Goal: Task Accomplishment & Management: Manage account settings

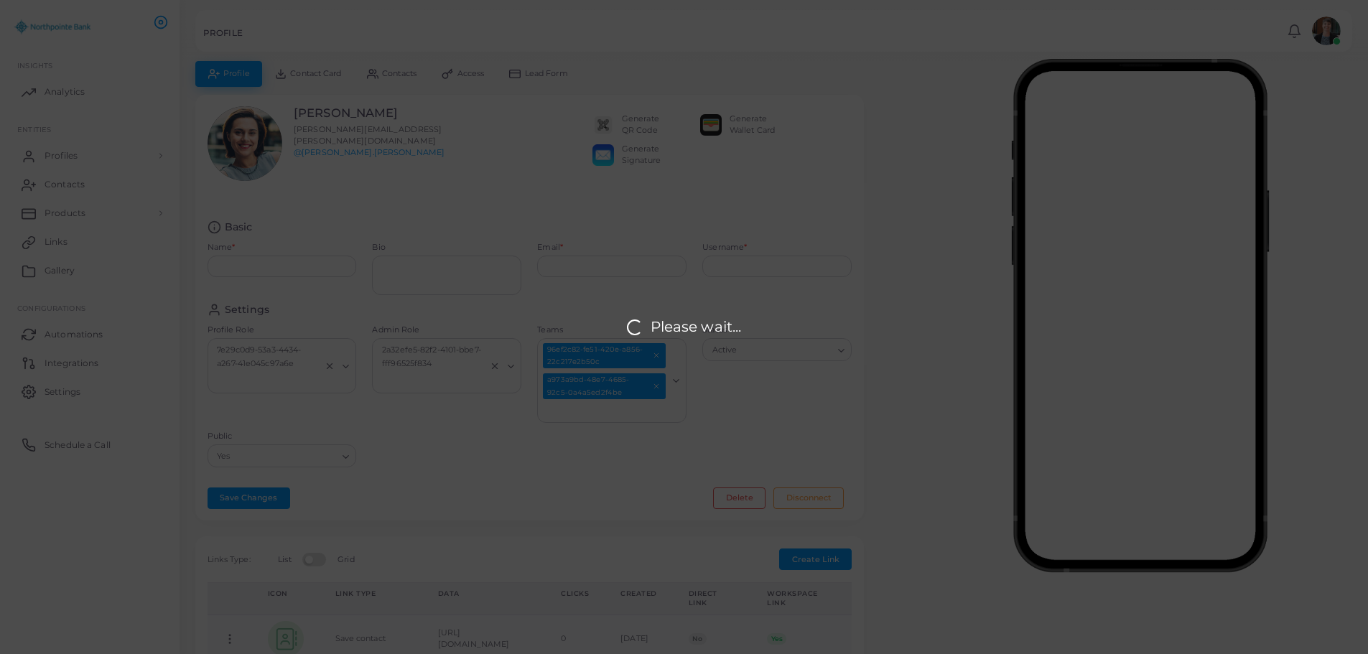
type input "**********"
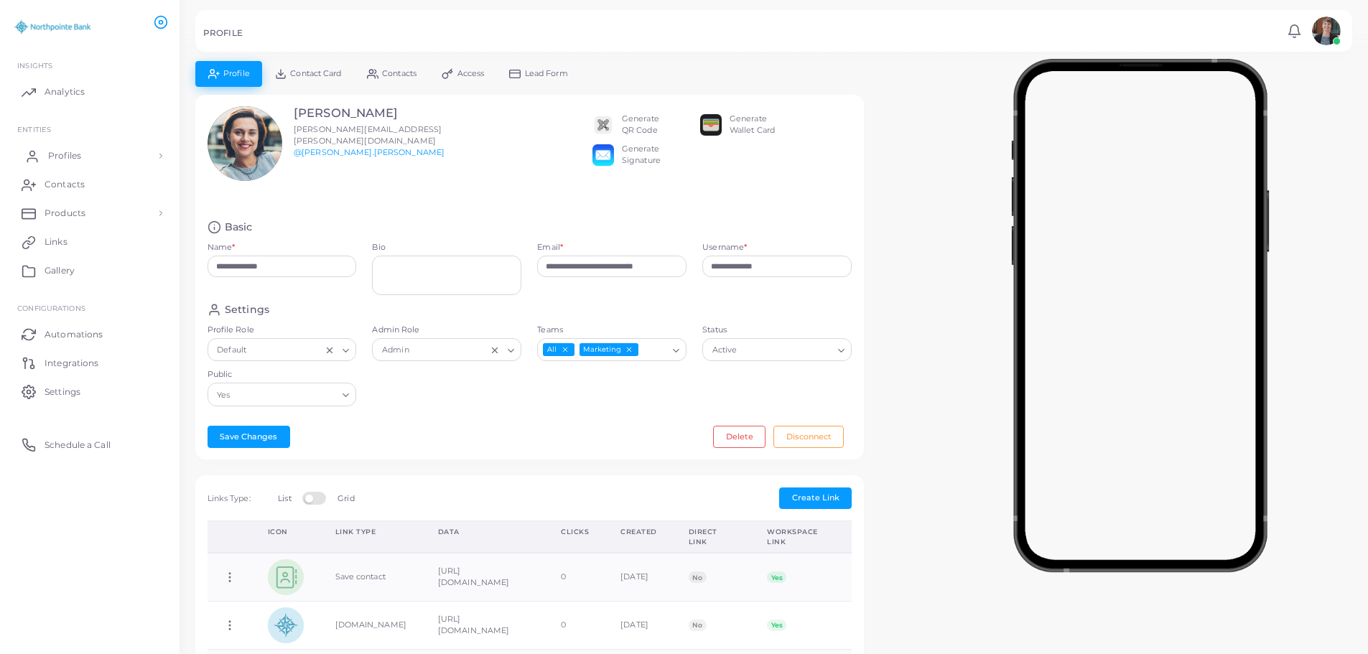
click at [58, 157] on span "Profiles" at bounding box center [64, 155] width 33 height 13
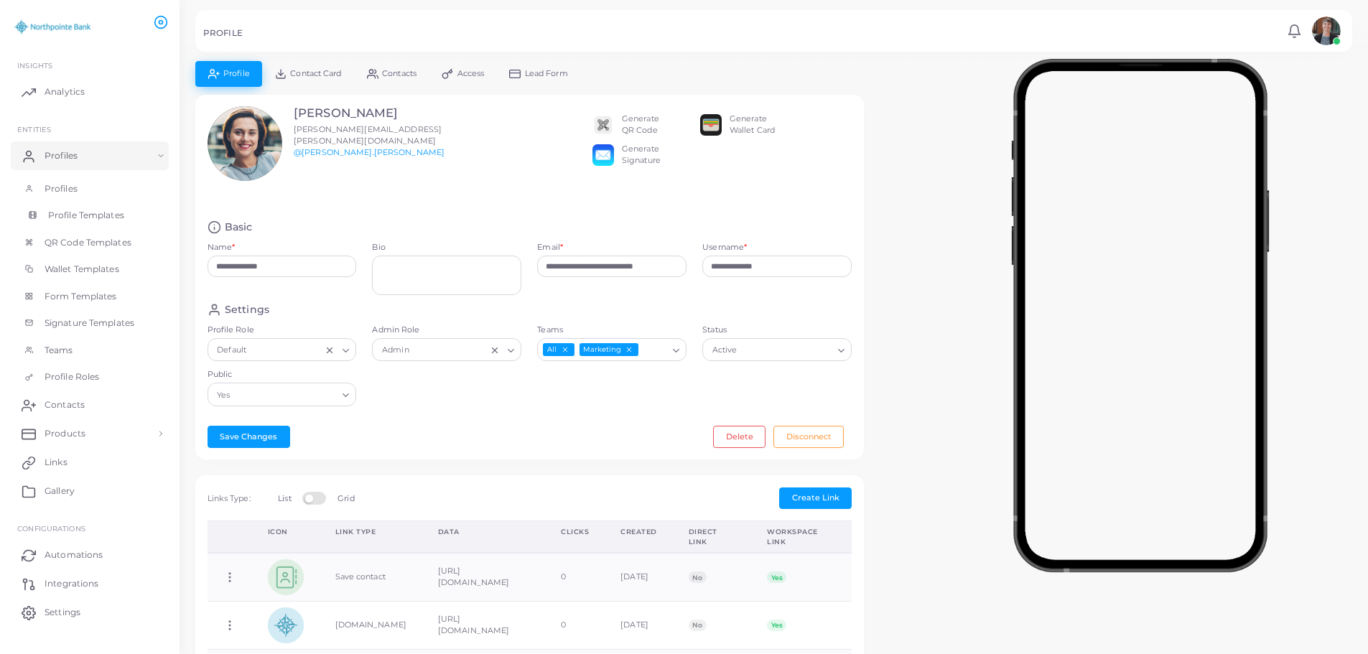
click at [68, 218] on span "Profile Templates" at bounding box center [86, 215] width 76 height 13
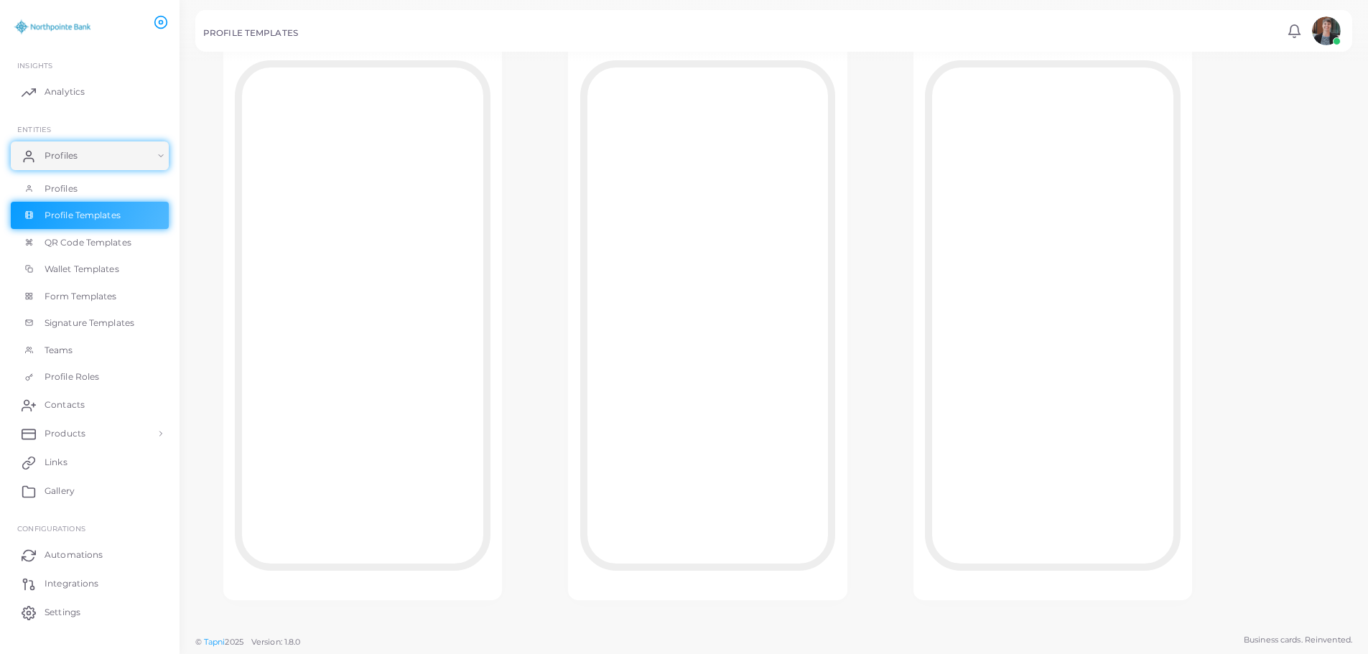
scroll to position [56, 0]
click at [94, 265] on span "Wallet Templates" at bounding box center [85, 269] width 75 height 13
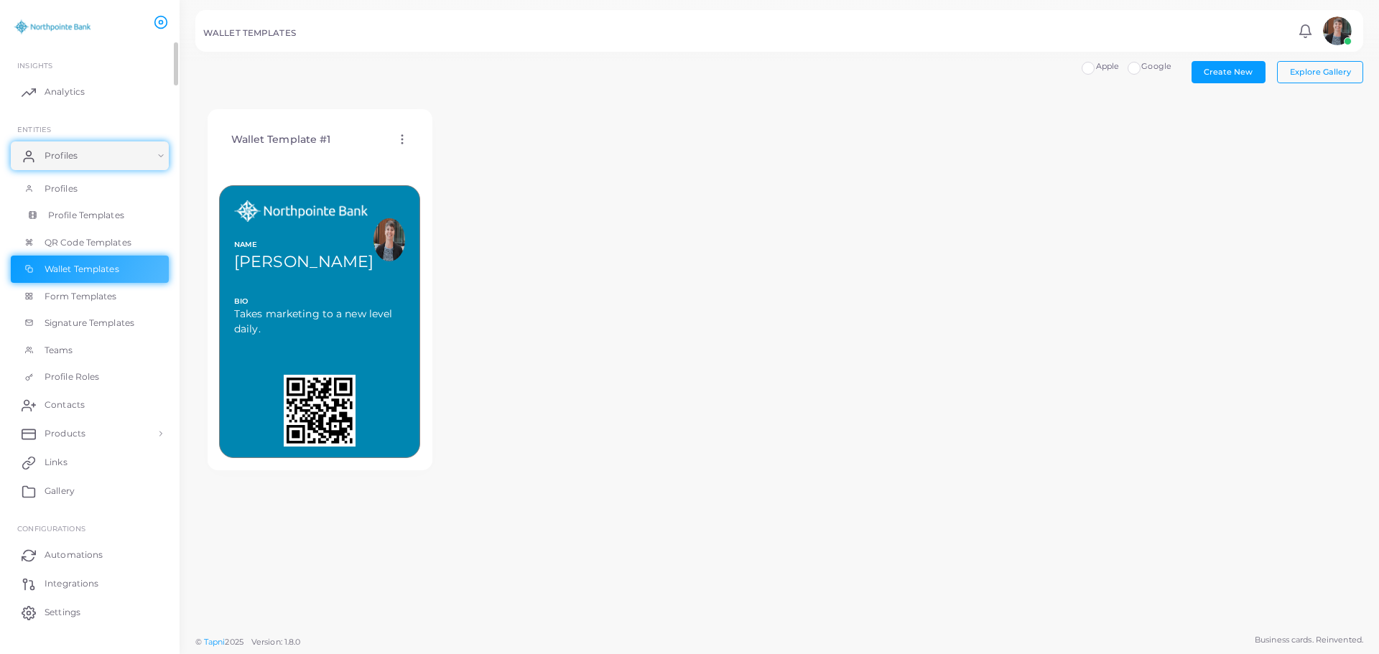
click at [74, 211] on span "Profile Templates" at bounding box center [86, 215] width 76 height 13
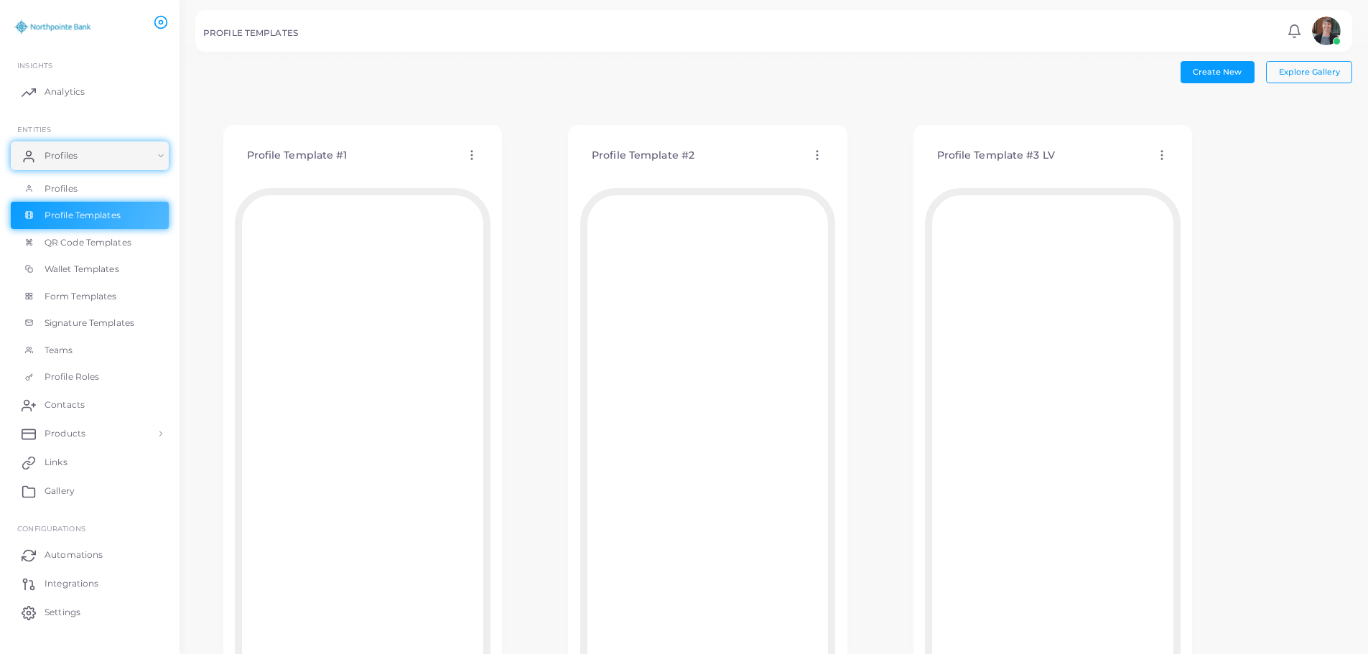
click at [814, 158] on icon at bounding box center [817, 155] width 13 height 13
click at [852, 233] on span "Delete Template" at bounding box center [877, 233] width 67 height 11
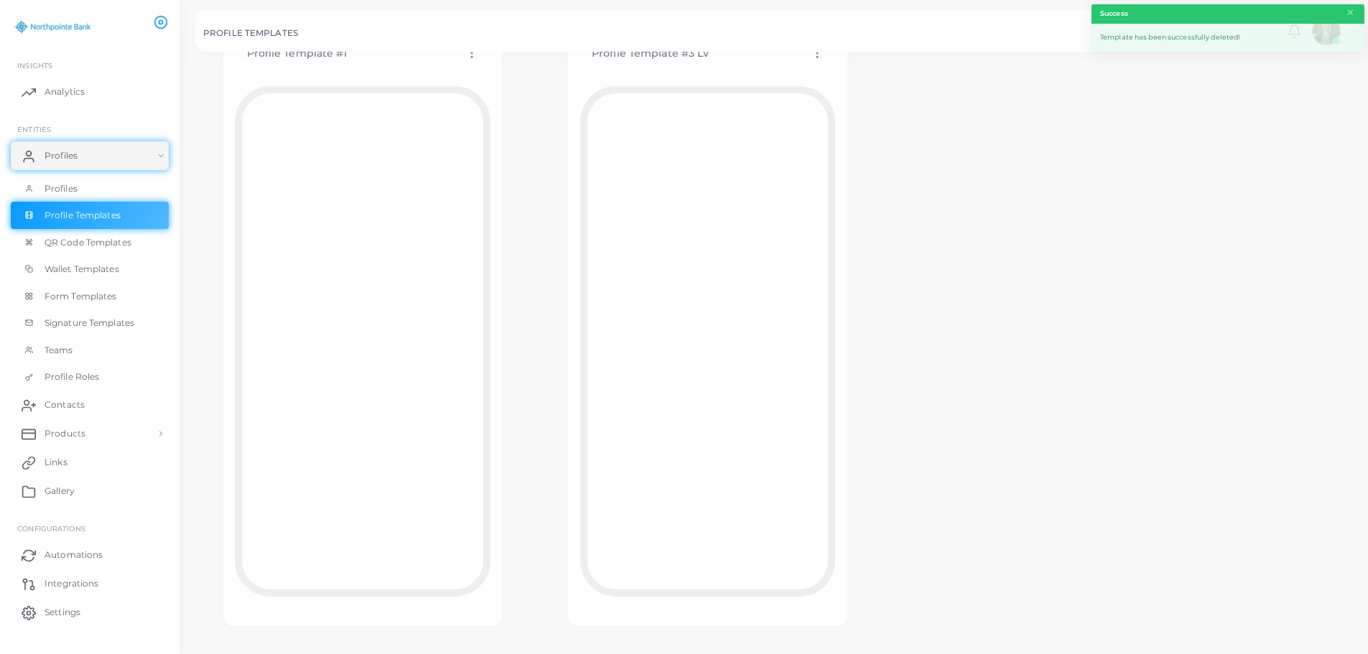
scroll to position [128, 0]
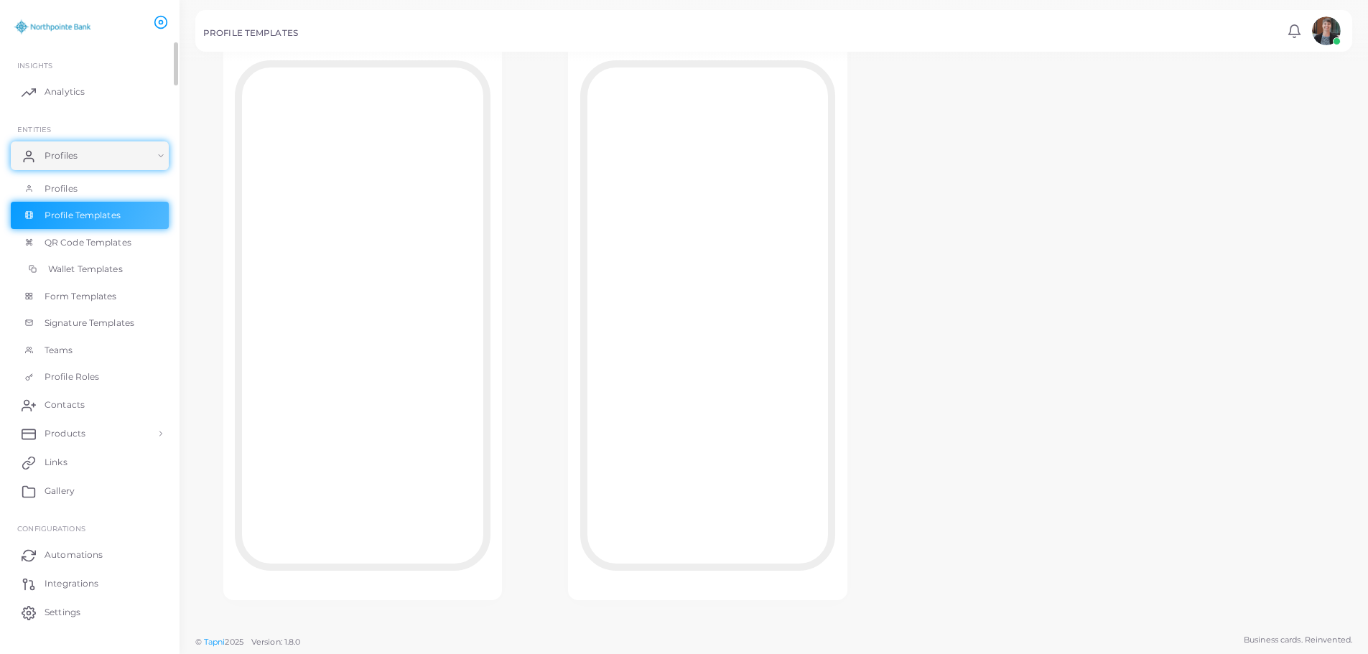
click at [112, 266] on span "Wallet Templates" at bounding box center [85, 269] width 75 height 13
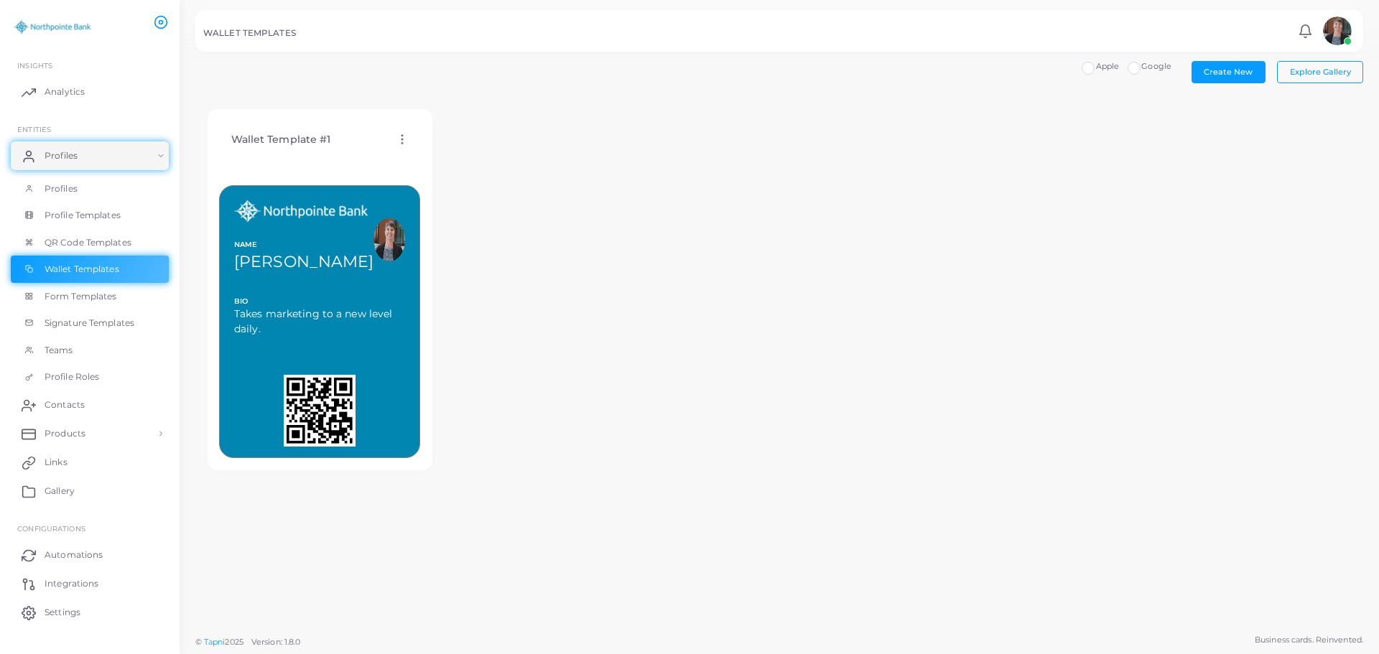
click at [404, 137] on icon at bounding box center [402, 139] width 13 height 13
click at [422, 151] on icon at bounding box center [421, 155] width 9 height 9
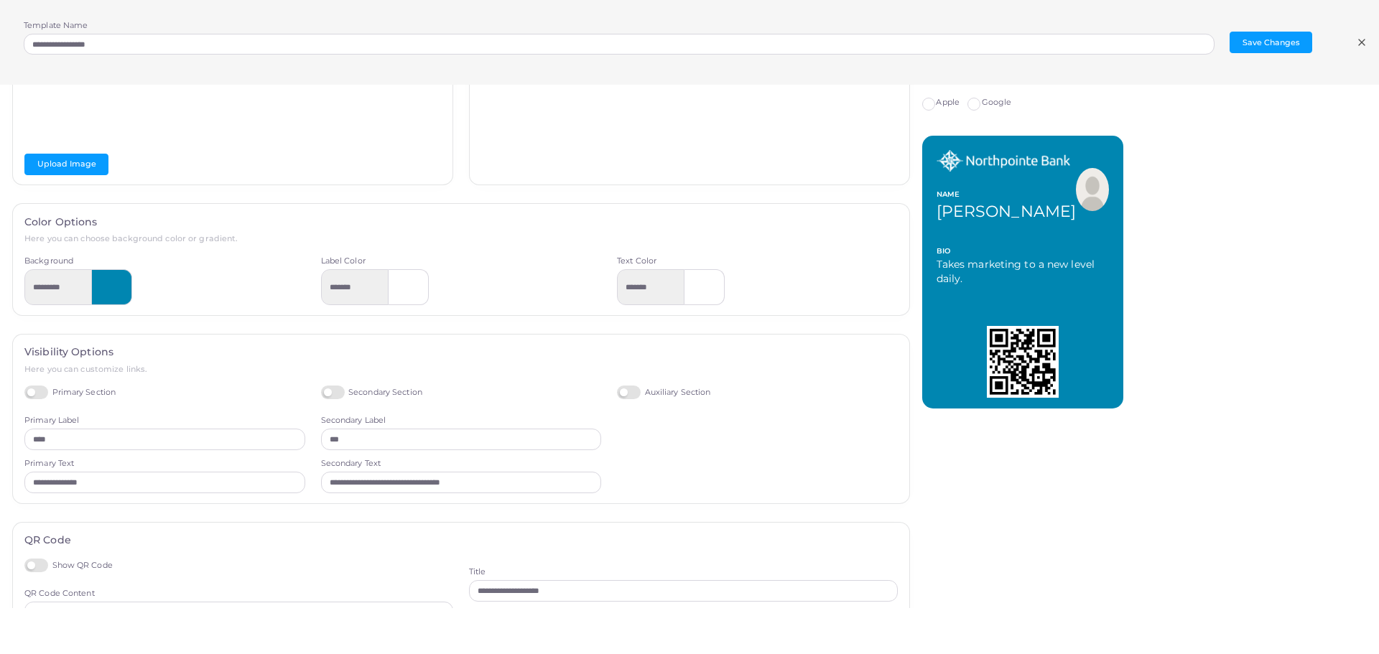
scroll to position [144, 0]
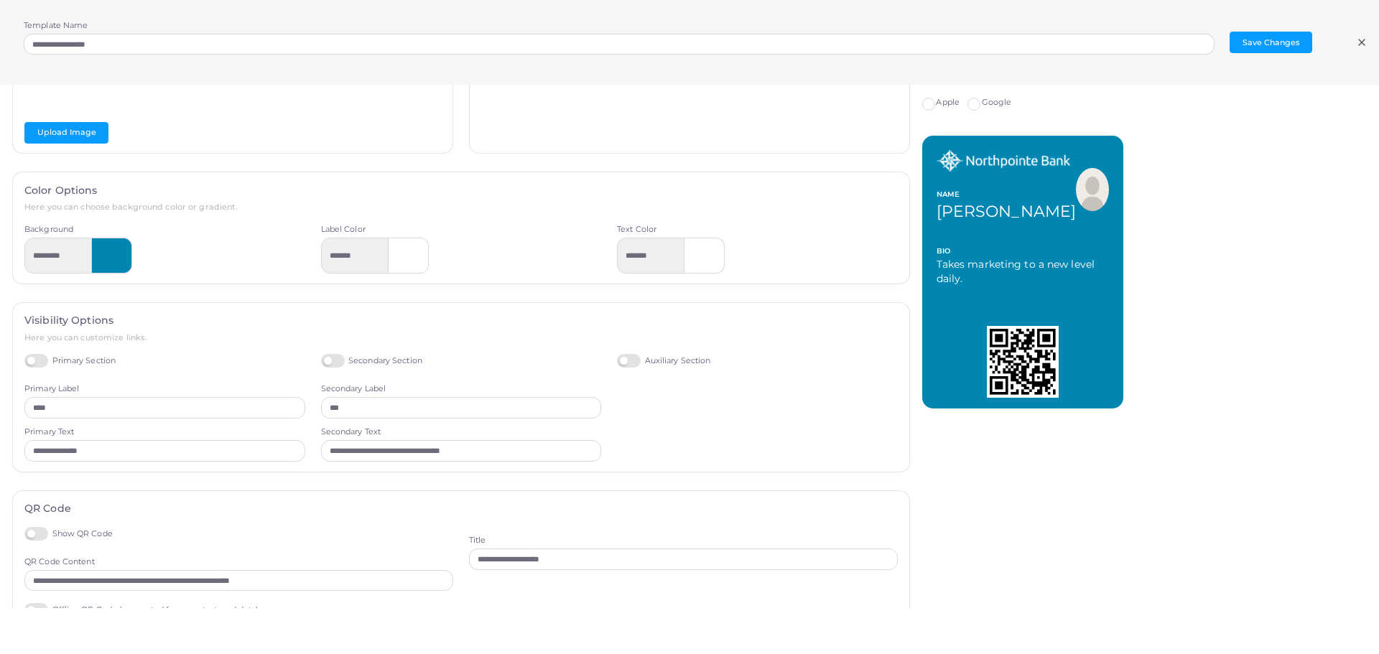
click at [627, 363] on label "Auxiliary Section" at bounding box center [663, 361] width 93 height 14
click at [621, 360] on label "Auxiliary Section" at bounding box center [663, 361] width 93 height 14
click at [620, 360] on label "Auxiliary Section" at bounding box center [663, 361] width 93 height 14
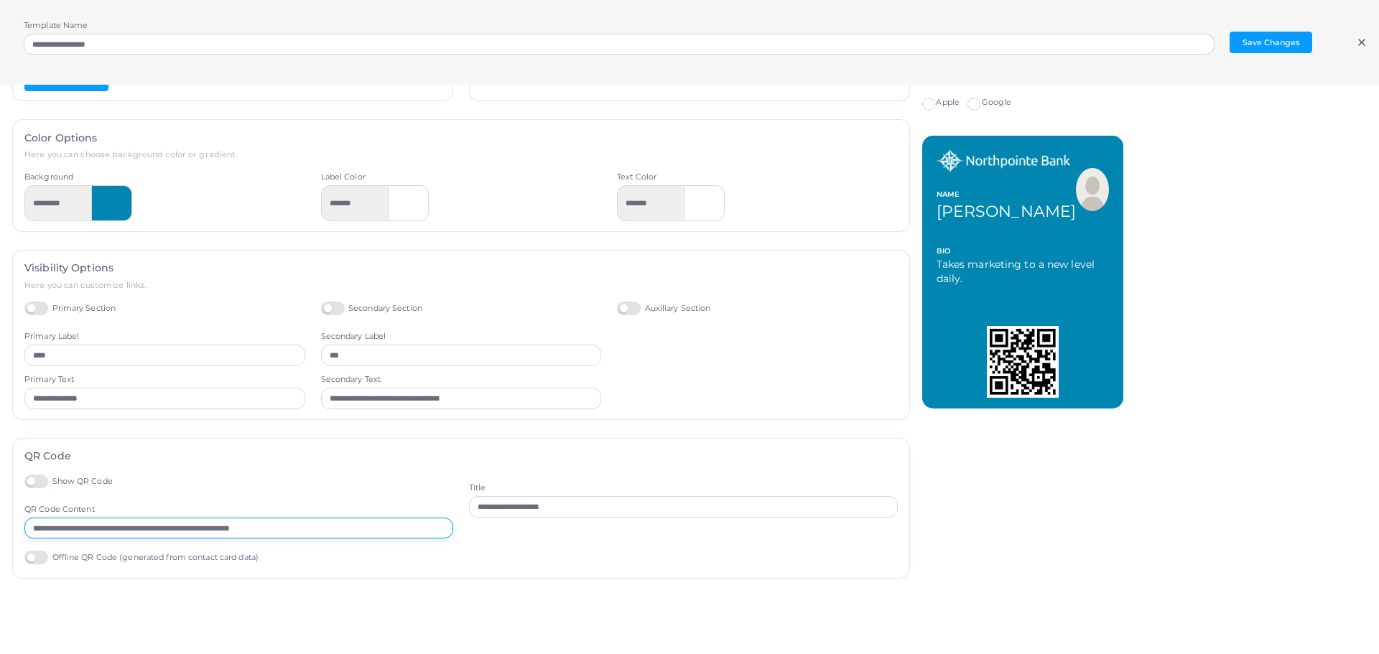
click at [350, 521] on input "**********" at bounding box center [238, 529] width 429 height 22
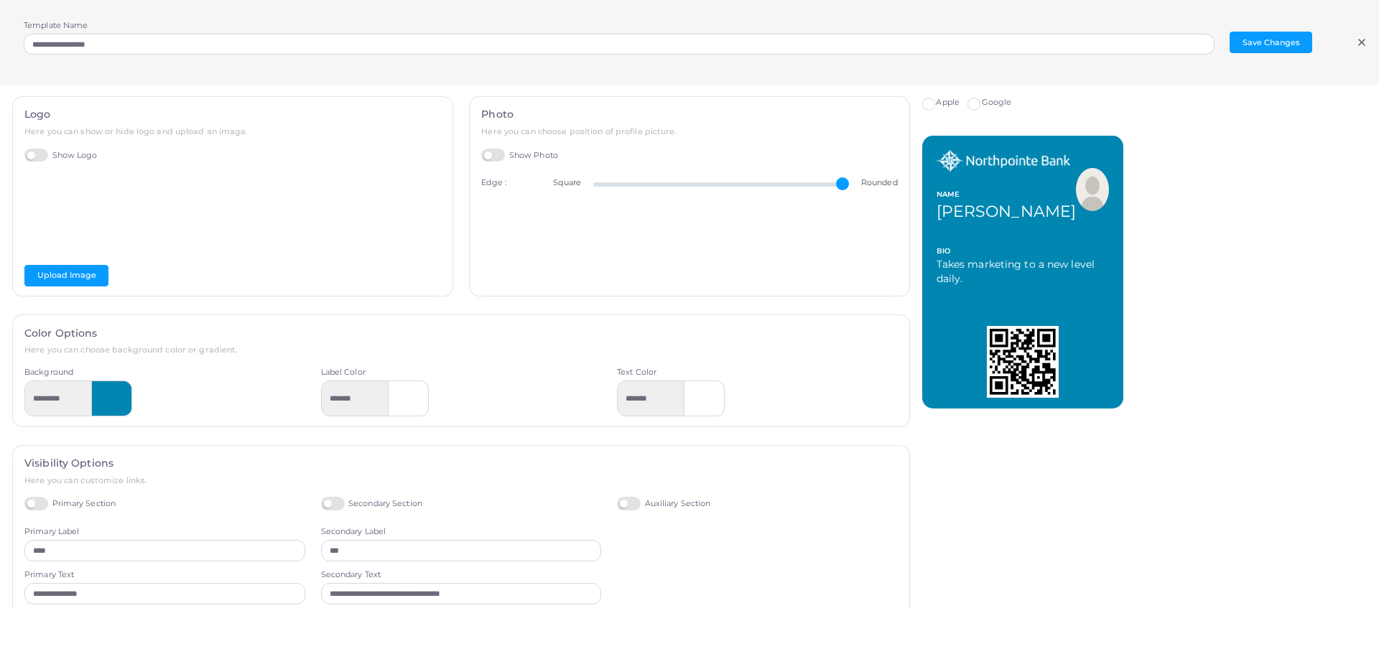
scroll to position [0, 0]
click at [1361, 42] on line at bounding box center [1362, 42] width 6 height 6
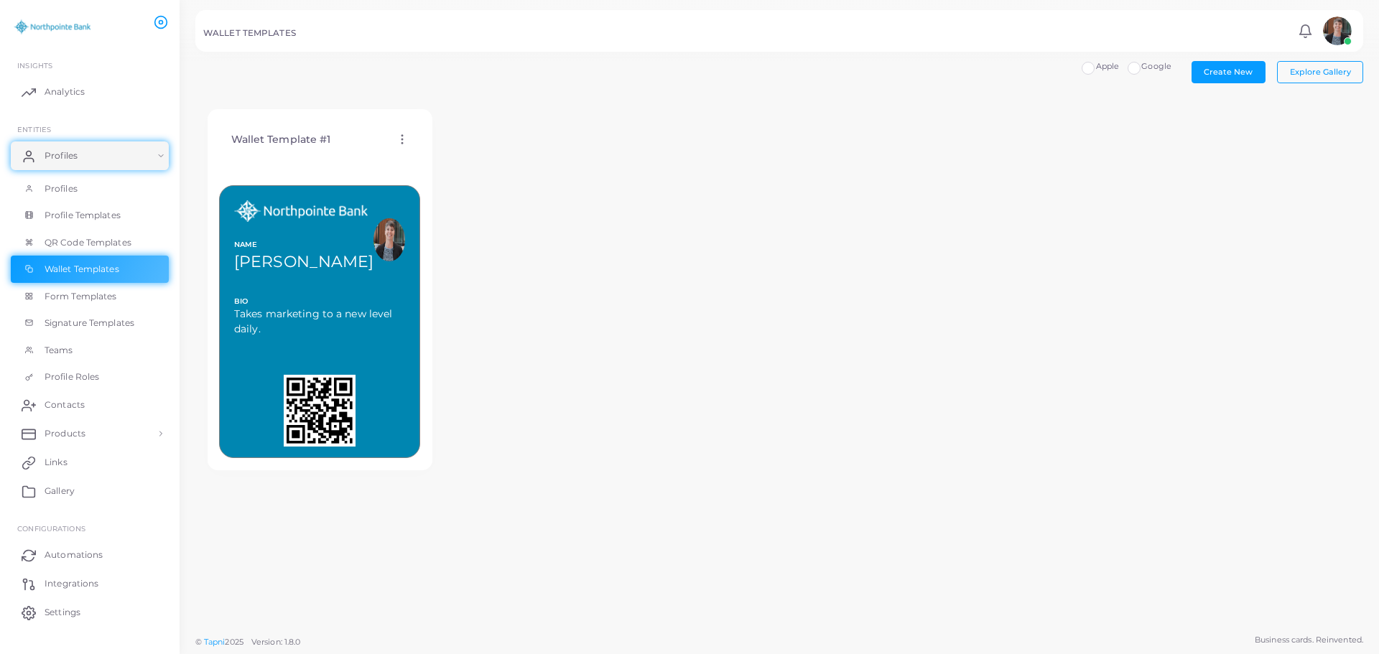
click at [1096, 68] on label "Apple" at bounding box center [1108, 66] width 24 height 11
click at [1143, 69] on label "Google" at bounding box center [1156, 66] width 30 height 11
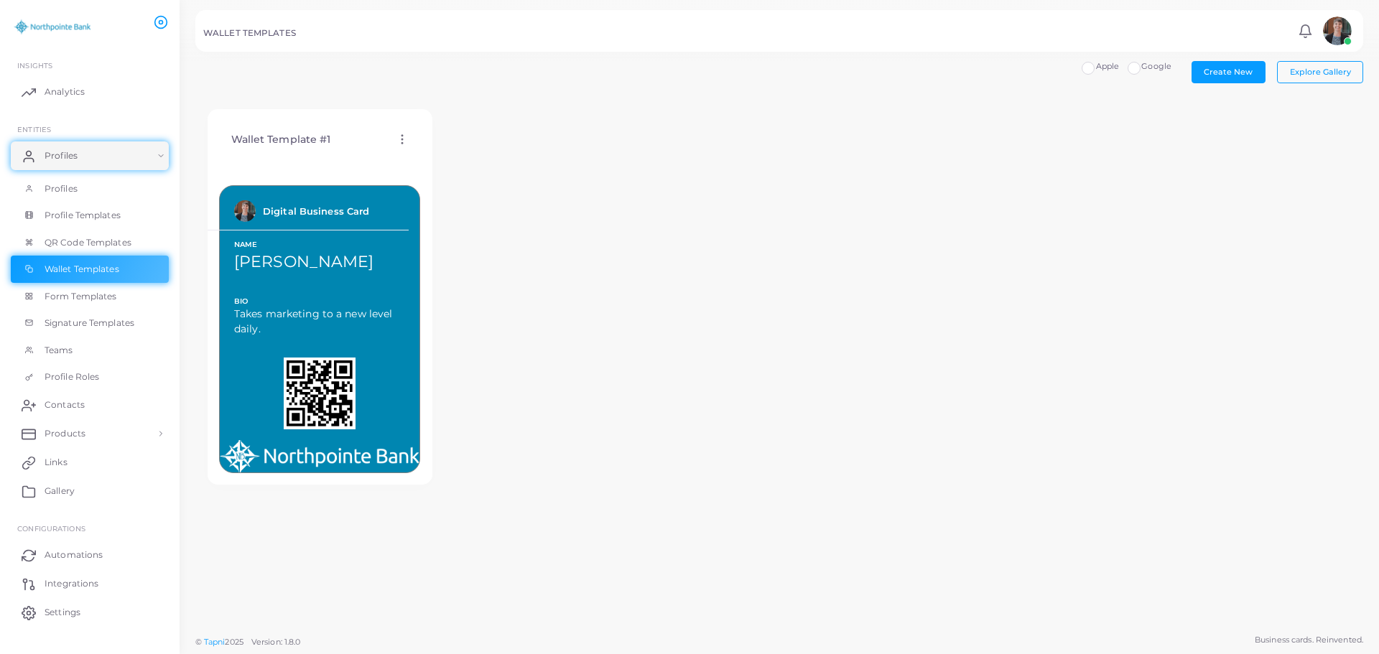
click at [397, 140] on icon at bounding box center [402, 139] width 13 height 13
click at [434, 156] on span "Edit Template" at bounding box center [454, 157] width 55 height 11
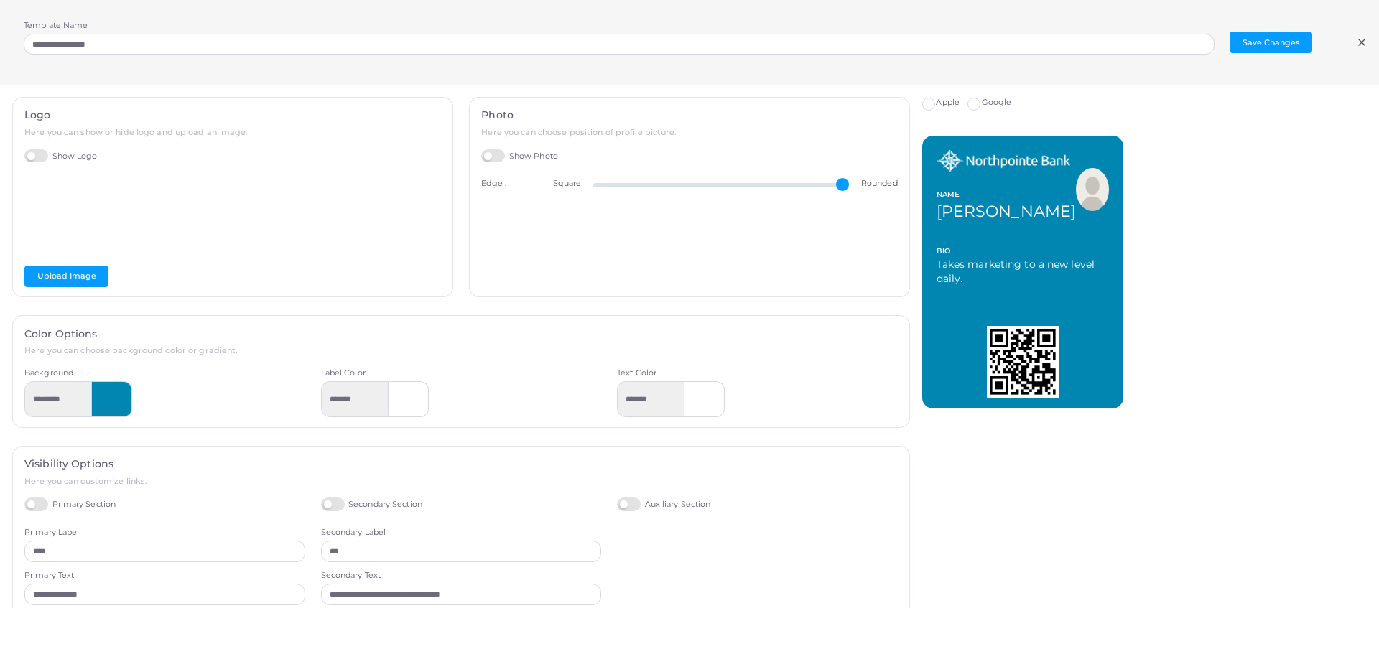
click at [982, 104] on label "Google" at bounding box center [997, 102] width 30 height 11
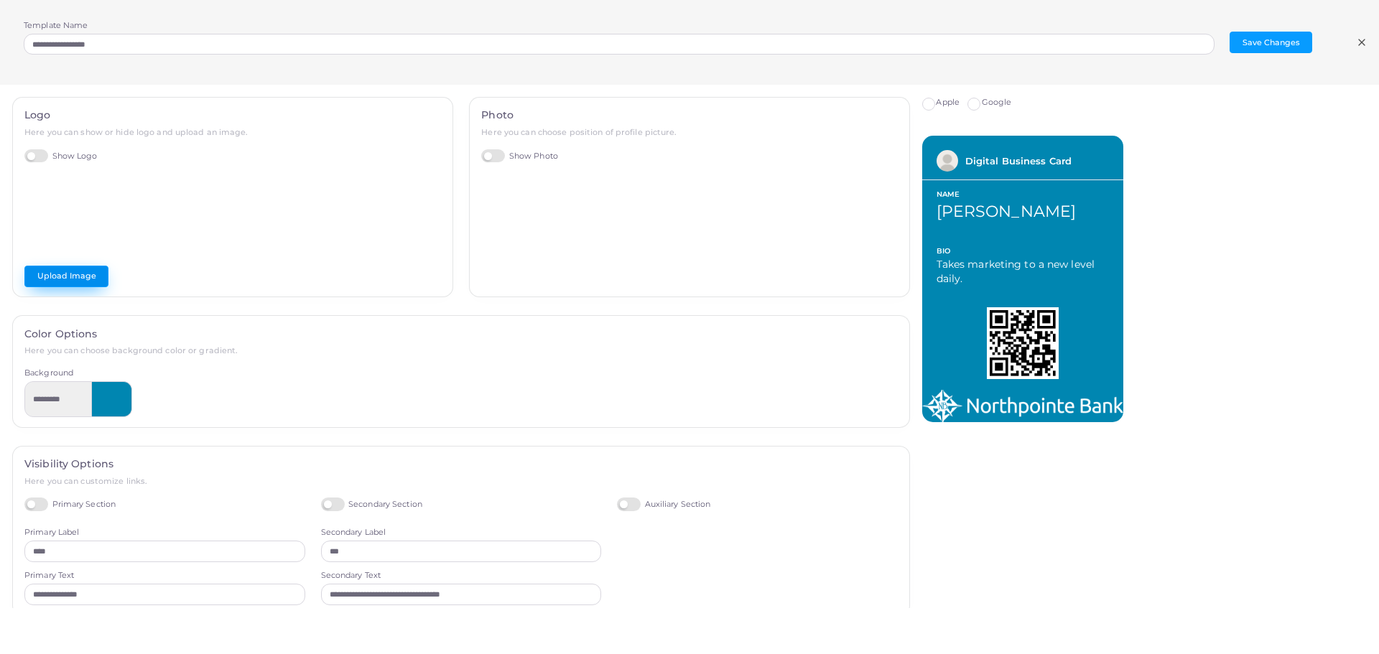
click at [69, 277] on button "Upload Image" at bounding box center [66, 277] width 84 height 22
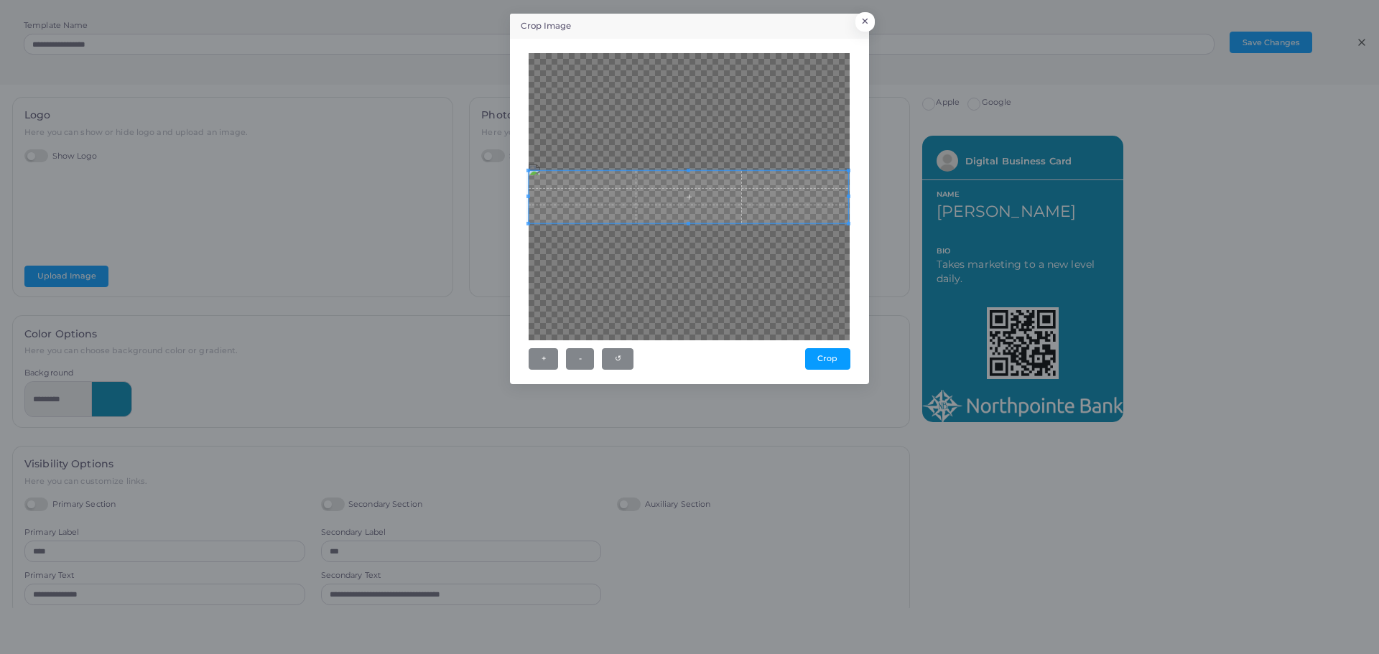
click at [850, 224] on span at bounding box center [849, 224] width 4 height 4
click at [706, 202] on span at bounding box center [690, 202] width 320 height 52
click at [664, 205] on span at bounding box center [690, 204] width 320 height 52
click at [667, 200] on span at bounding box center [690, 205] width 320 height 52
click at [547, 230] on span at bounding box center [546, 230] width 4 height 4
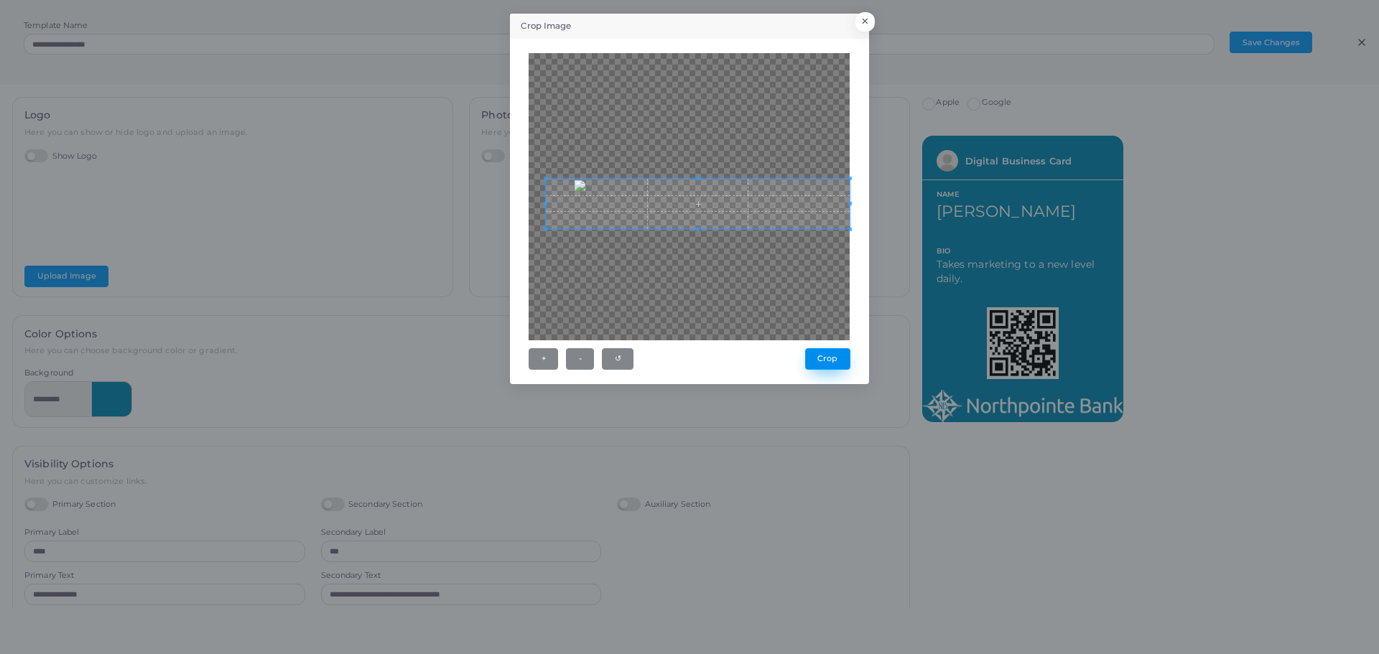
click at [820, 360] on button "Crop" at bounding box center [827, 359] width 45 height 22
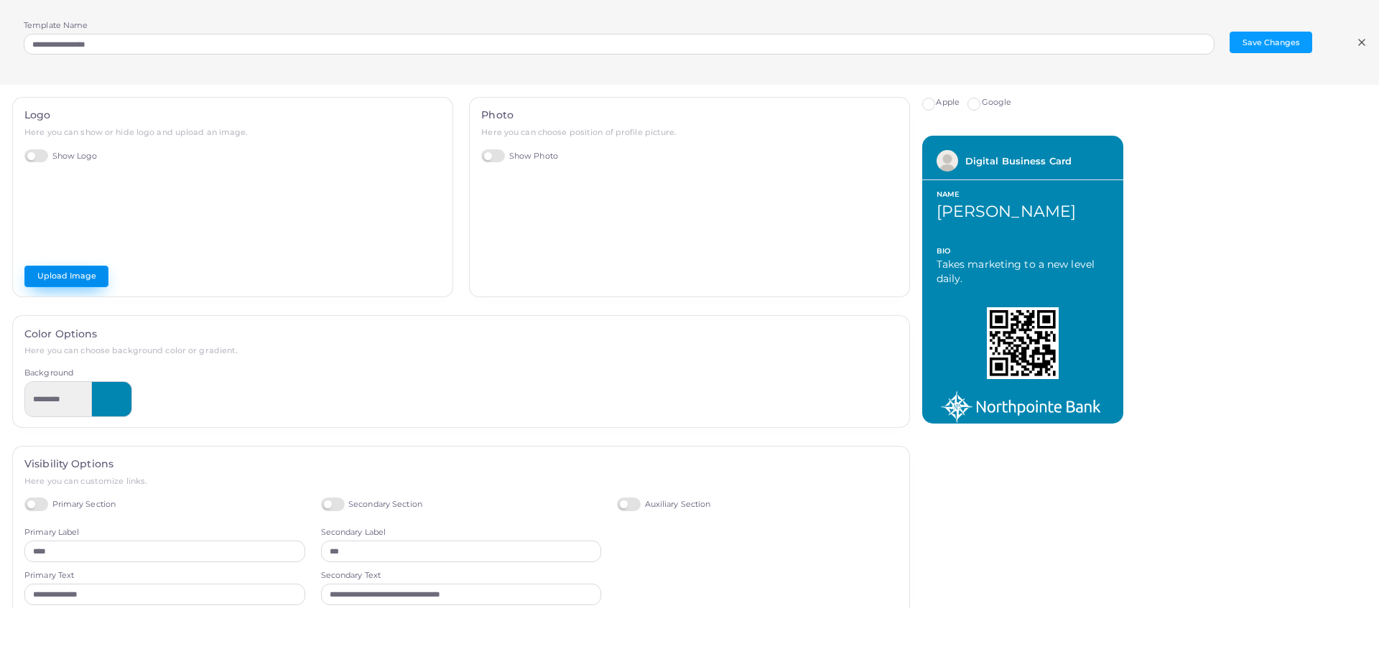
click at [56, 279] on button "Upload Image" at bounding box center [66, 277] width 84 height 22
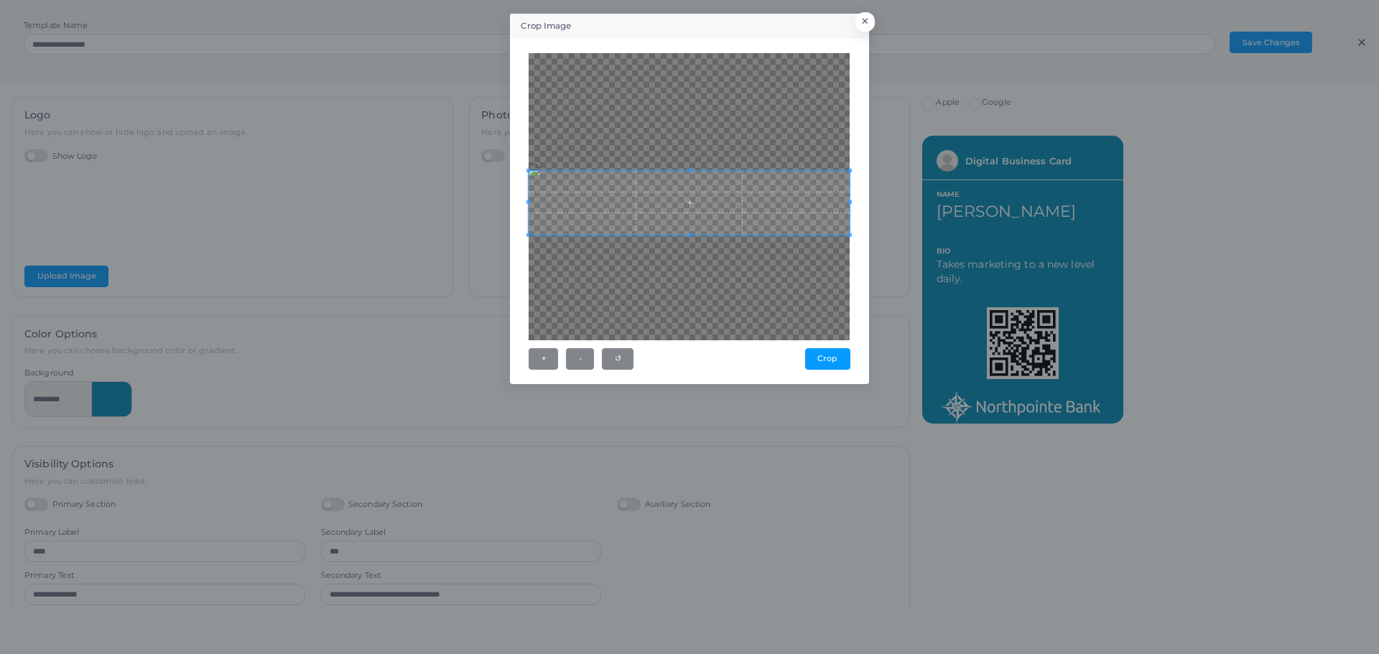
click at [685, 234] on div at bounding box center [688, 203] width 321 height 64
click at [689, 157] on div at bounding box center [688, 196] width 321 height 78
click at [816, 355] on button "Crop" at bounding box center [827, 359] width 45 height 22
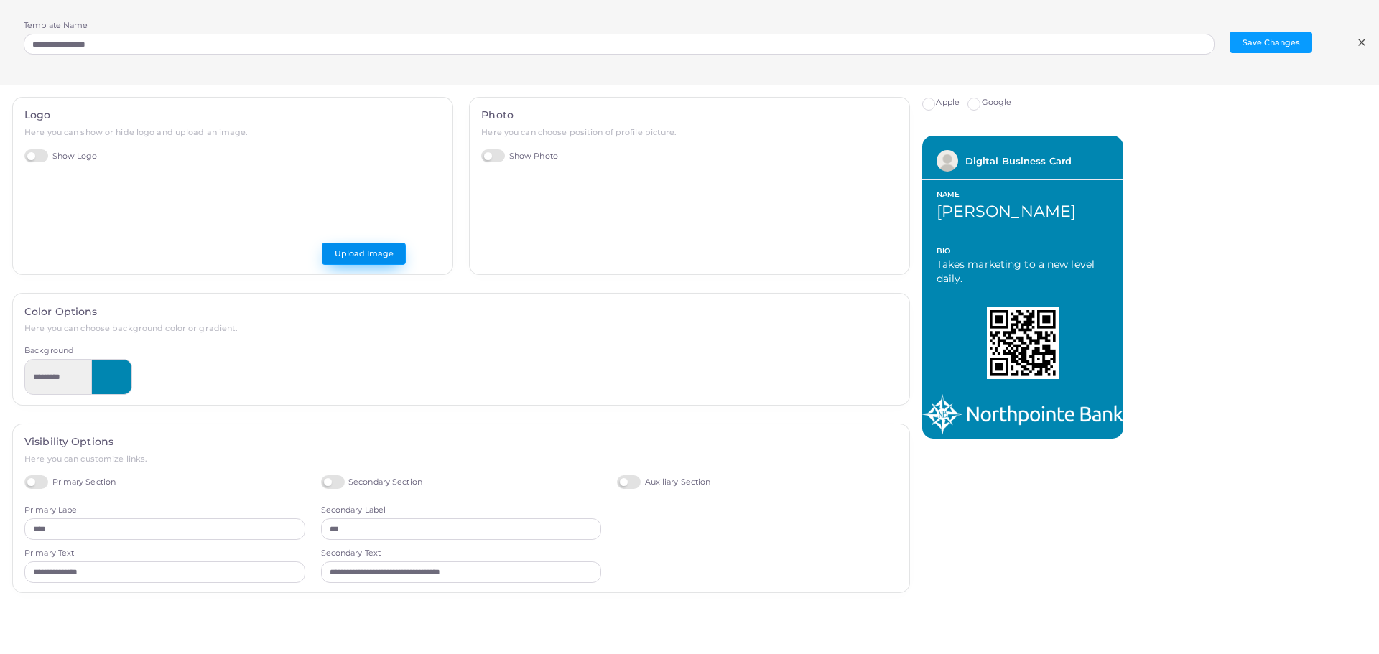
click at [345, 257] on button "Upload Image" at bounding box center [364, 254] width 84 height 22
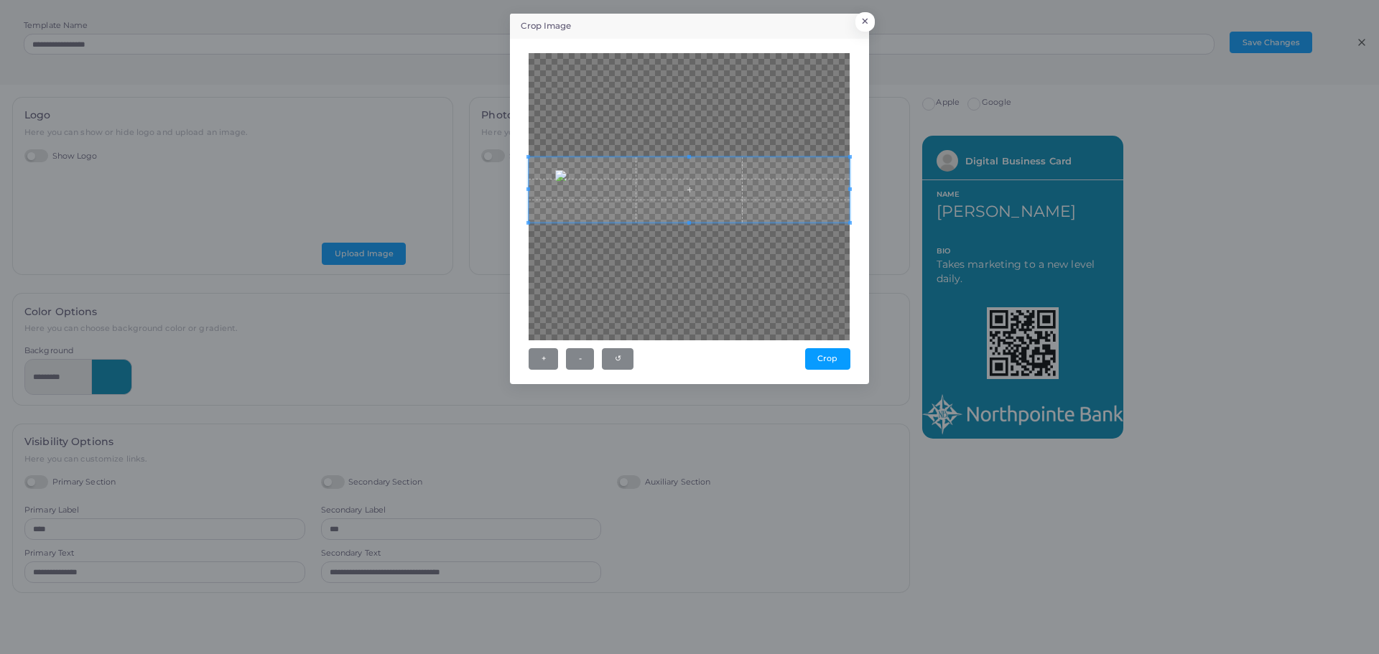
click at [682, 157] on div at bounding box center [688, 189] width 321 height 65
click at [687, 233] on span at bounding box center [689, 233] width 4 height 4
click at [831, 362] on button "Crop" at bounding box center [827, 359] width 45 height 22
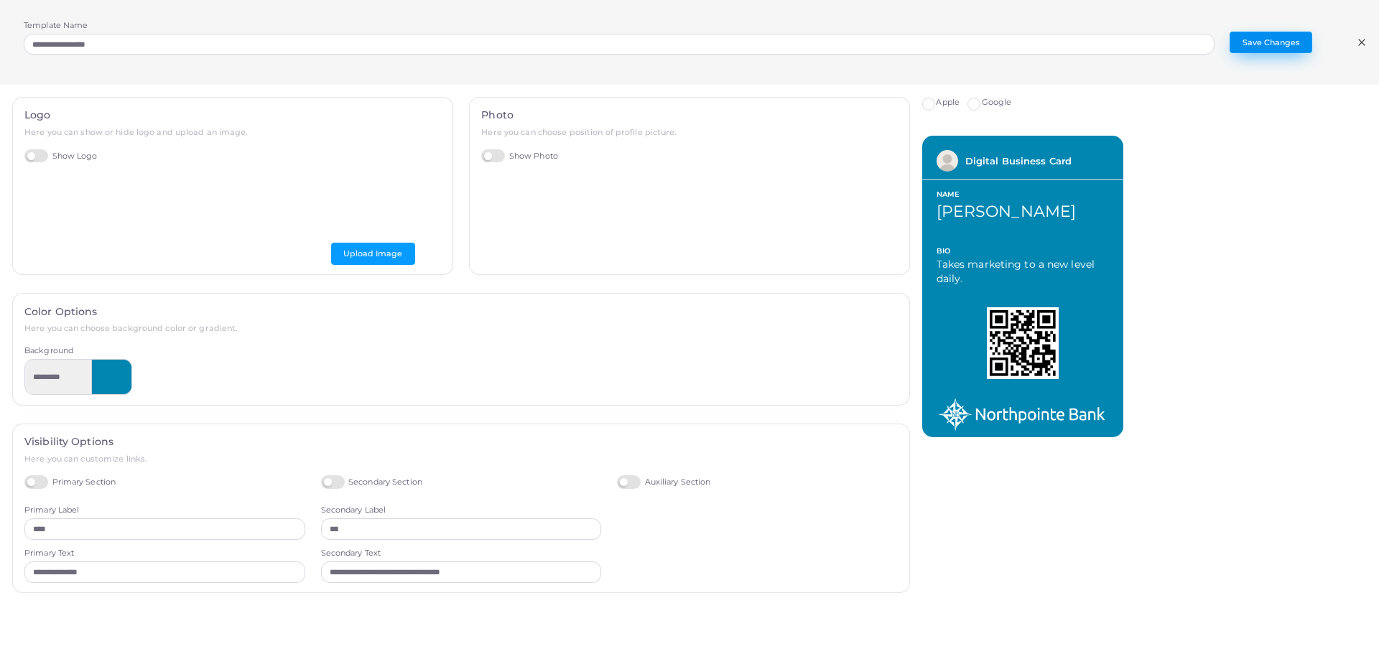
click at [1272, 39] on button "Save Changes" at bounding box center [1270, 43] width 83 height 22
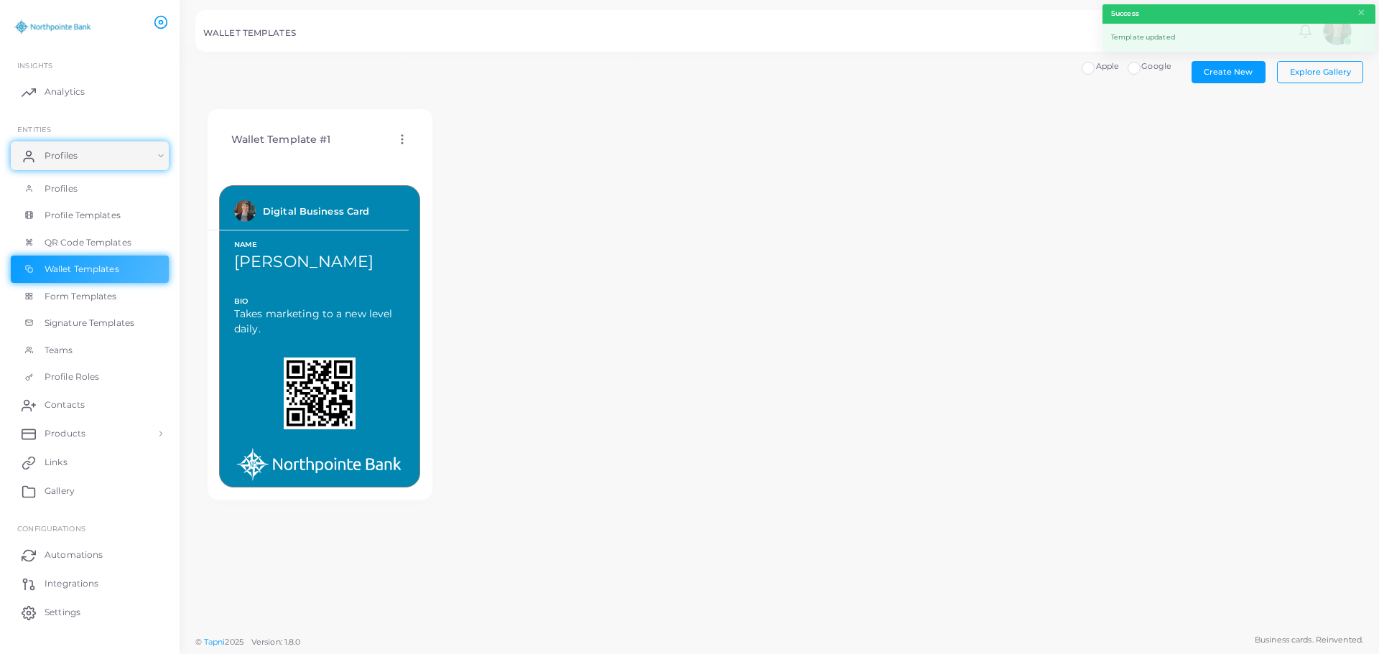
click at [1096, 67] on label "Apple" at bounding box center [1108, 66] width 24 height 11
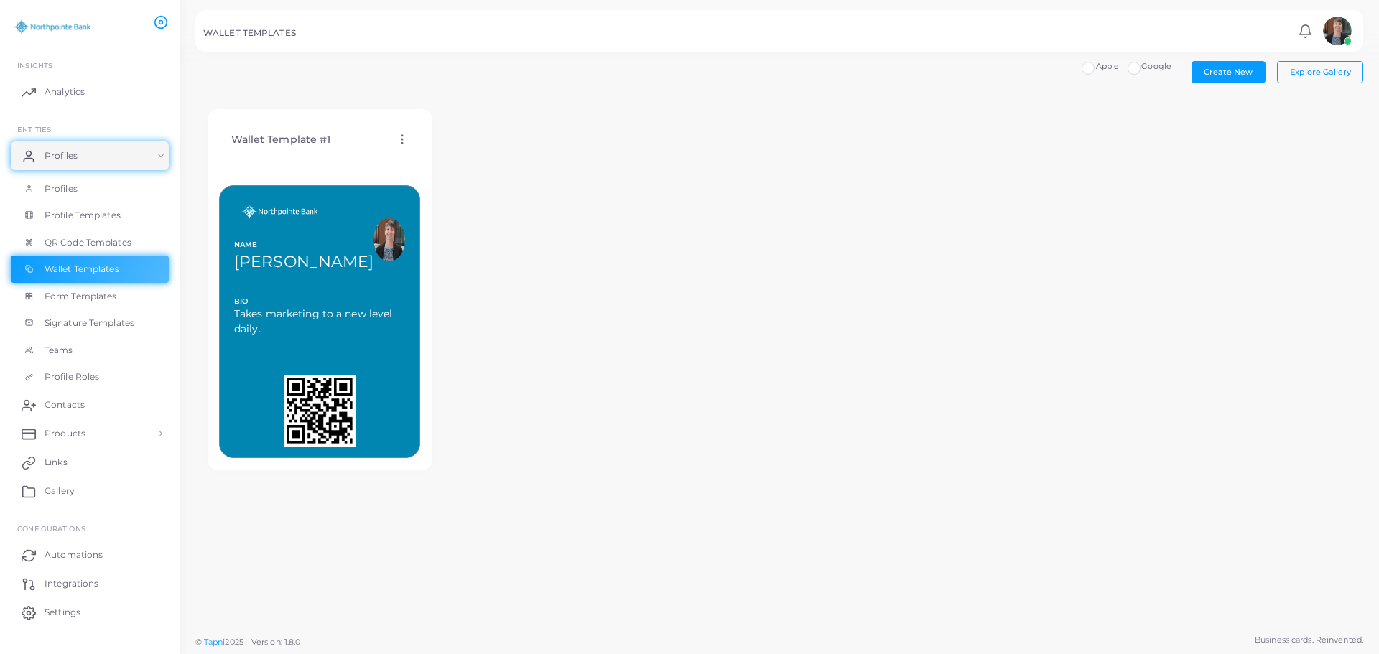
click at [404, 139] on icon at bounding box center [402, 139] width 13 height 13
click at [436, 155] on span "Edit Template" at bounding box center [461, 157] width 55 height 11
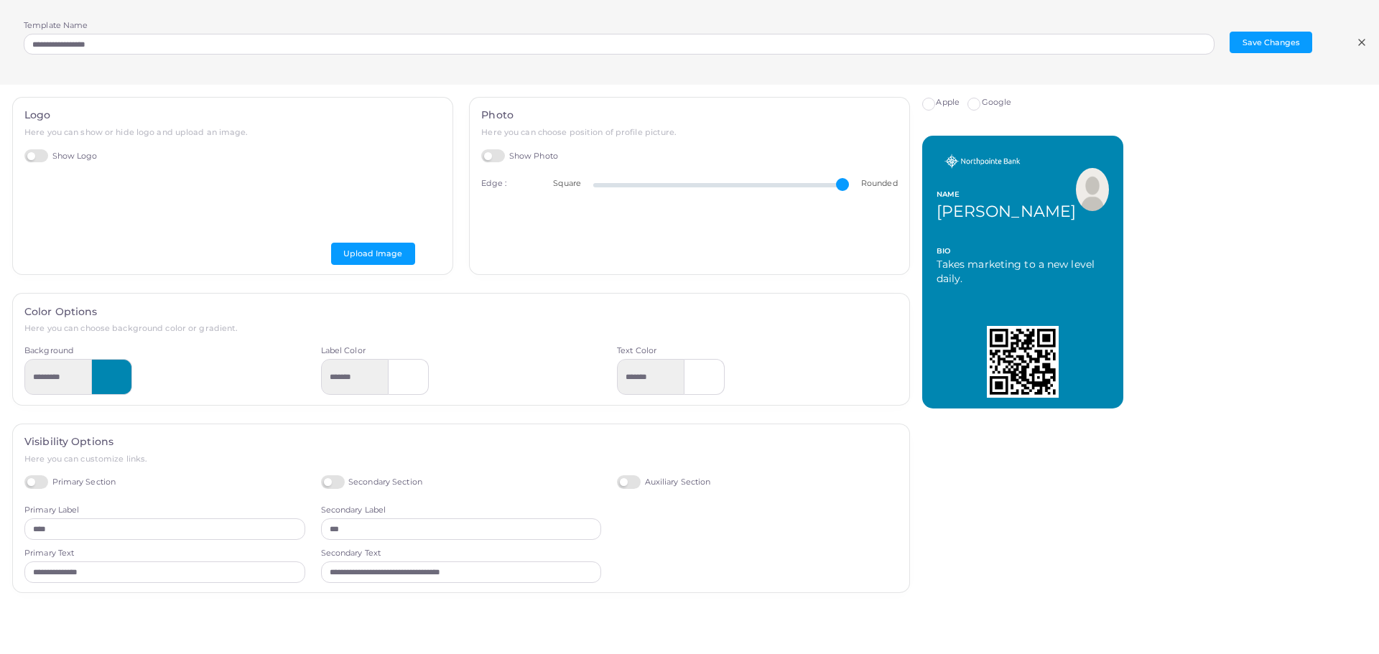
click at [982, 103] on label "Google" at bounding box center [997, 102] width 30 height 11
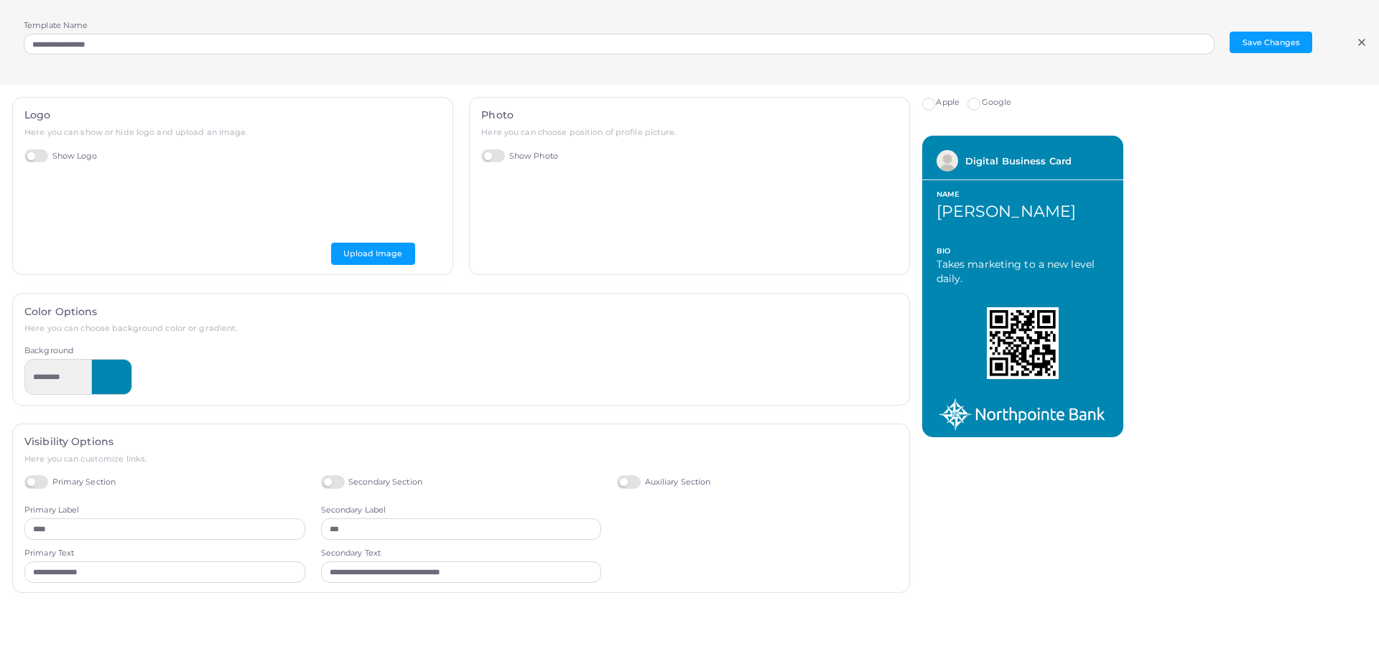
click at [936, 104] on label "Apple" at bounding box center [948, 102] width 24 height 11
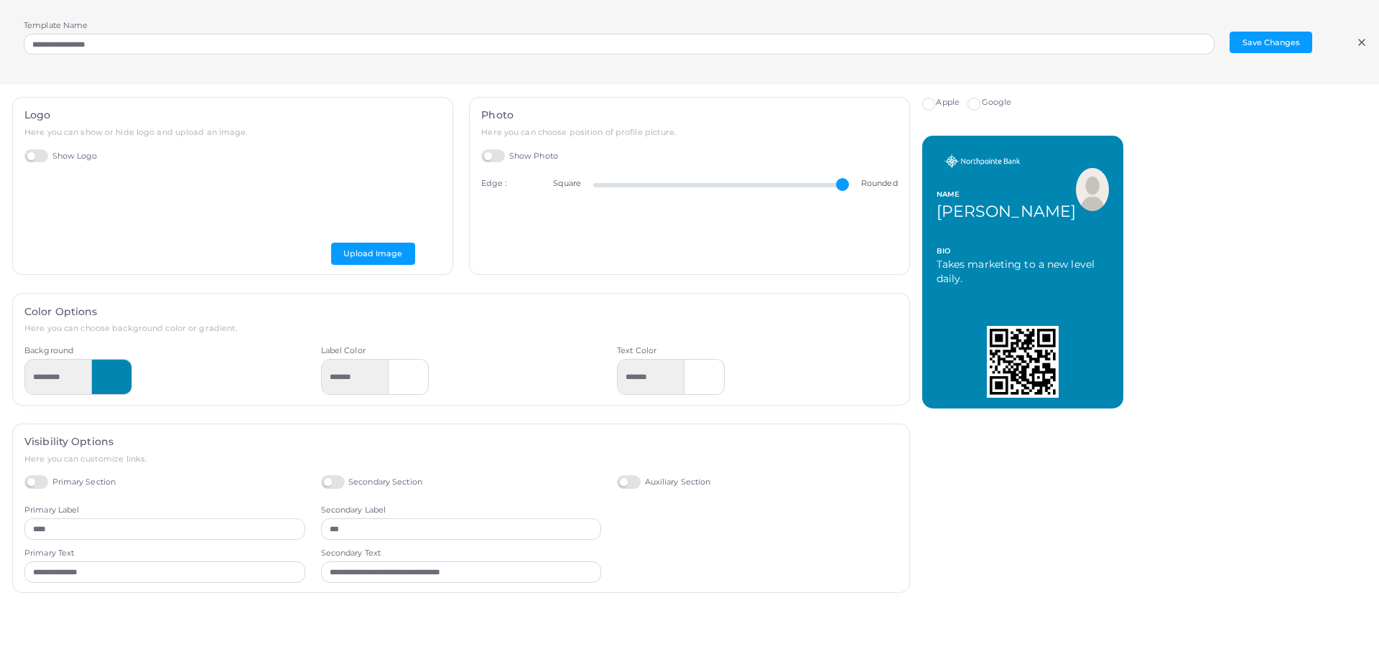
click at [982, 105] on label "Google" at bounding box center [997, 102] width 30 height 11
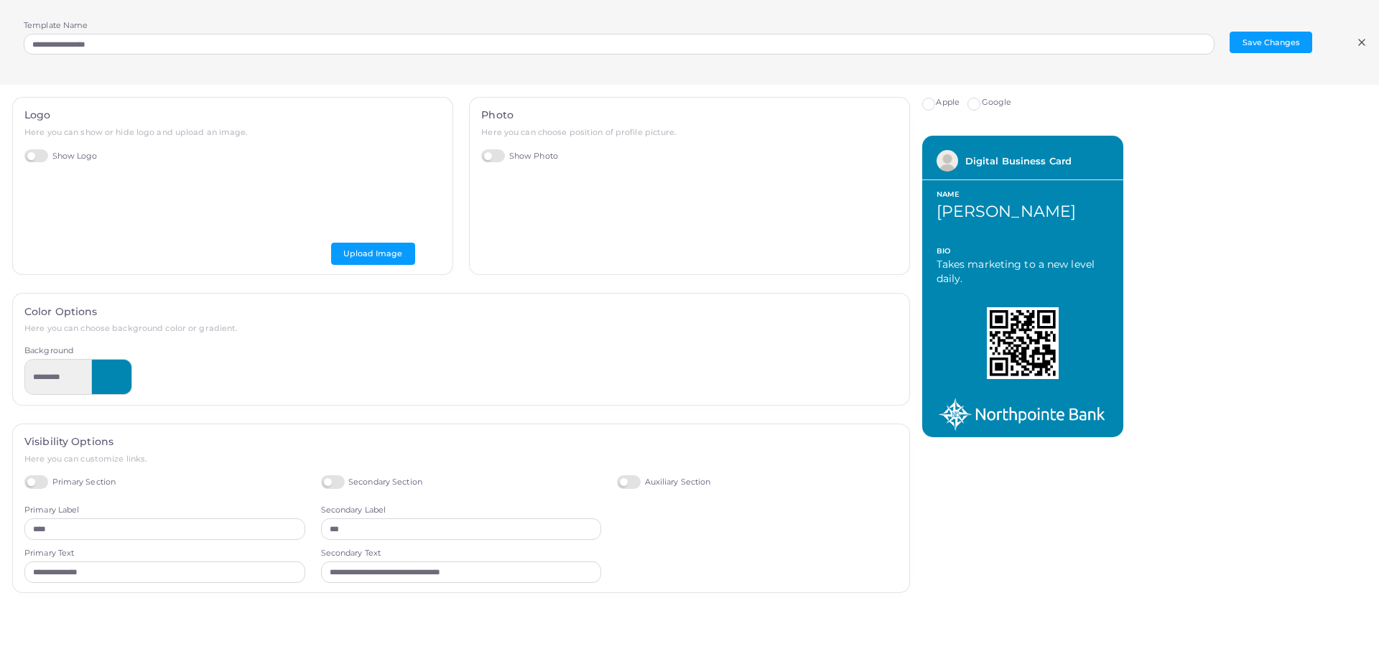
click at [936, 107] on label "Apple" at bounding box center [948, 102] width 24 height 11
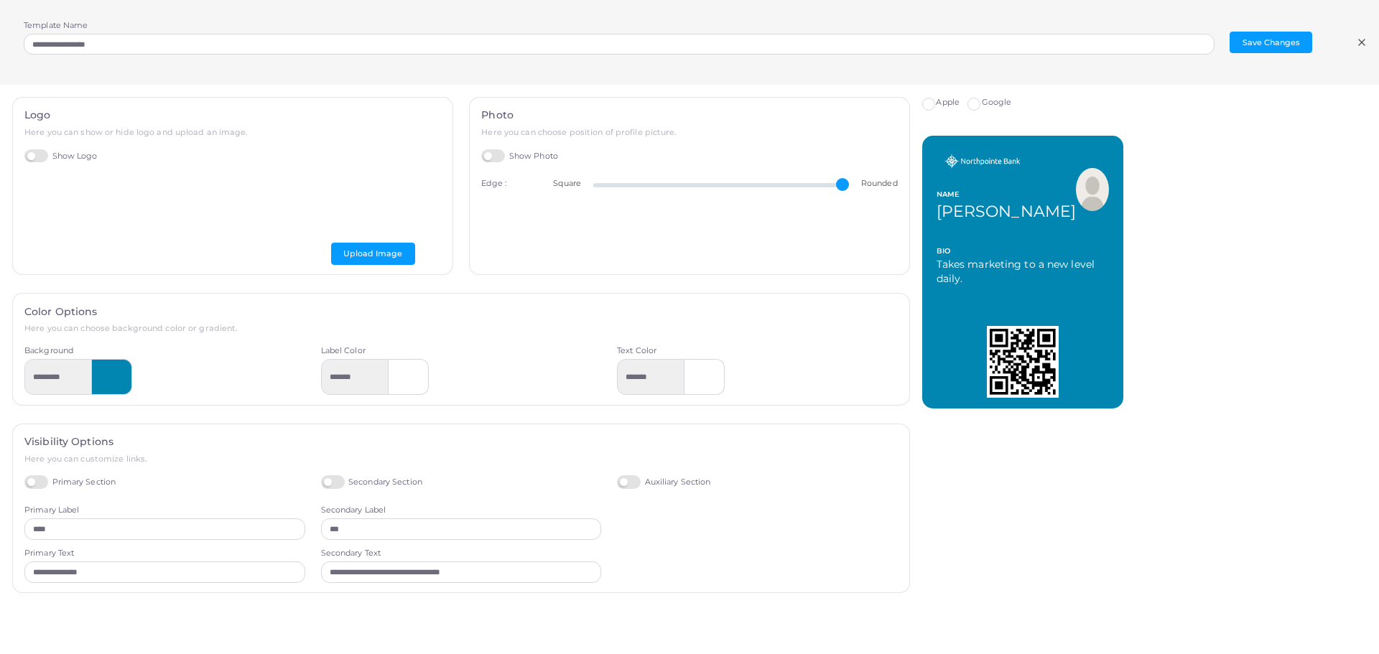
click at [982, 103] on label "Google" at bounding box center [997, 102] width 30 height 11
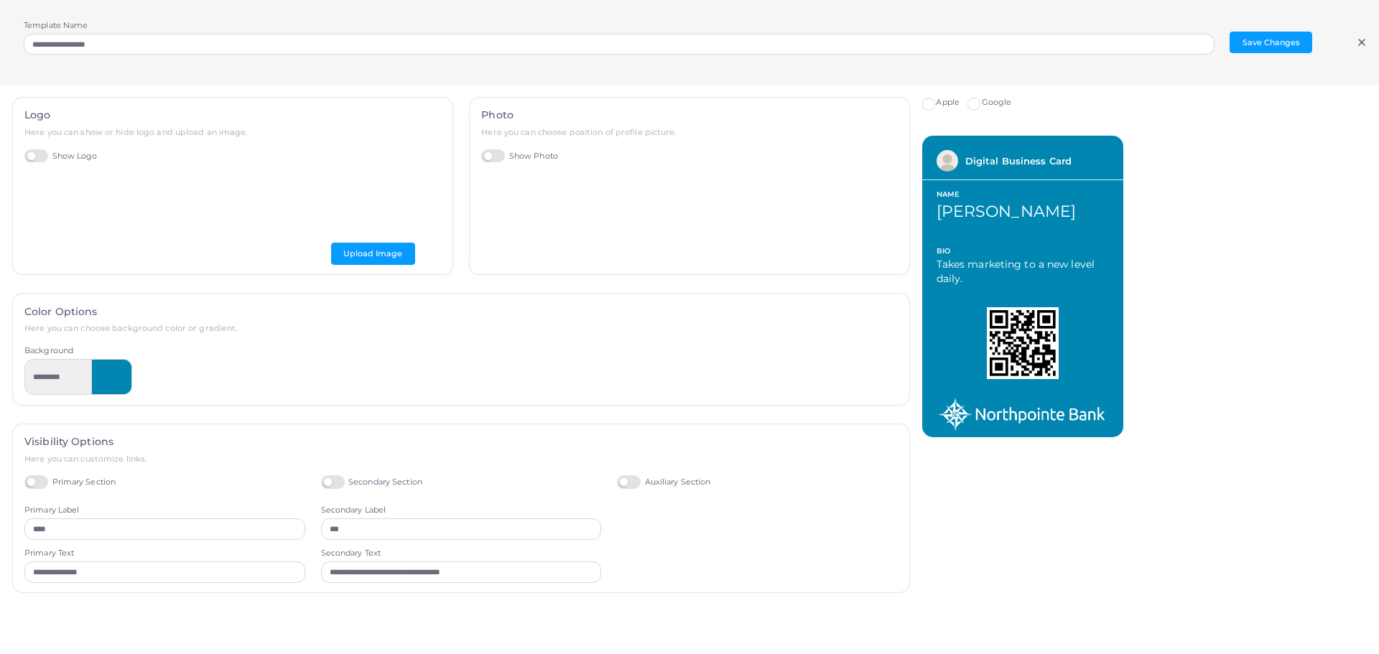
click at [936, 105] on label "Apple" at bounding box center [948, 102] width 24 height 11
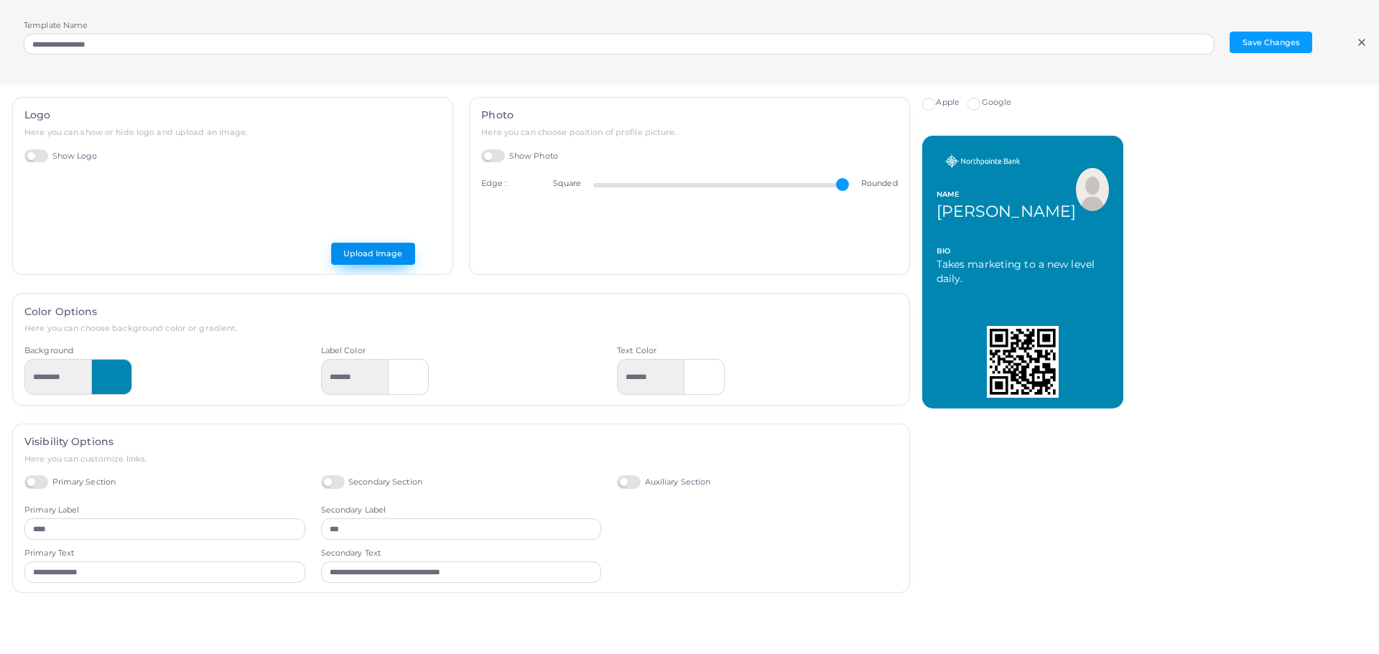
click at [366, 256] on button "Upload Image" at bounding box center [373, 254] width 84 height 22
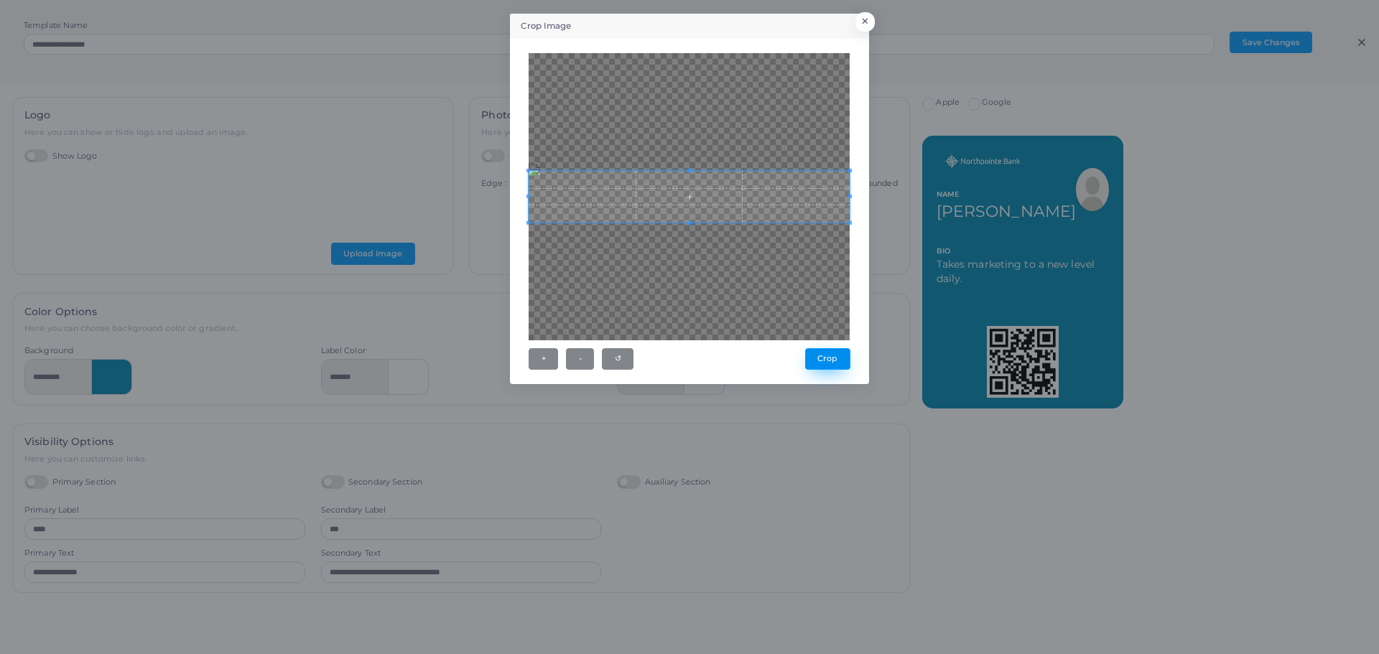
click at [826, 360] on button "Crop" at bounding box center [827, 359] width 45 height 22
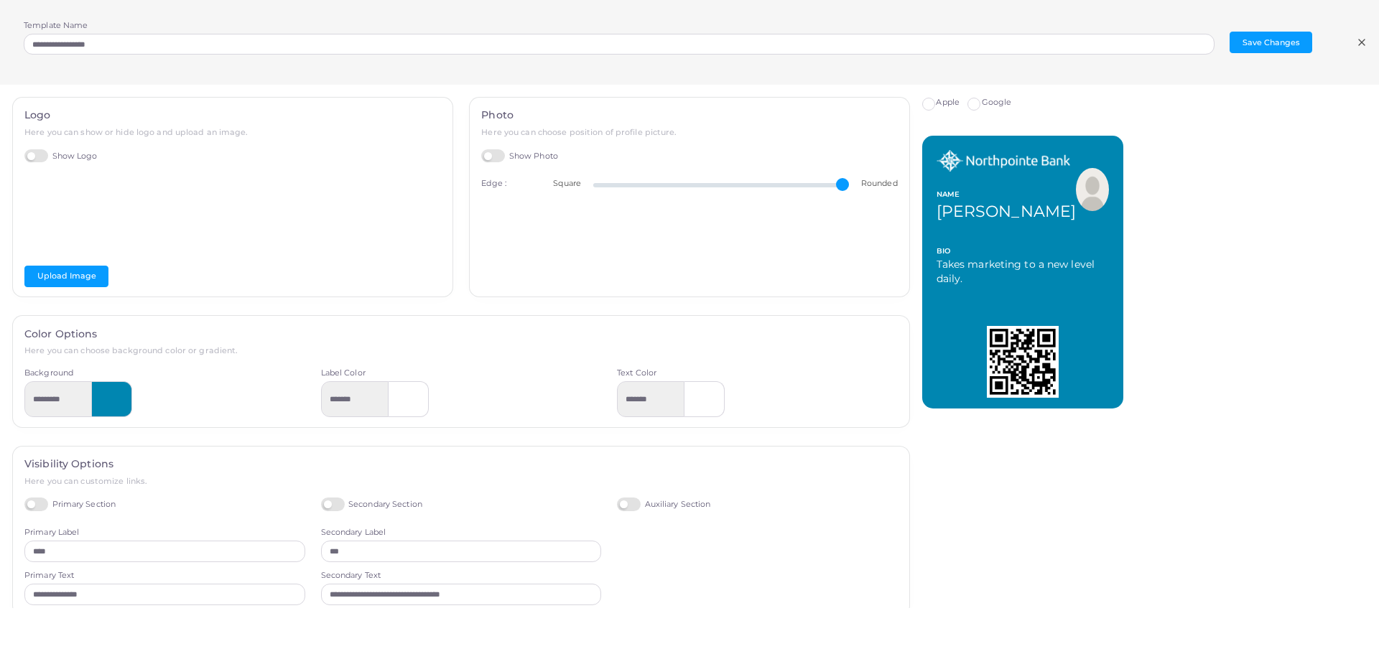
click at [982, 108] on label "Google" at bounding box center [997, 102] width 30 height 11
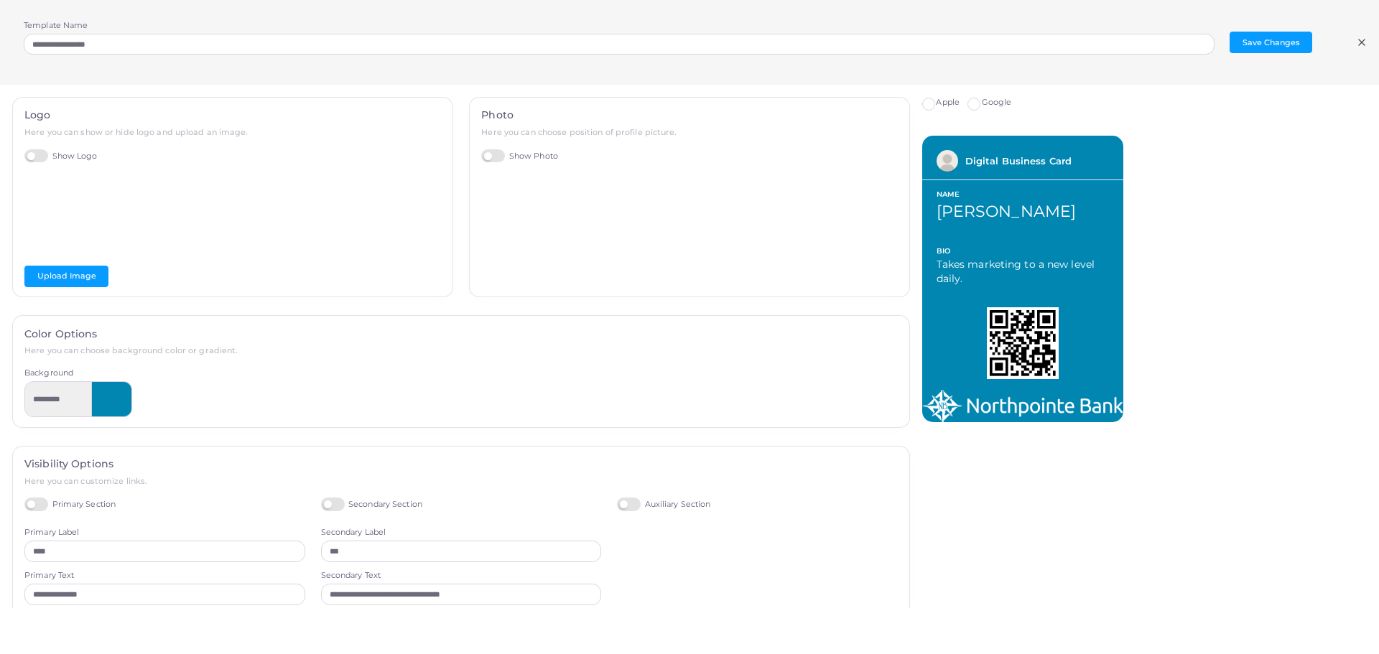
click at [936, 108] on label "Apple" at bounding box center [948, 102] width 24 height 11
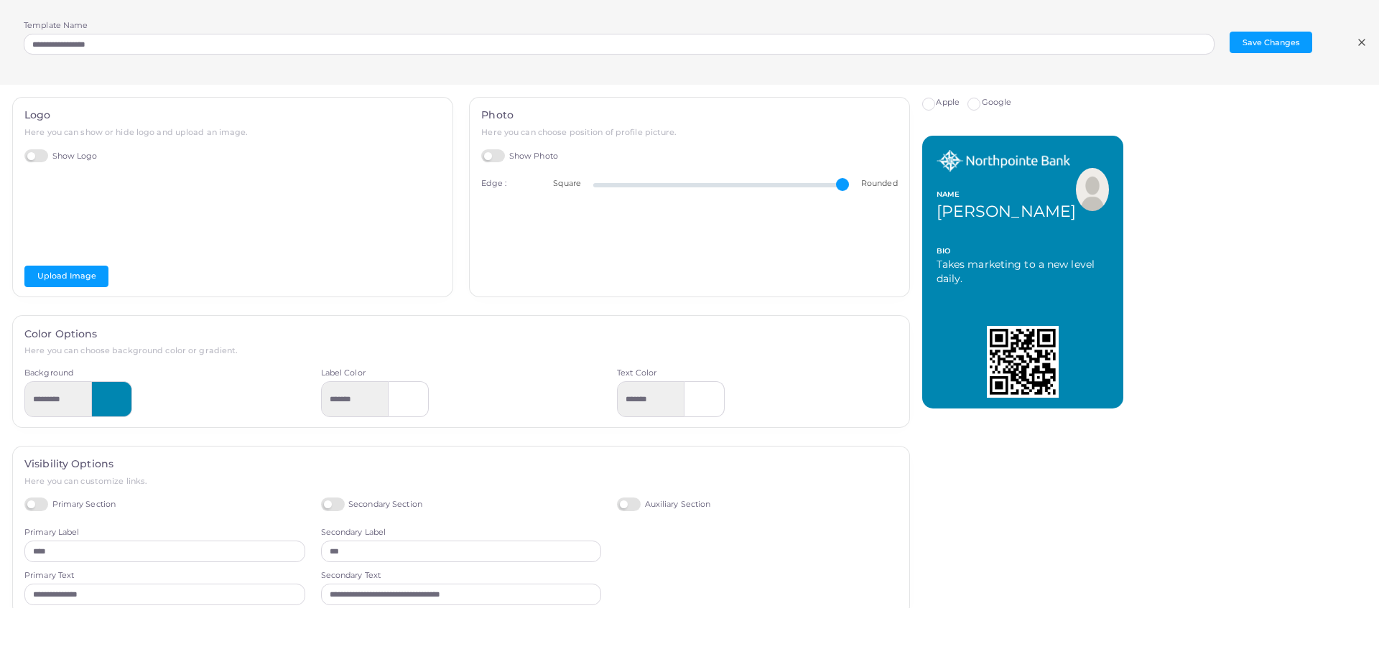
click at [982, 106] on label "Google" at bounding box center [997, 102] width 30 height 11
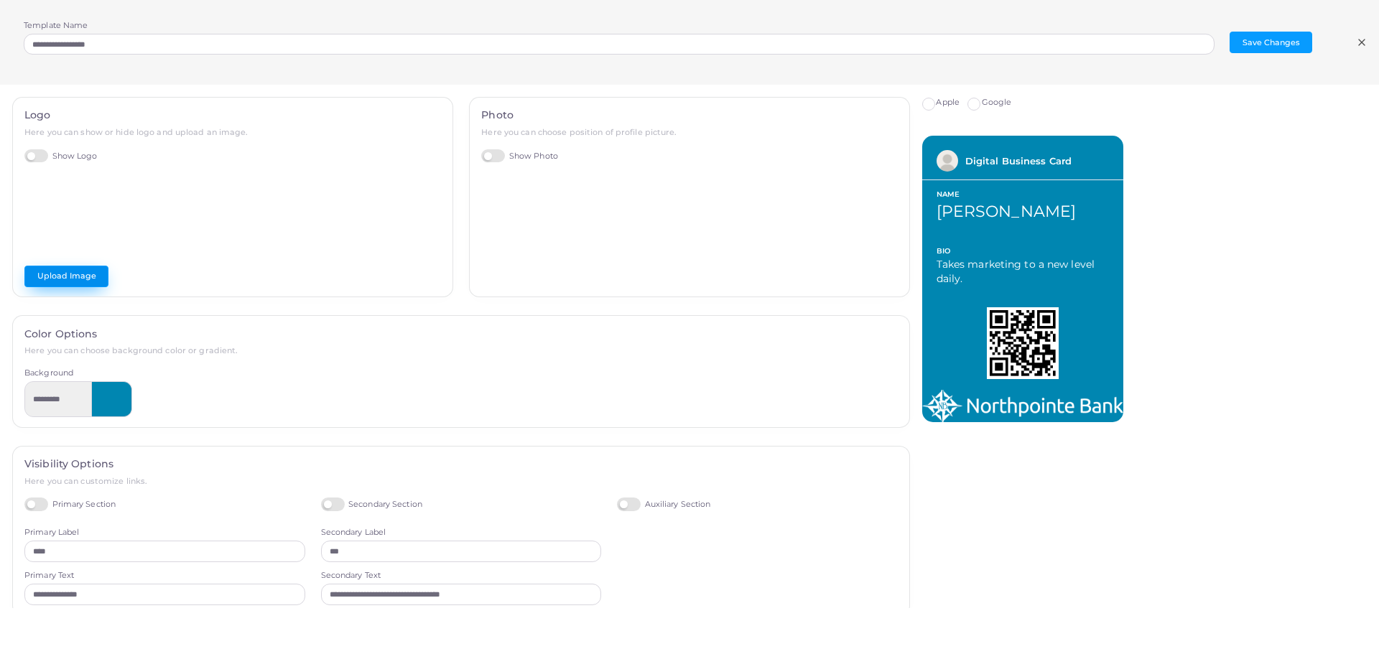
click at [62, 277] on button "Upload Image" at bounding box center [66, 277] width 84 height 22
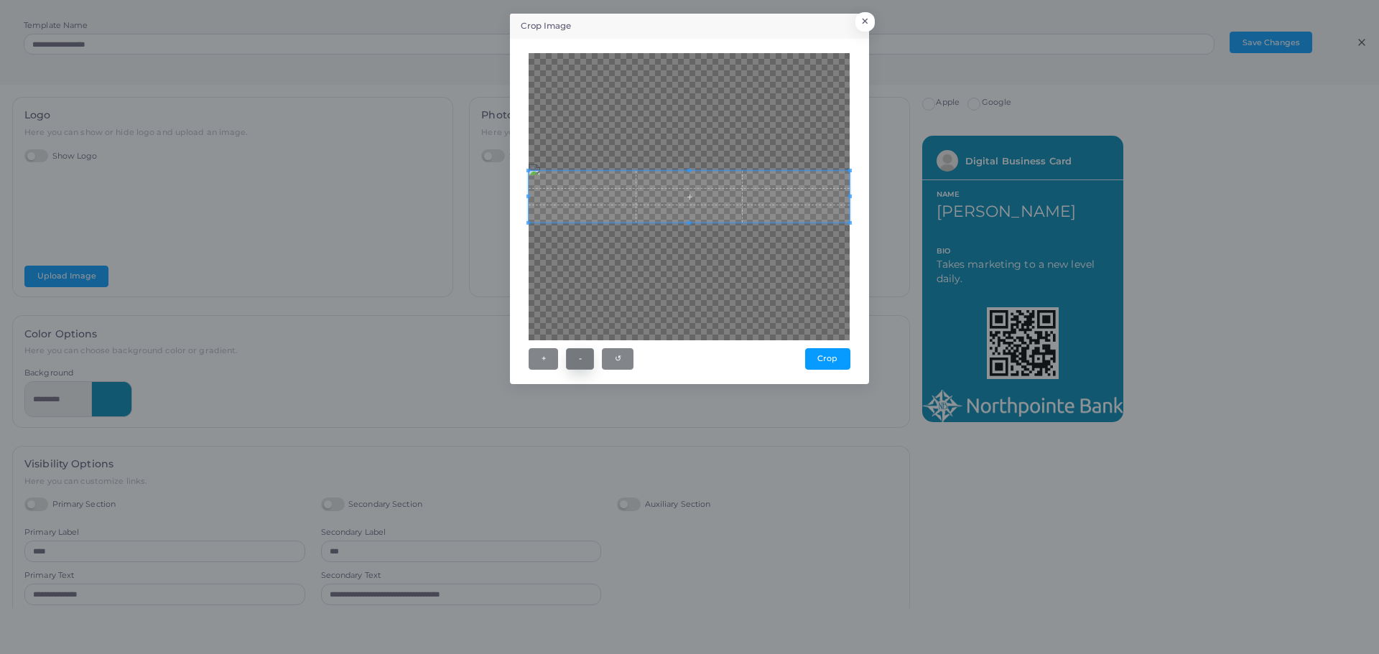
click at [578, 361] on button "-" at bounding box center [580, 359] width 28 height 22
click at [583, 361] on button "-" at bounding box center [580, 359] width 28 height 22
click at [687, 238] on span at bounding box center [689, 237] width 4 height 4
click at [829, 356] on button "Crop" at bounding box center [827, 359] width 45 height 22
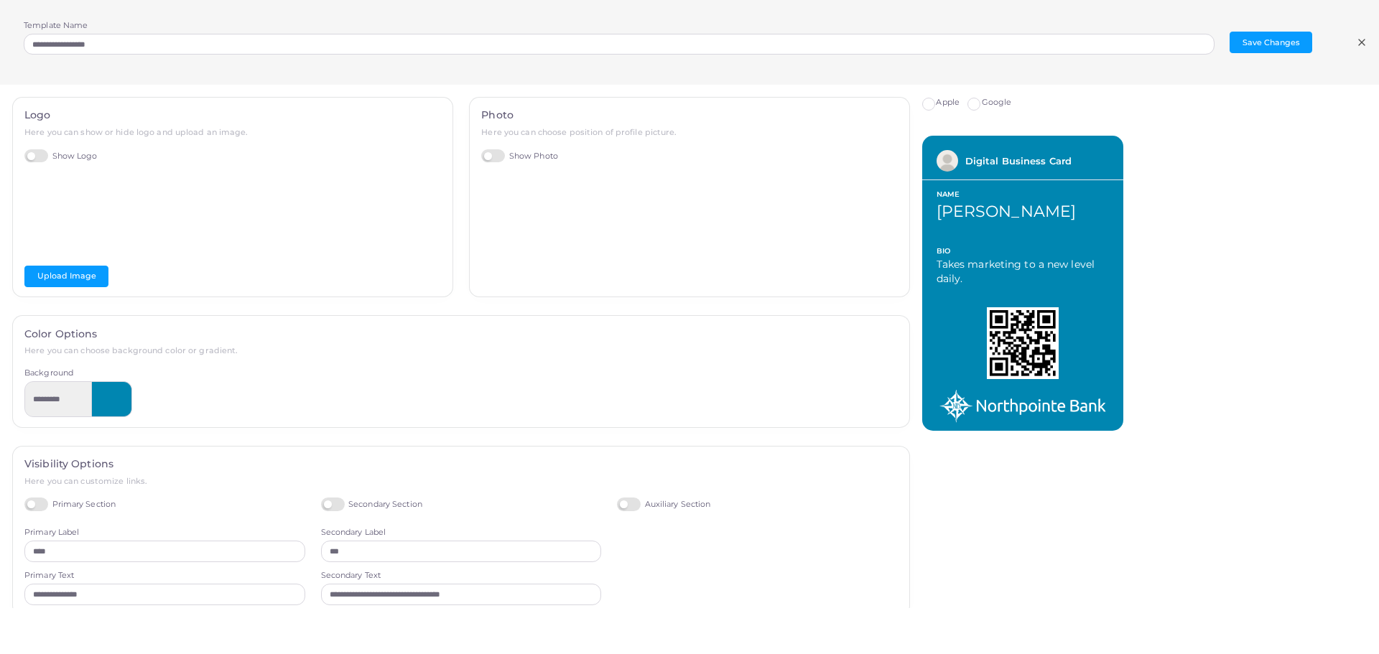
click at [936, 106] on label "Apple" at bounding box center [948, 102] width 24 height 11
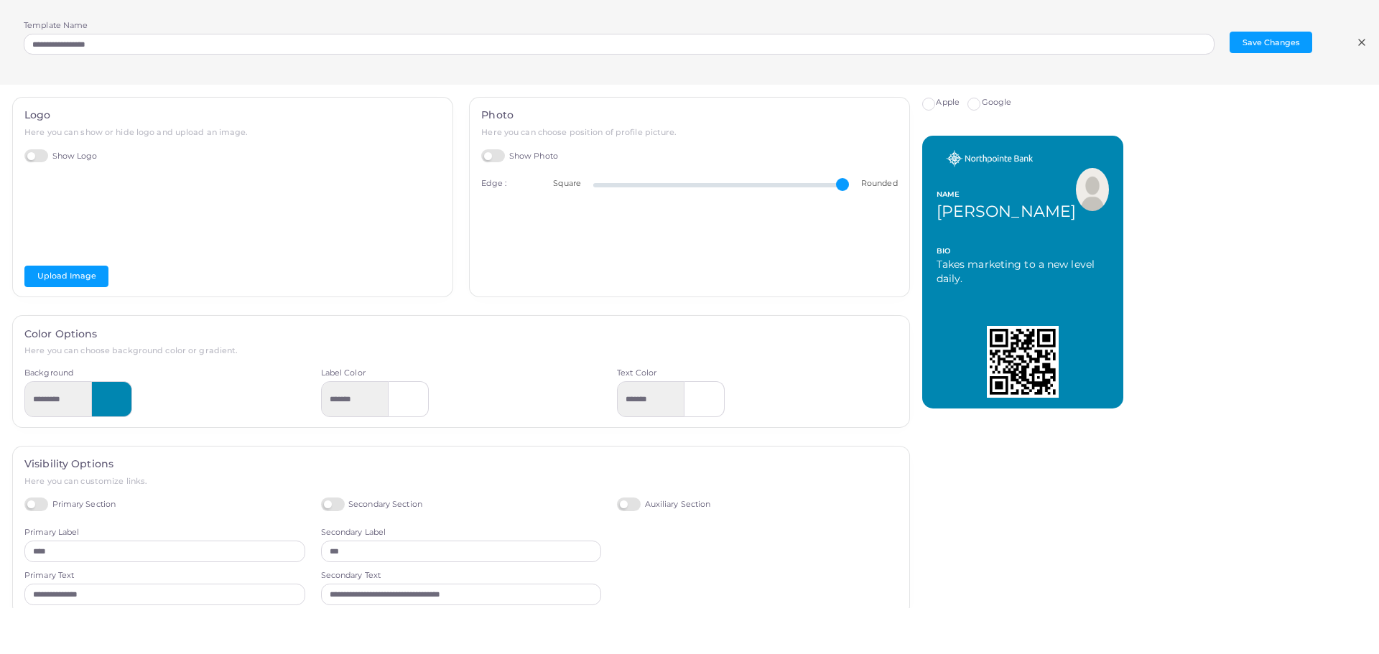
click at [982, 102] on label "Google" at bounding box center [997, 102] width 30 height 11
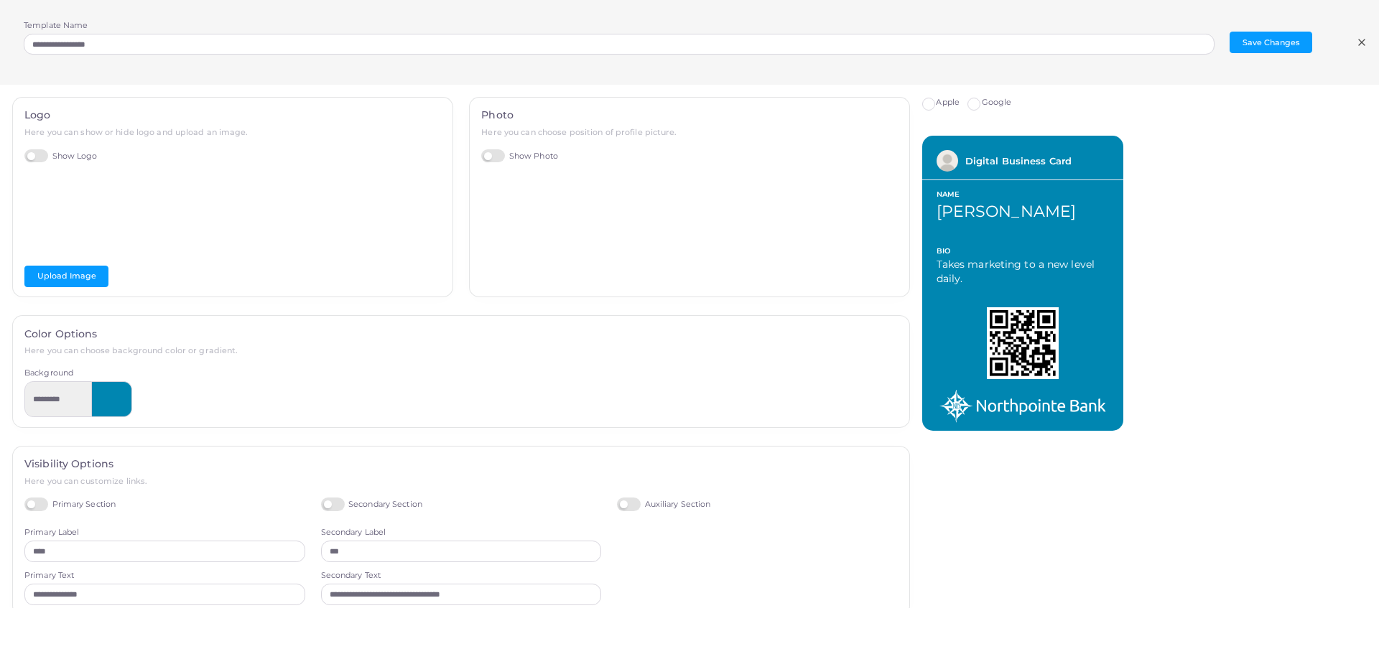
click at [936, 103] on label "Apple" at bounding box center [948, 102] width 24 height 11
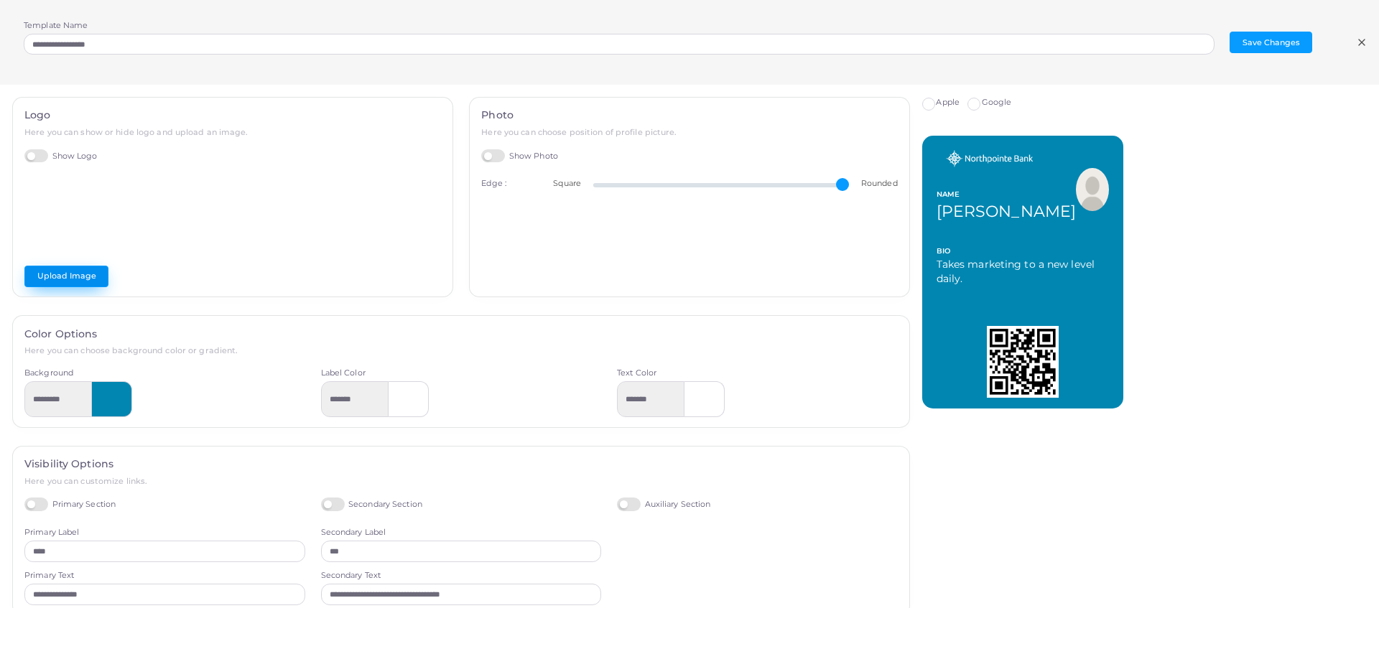
click at [64, 276] on button "Upload Image" at bounding box center [66, 277] width 84 height 22
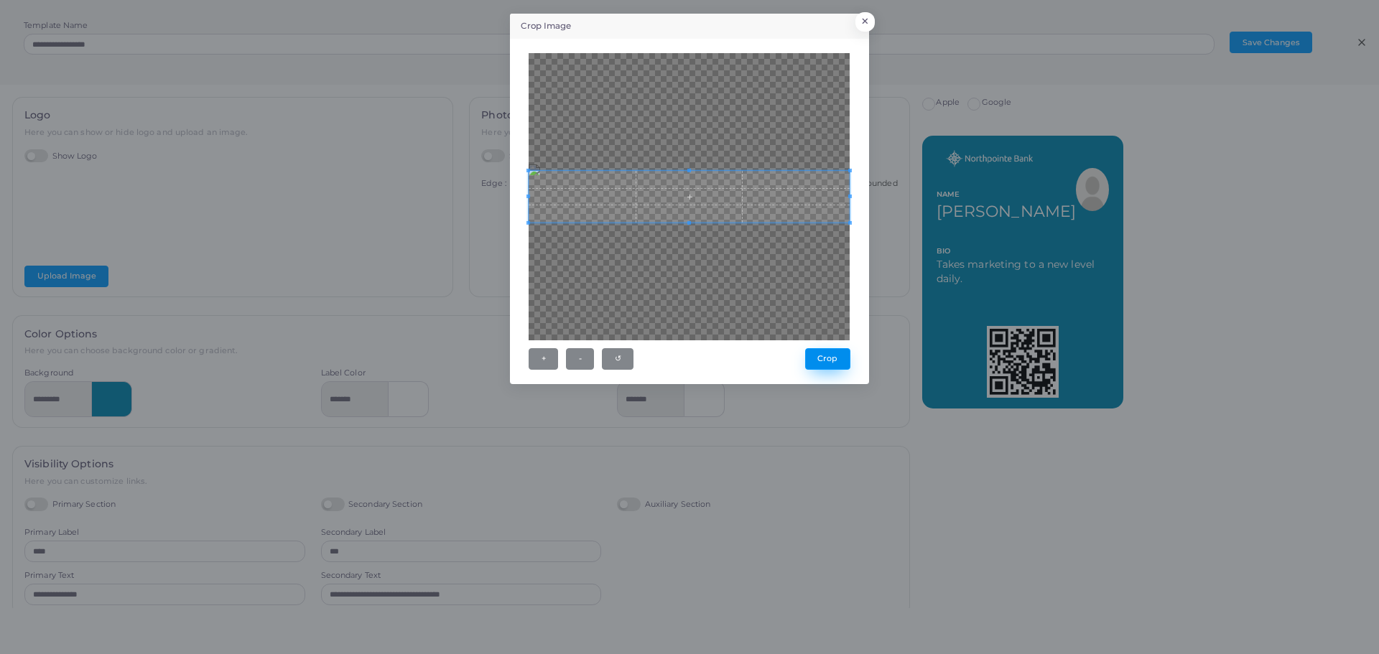
click at [831, 361] on button "Crop" at bounding box center [827, 359] width 45 height 22
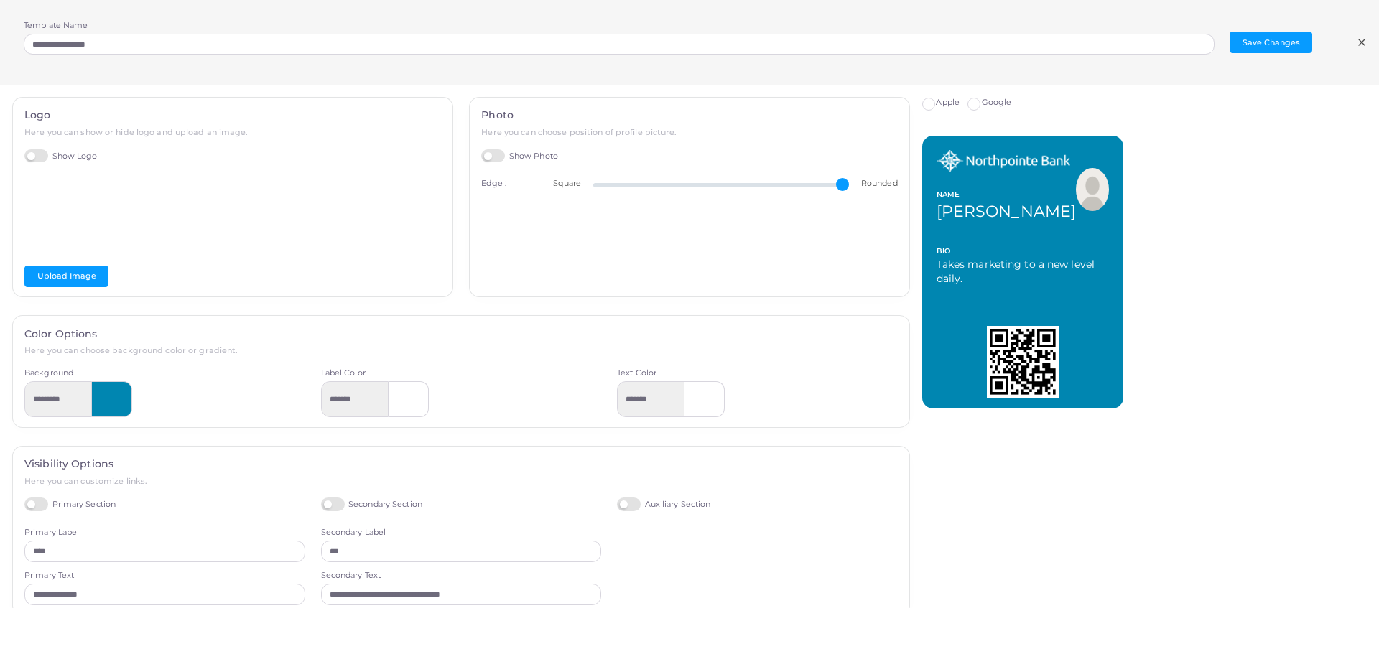
click at [982, 108] on label "Google" at bounding box center [997, 102] width 30 height 11
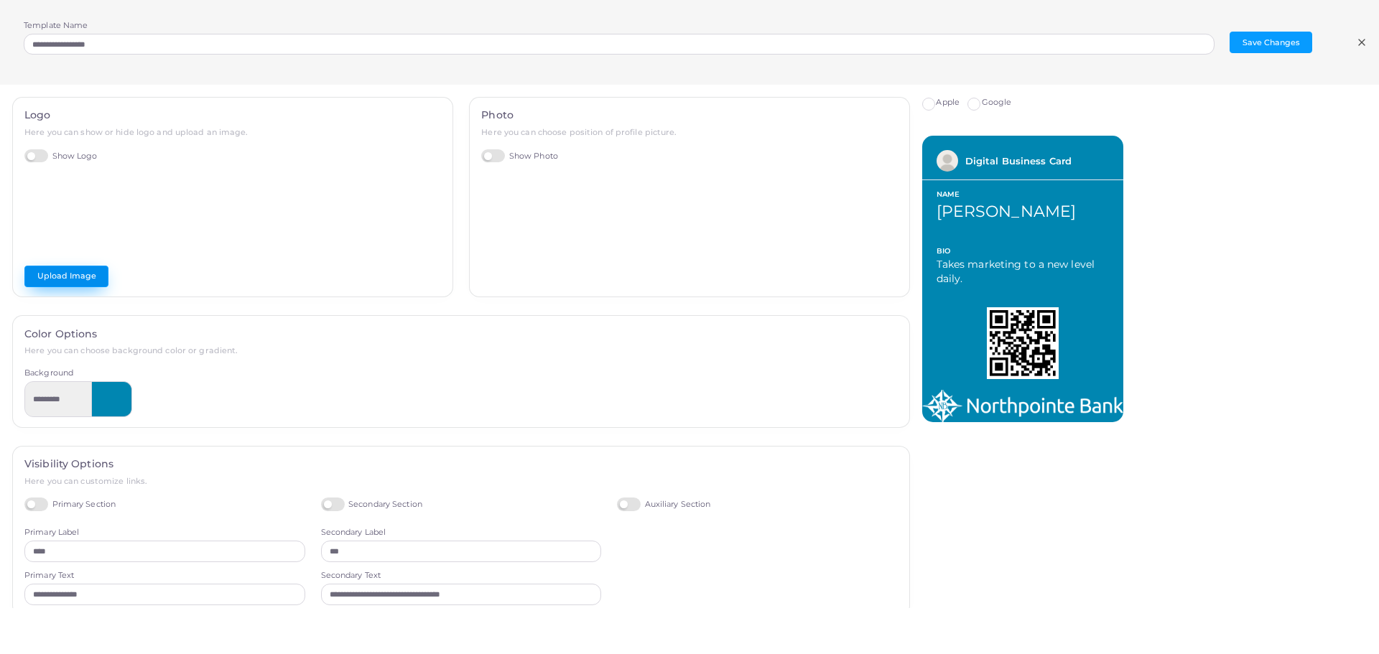
click at [44, 272] on button "Upload Image" at bounding box center [66, 277] width 84 height 22
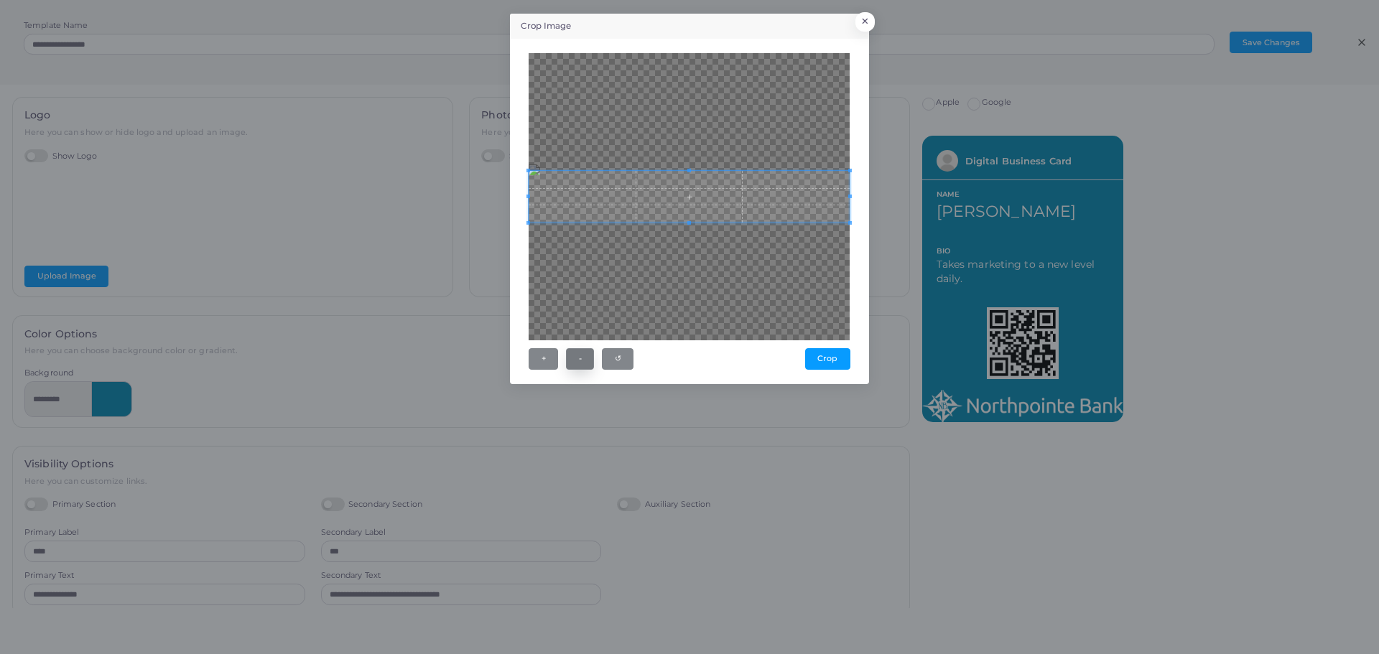
click at [577, 360] on button "-" at bounding box center [580, 359] width 28 height 22
click at [687, 239] on span at bounding box center [689, 239] width 4 height 4
click at [826, 355] on button "Crop" at bounding box center [827, 359] width 45 height 22
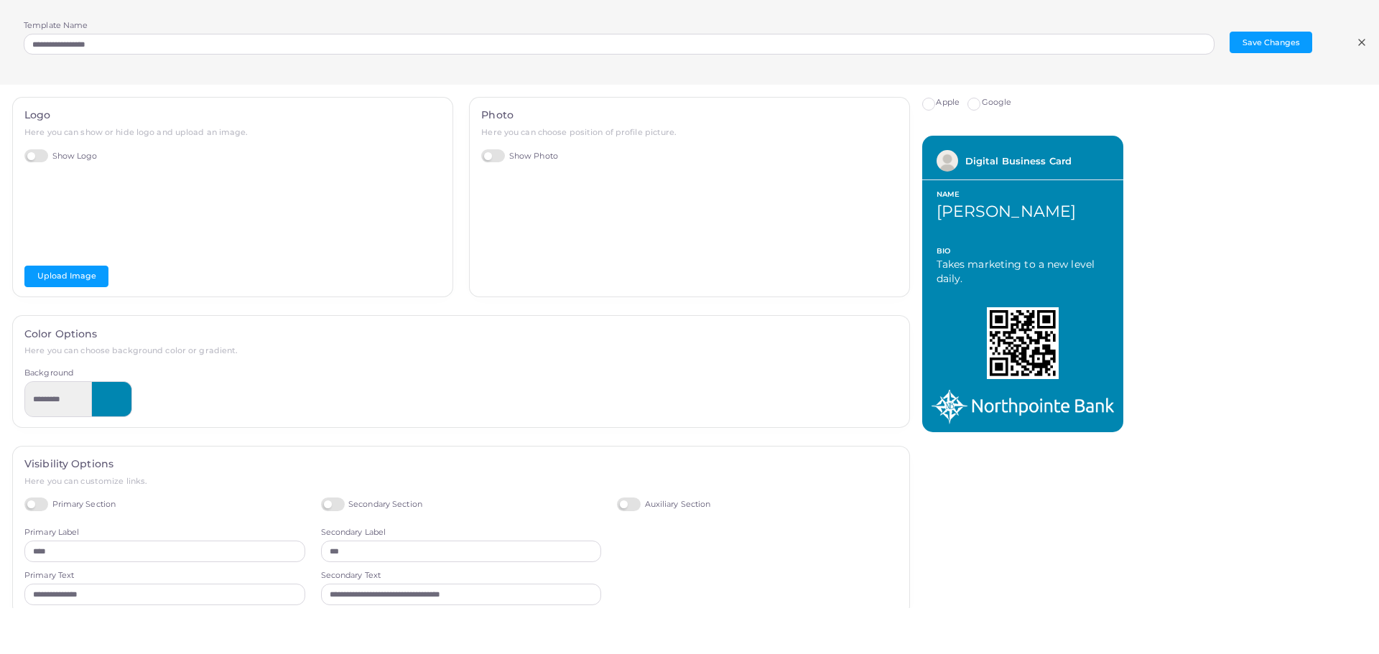
click at [936, 101] on label "Apple" at bounding box center [948, 102] width 24 height 11
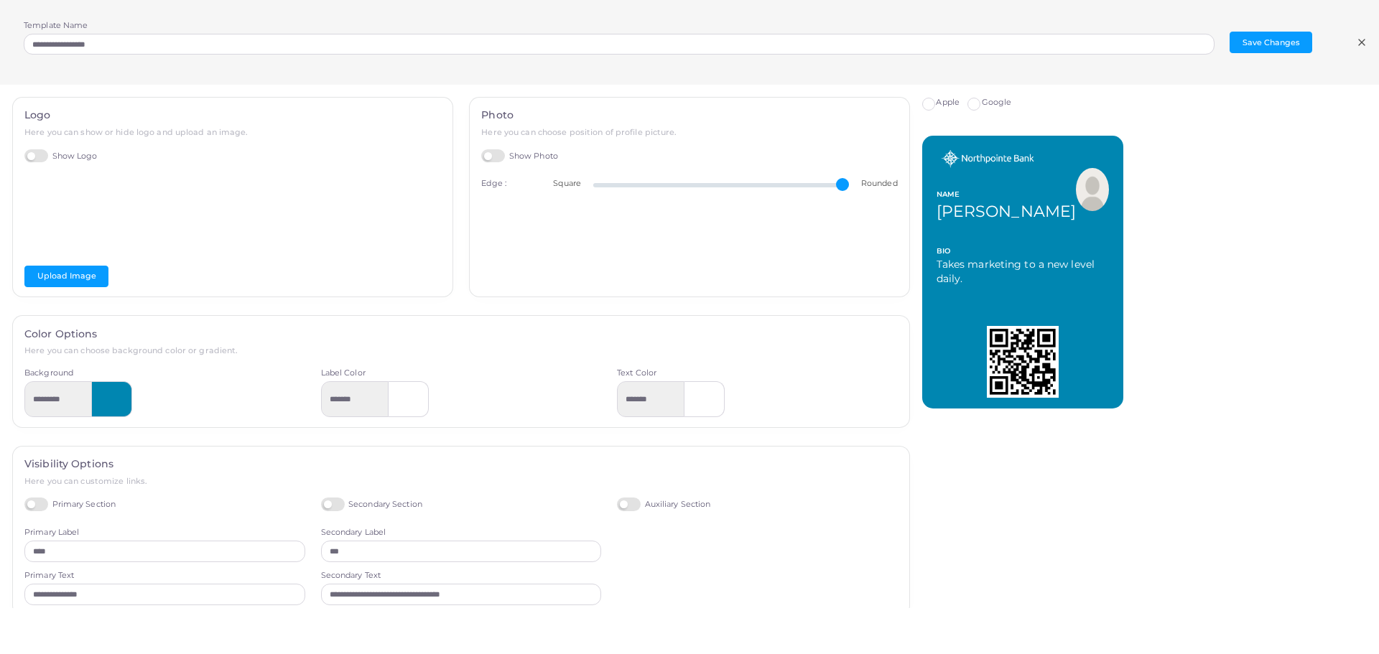
click at [982, 106] on label "Google" at bounding box center [997, 102] width 30 height 11
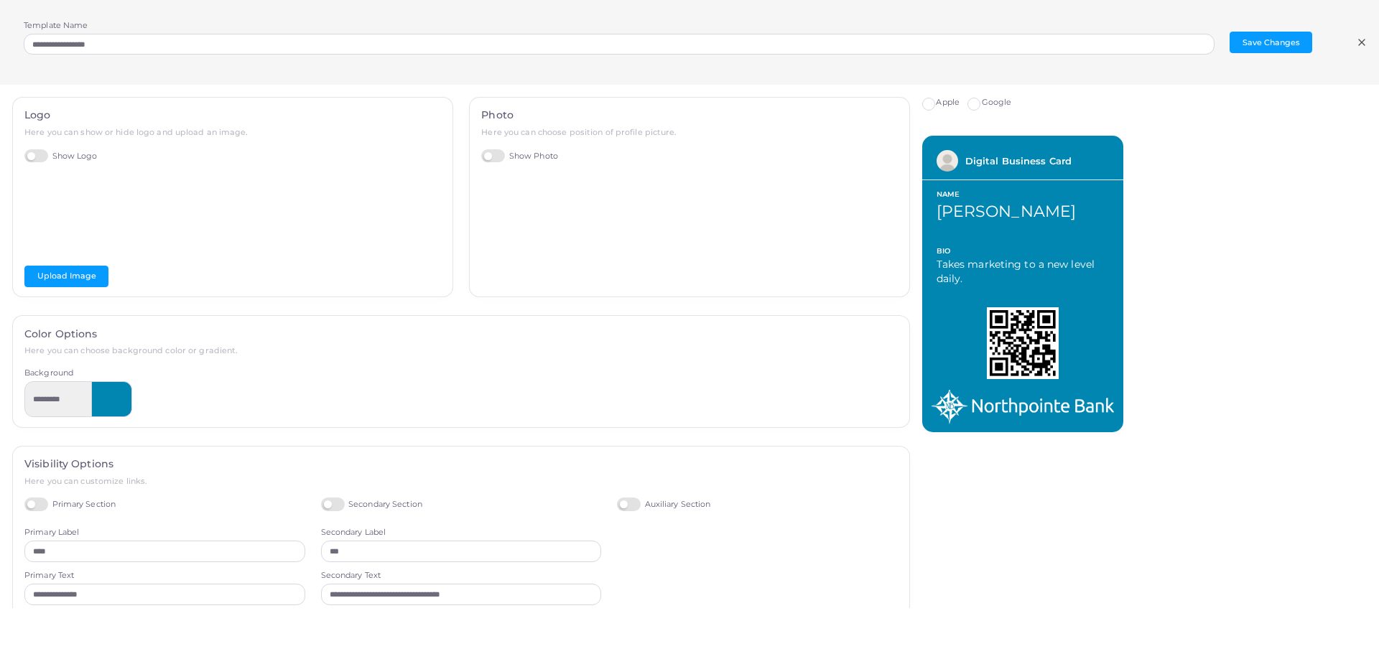
click at [936, 101] on label "Apple" at bounding box center [948, 102] width 24 height 11
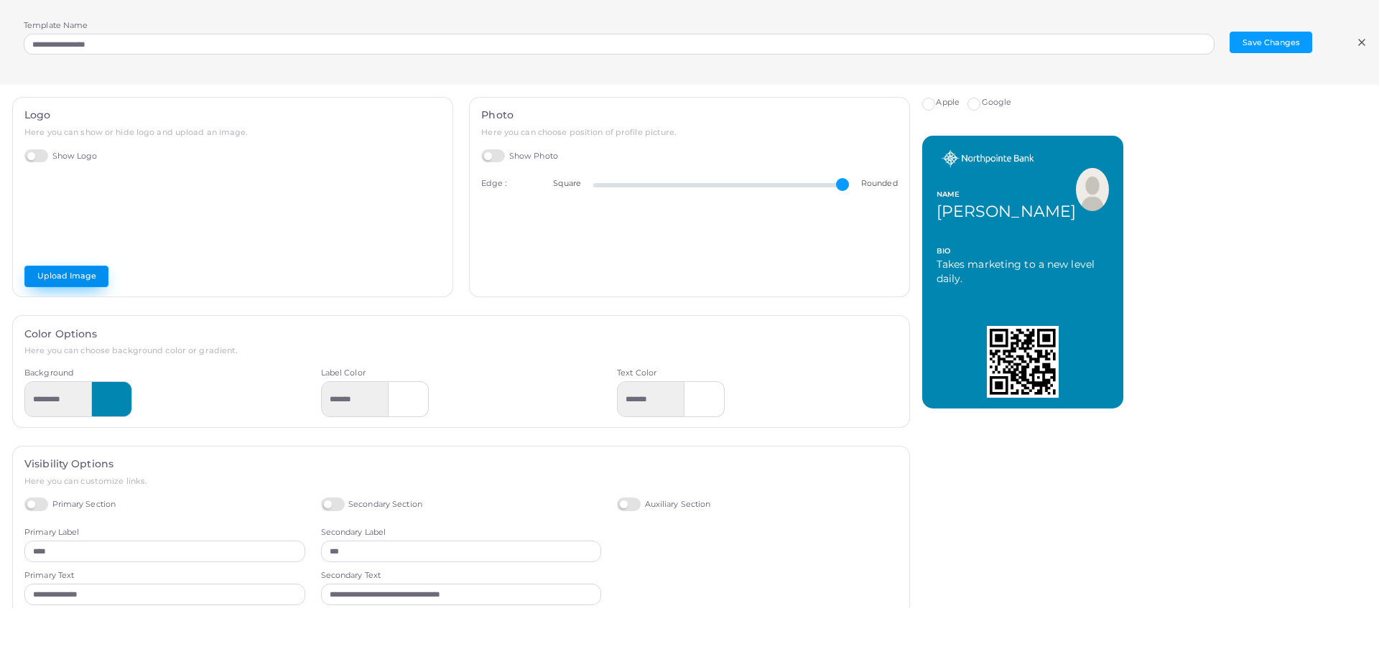
click at [51, 279] on button "Upload Image" at bounding box center [66, 277] width 84 height 22
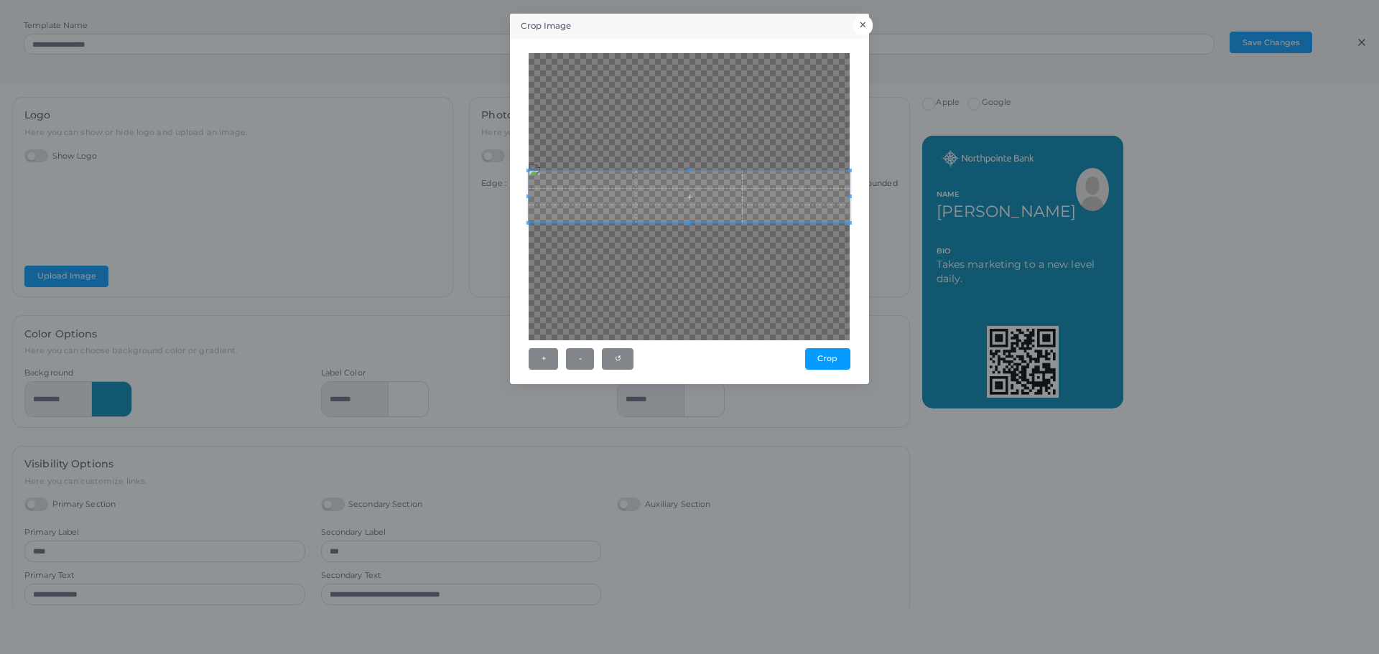
click at [866, 27] on button "×" at bounding box center [862, 25] width 19 height 19
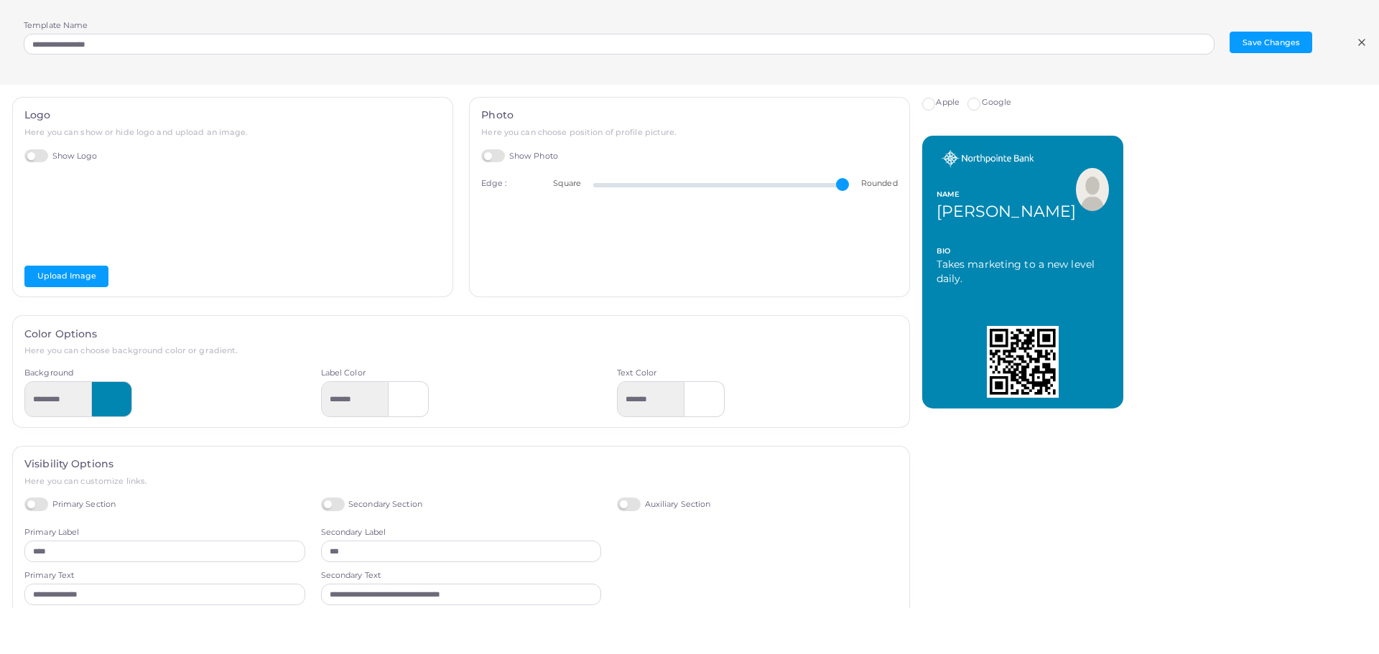
click at [982, 103] on label "Google" at bounding box center [997, 102] width 30 height 11
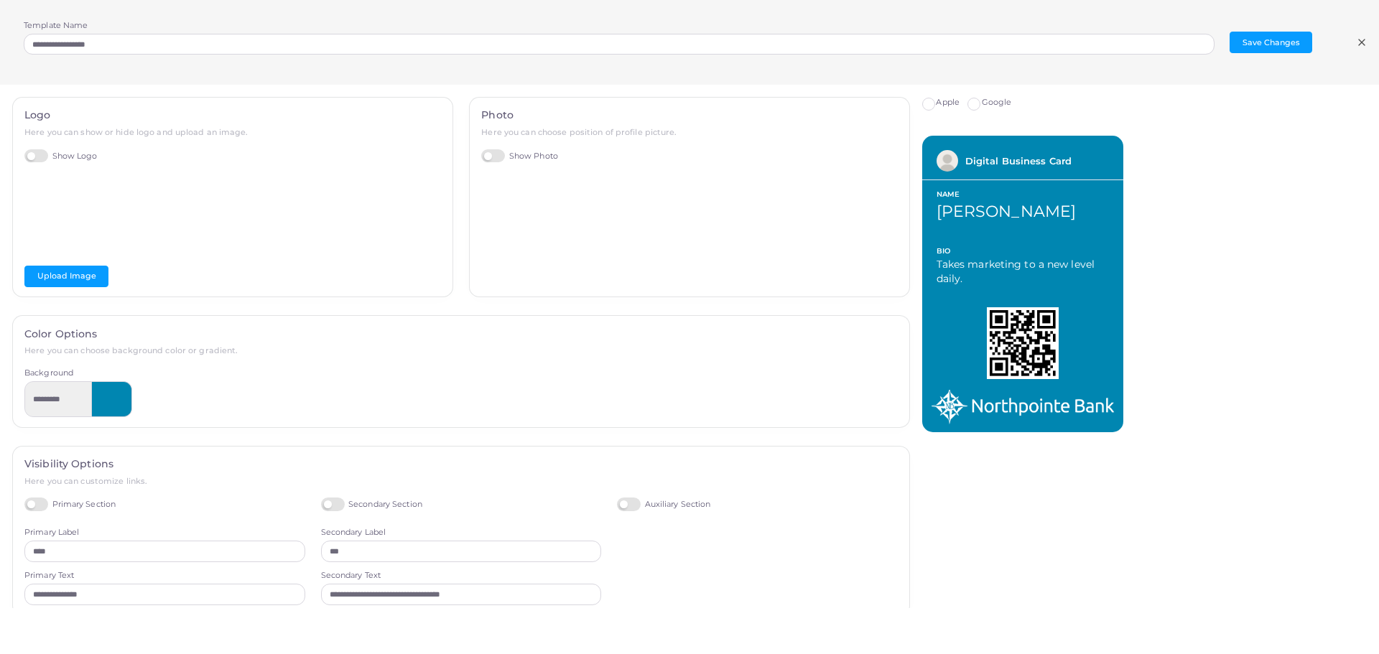
click at [936, 101] on label "Apple" at bounding box center [948, 102] width 24 height 11
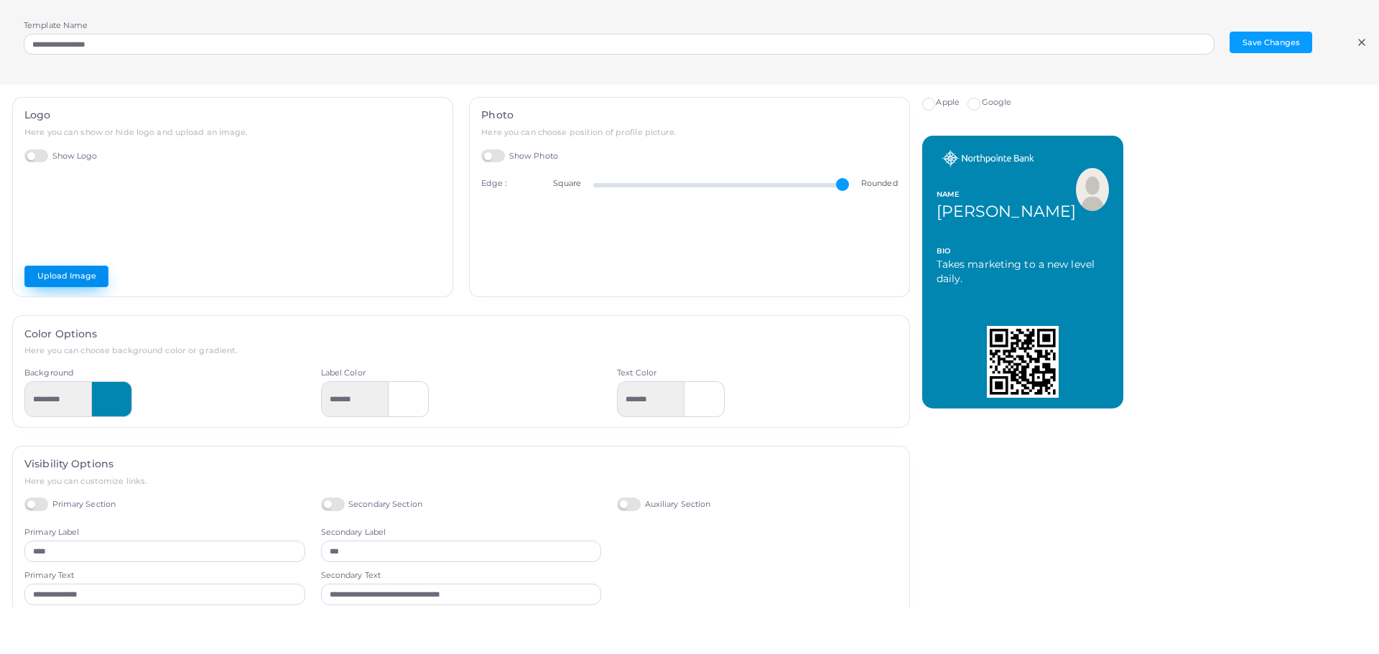
click at [42, 272] on button "Upload Image" at bounding box center [66, 277] width 84 height 22
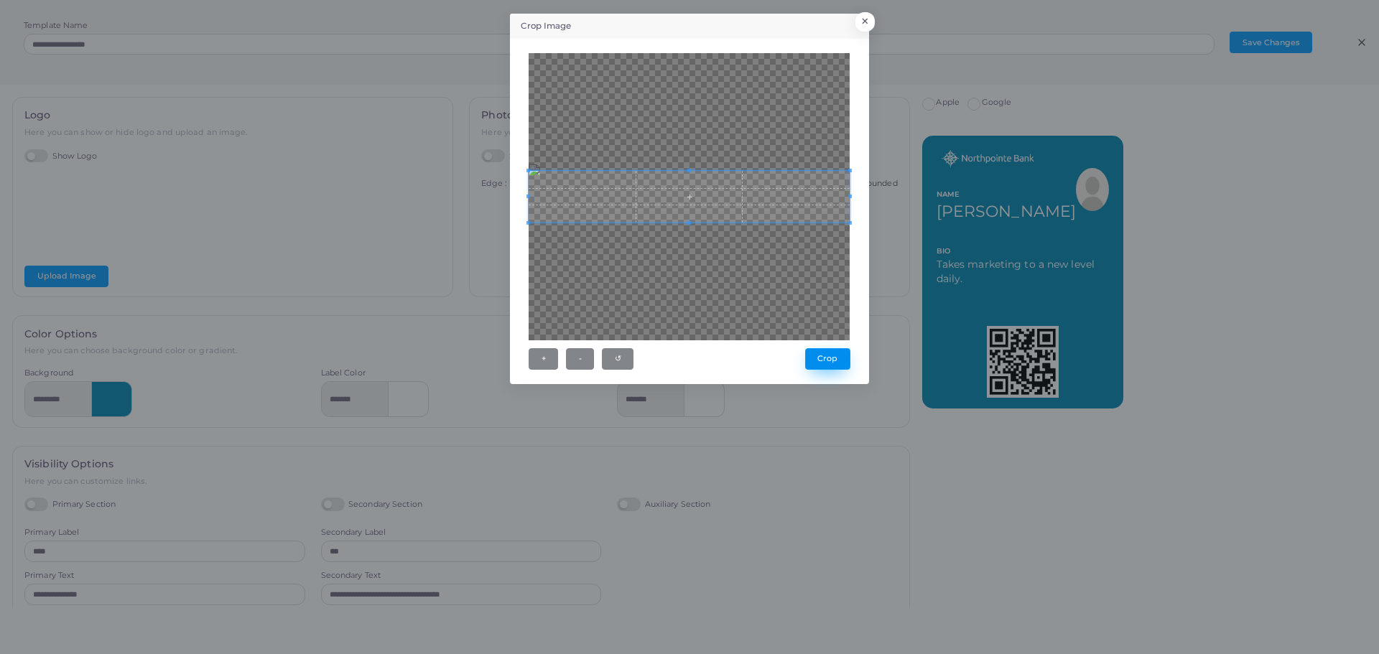
click at [821, 356] on button "Crop" at bounding box center [827, 359] width 45 height 22
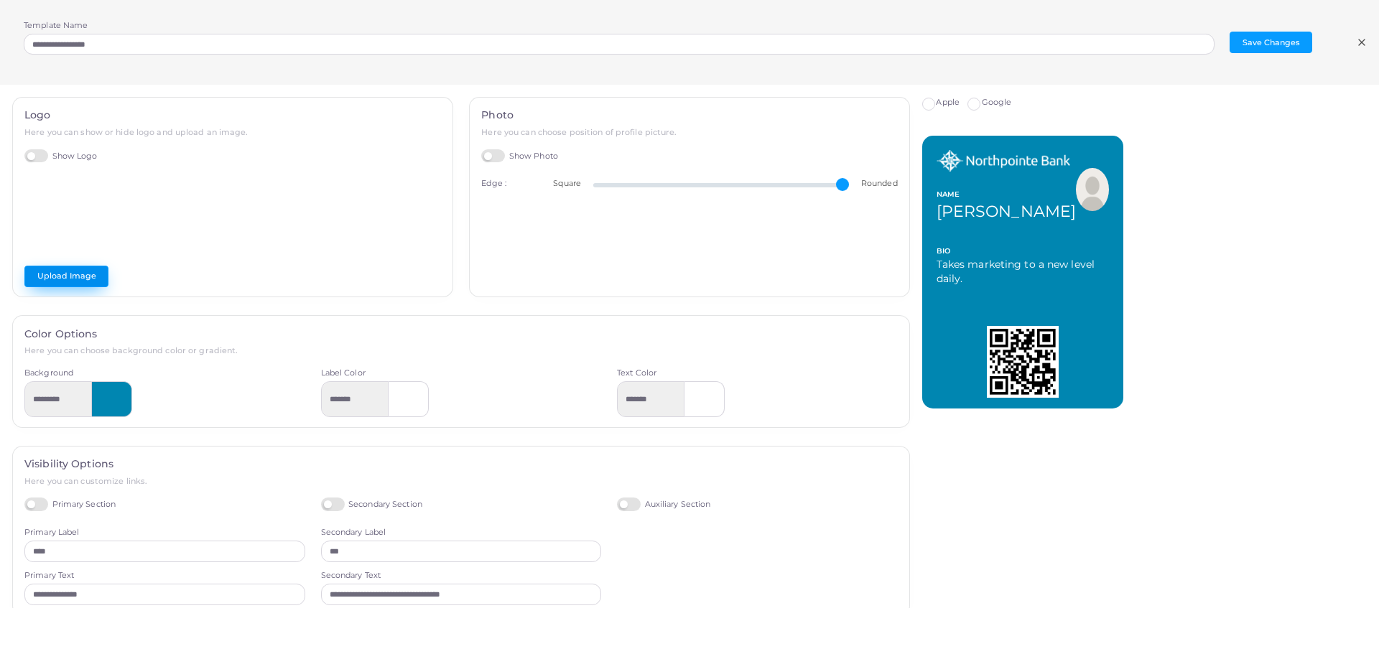
click at [59, 274] on button "Upload Image" at bounding box center [66, 277] width 84 height 22
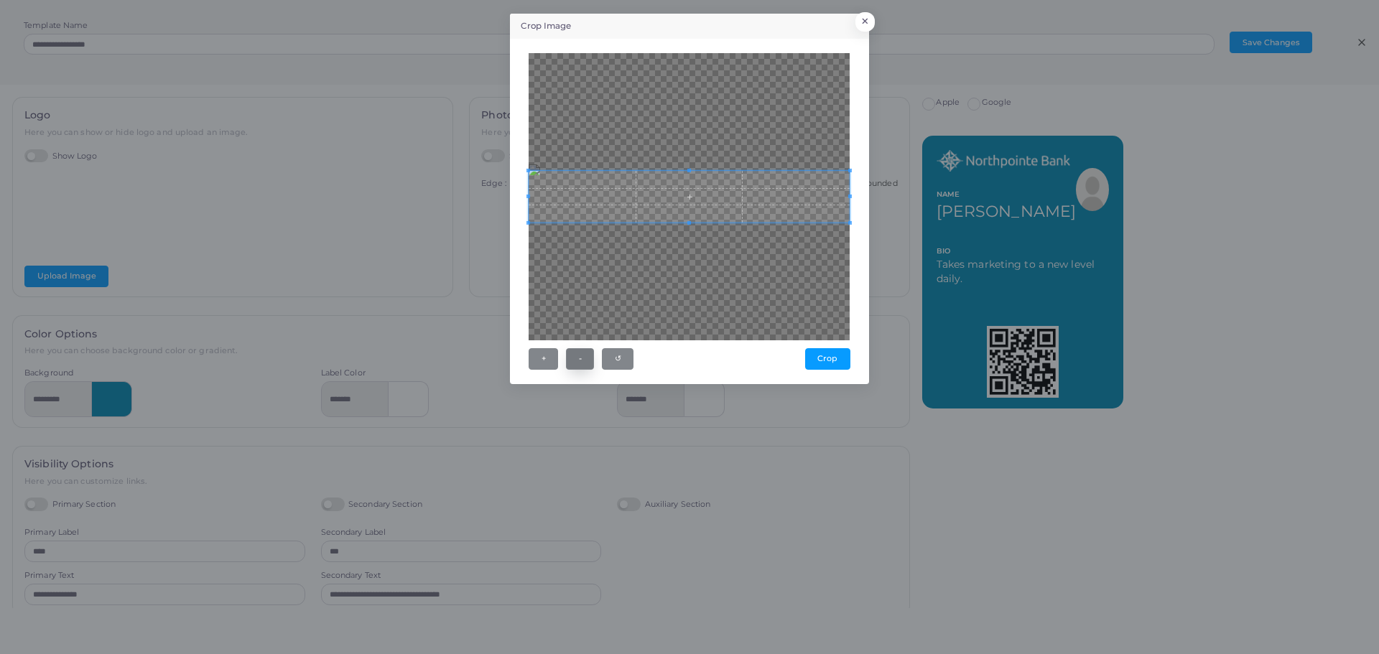
click at [576, 363] on button "-" at bounding box center [580, 359] width 28 height 22
click at [546, 197] on span at bounding box center [544, 197] width 4 height 4
click at [826, 361] on button "Crop" at bounding box center [827, 359] width 45 height 22
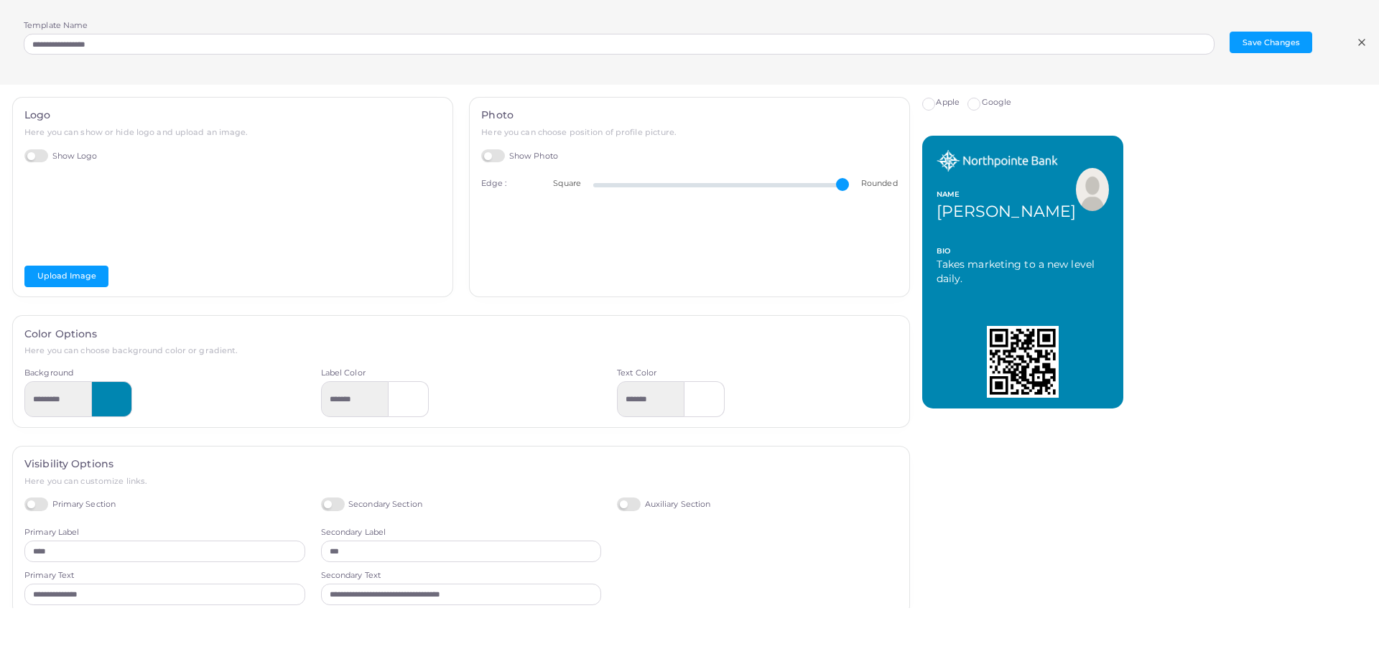
click at [982, 101] on label "Google" at bounding box center [997, 102] width 30 height 11
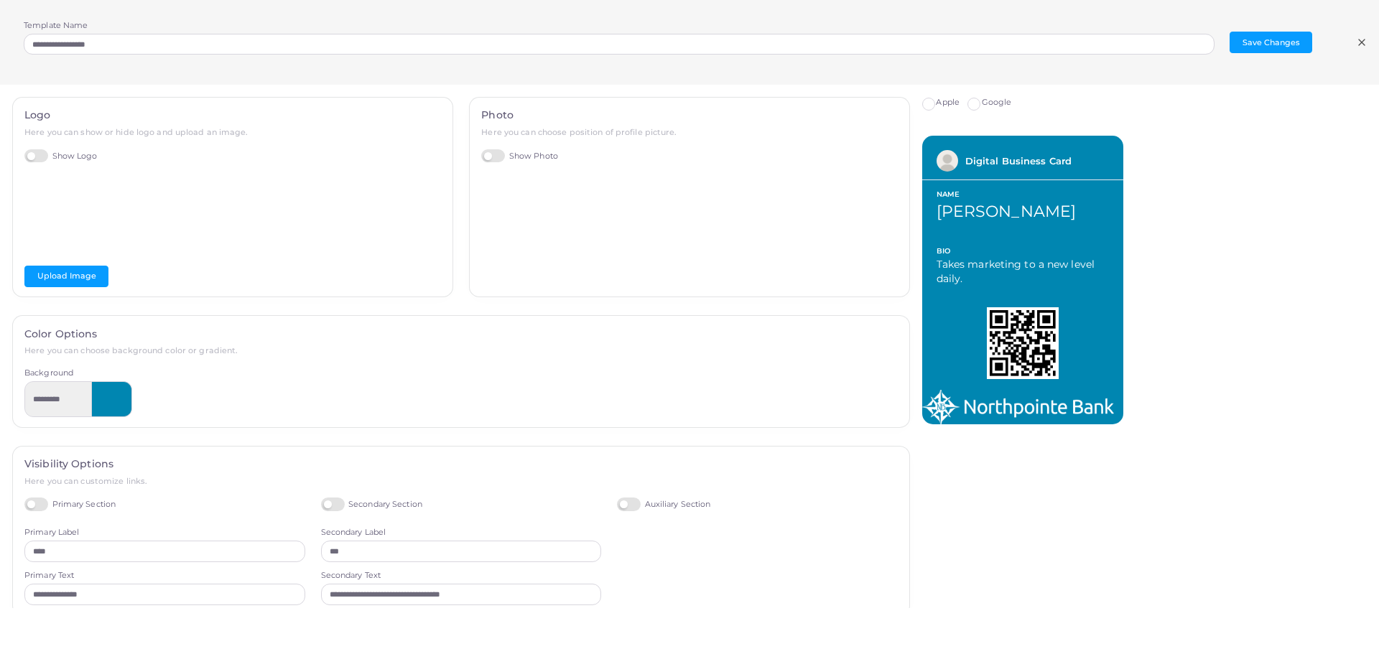
click at [936, 104] on label "Apple" at bounding box center [948, 102] width 24 height 11
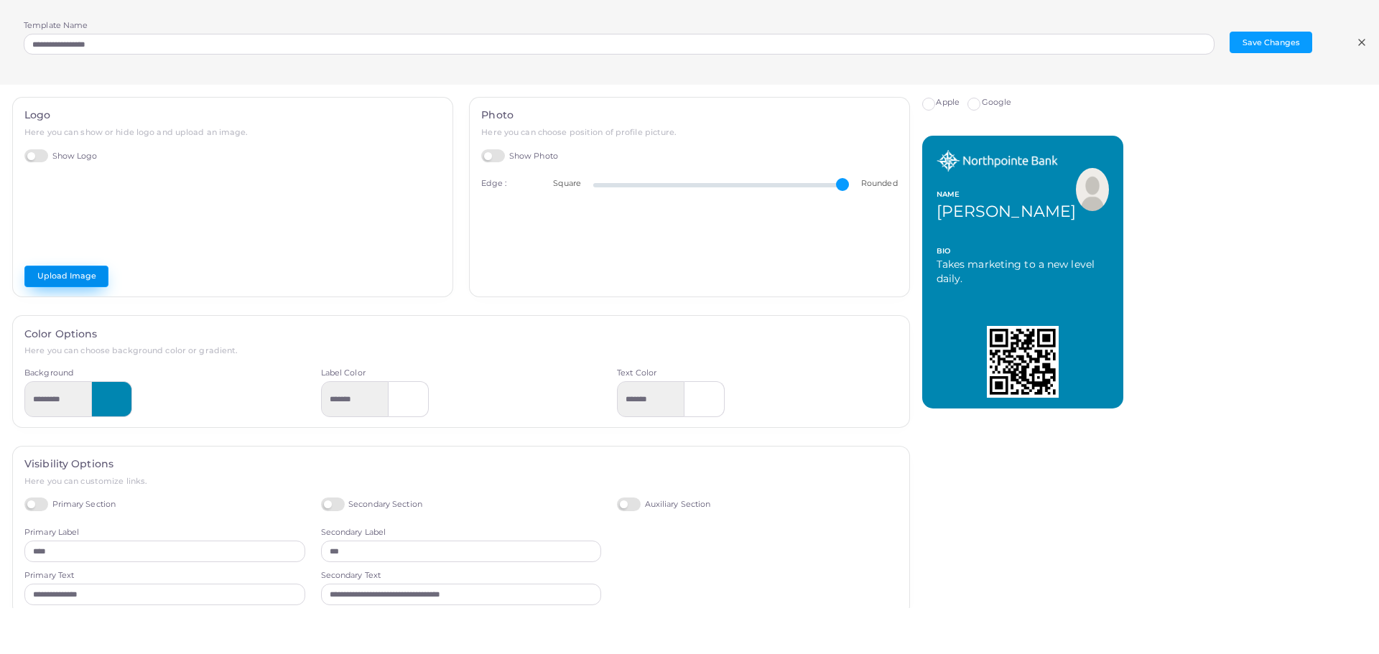
click at [75, 279] on button "Upload Image" at bounding box center [66, 277] width 84 height 22
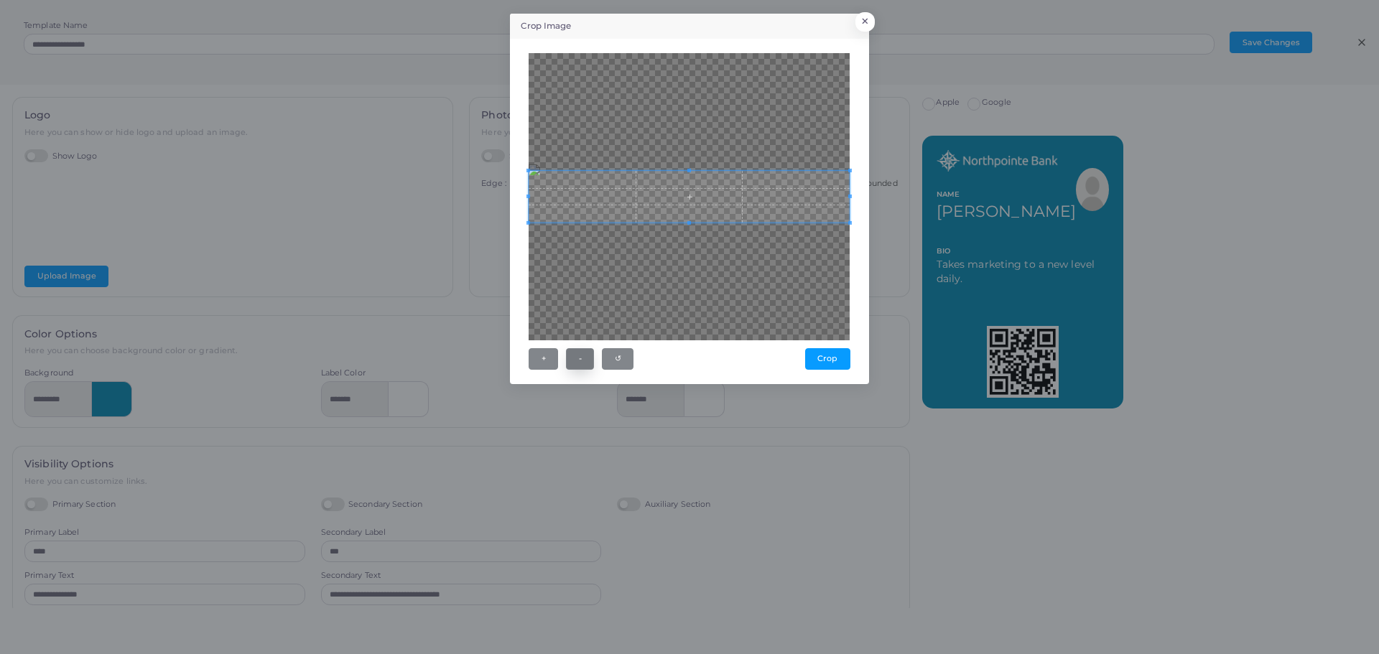
click at [584, 353] on button "-" at bounding box center [580, 359] width 28 height 22
click at [556, 196] on span at bounding box center [557, 197] width 4 height 4
click at [702, 236] on span at bounding box center [704, 238] width 4 height 4
click at [826, 357] on button "Crop" at bounding box center [827, 359] width 45 height 22
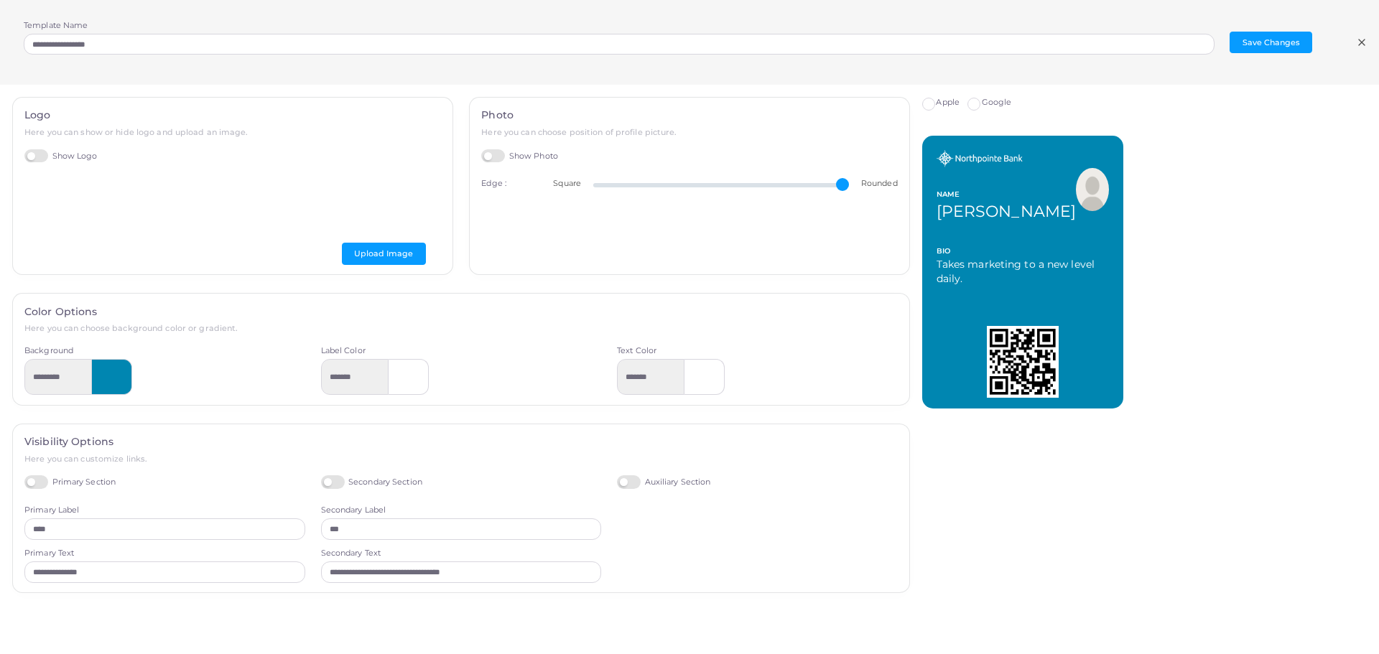
click at [982, 105] on label "Google" at bounding box center [997, 102] width 30 height 11
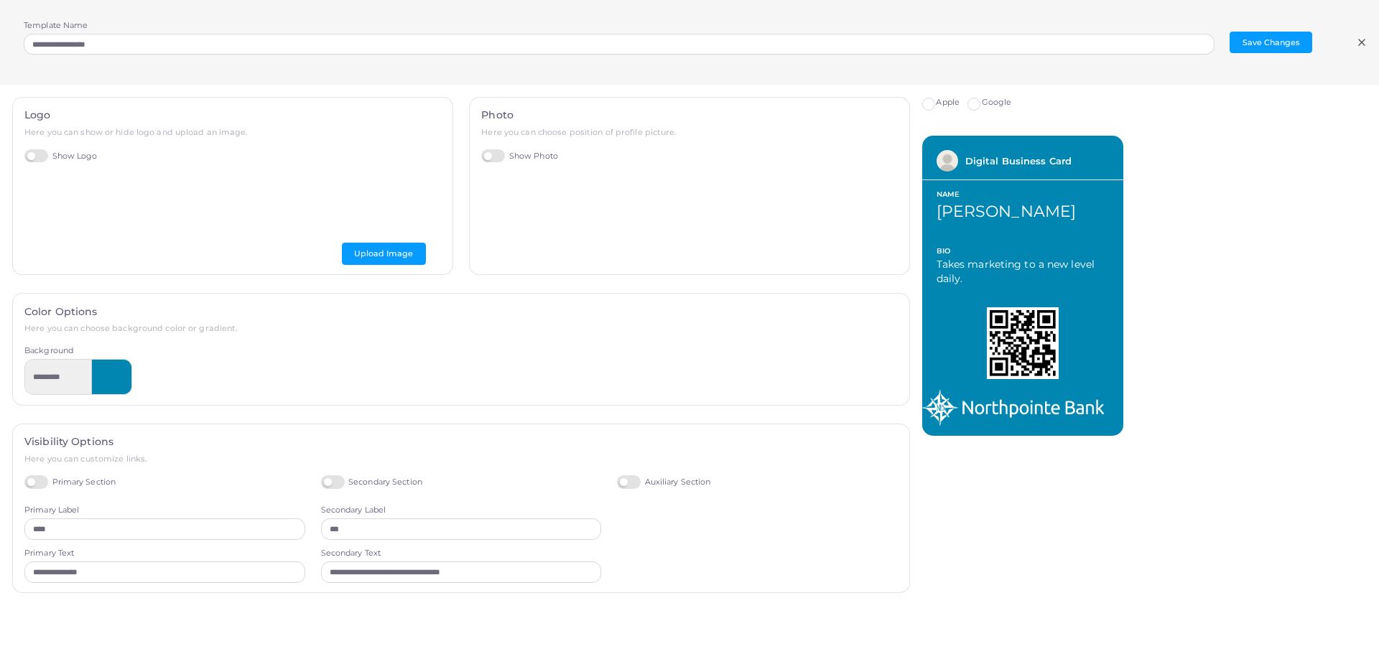
click at [936, 106] on label "Apple" at bounding box center [948, 102] width 24 height 11
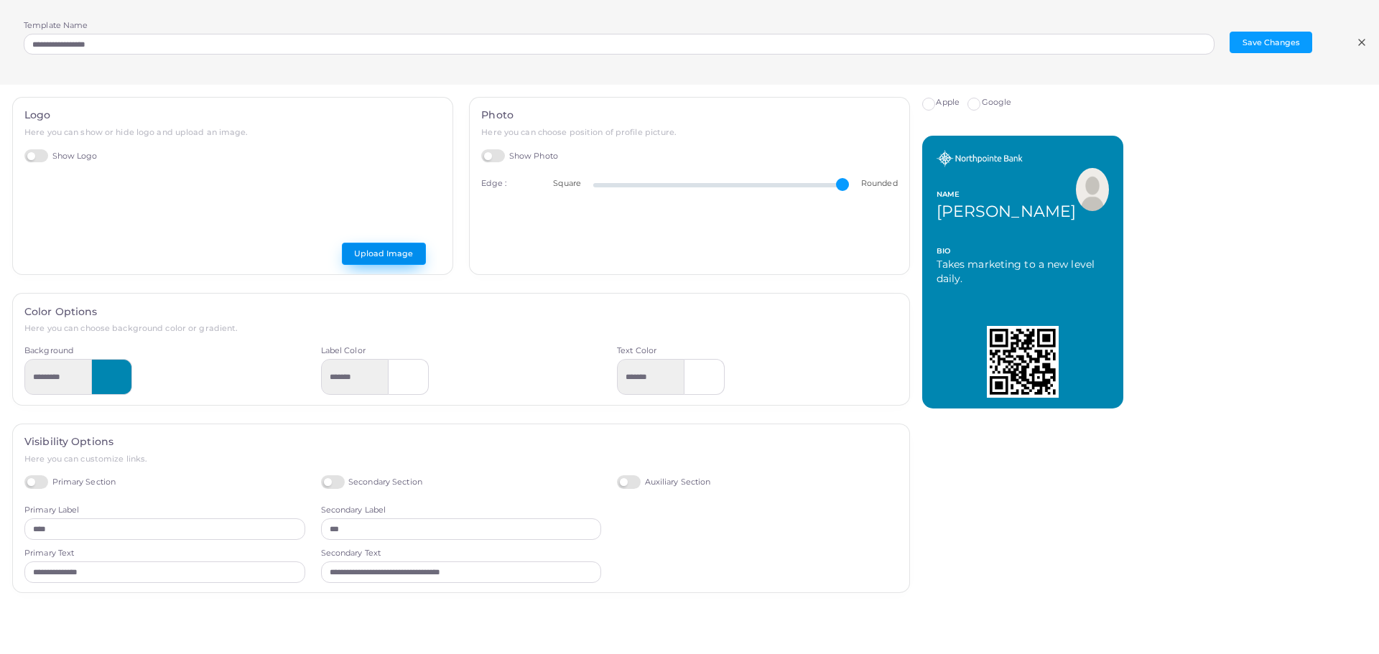
click at [371, 250] on button "Upload Image" at bounding box center [384, 254] width 84 height 22
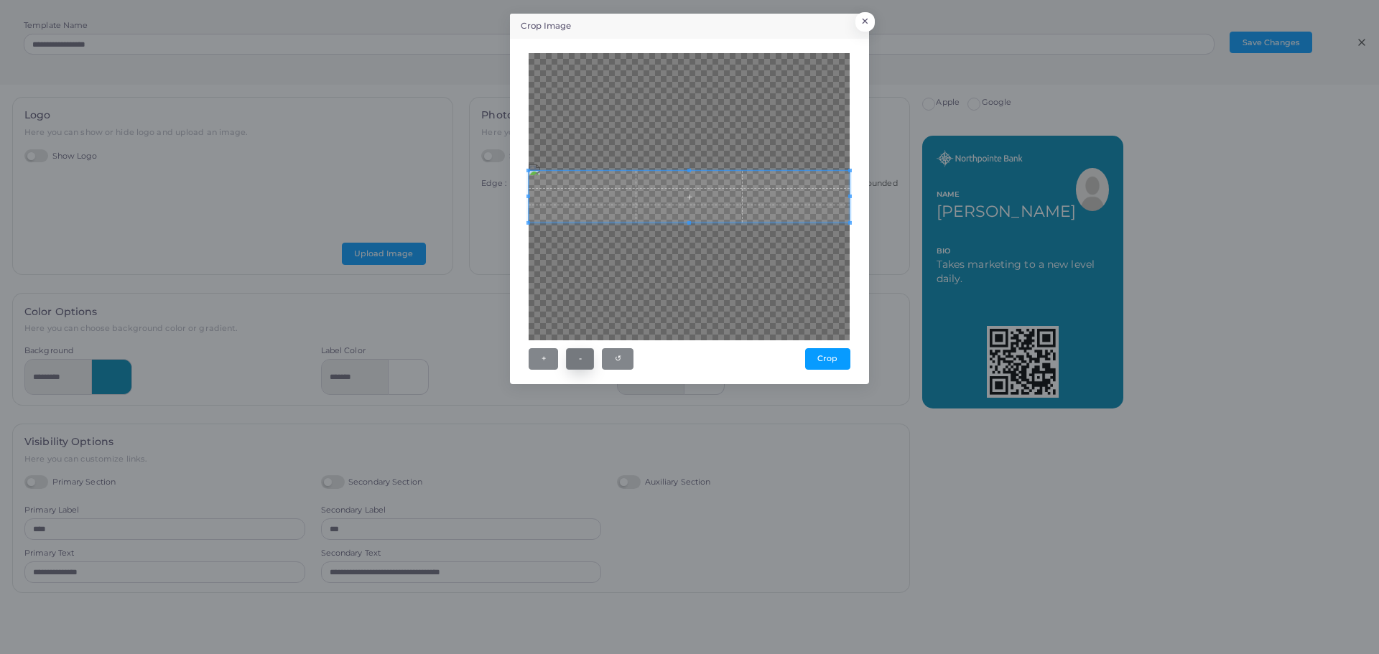
click at [582, 358] on button "-" at bounding box center [580, 359] width 28 height 22
click at [540, 196] on span at bounding box center [539, 197] width 4 height 4
click at [694, 232] on span at bounding box center [694, 232] width 4 height 4
click at [832, 362] on button "Crop" at bounding box center [827, 359] width 45 height 22
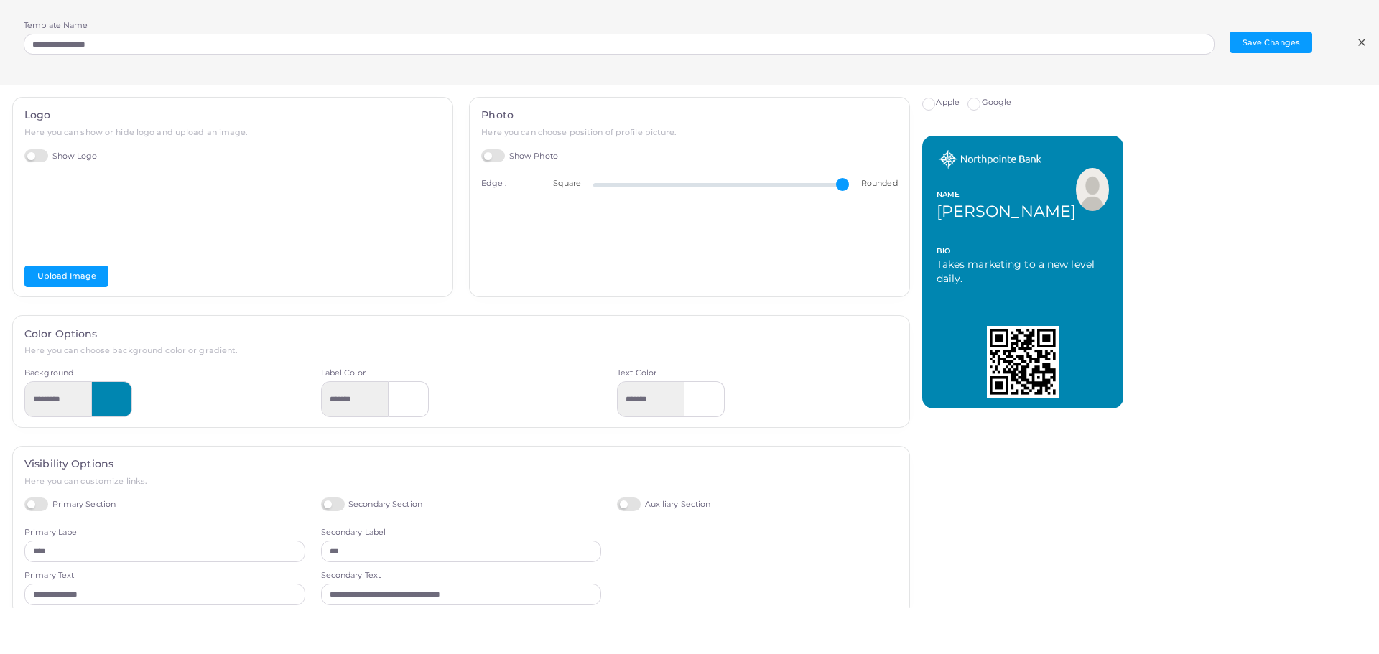
click at [982, 101] on label "Google" at bounding box center [997, 102] width 30 height 11
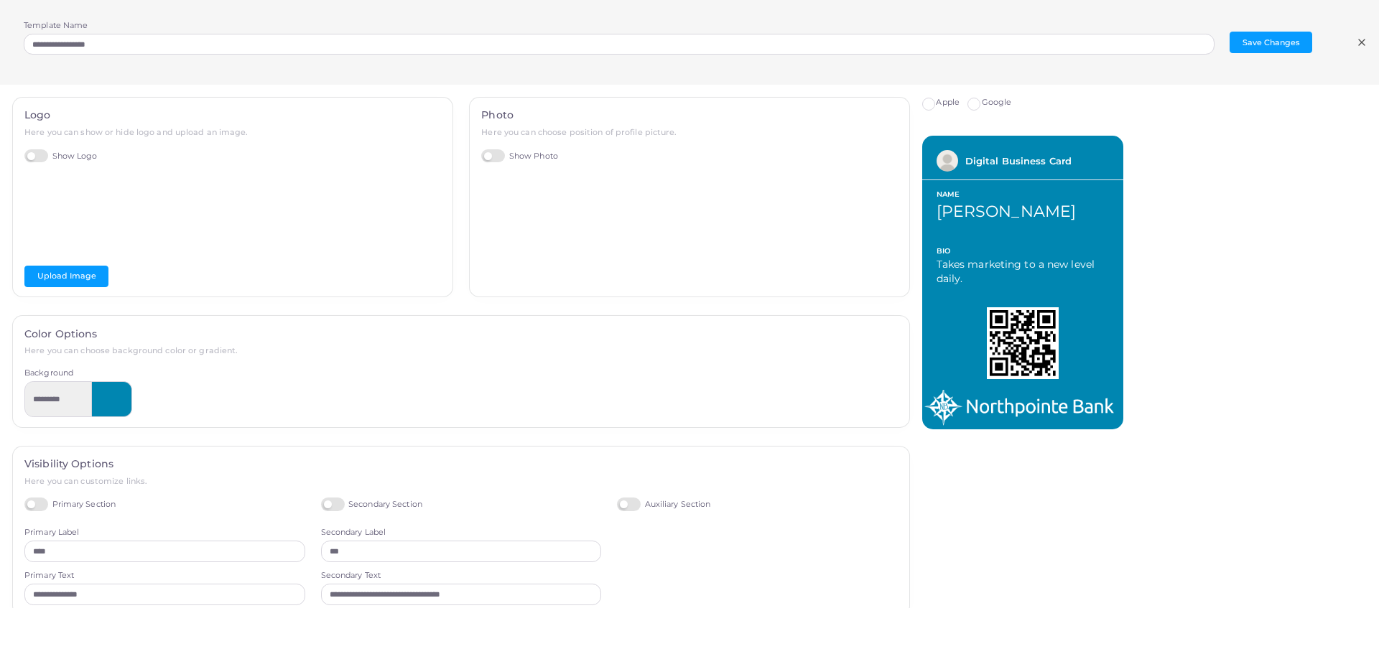
click at [936, 105] on label "Apple" at bounding box center [948, 102] width 24 height 11
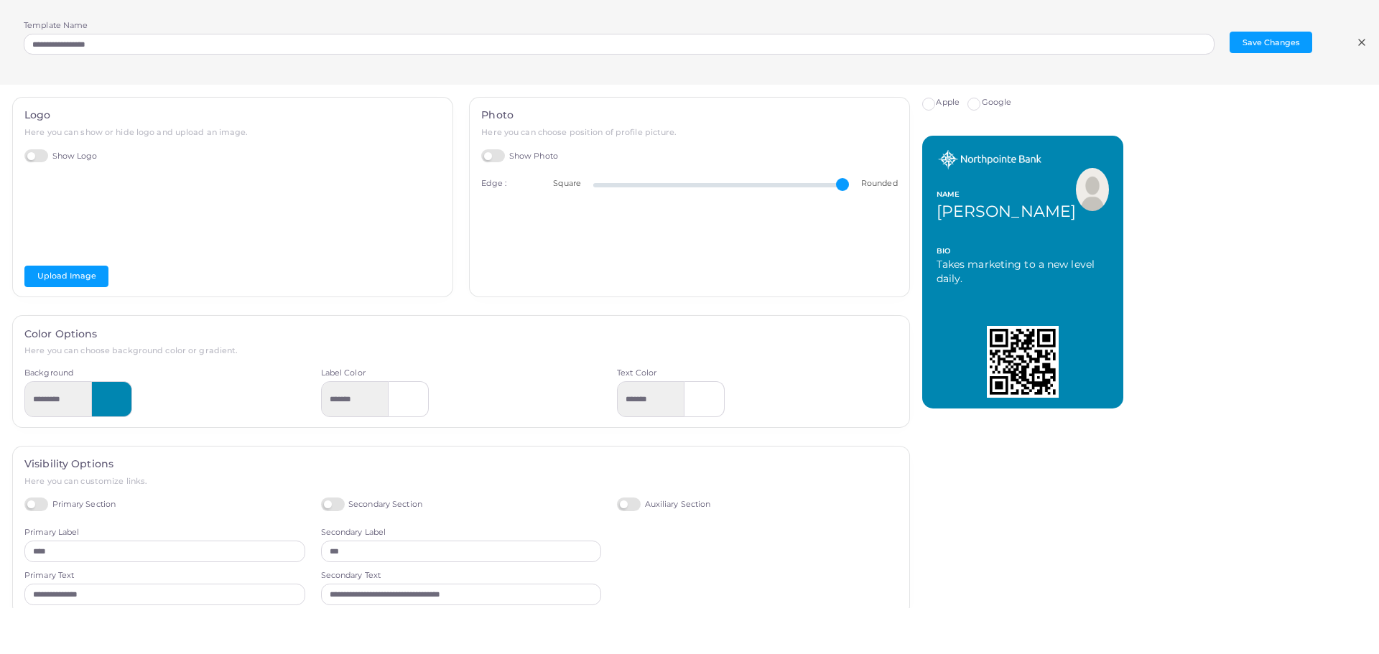
click at [982, 103] on label "Google" at bounding box center [997, 102] width 30 height 11
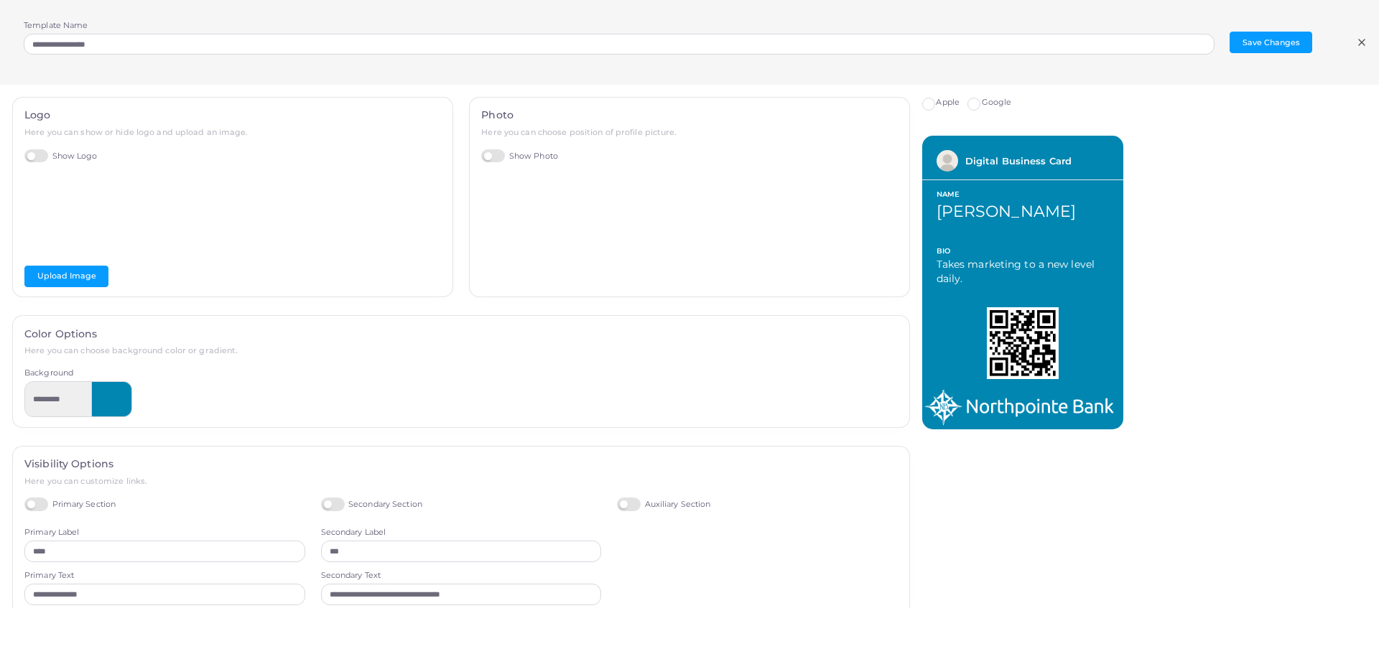
click at [936, 107] on label "Apple" at bounding box center [948, 102] width 24 height 11
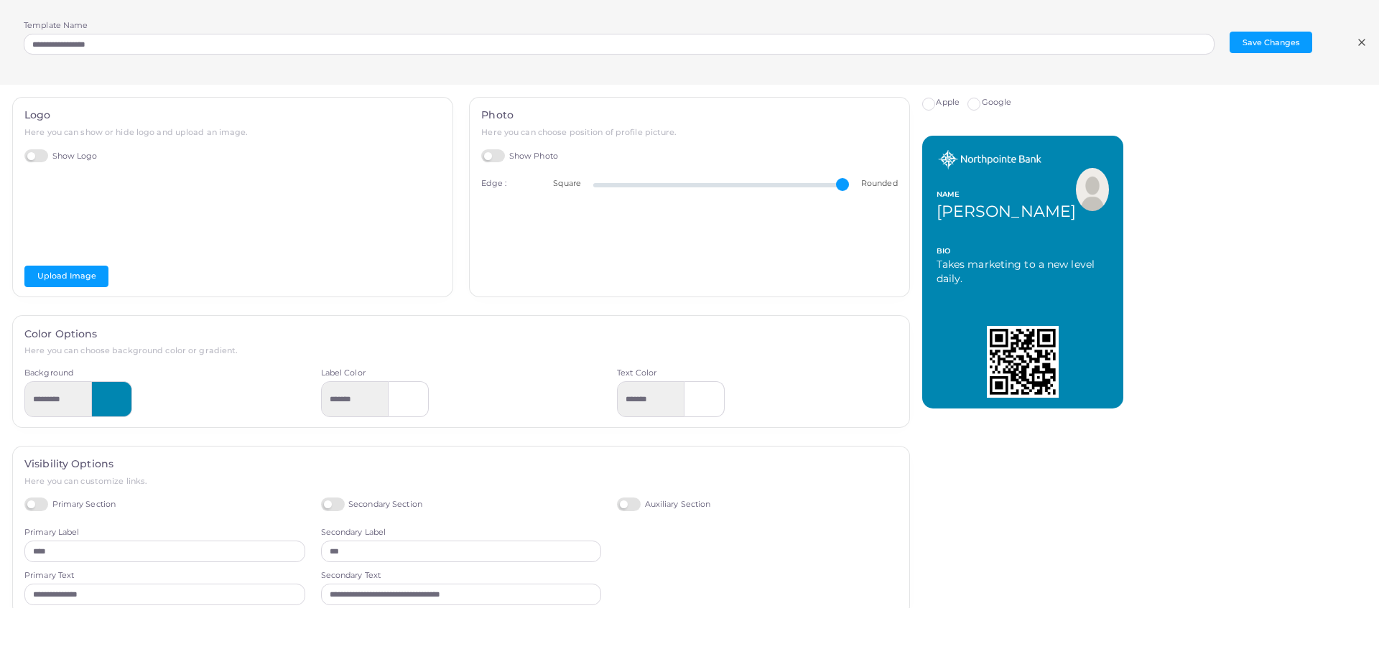
click at [982, 104] on label "Google" at bounding box center [997, 102] width 30 height 11
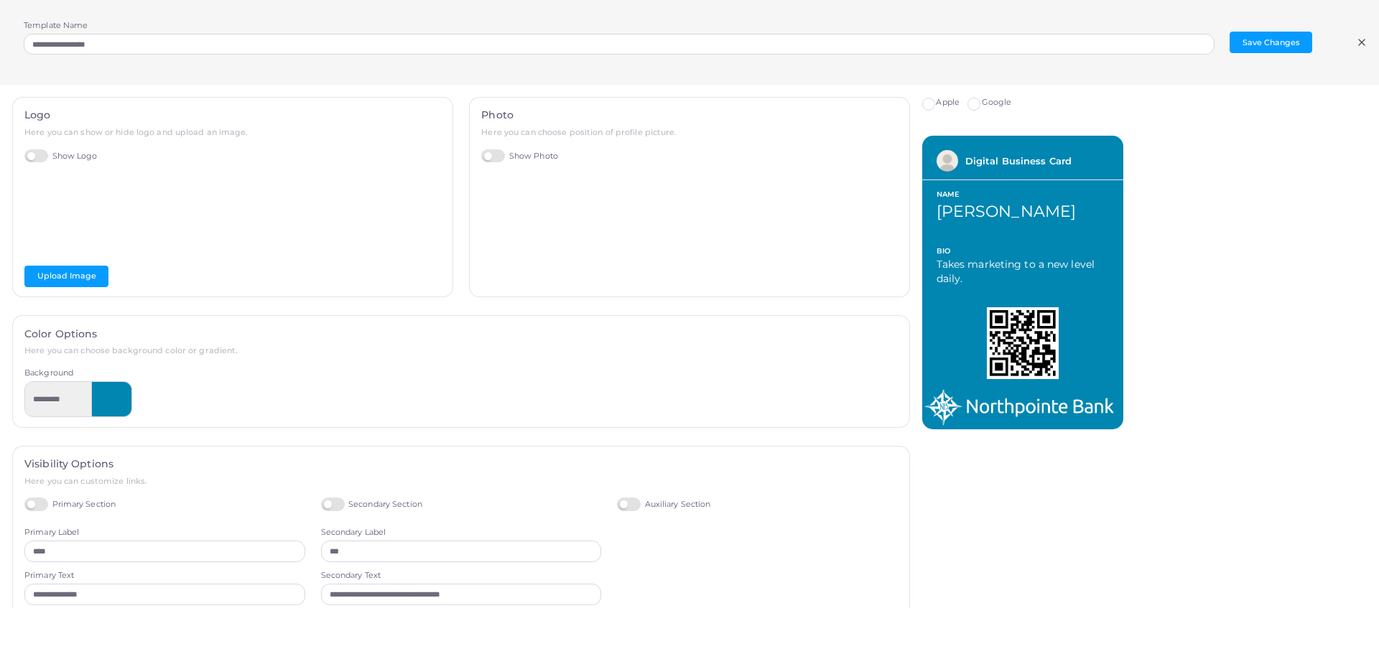
click at [936, 103] on label "Apple" at bounding box center [948, 102] width 24 height 11
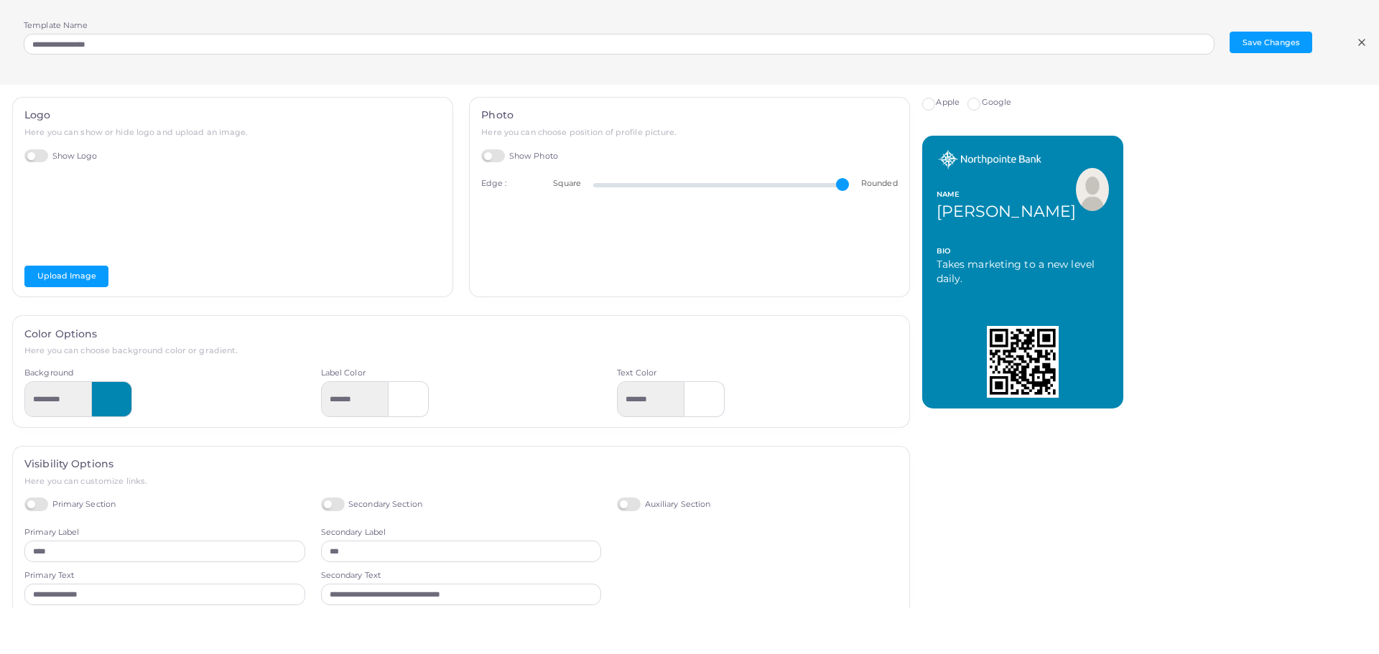
click at [982, 103] on label "Google" at bounding box center [997, 102] width 30 height 11
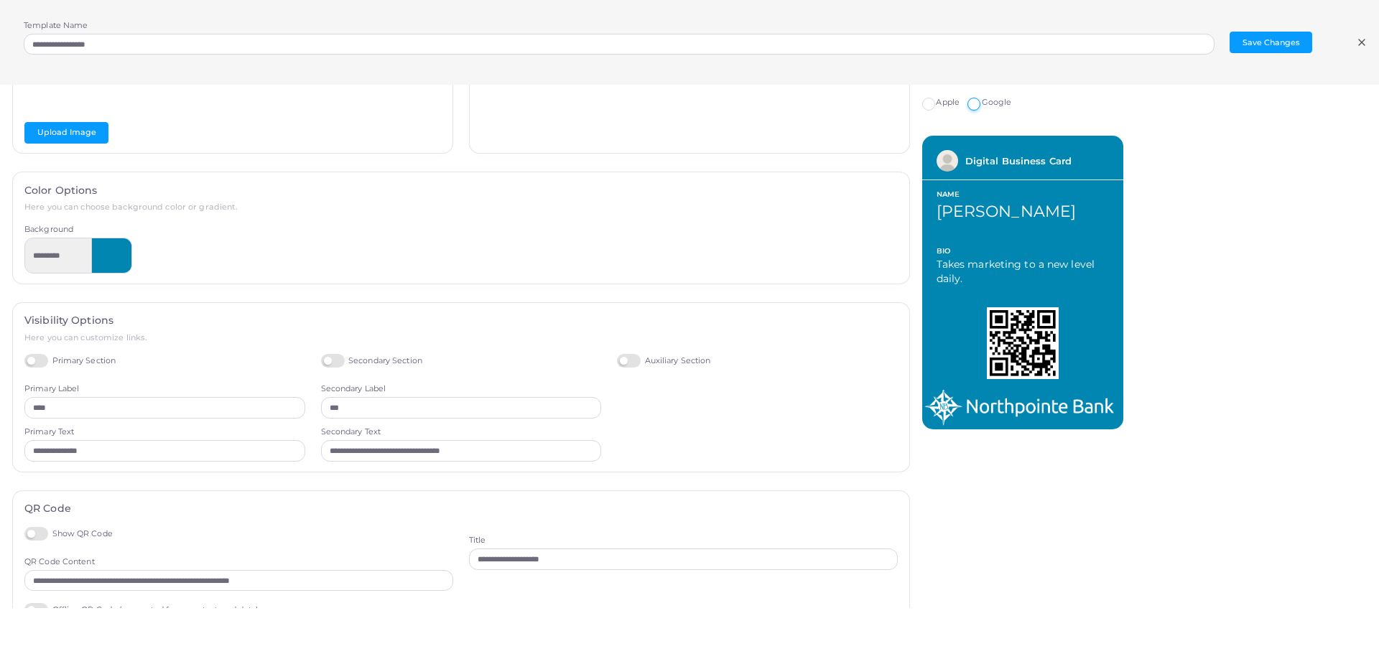
scroll to position [196, 0]
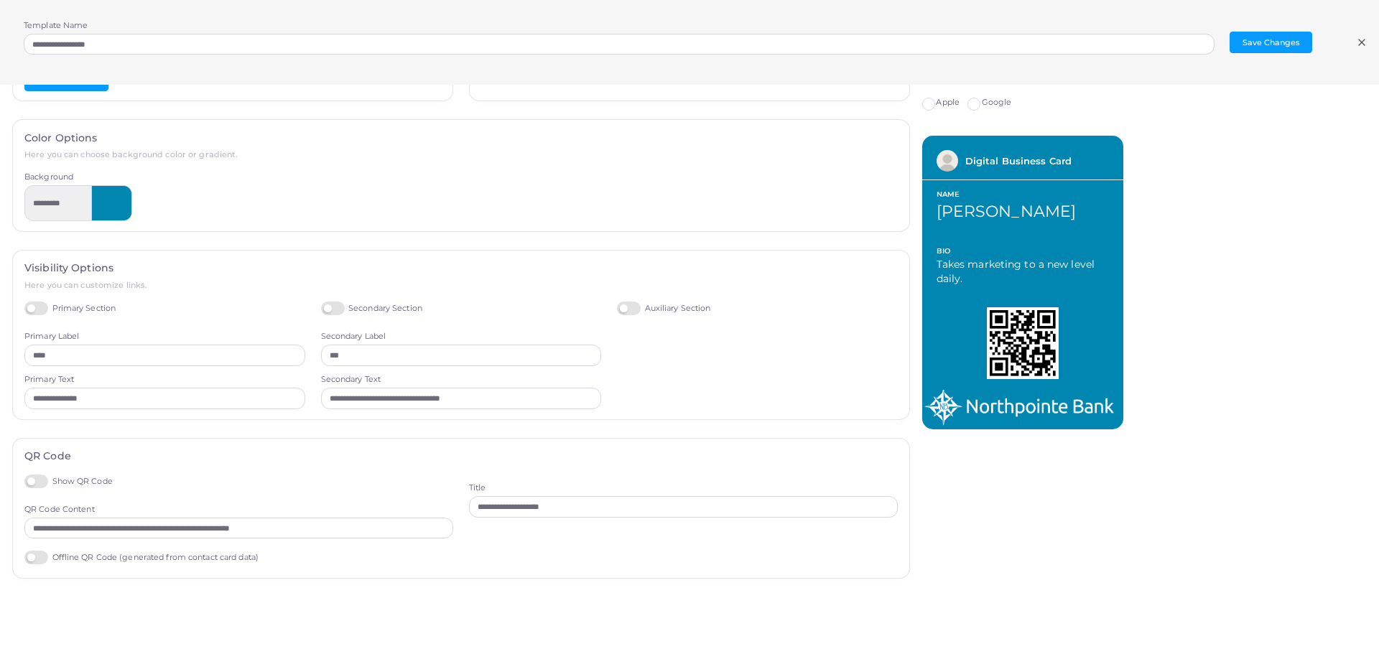
click at [936, 108] on label "Apple" at bounding box center [948, 102] width 24 height 11
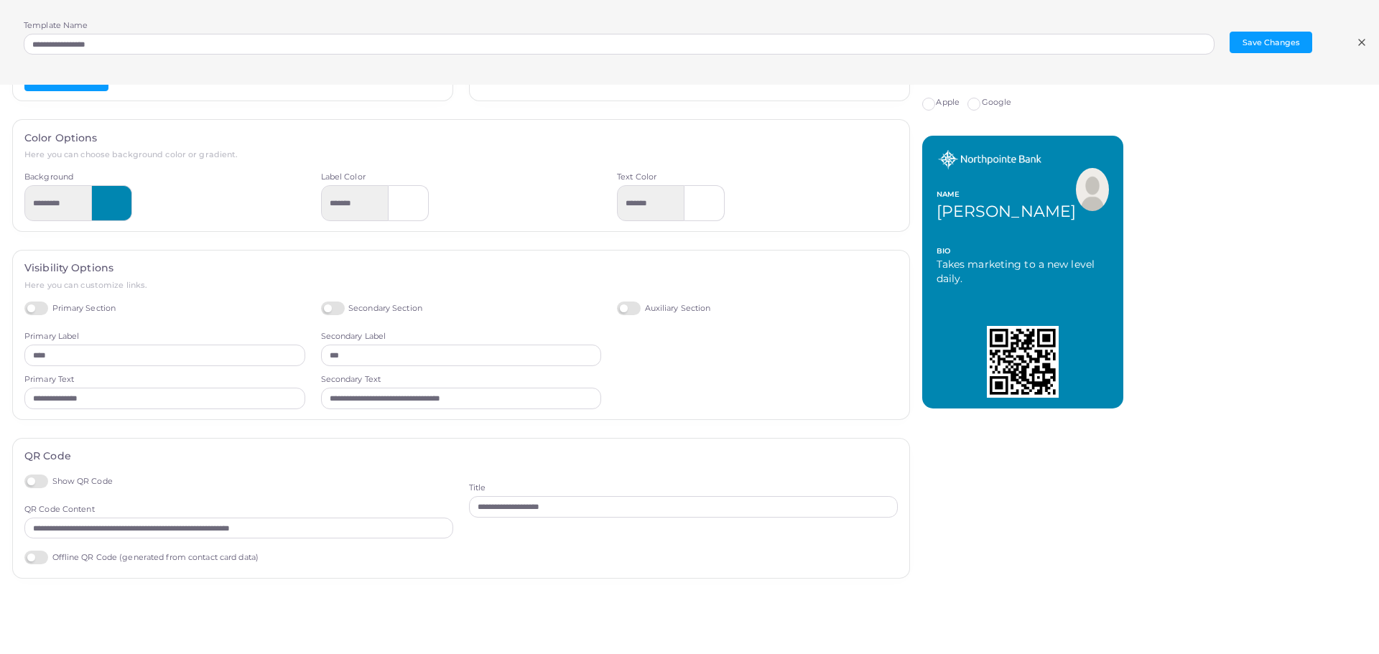
click at [982, 107] on label "Google" at bounding box center [997, 102] width 30 height 11
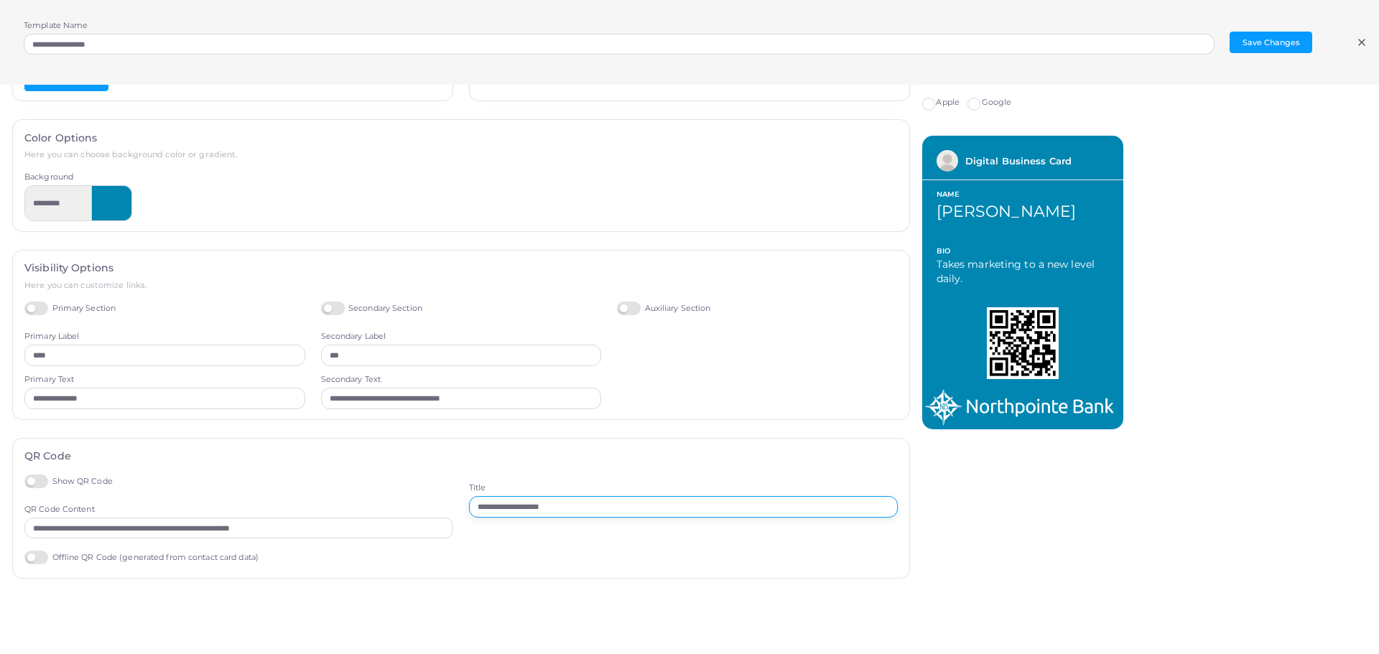
click at [554, 513] on input "**********" at bounding box center [683, 507] width 429 height 22
drag, startPoint x: 564, startPoint y: 509, endPoint x: 455, endPoint y: 511, distance: 109.2
click at [461, 511] on div "**********" at bounding box center [683, 521] width 444 height 93
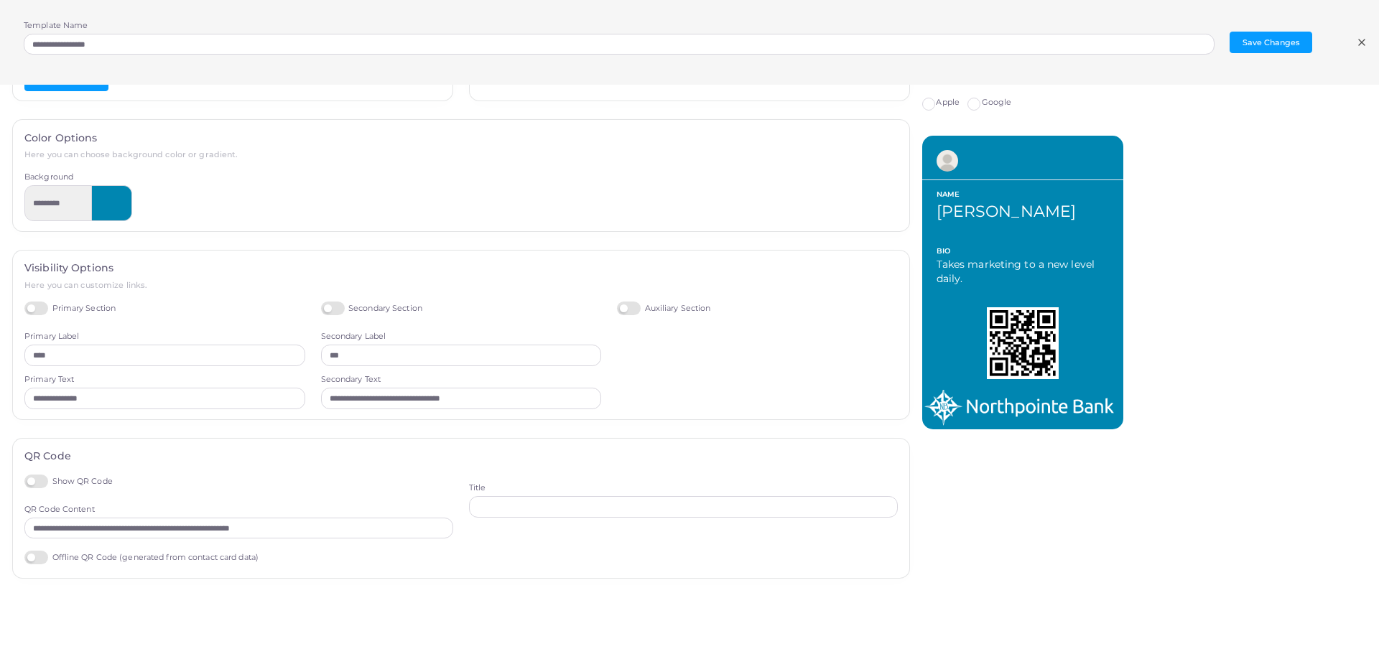
click at [936, 104] on label "Apple" at bounding box center [948, 102] width 24 height 11
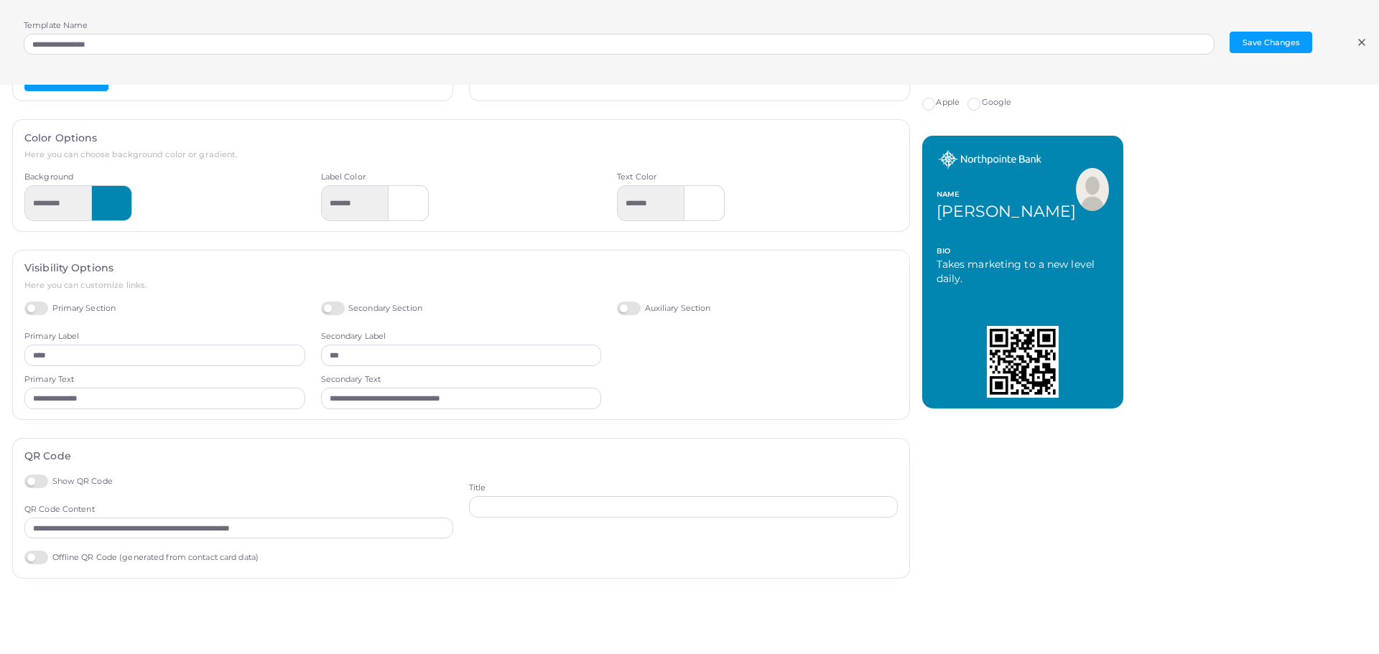
click at [982, 104] on label "Google" at bounding box center [997, 102] width 30 height 11
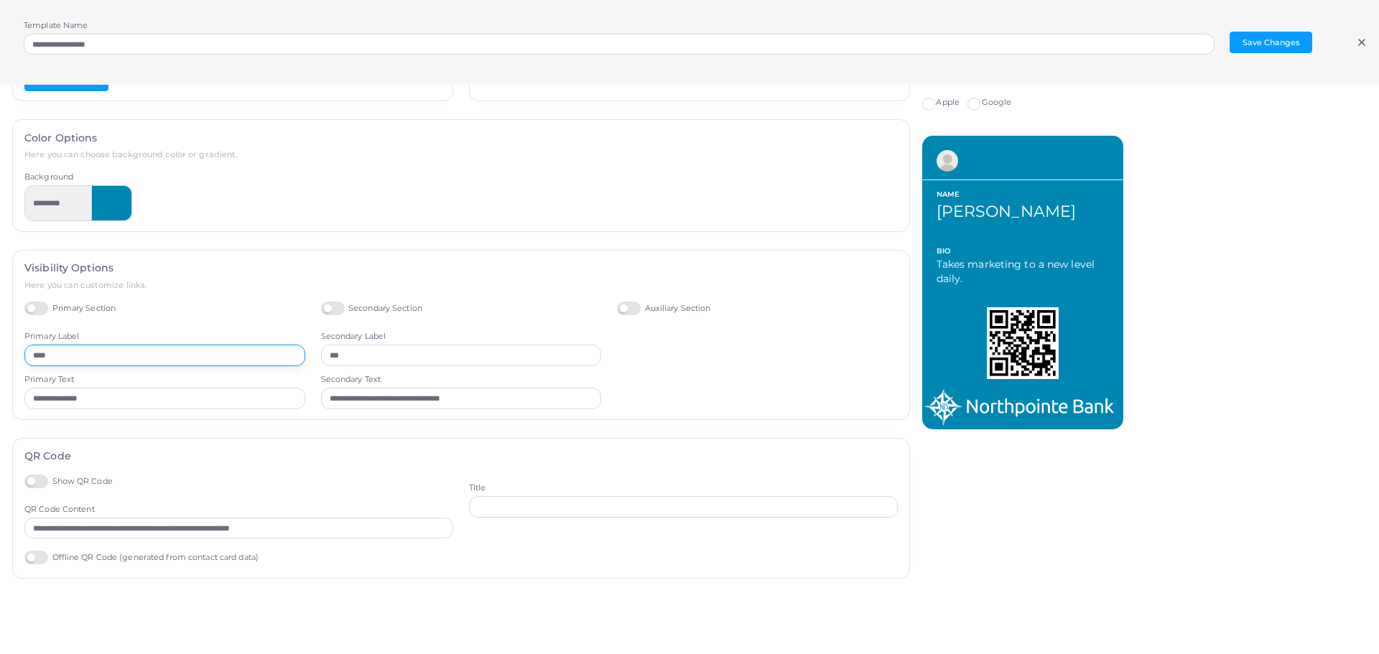
drag, startPoint x: 65, startPoint y: 355, endPoint x: 27, endPoint y: 355, distance: 38.8
click at [27, 355] on input "****" at bounding box center [164, 356] width 281 height 22
type input "*****"
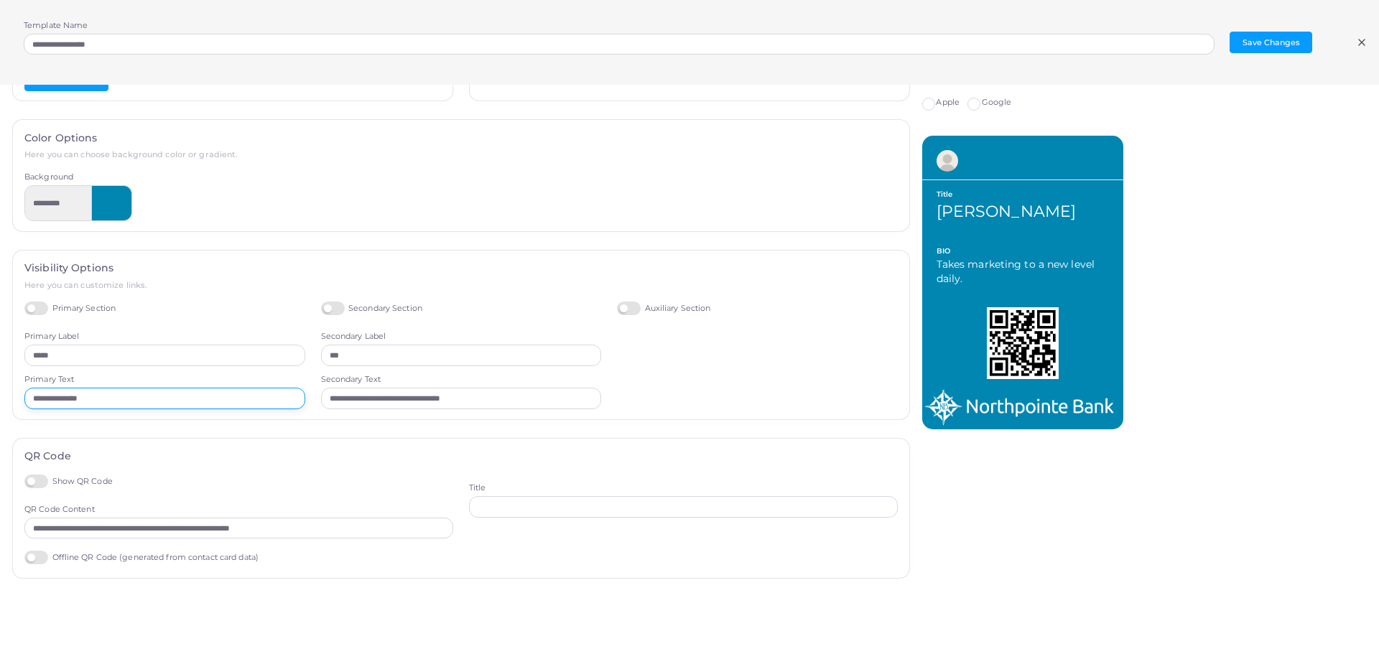
drag, startPoint x: 120, startPoint y: 390, endPoint x: -13, endPoint y: 399, distance: 133.2
click at [0, 399] on html "**********" at bounding box center [689, 327] width 1379 height 654
type input "**********"
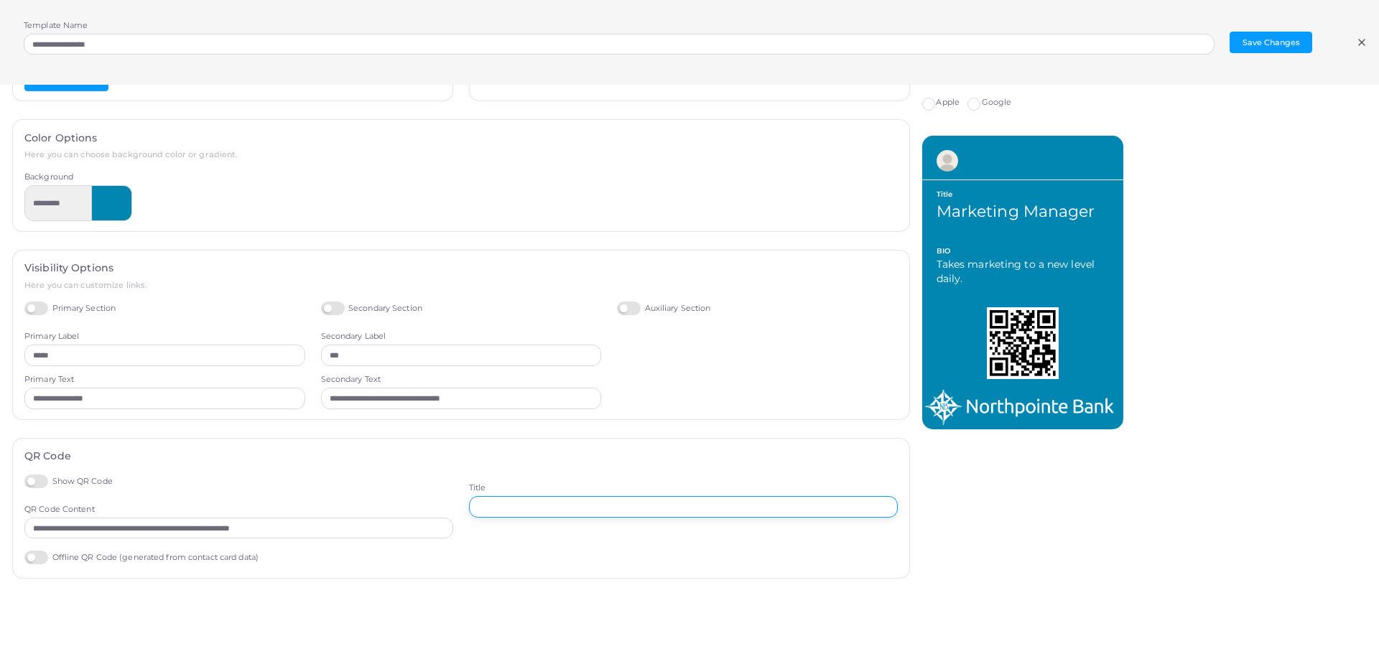
click at [485, 510] on input "text" at bounding box center [683, 507] width 429 height 22
type input "**********"
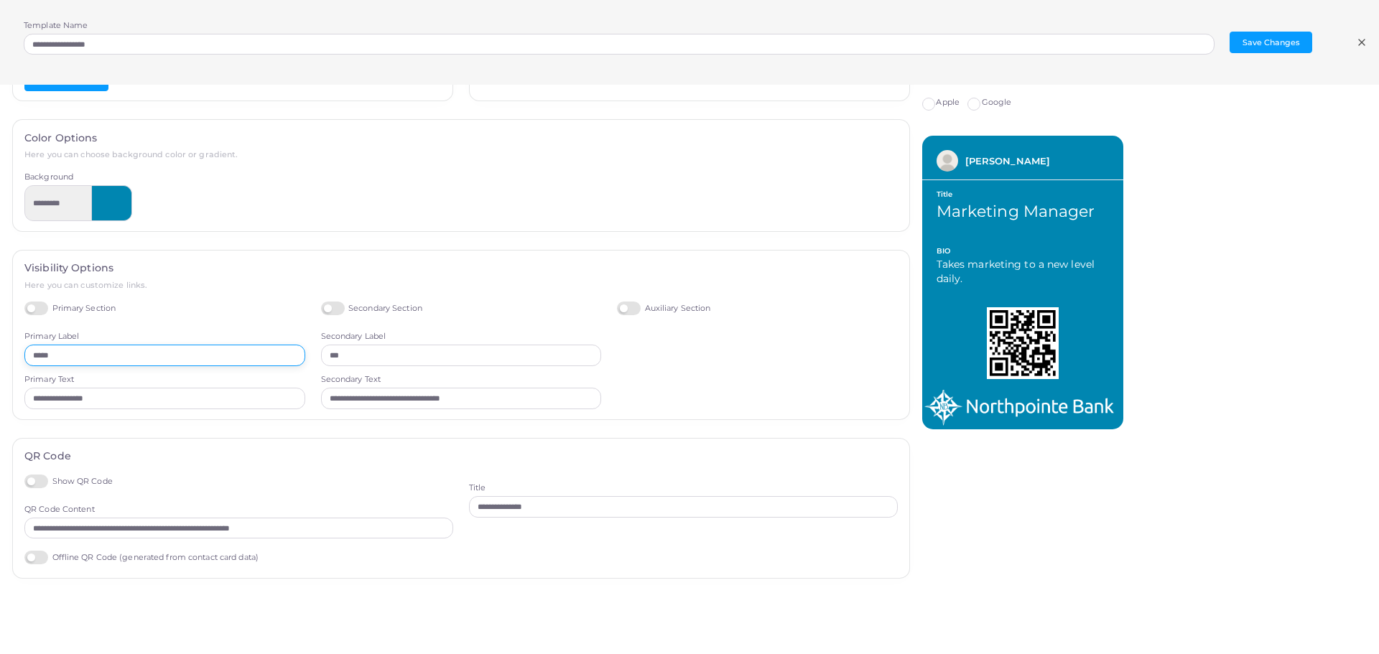
drag, startPoint x: 70, startPoint y: 352, endPoint x: 14, endPoint y: 352, distance: 56.0
click at [13, 353] on div "**********" at bounding box center [461, 335] width 897 height 169
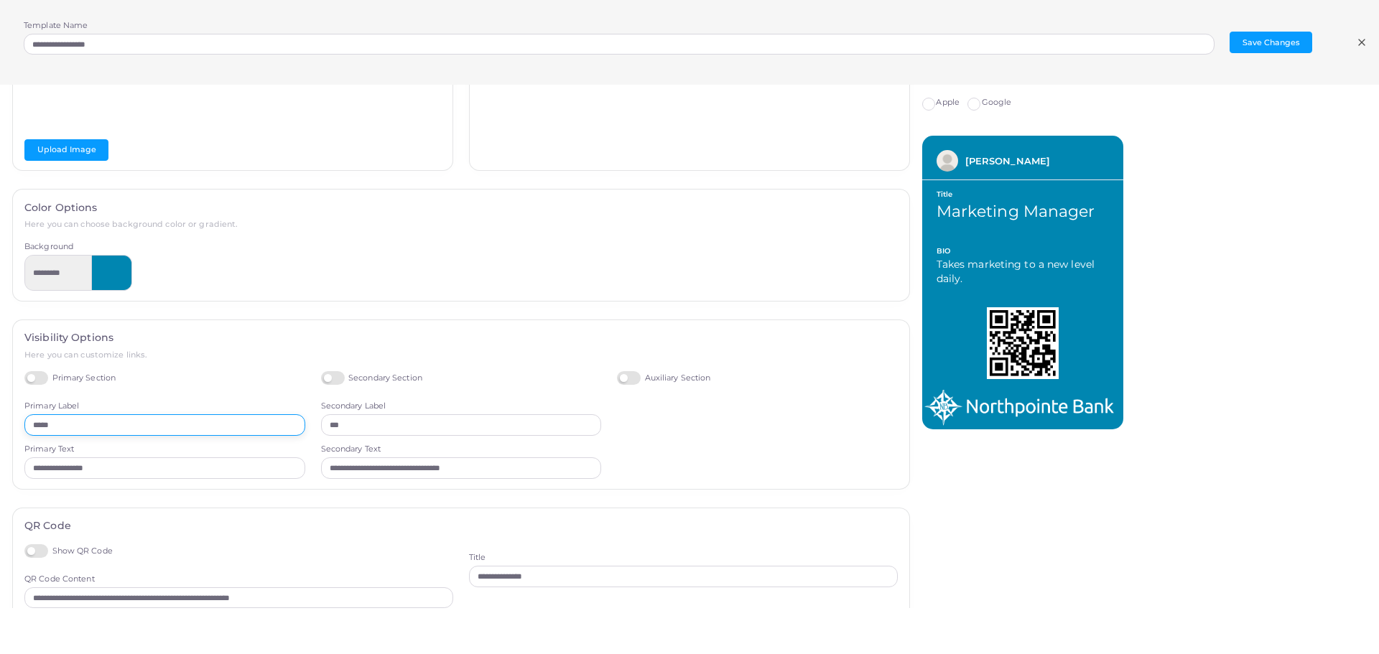
scroll to position [0, 0]
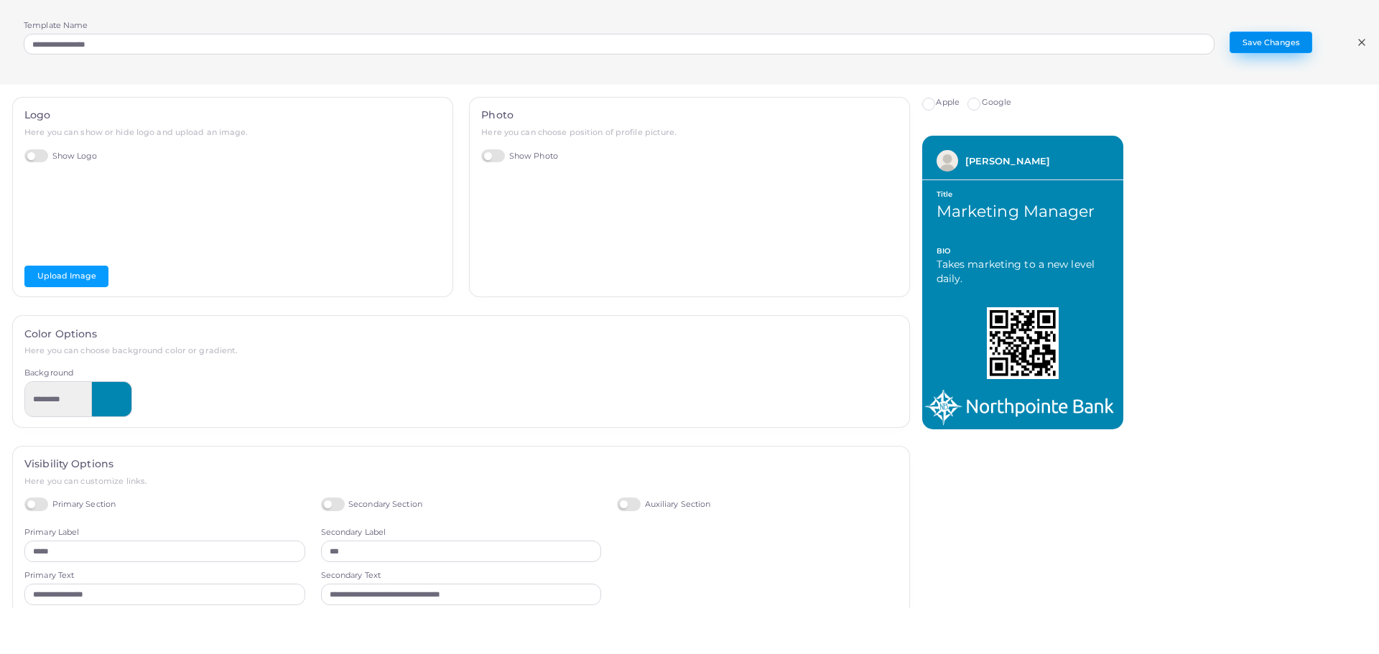
click at [1255, 42] on button "Save Changes" at bounding box center [1270, 43] width 83 height 22
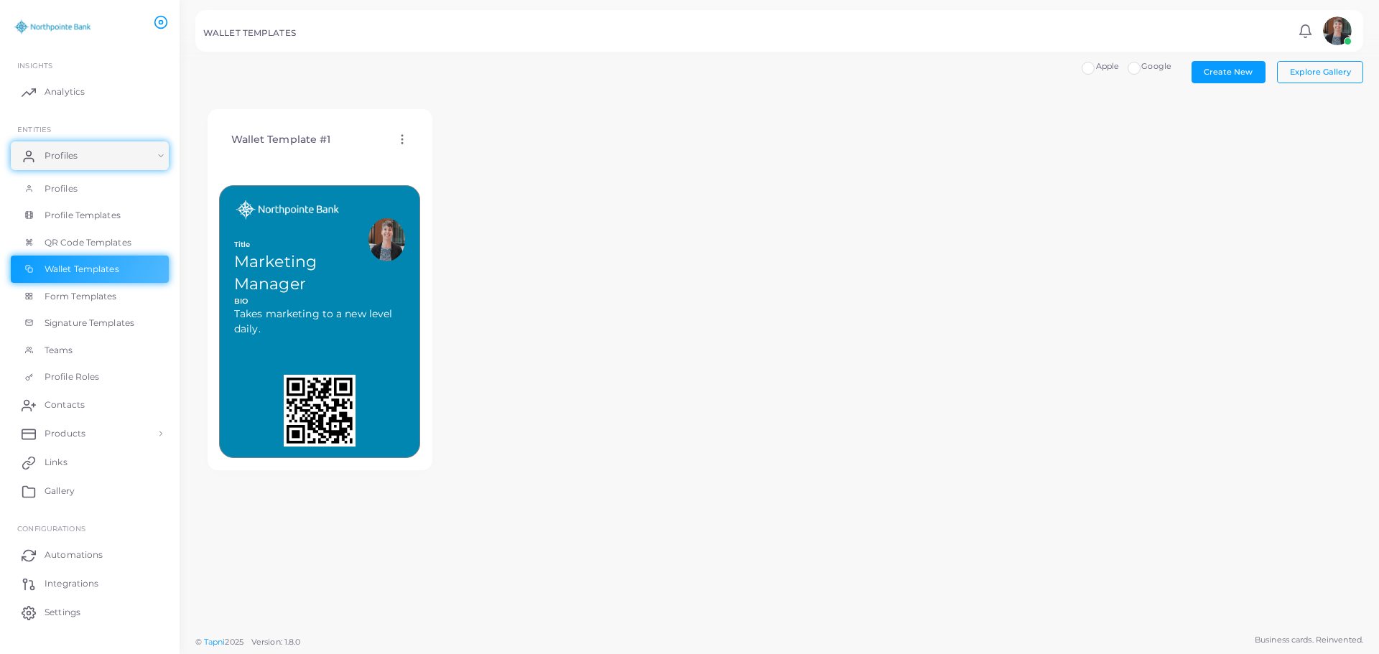
click at [1142, 70] on label "Google" at bounding box center [1156, 66] width 30 height 11
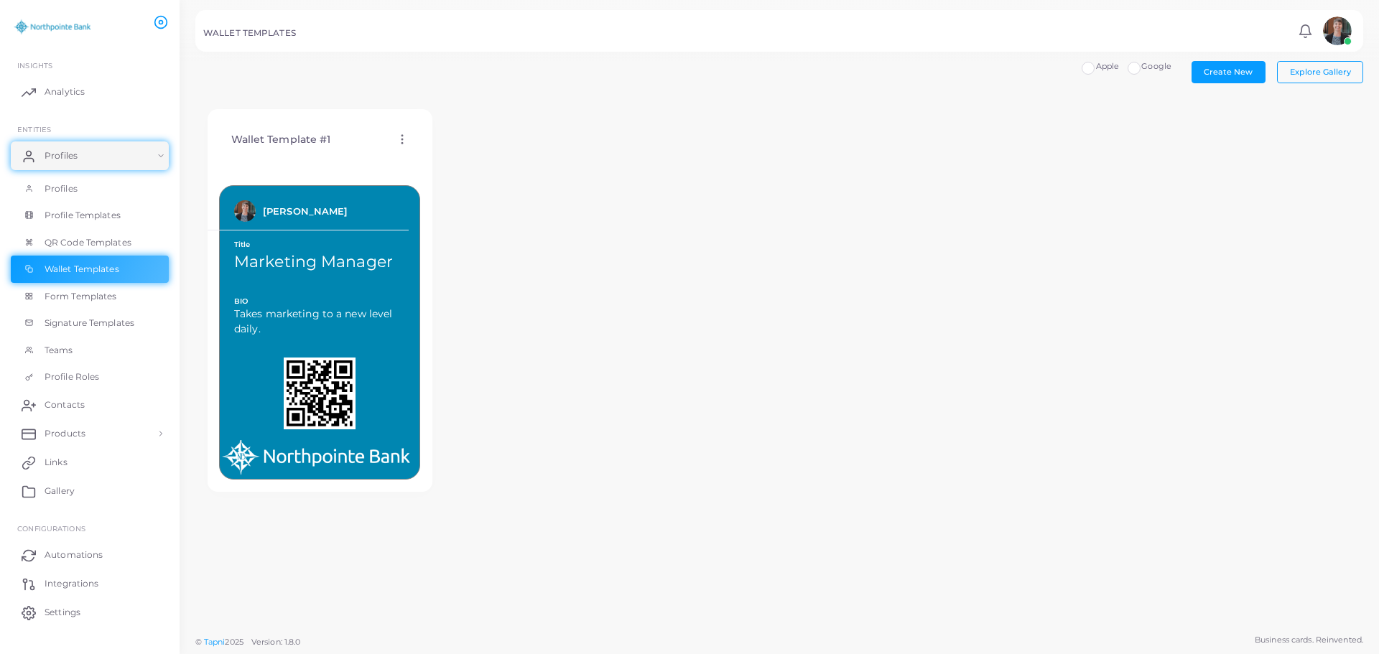
click at [1096, 66] on label "Apple" at bounding box center [1108, 66] width 24 height 11
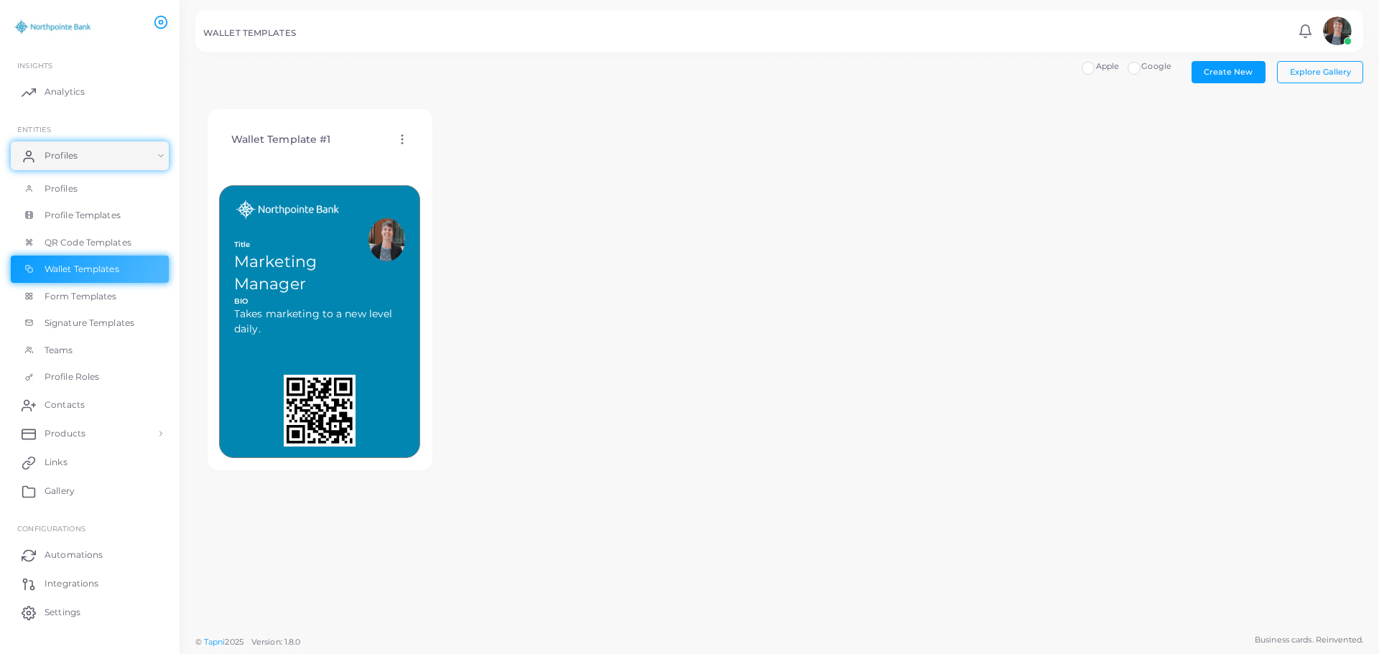
click at [401, 141] on icon at bounding box center [402, 139] width 13 height 13
click at [427, 158] on link "Edit Template" at bounding box center [460, 158] width 118 height 19
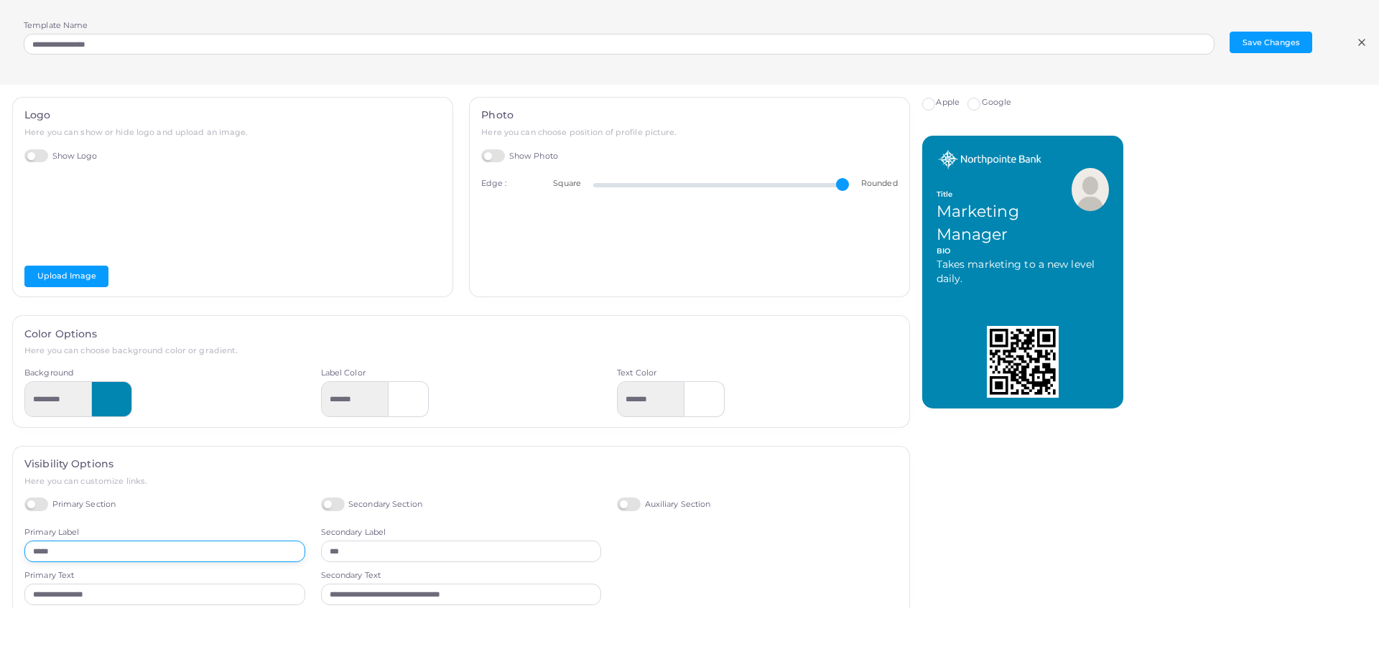
drag, startPoint x: 51, startPoint y: 548, endPoint x: -12, endPoint y: 540, distance: 63.7
click at [0, 540] on html "**********" at bounding box center [689, 327] width 1379 height 654
type input "****"
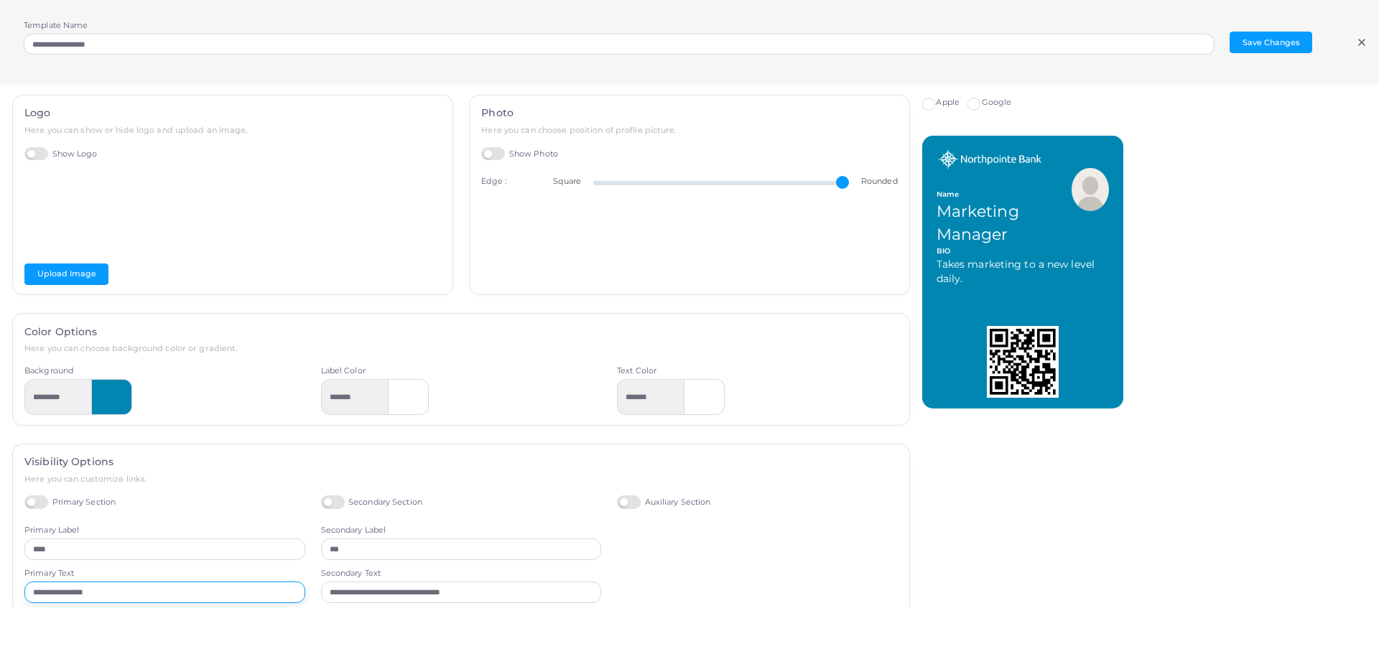
scroll to position [22, 0]
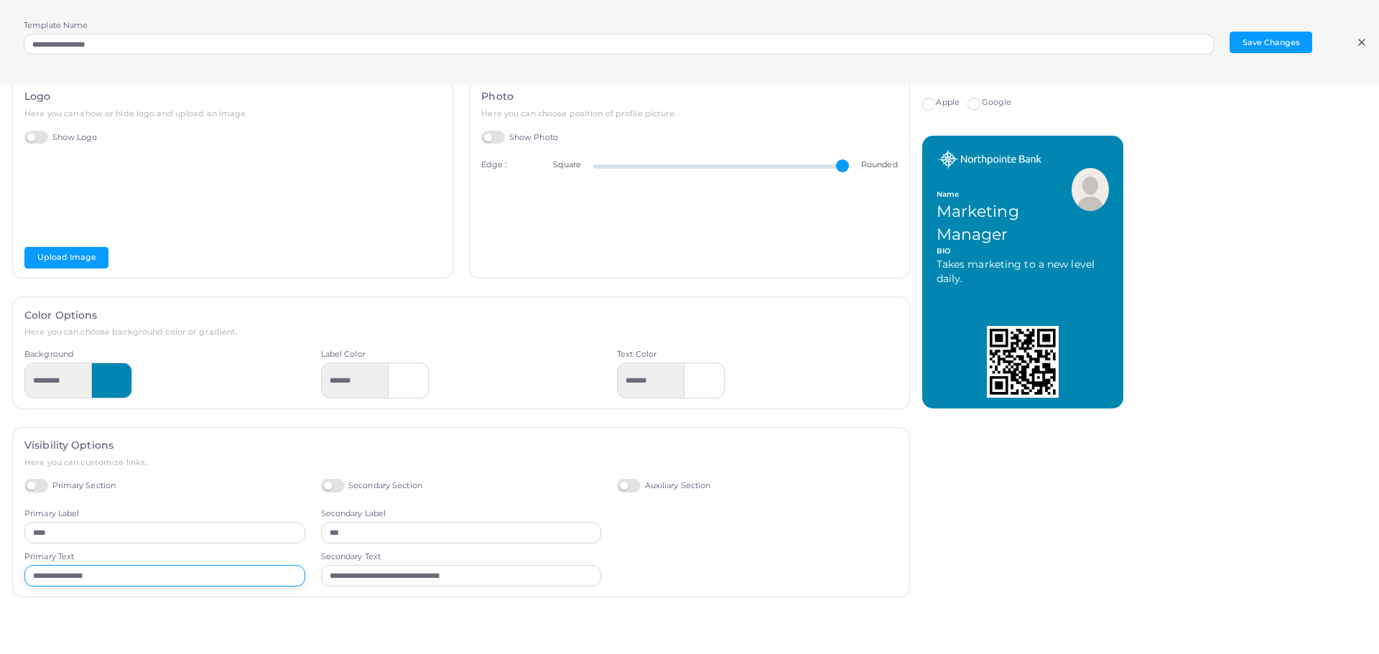
drag, startPoint x: 121, startPoint y: 600, endPoint x: 9, endPoint y: 585, distance: 113.0
click at [0, 595] on html "**********" at bounding box center [689, 327] width 1379 height 654
type input "**********"
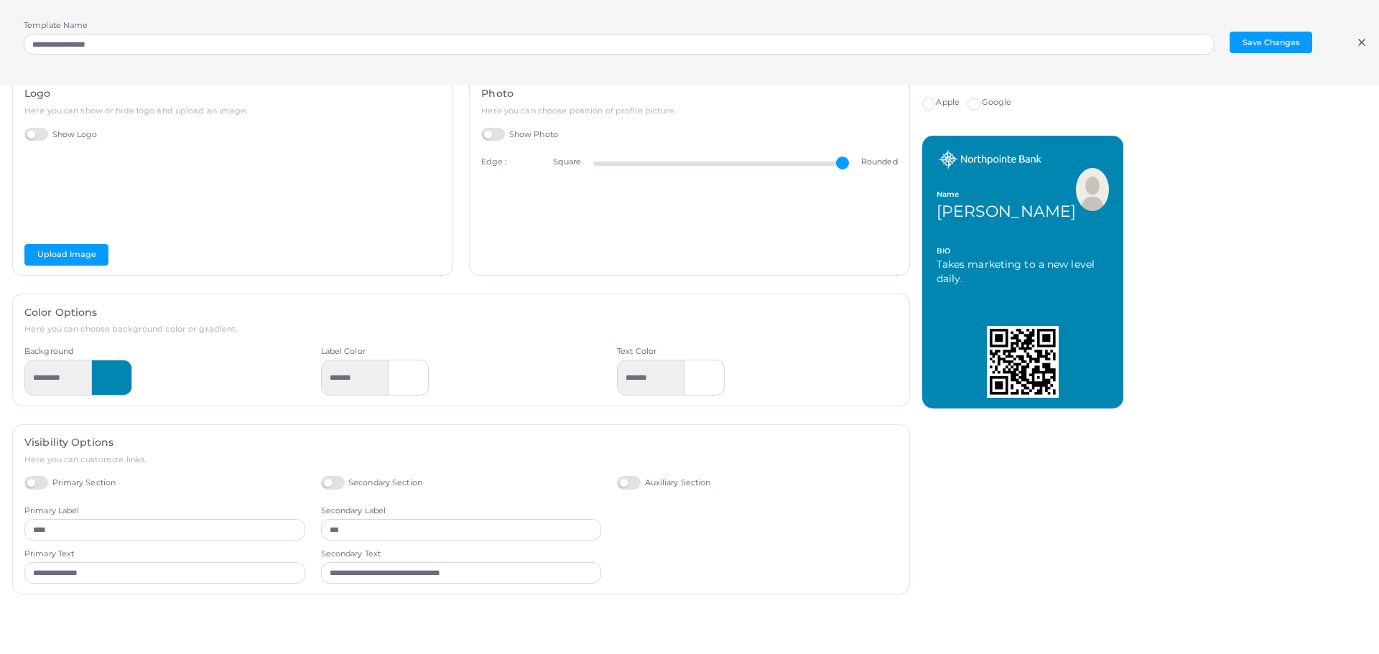
click at [982, 103] on label "Google" at bounding box center [997, 102] width 30 height 11
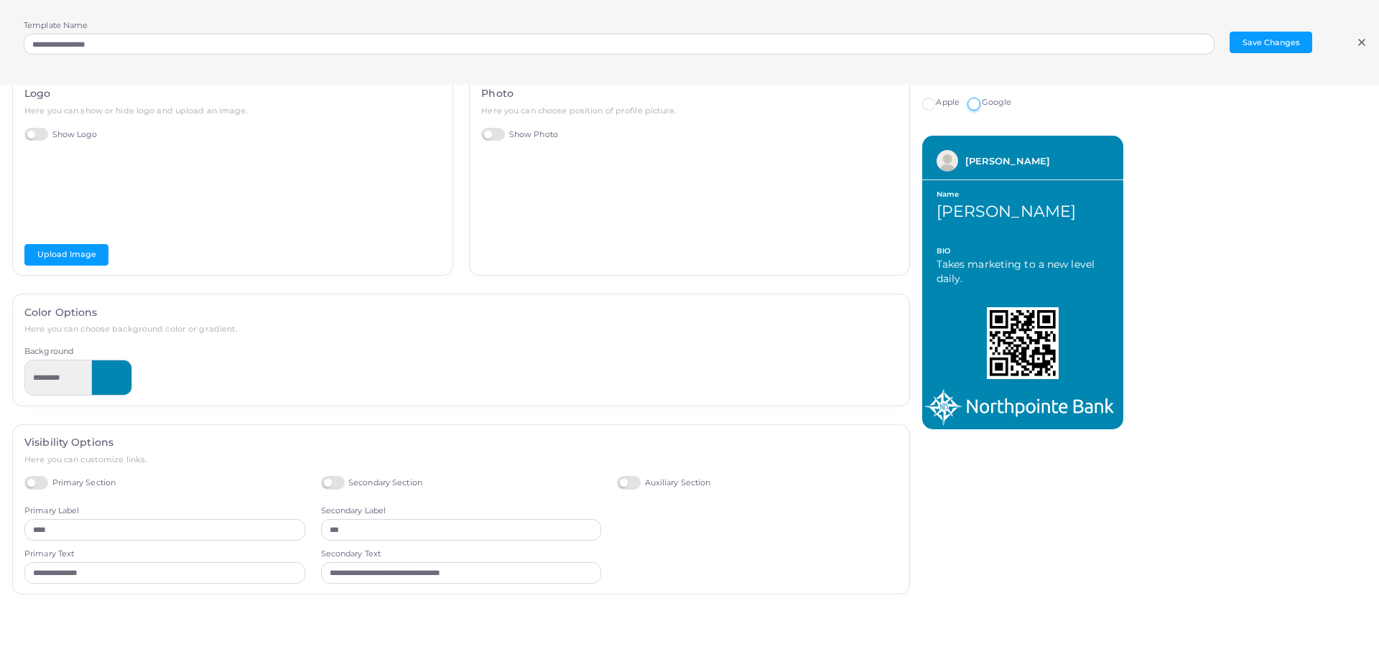
scroll to position [196, 0]
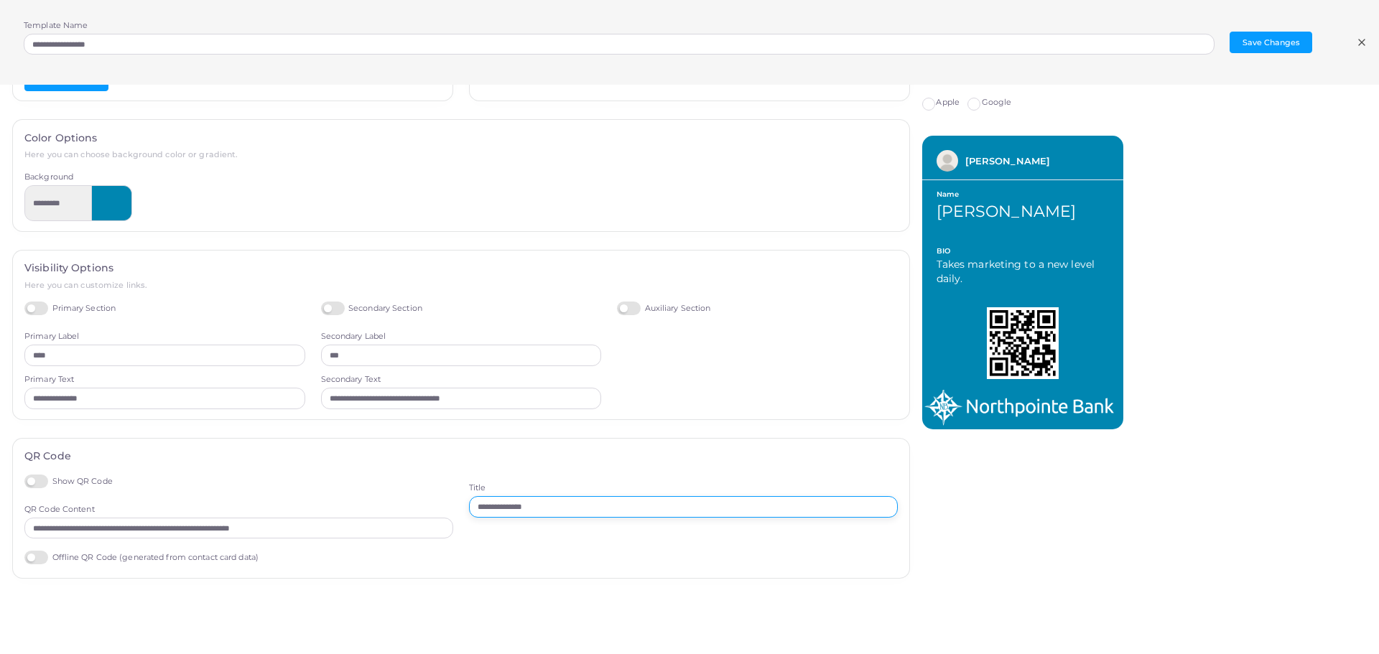
drag, startPoint x: 546, startPoint y: 510, endPoint x: 439, endPoint y: 495, distance: 108.0
click at [439, 496] on div "**********" at bounding box center [461, 521] width 889 height 93
drag, startPoint x: 584, startPoint y: 503, endPoint x: 472, endPoint y: 506, distance: 111.3
click at [472, 506] on input "**********" at bounding box center [683, 507] width 429 height 22
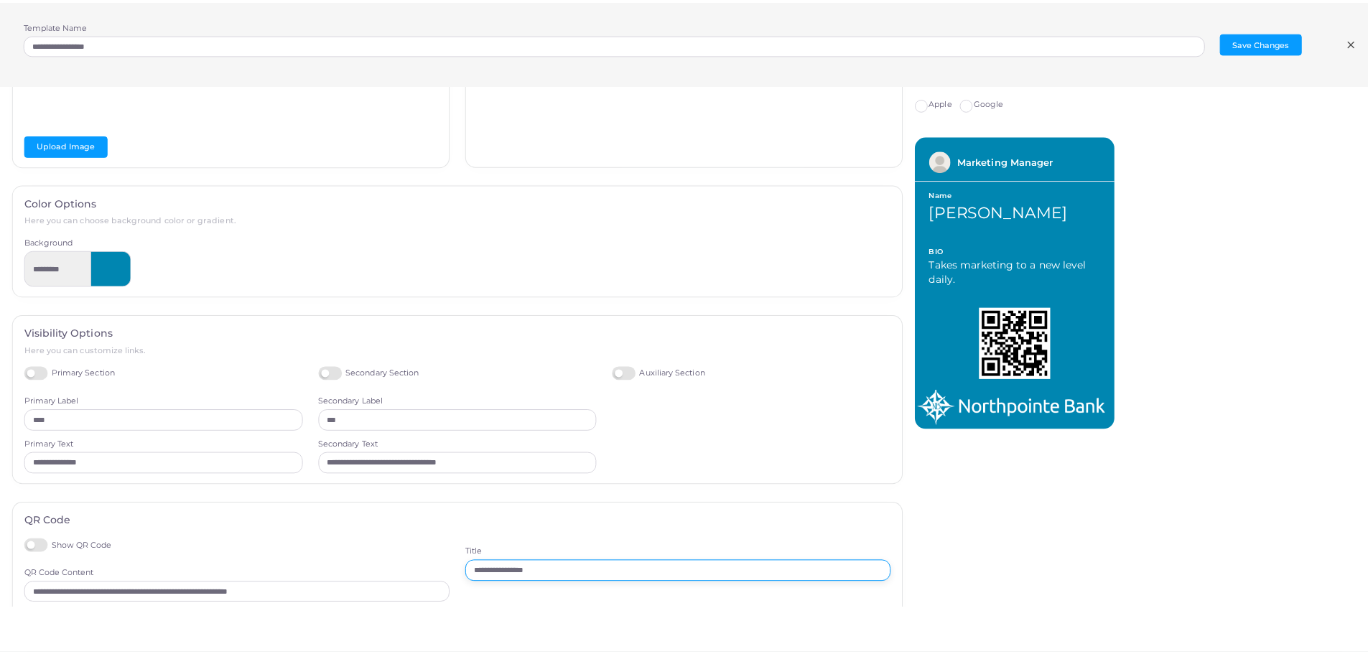
scroll to position [144, 0]
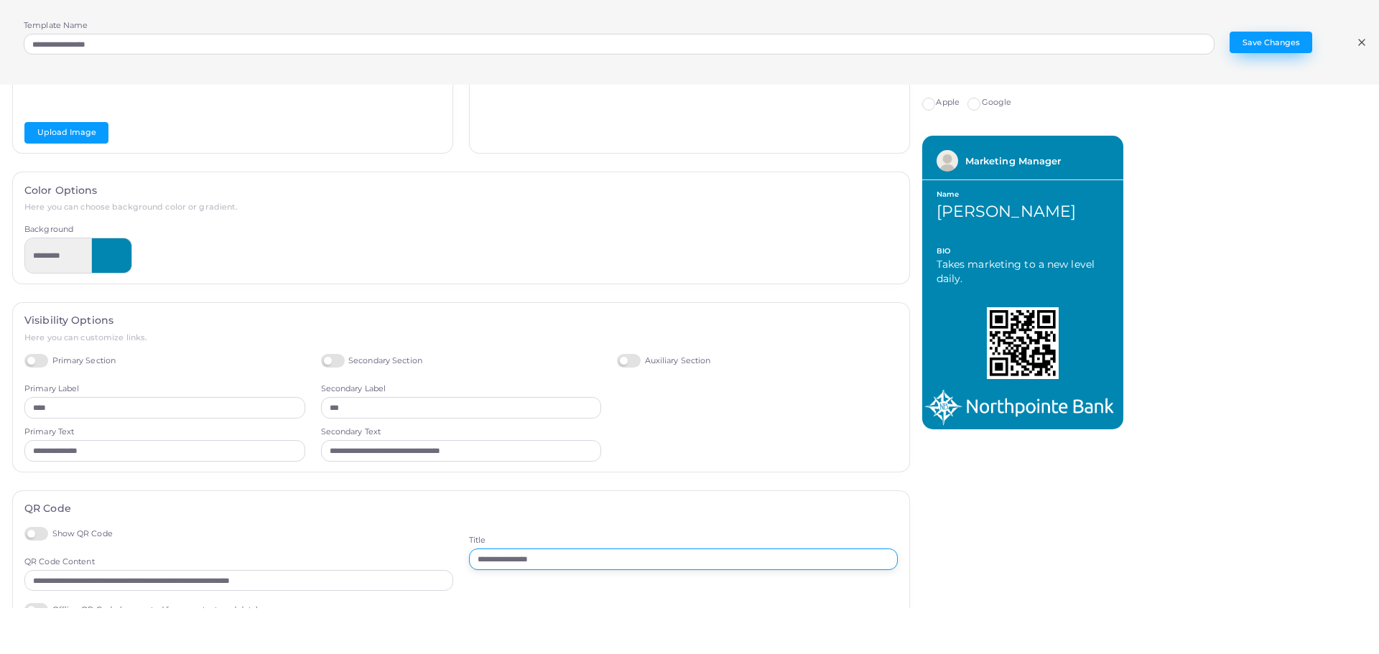
type input "**********"
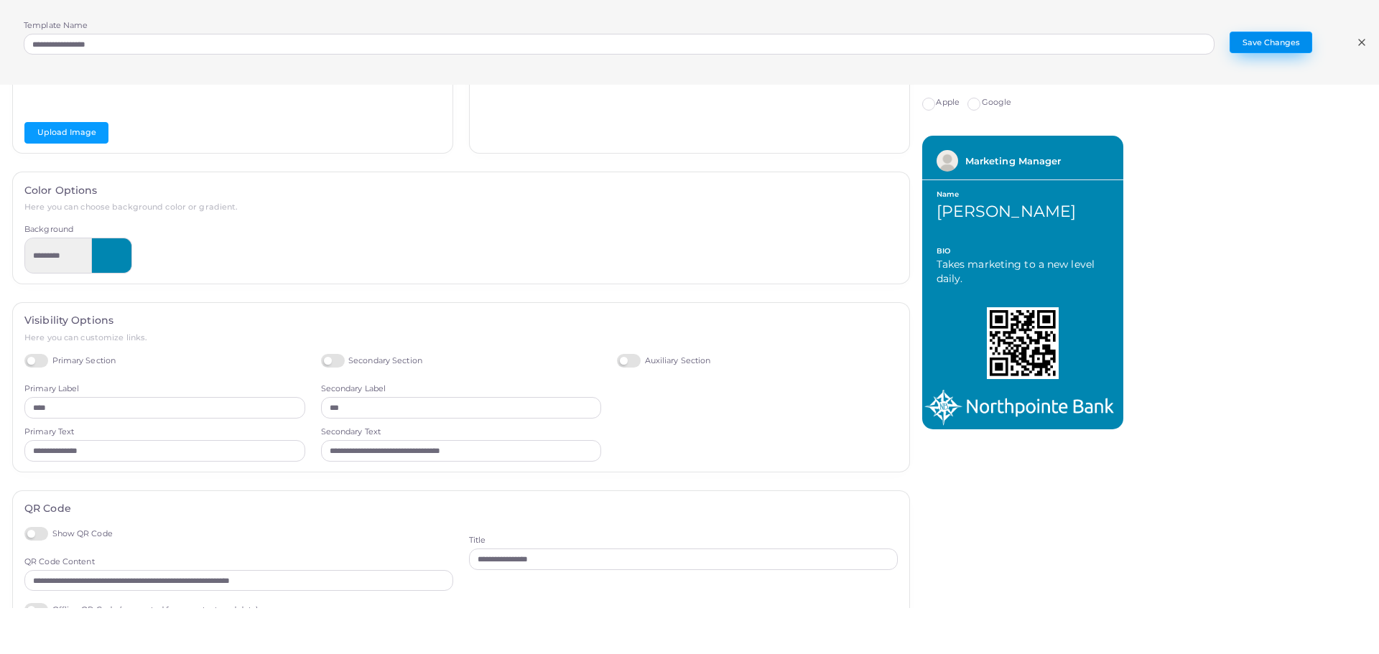
click at [1255, 39] on button "Save Changes" at bounding box center [1270, 43] width 83 height 22
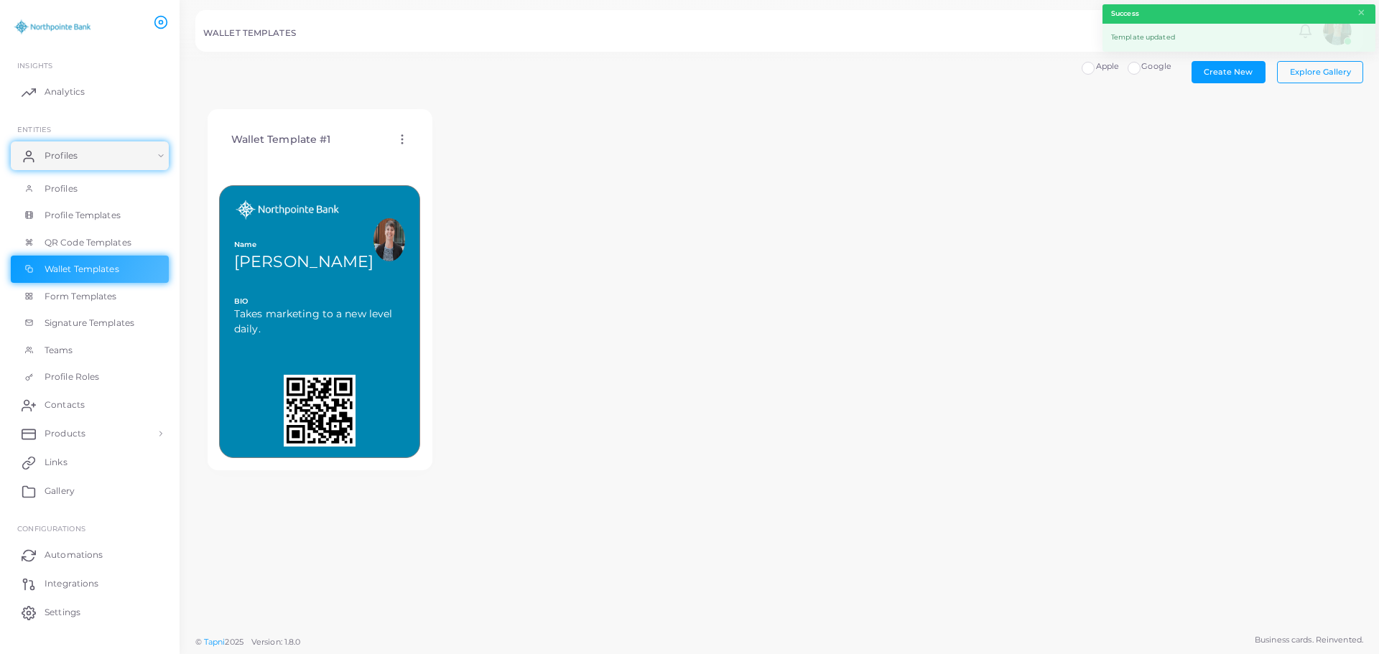
click at [1141, 67] on label "Google" at bounding box center [1156, 66] width 30 height 11
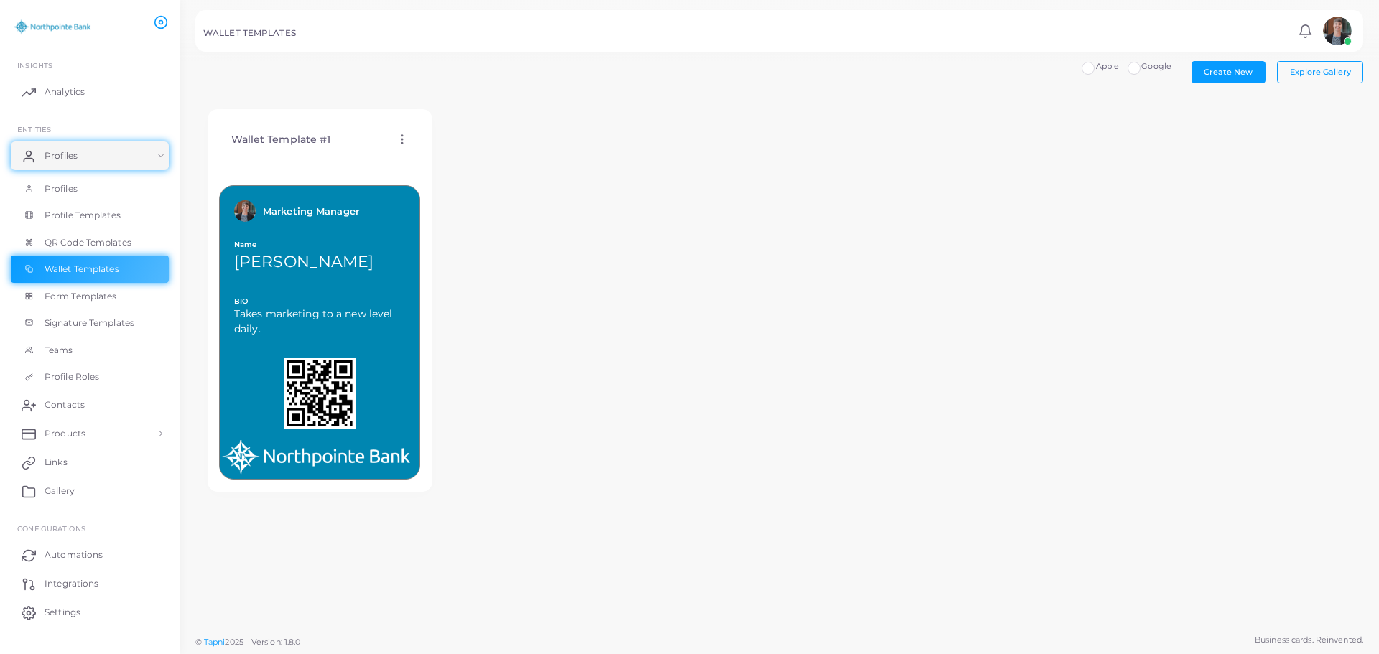
click at [404, 139] on icon at bounding box center [402, 139] width 13 height 13
click at [465, 173] on span "Assign template" at bounding box center [466, 176] width 65 height 11
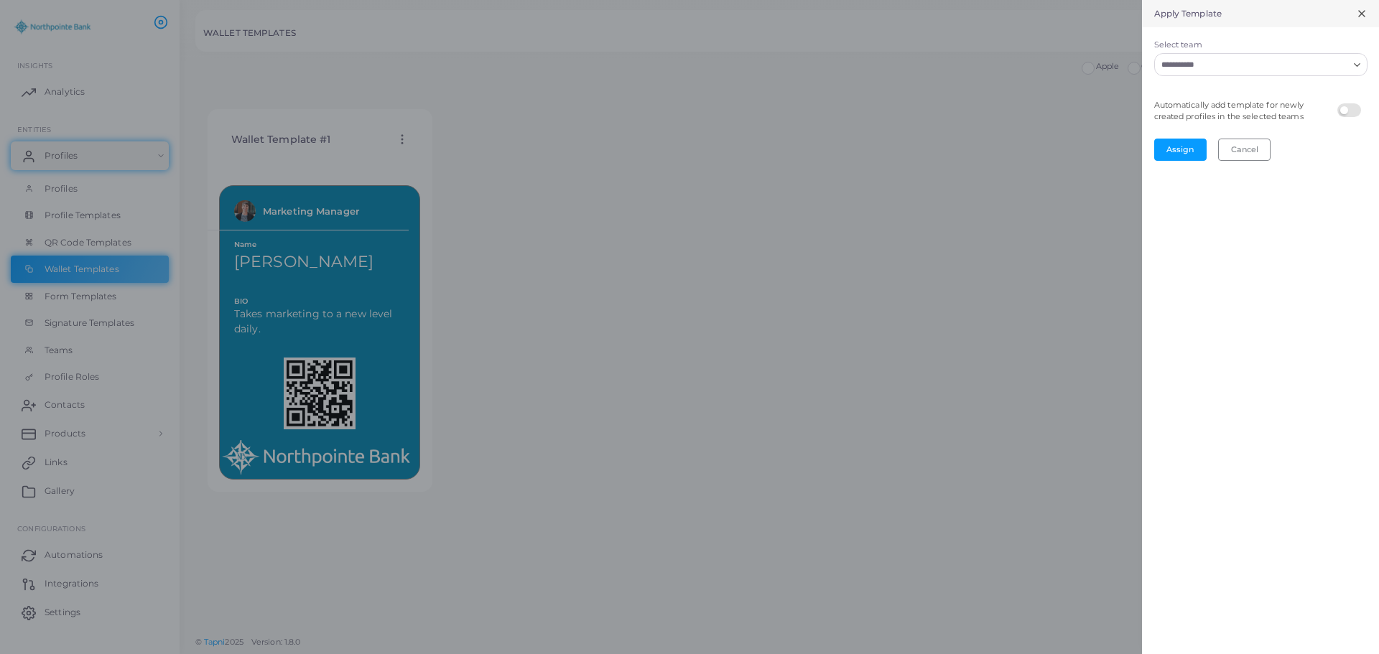
click at [1359, 65] on icon "Search for option" at bounding box center [1356, 65] width 11 height 11
click at [1336, 23] on div "Apply Template" at bounding box center [1260, 13] width 237 height 27
click at [1245, 155] on button "Cancel" at bounding box center [1244, 150] width 52 height 22
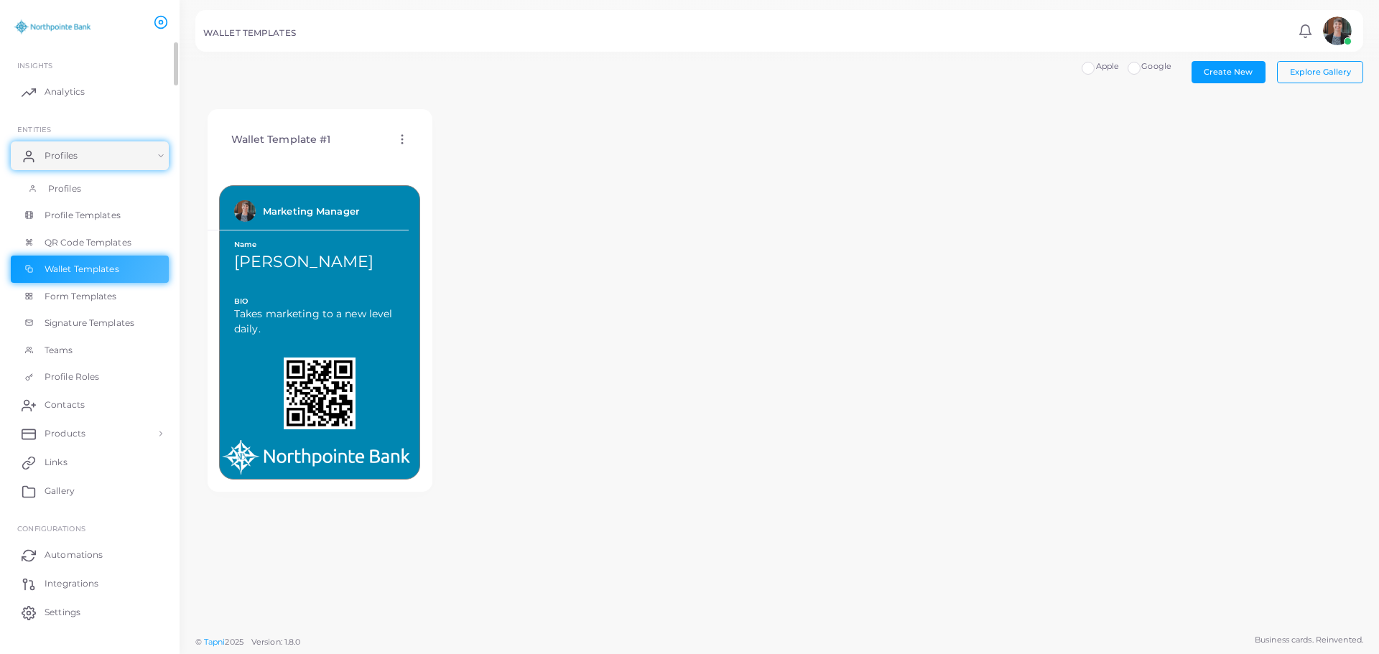
click at [73, 180] on link "Profiles" at bounding box center [90, 188] width 158 height 27
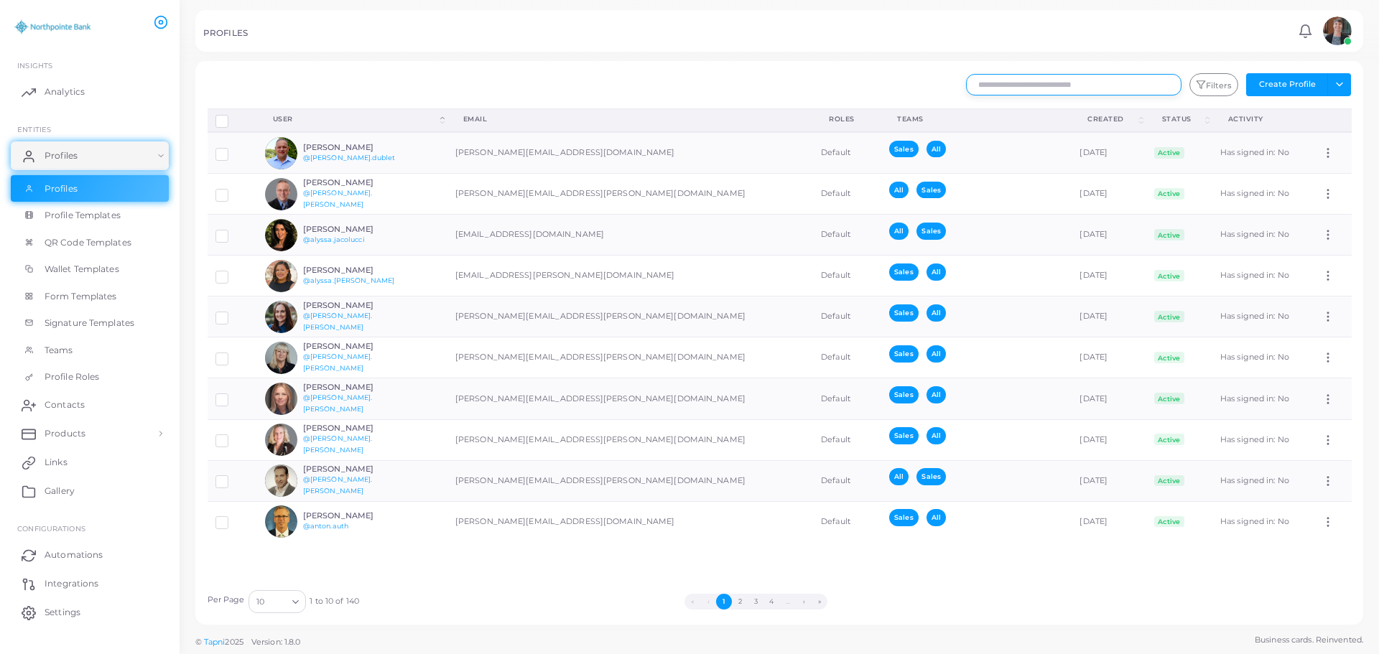
click at [1106, 85] on input "text" at bounding box center [1073, 85] width 215 height 22
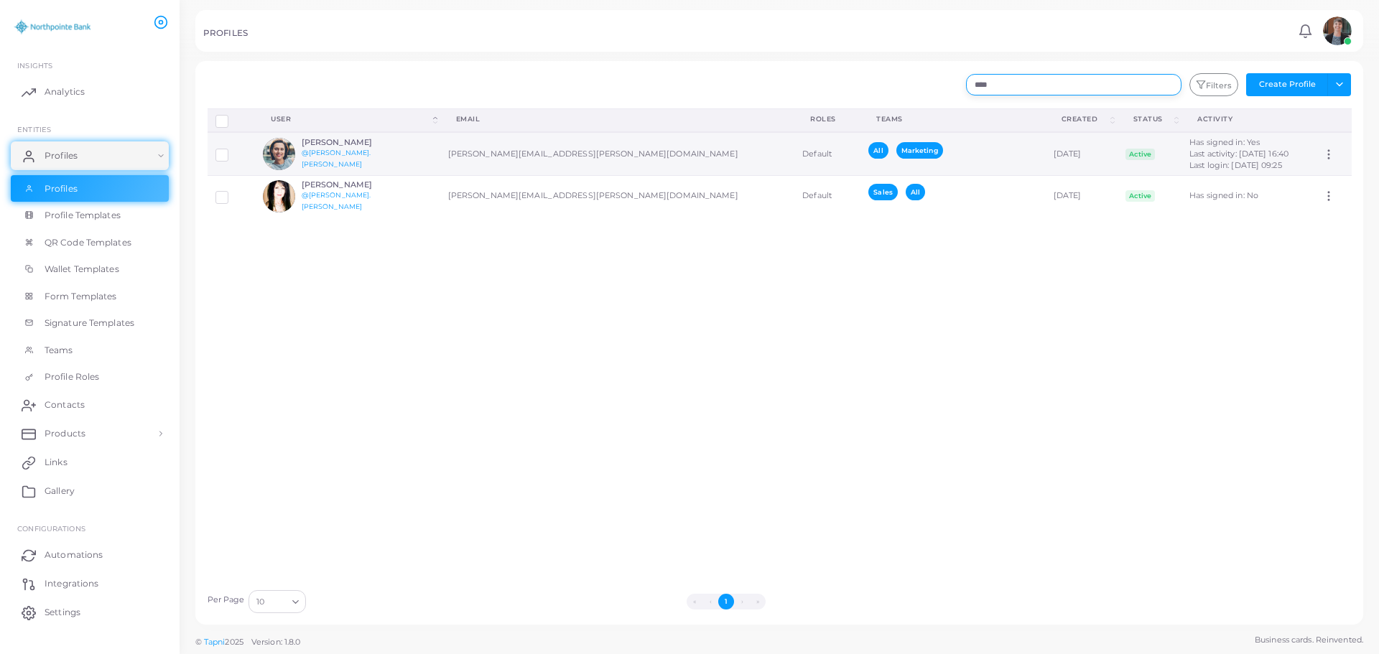
type input "****"
click at [327, 147] on h6 "[PERSON_NAME]" at bounding box center [355, 142] width 106 height 9
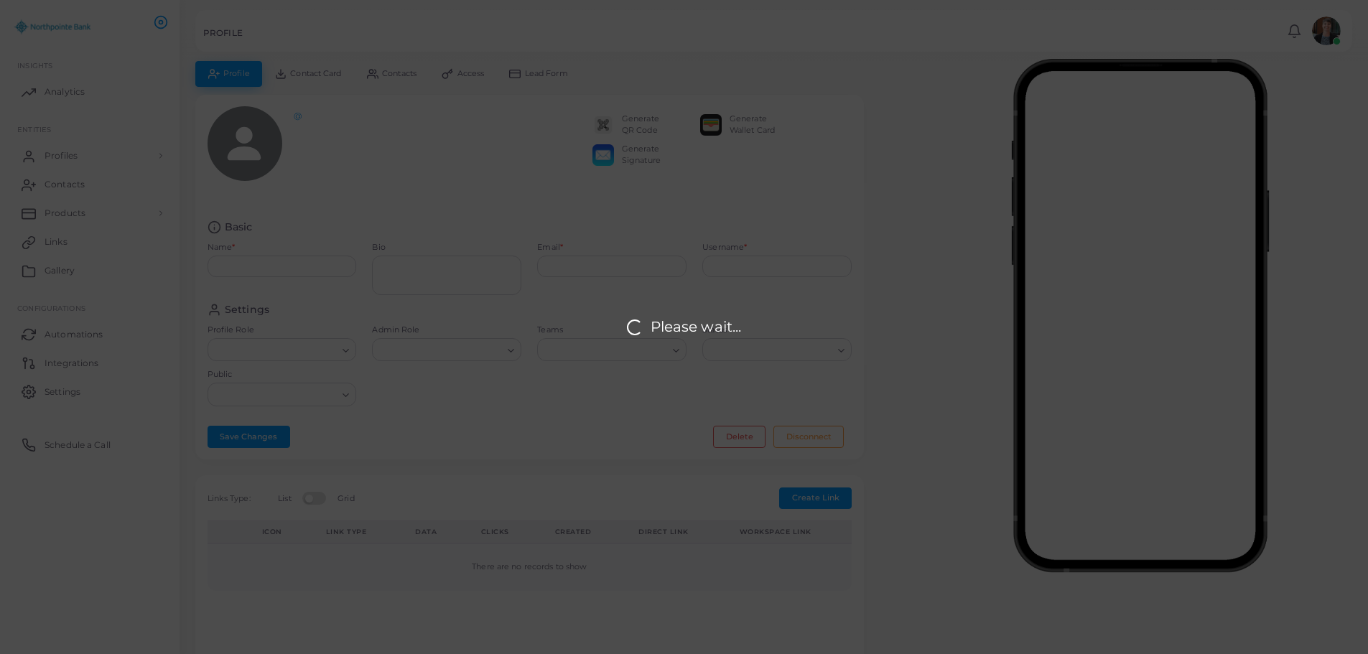
type input "**********"
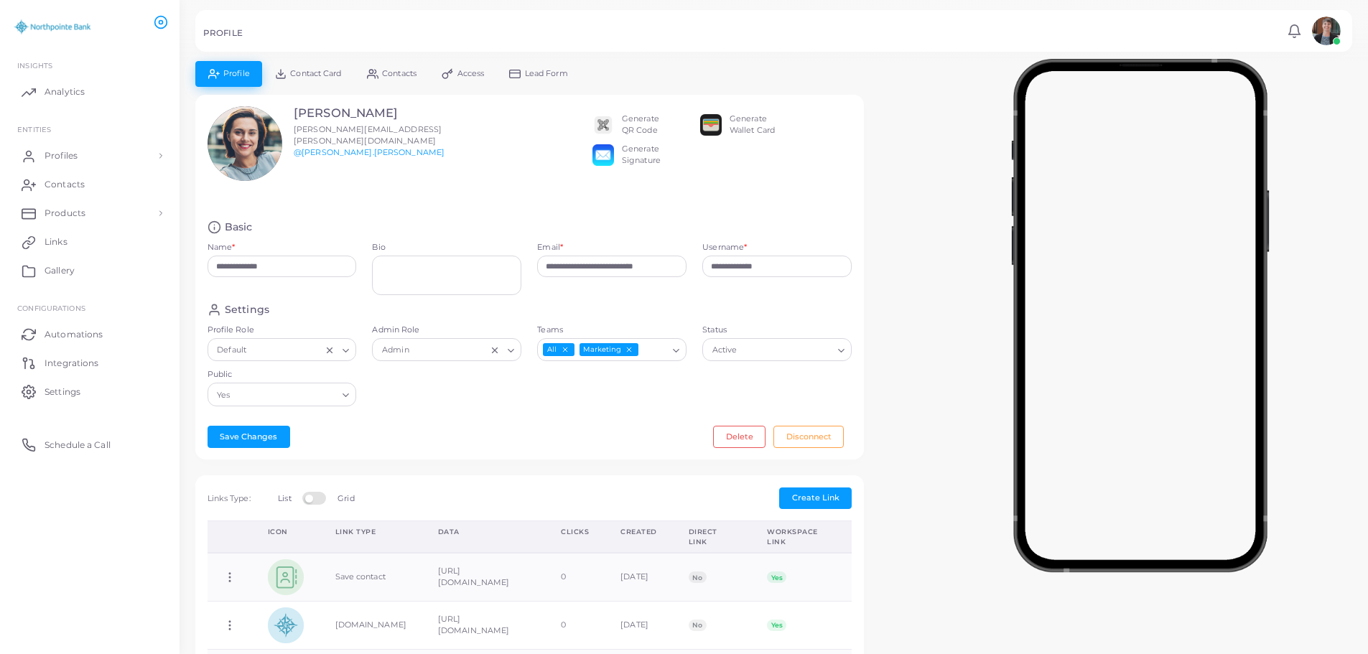
click at [313, 74] on span "Contact Card" at bounding box center [315, 74] width 51 height 8
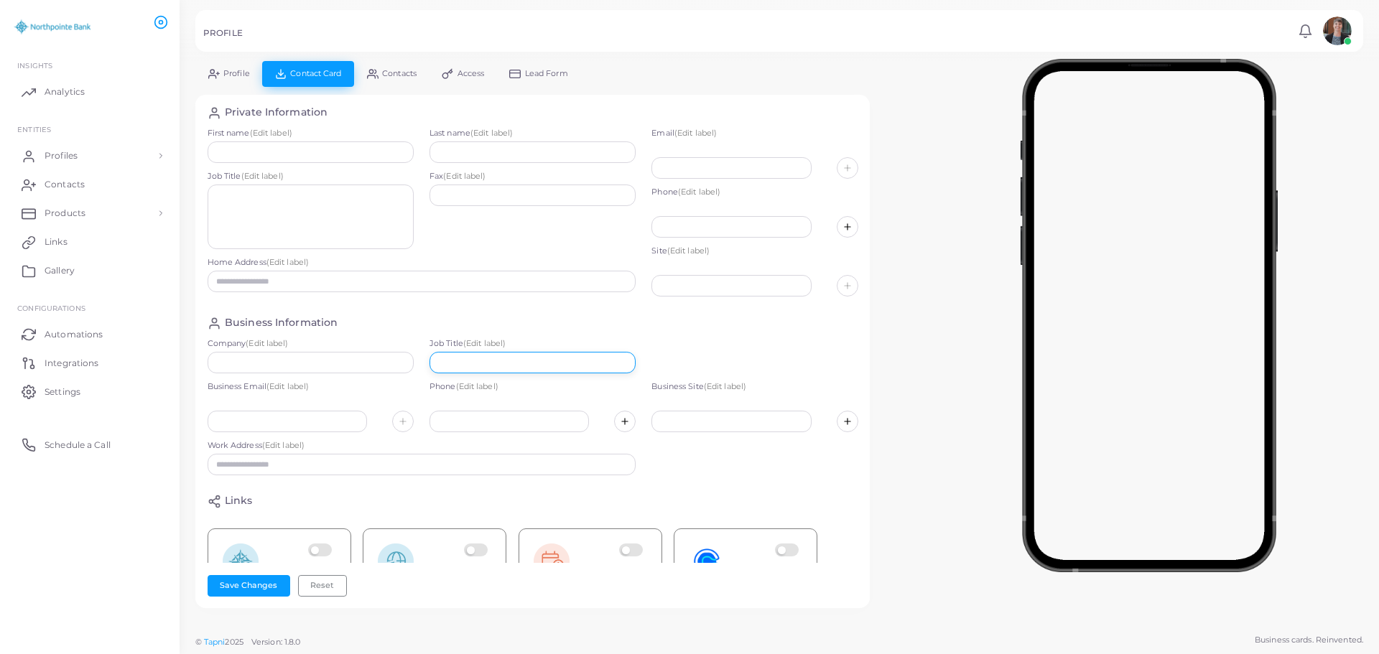
click at [483, 363] on input "text" at bounding box center [532, 363] width 206 height 22
paste input "**********"
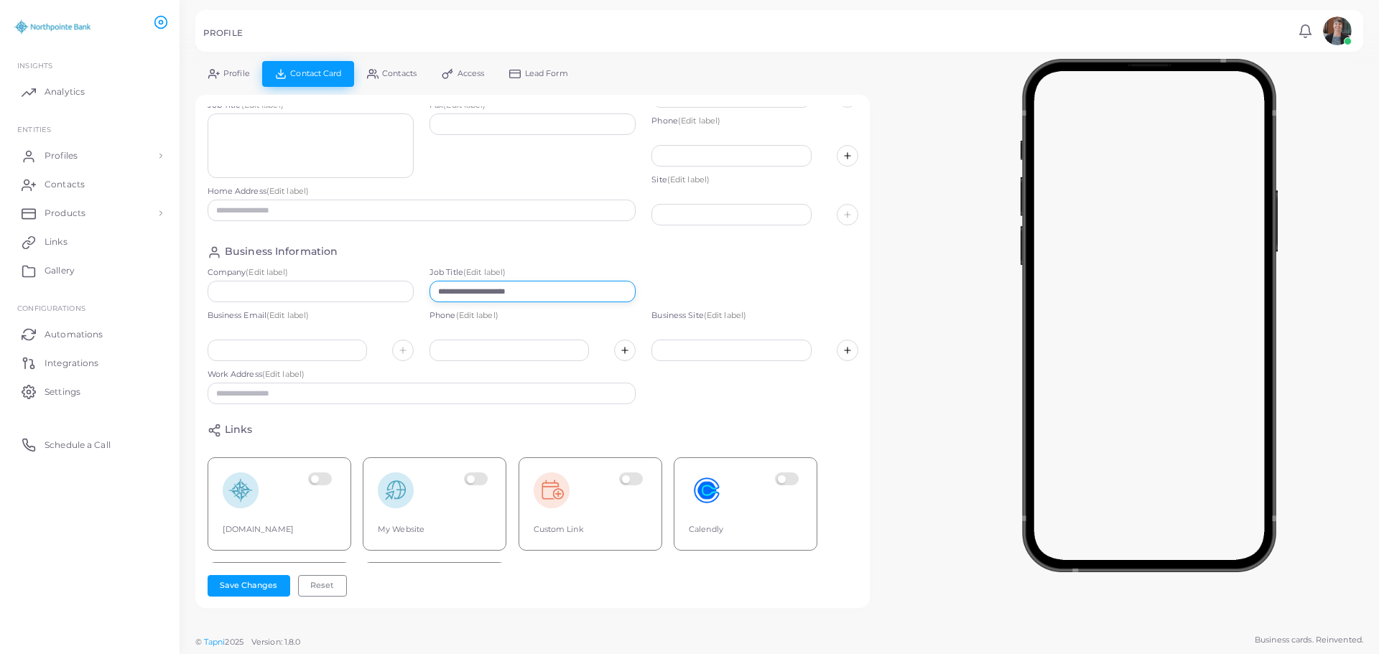
scroll to position [182, 0]
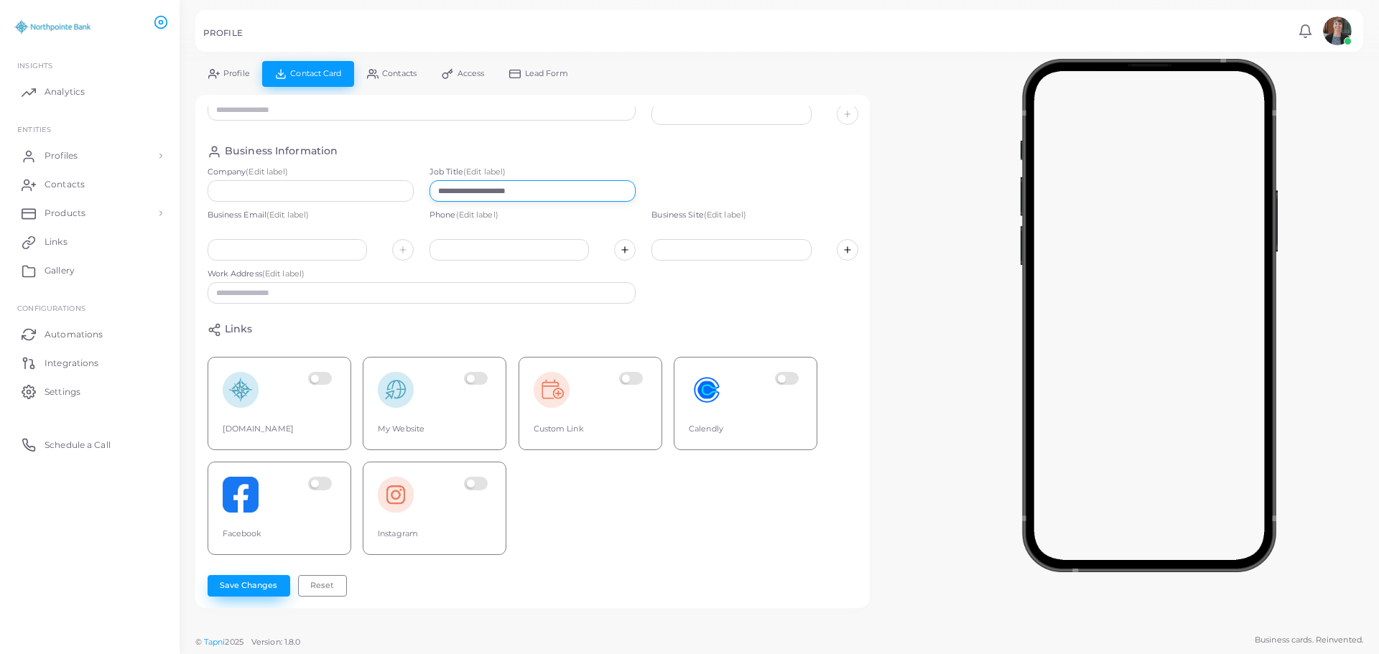
type input "**********"
click at [262, 587] on button "Save Changes" at bounding box center [249, 586] width 83 height 22
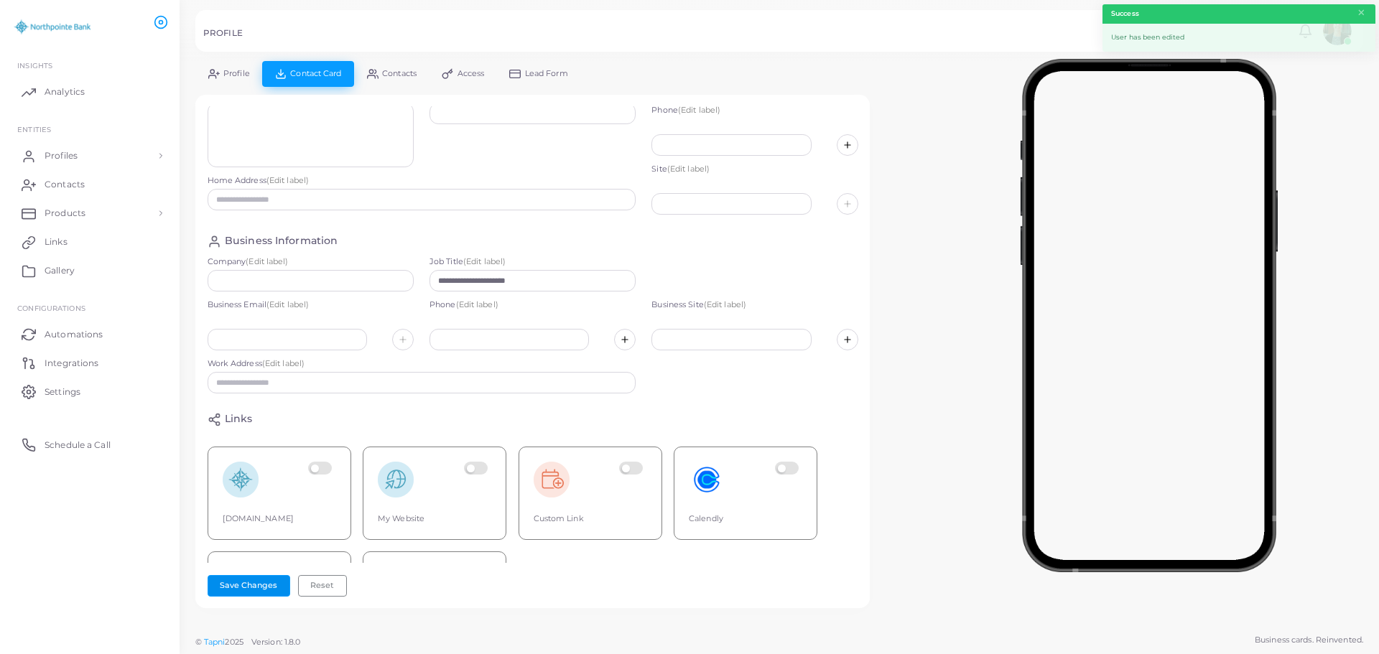
scroll to position [0, 0]
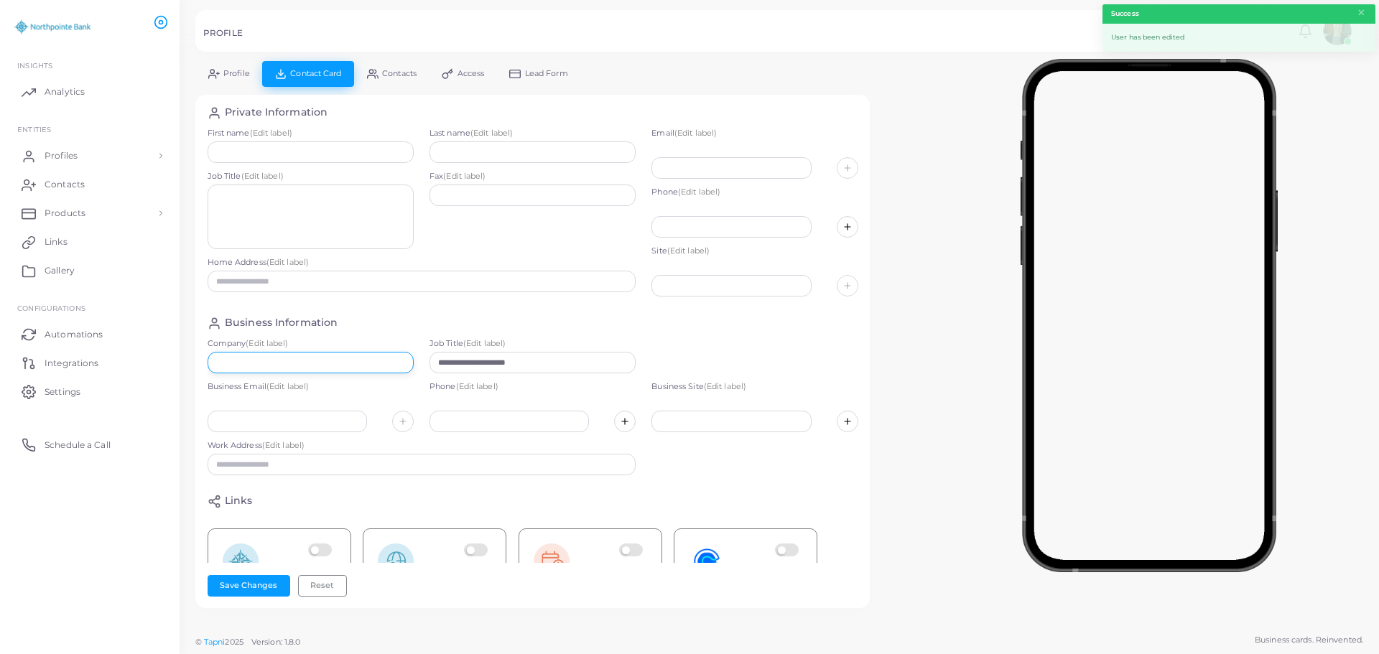
click at [274, 365] on input "text" at bounding box center [311, 363] width 206 height 22
type input "**********"
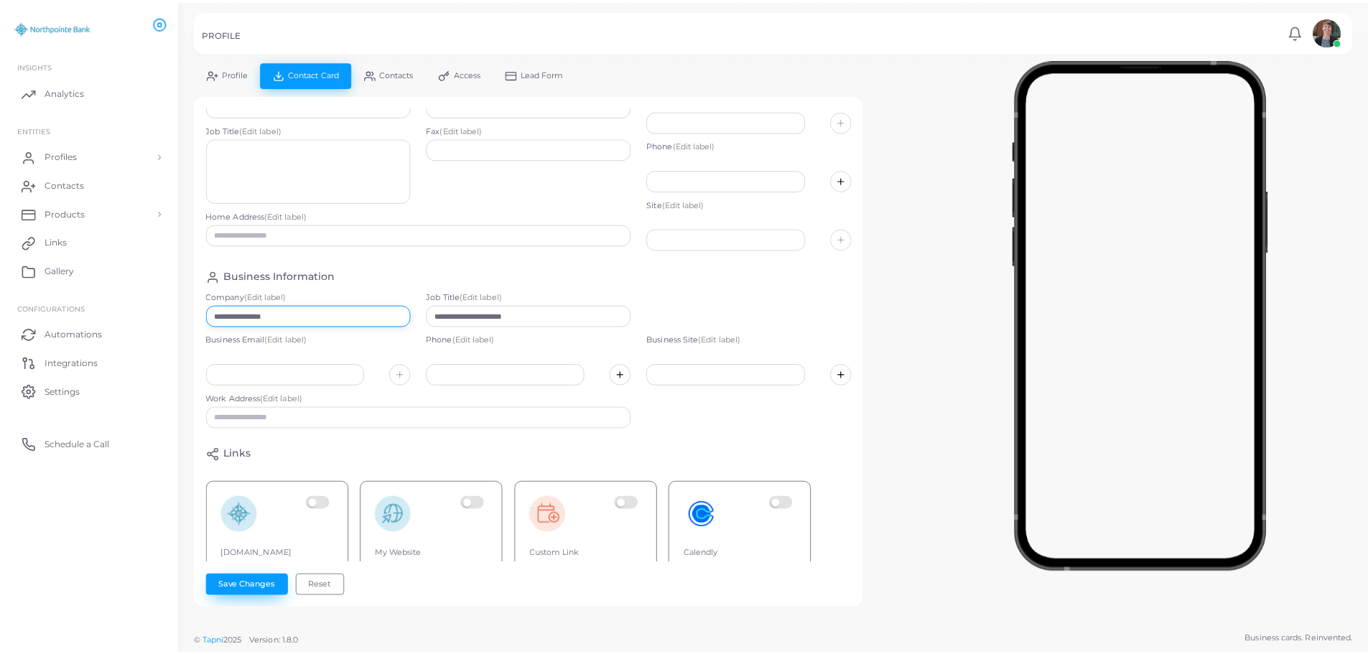
scroll to position [72, 0]
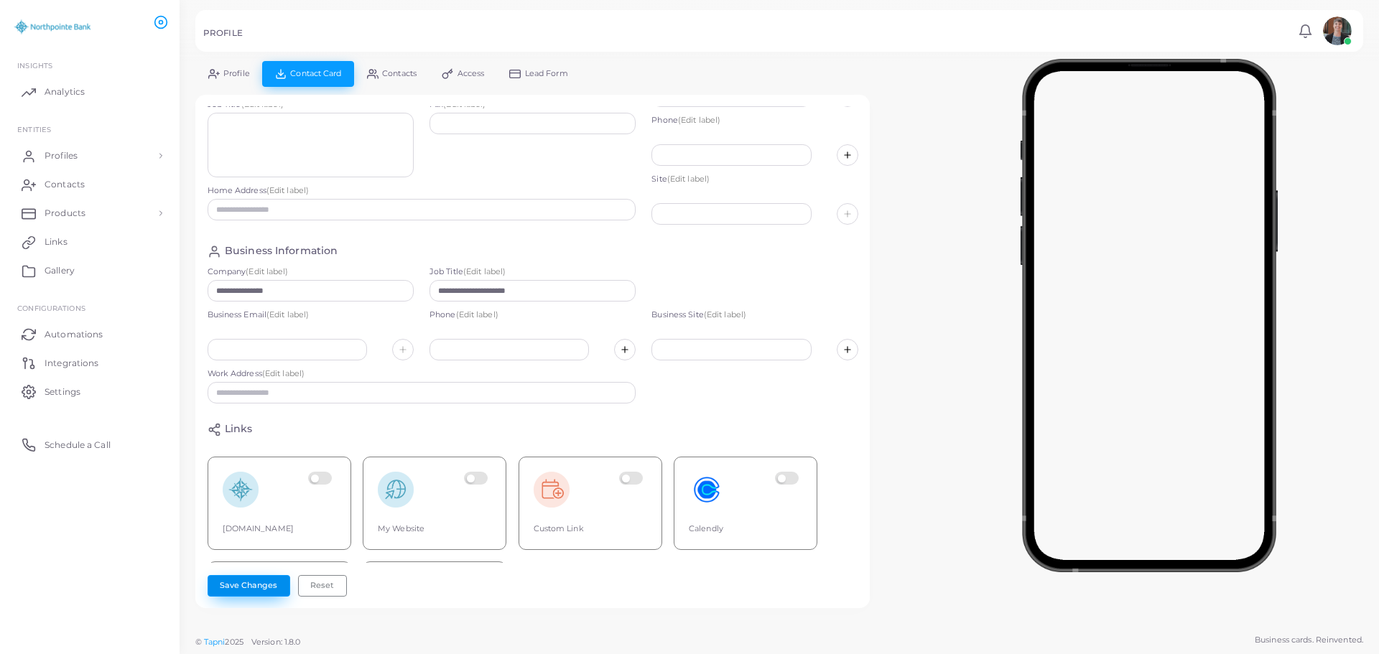
click at [241, 585] on button "Save Changes" at bounding box center [249, 586] width 83 height 22
click at [51, 157] on span "Profiles" at bounding box center [64, 155] width 33 height 13
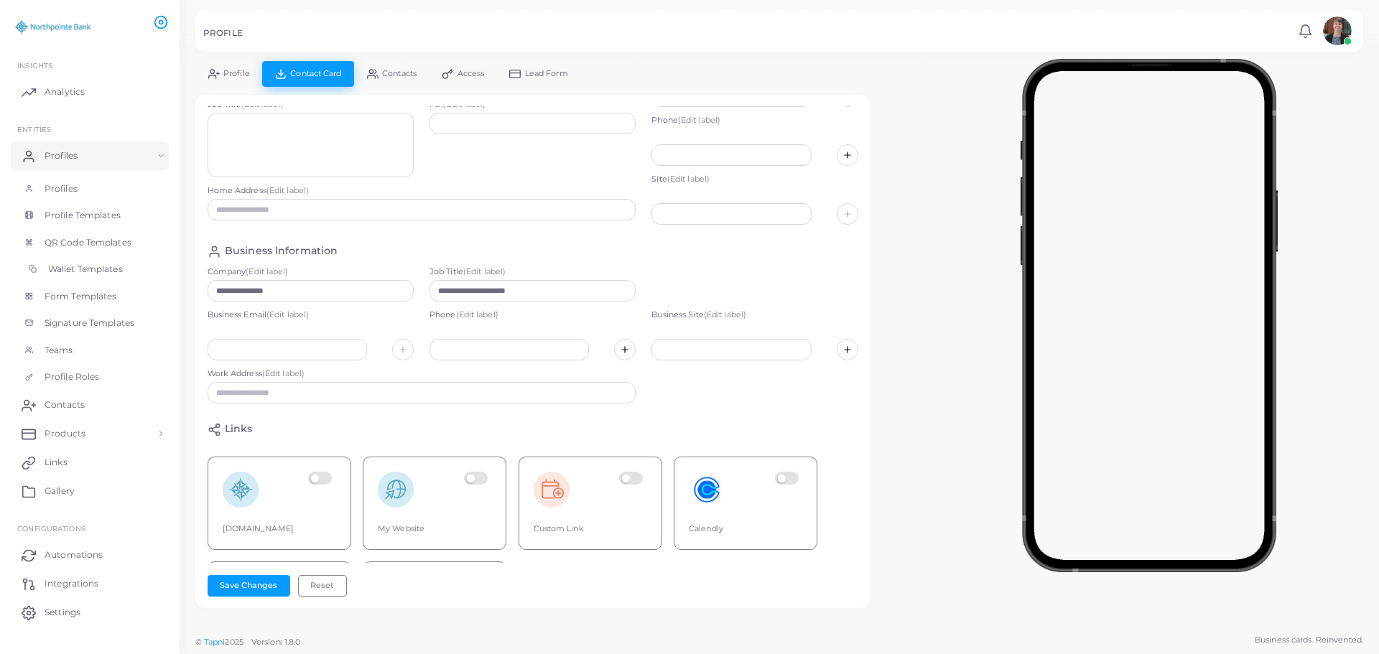
click at [78, 273] on span "Wallet Templates" at bounding box center [85, 269] width 75 height 13
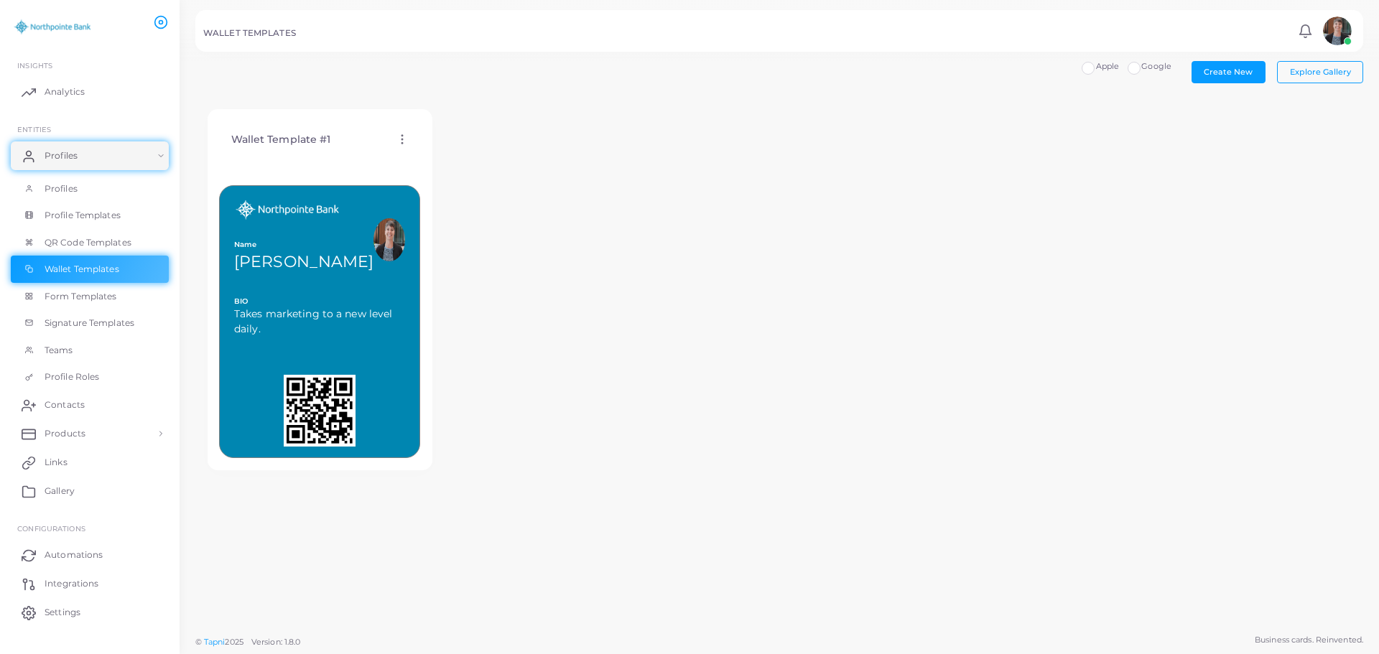
click at [399, 136] on icon at bounding box center [402, 139] width 13 height 13
click at [423, 167] on link "Assign template" at bounding box center [459, 173] width 118 height 19
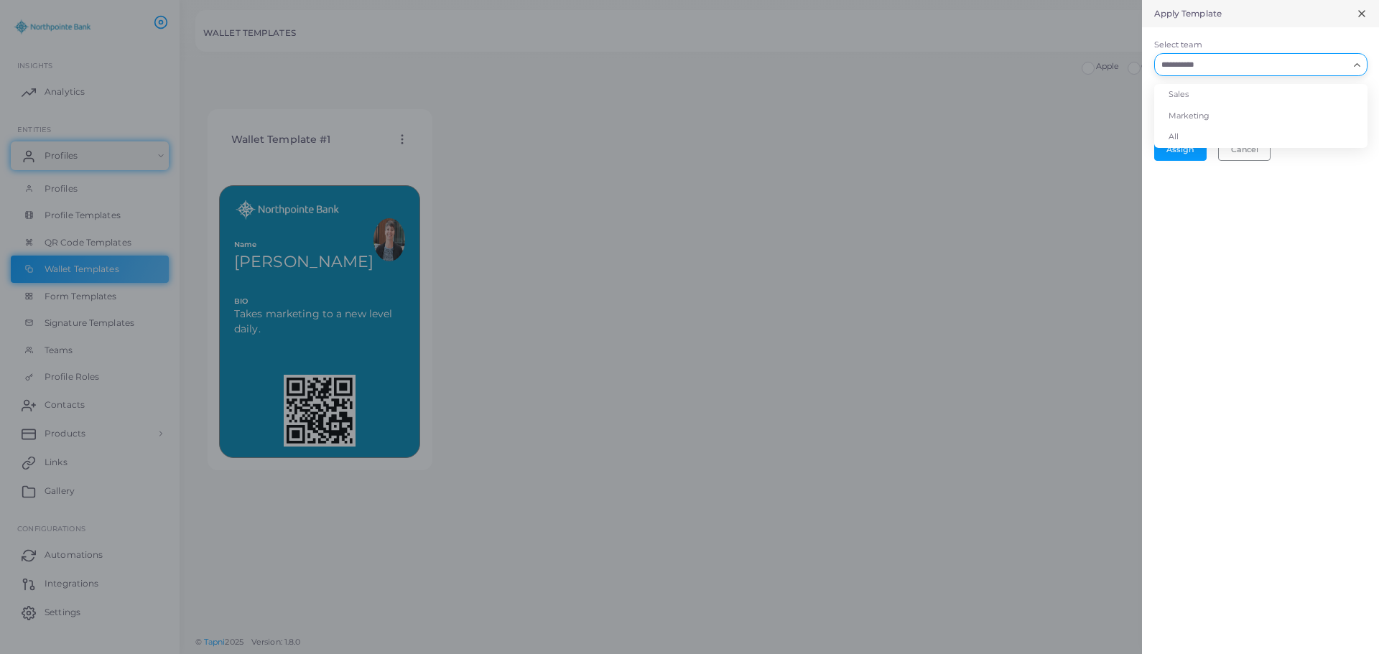
click at [1321, 68] on input "Select team" at bounding box center [1252, 65] width 192 height 16
click at [1196, 112] on li "Marketing" at bounding box center [1260, 117] width 213 height 22
click at [1187, 146] on button "Assign" at bounding box center [1180, 150] width 52 height 22
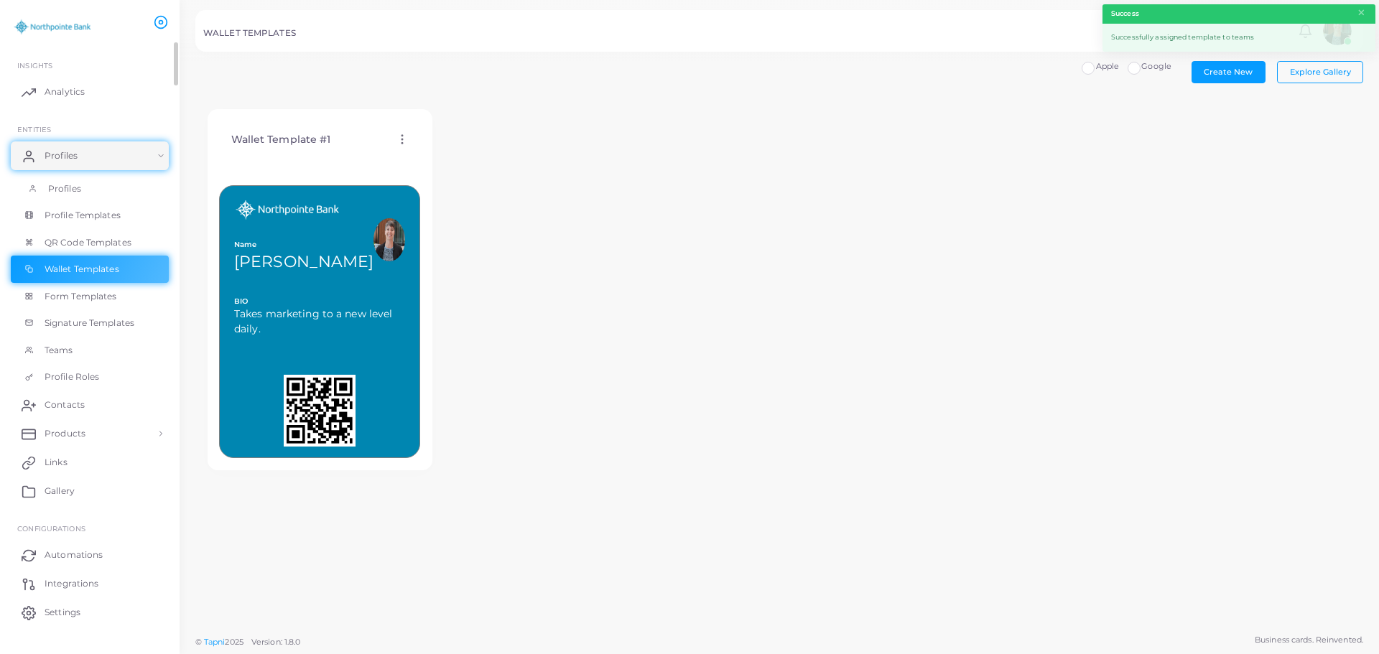
click at [57, 177] on link "Profiles" at bounding box center [90, 188] width 158 height 27
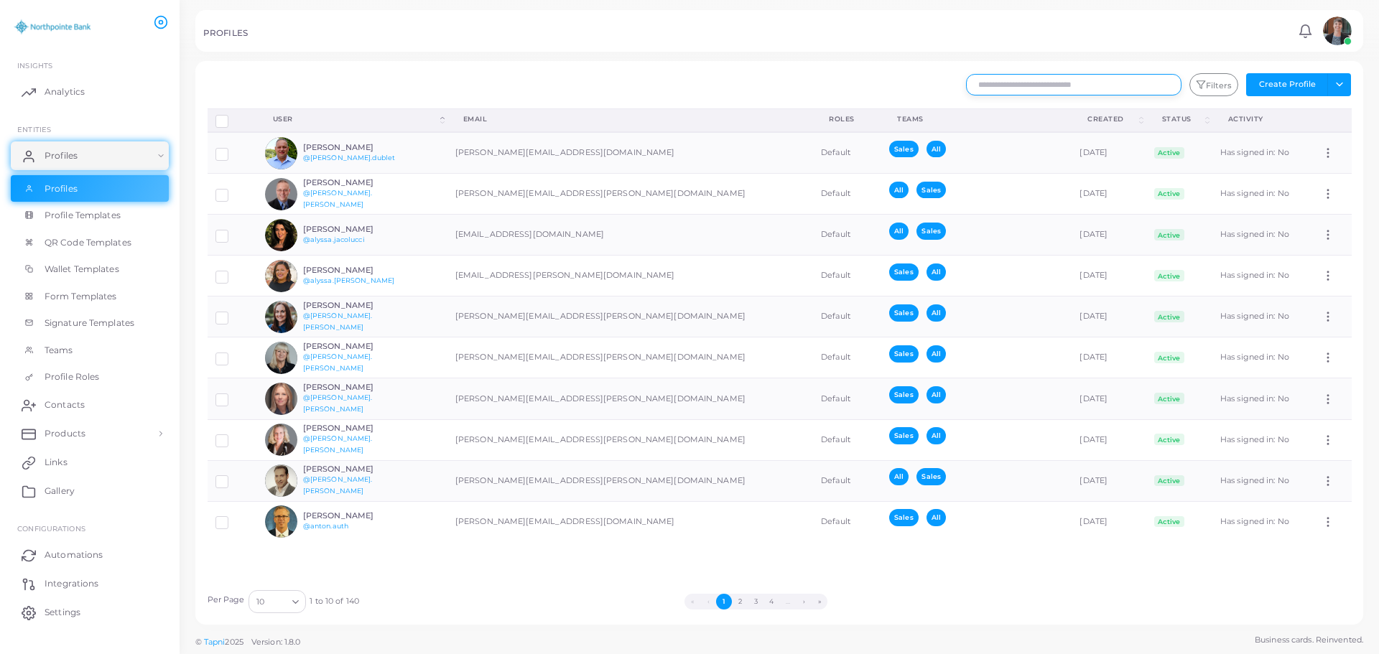
click at [1150, 85] on input "text" at bounding box center [1073, 85] width 215 height 22
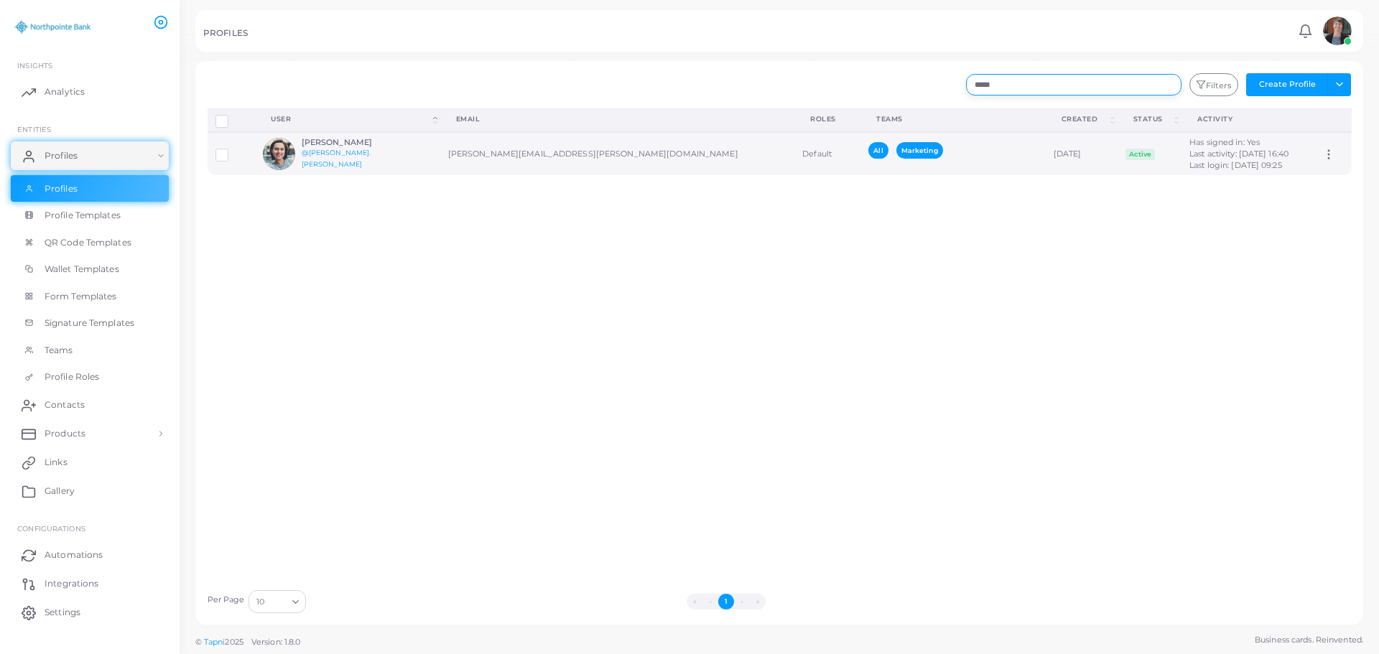
type input "*****"
click at [1322, 154] on icon at bounding box center [1328, 154] width 13 height 13
drag, startPoint x: 625, startPoint y: 228, endPoint x: 526, endPoint y: 205, distance: 101.6
click at [623, 228] on div "Disconnect Profiles Delete Profile Show Selections Download QRs User (Click to …" at bounding box center [780, 345] width 1160 height 474
click at [322, 145] on h6 "[PERSON_NAME]" at bounding box center [355, 142] width 106 height 9
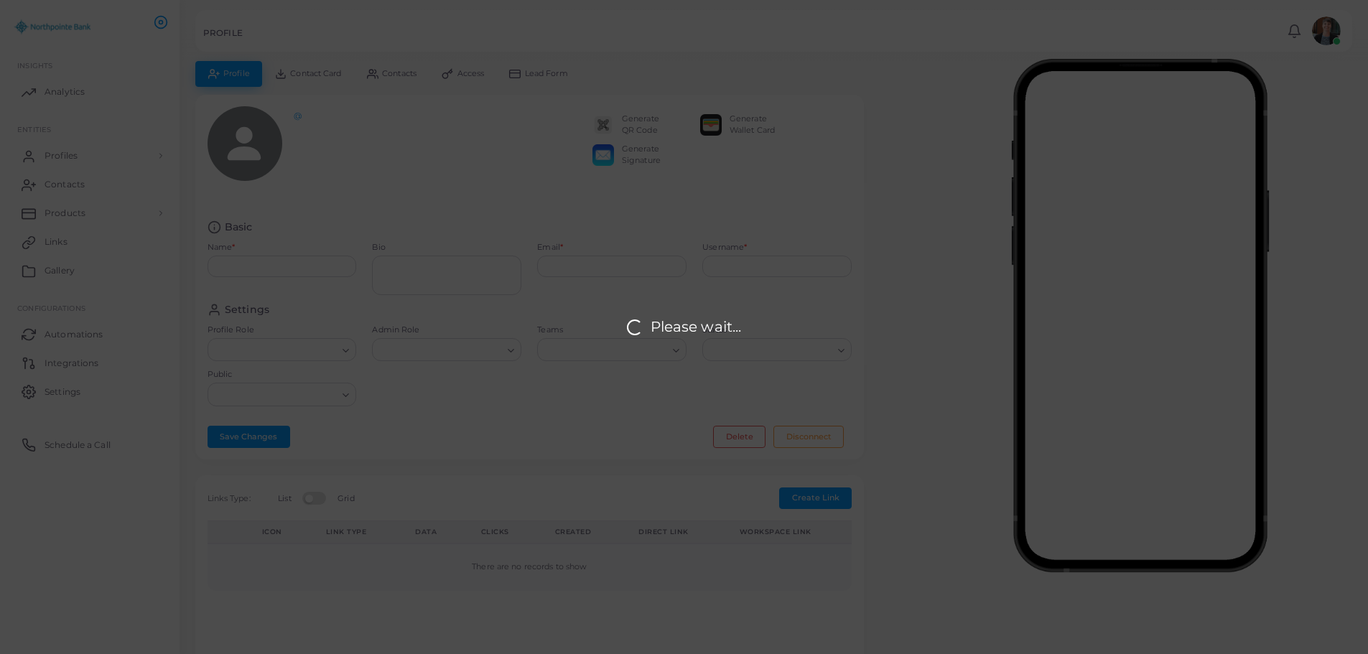
type input "**********"
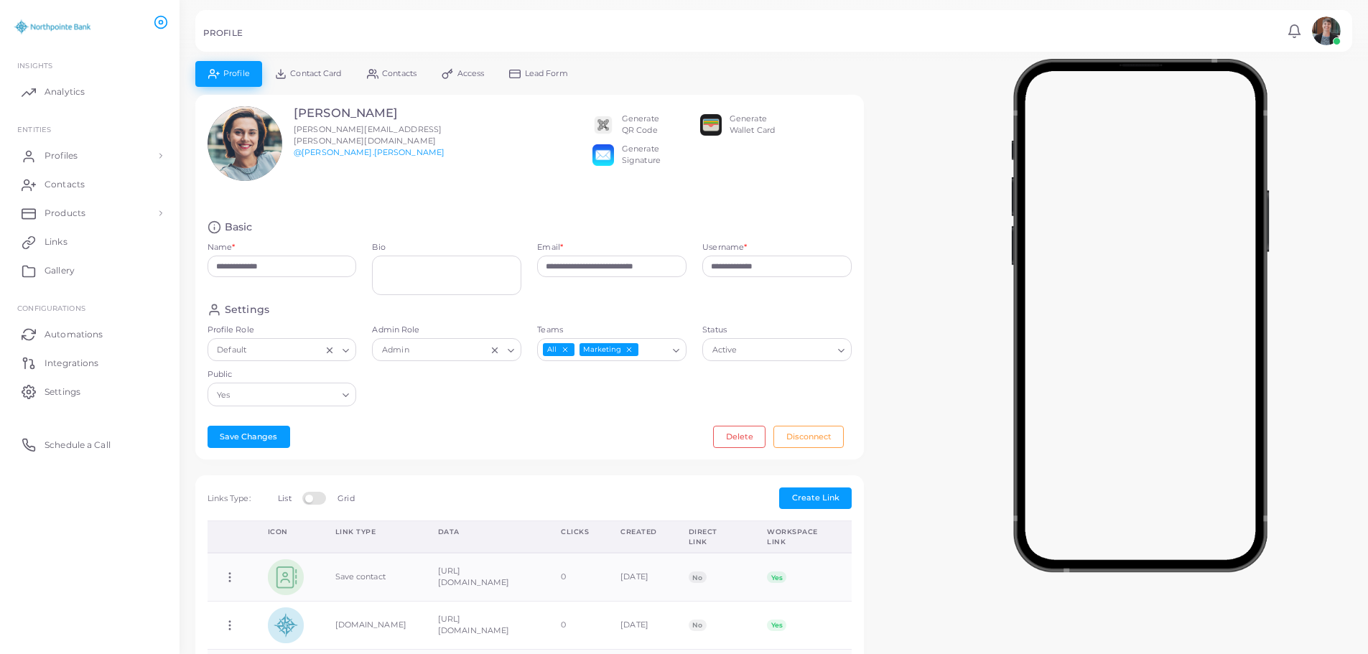
click at [739, 126] on div "Generate Wallet Card" at bounding box center [752, 124] width 45 height 23
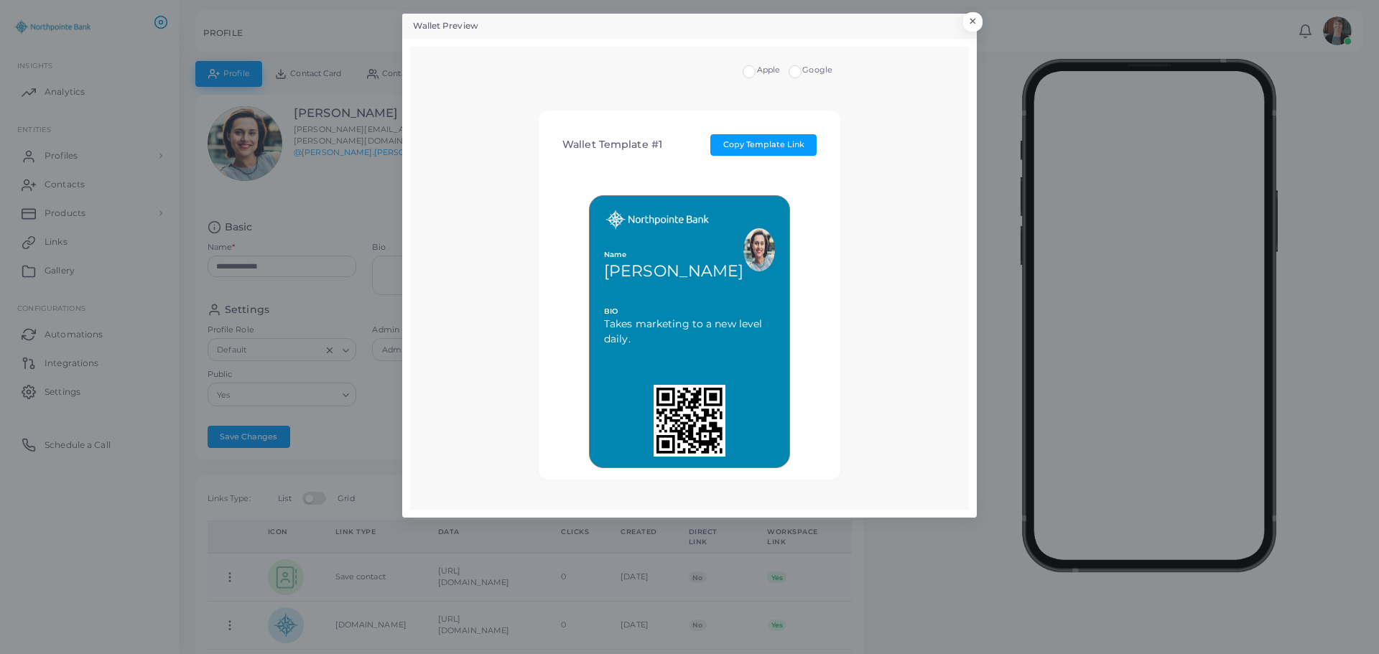
click at [802, 73] on label "Google" at bounding box center [817, 70] width 30 height 11
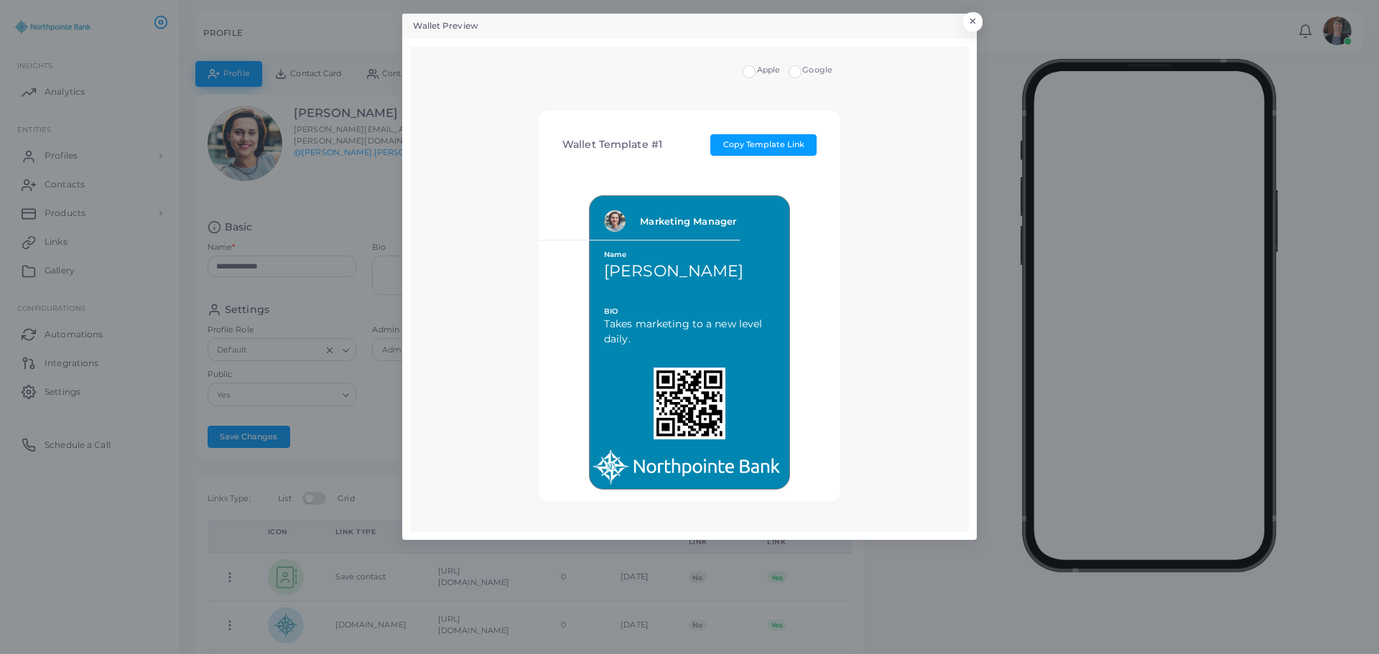
click at [757, 71] on label "Apple" at bounding box center [769, 70] width 24 height 11
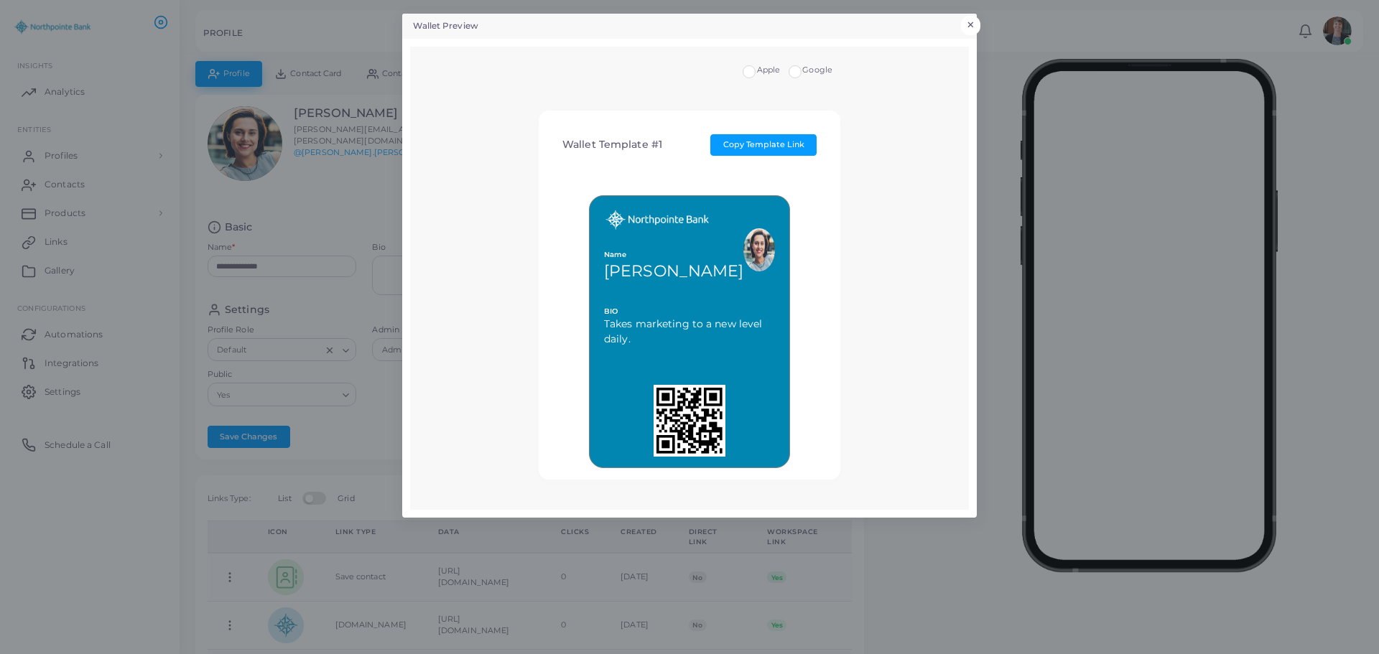
click at [977, 24] on button "×" at bounding box center [970, 25] width 19 height 19
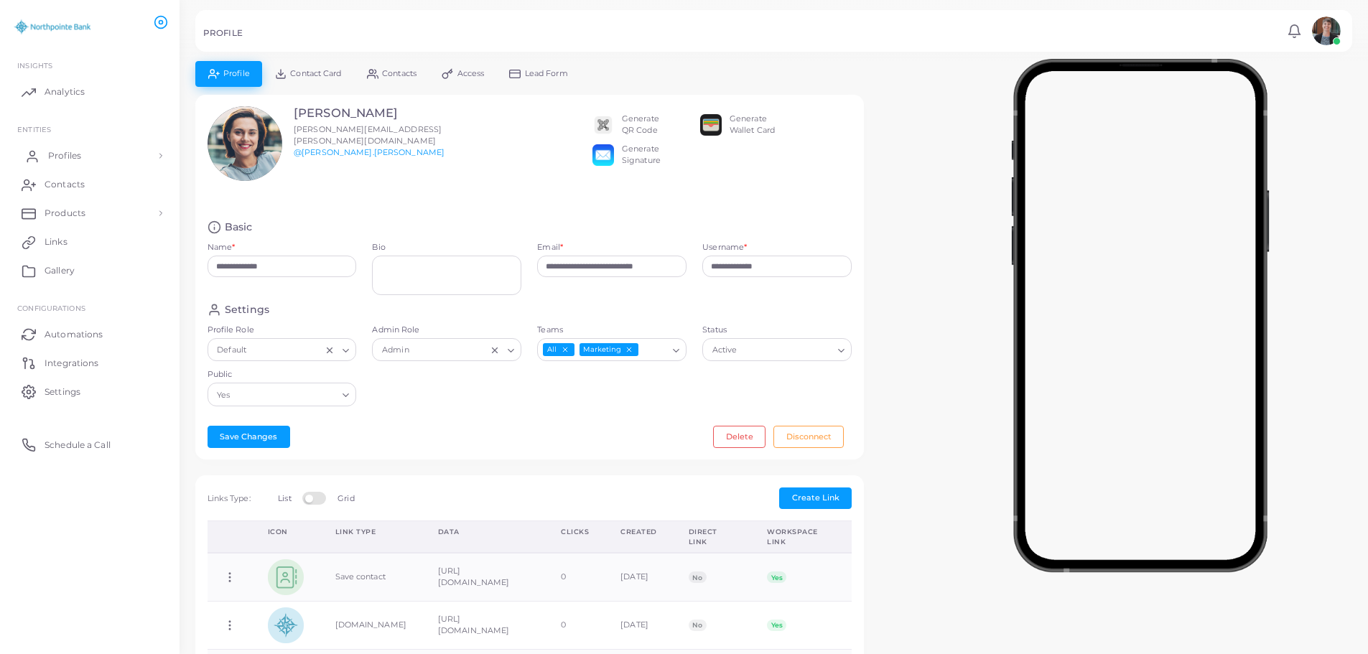
click at [57, 158] on span "Profiles" at bounding box center [64, 155] width 33 height 13
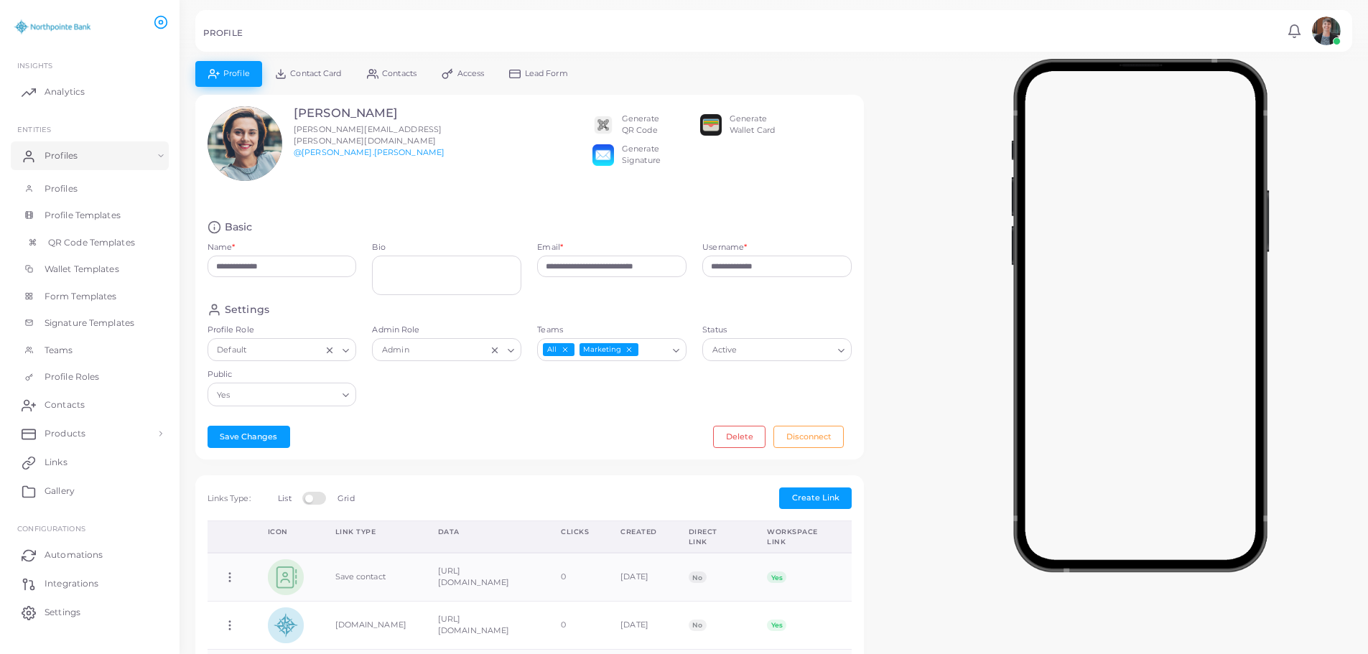
click at [73, 254] on link "QR Code Templates" at bounding box center [90, 242] width 158 height 27
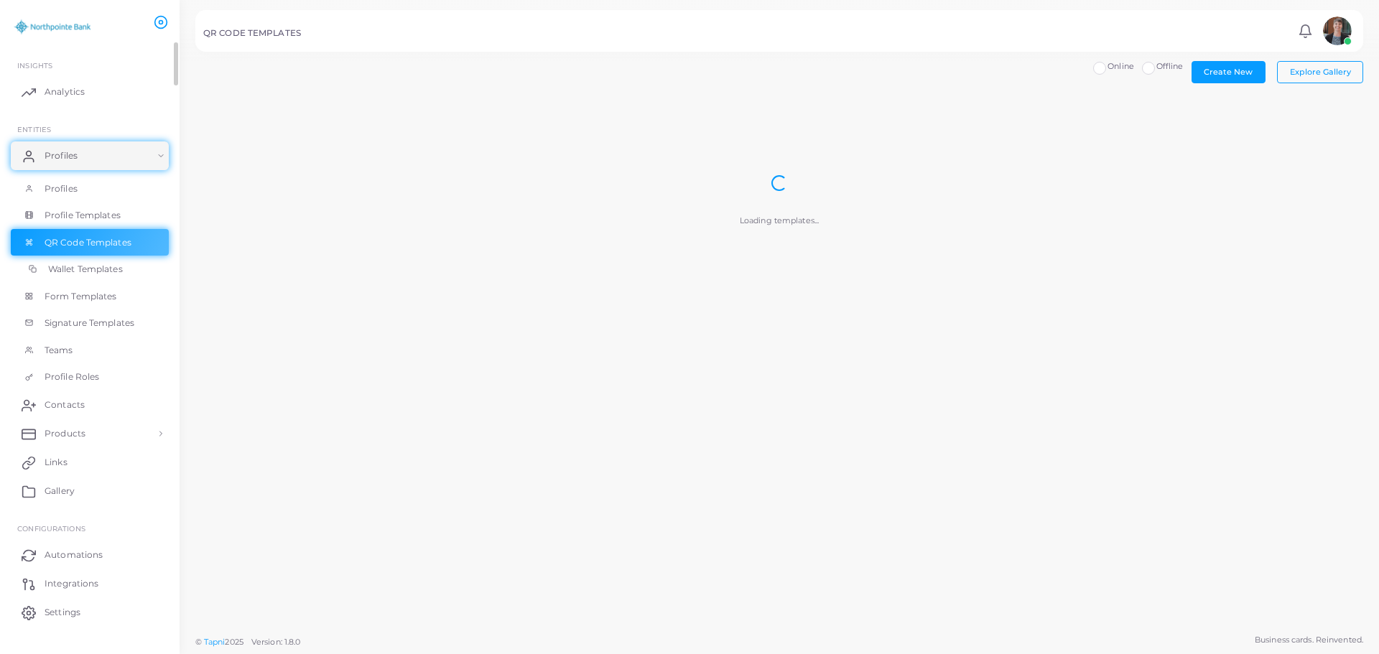
click at [73, 264] on span "Wallet Templates" at bounding box center [85, 269] width 75 height 13
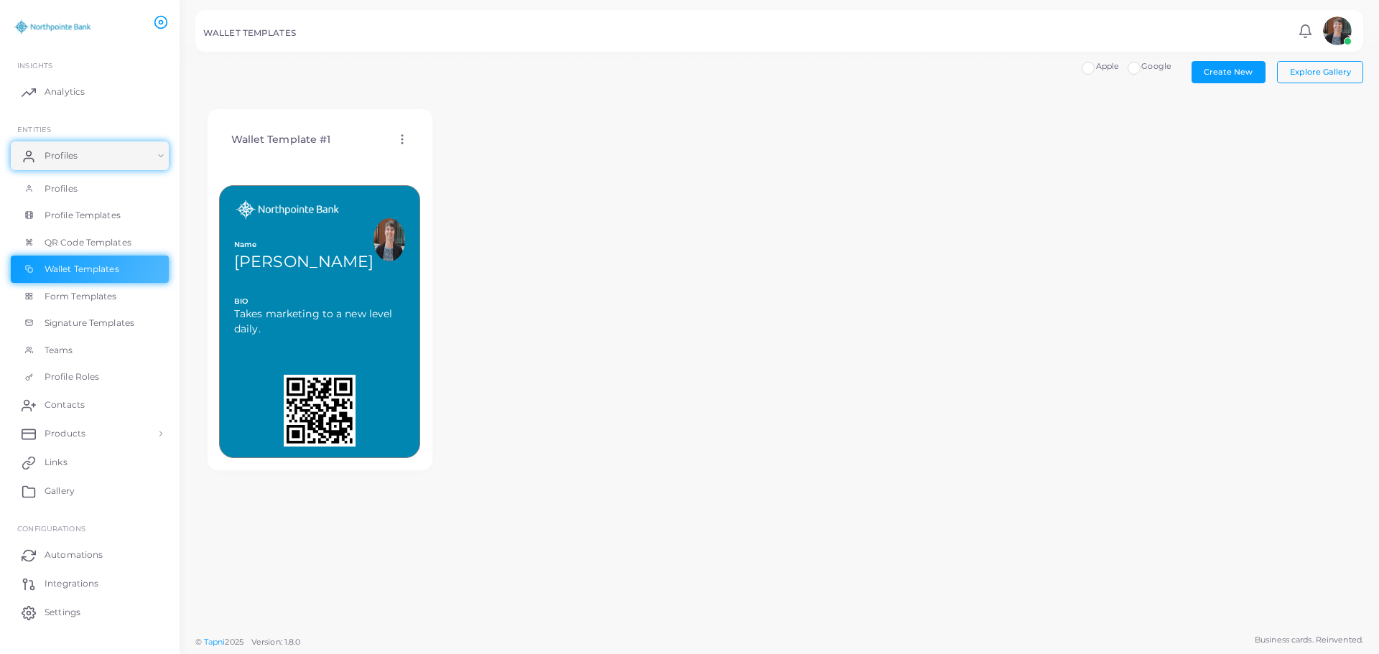
click at [401, 132] on div "Wallet Template #1 Edit Template Assign template Duplicate Template Delete Temp…" at bounding box center [319, 139] width 201 height 37
click at [405, 141] on icon at bounding box center [402, 139] width 13 height 13
click at [451, 158] on span "Edit Template" at bounding box center [462, 158] width 55 height 11
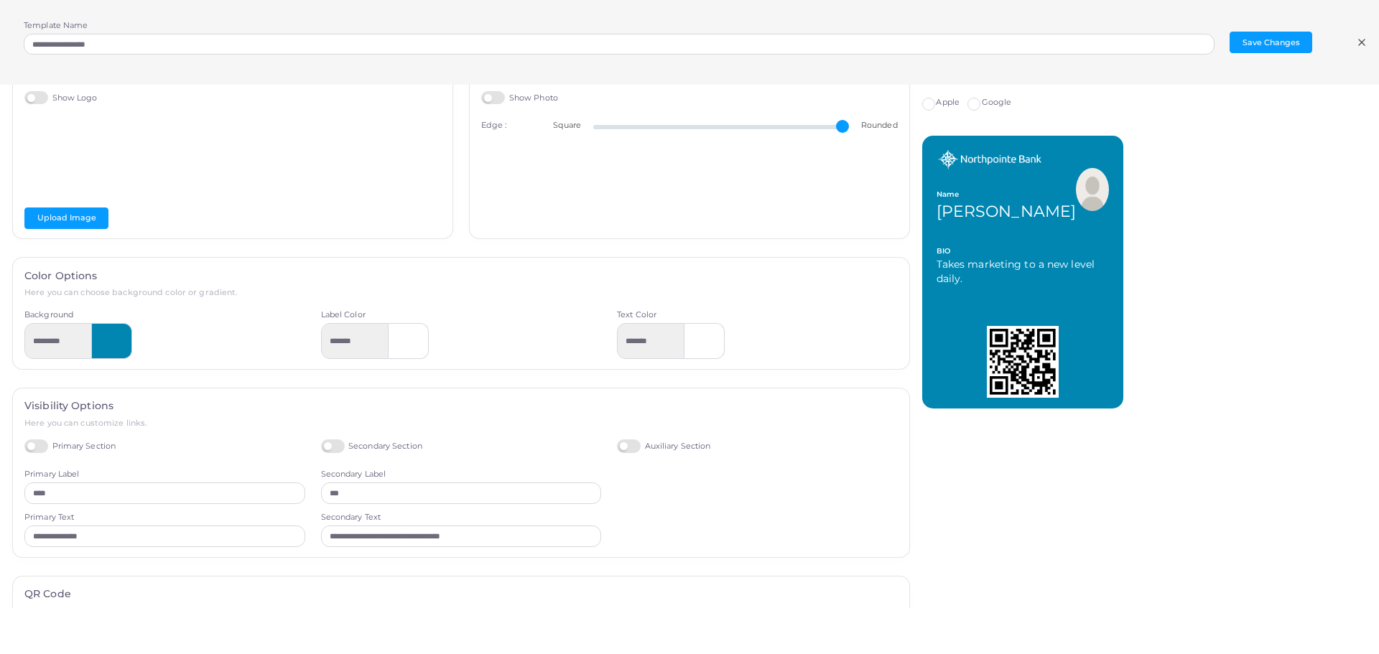
scroll to position [196, 0]
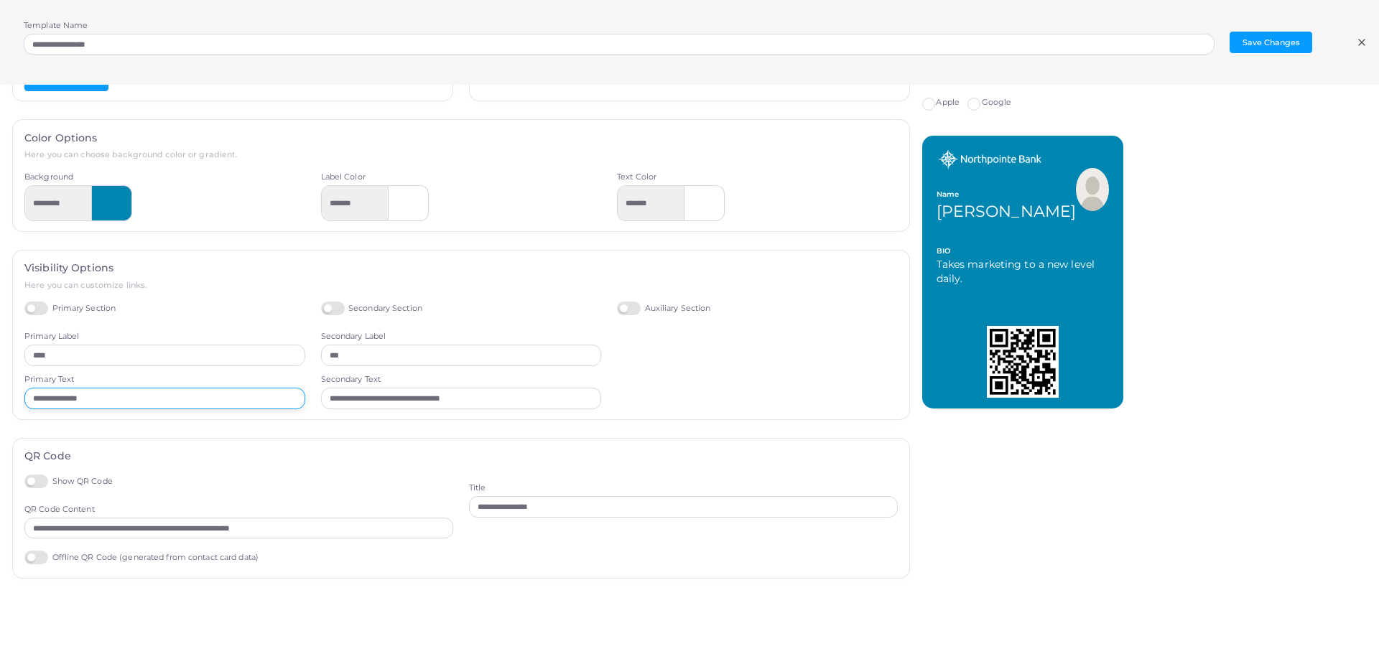
drag, startPoint x: 113, startPoint y: 401, endPoint x: -34, endPoint y: 393, distance: 147.4
click at [0, 393] on html "**********" at bounding box center [689, 327] width 1379 height 654
click at [121, 399] on input "**********" at bounding box center [164, 399] width 281 height 22
drag, startPoint x: 112, startPoint y: 396, endPoint x: -10, endPoint y: 399, distance: 122.1
click at [0, 399] on html "**********" at bounding box center [689, 327] width 1379 height 654
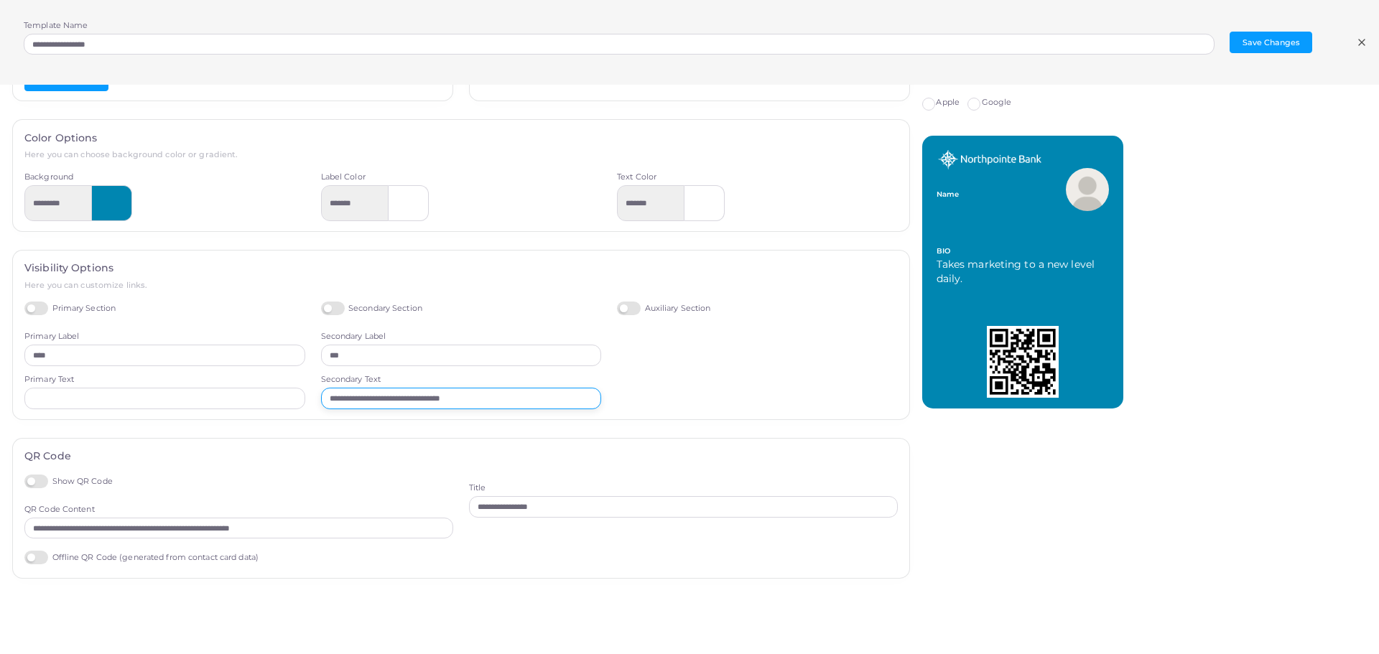
drag, startPoint x: 490, startPoint y: 400, endPoint x: 305, endPoint y: 385, distance: 185.2
click at [305, 385] on div "**********" at bounding box center [461, 356] width 889 height 108
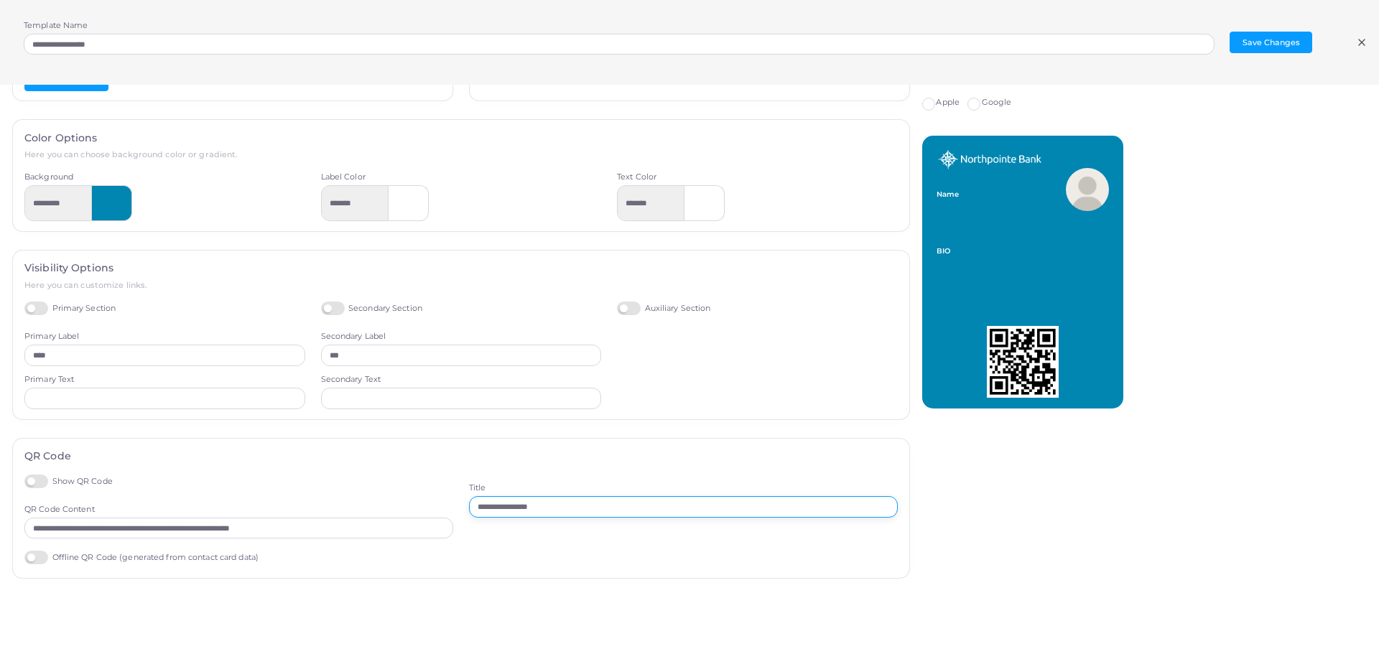
drag, startPoint x: 585, startPoint y: 508, endPoint x: 452, endPoint y: 503, distance: 132.9
click at [452, 503] on div "**********" at bounding box center [461, 521] width 889 height 93
click at [37, 562] on label "Offline QR Code (generated from contact card data)" at bounding box center [141, 558] width 234 height 14
type input "*********"
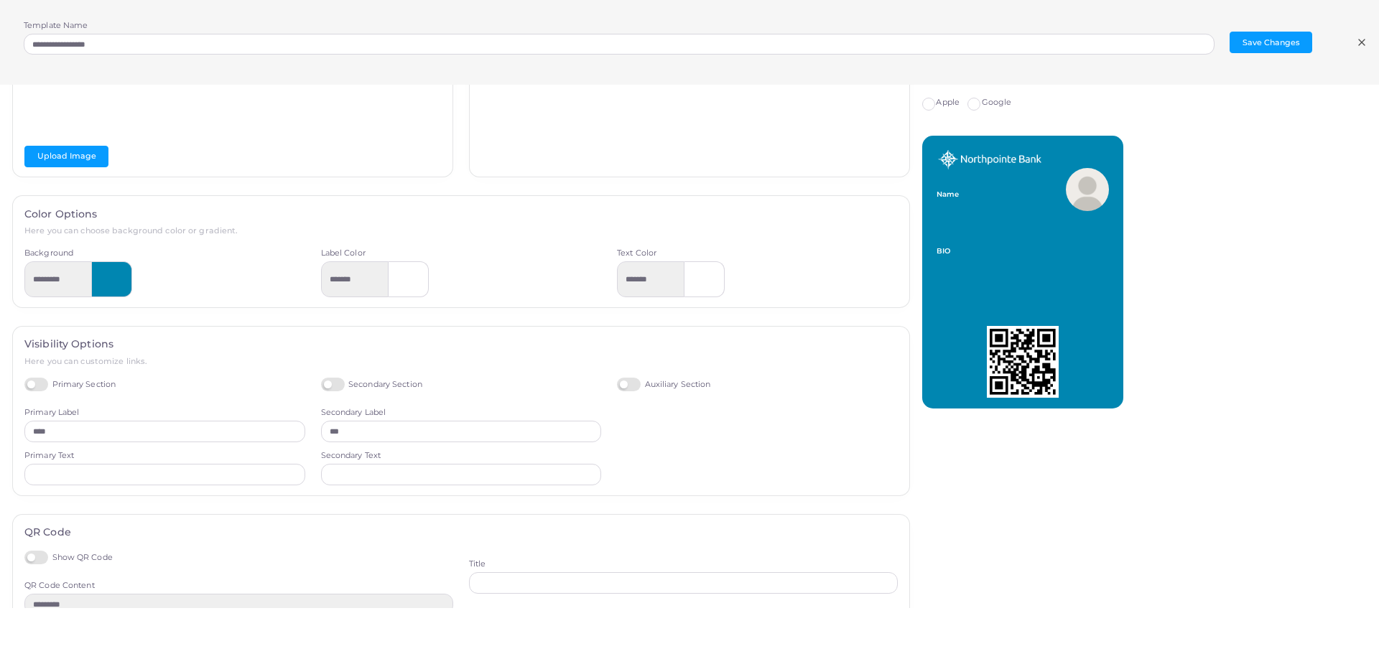
scroll to position [0, 0]
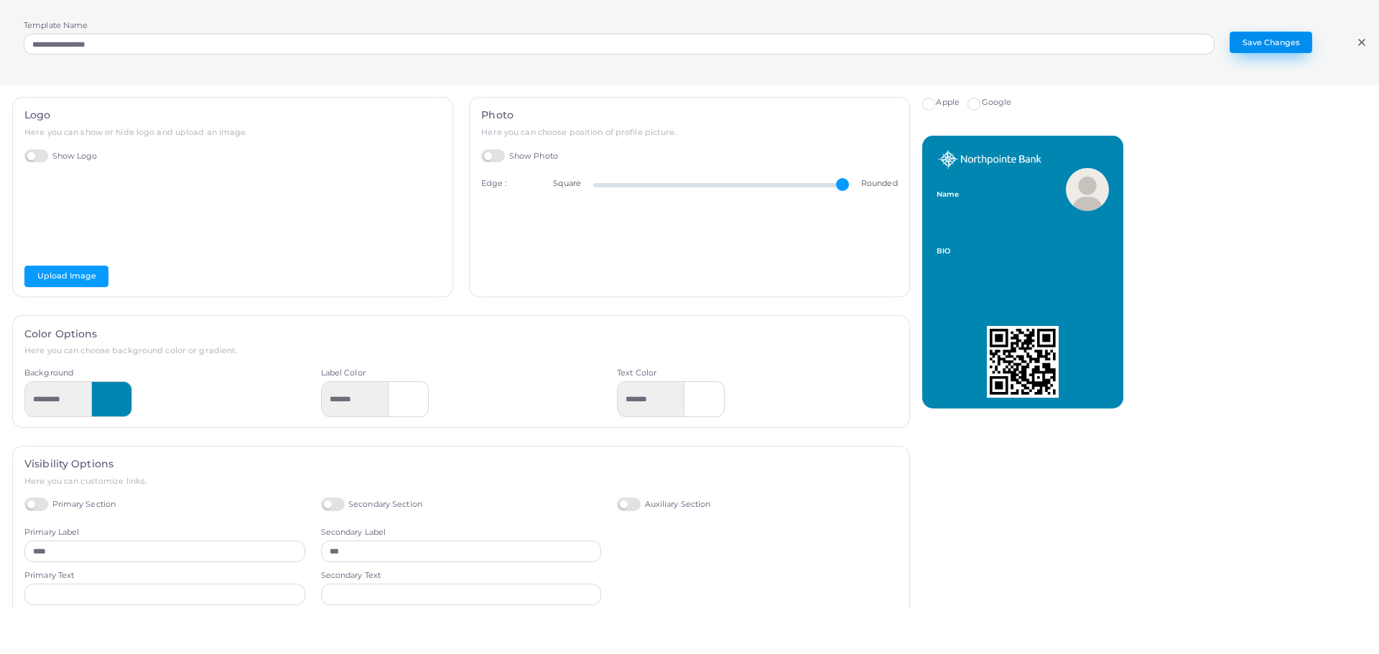
click at [1257, 47] on button "Save Changes" at bounding box center [1270, 43] width 83 height 22
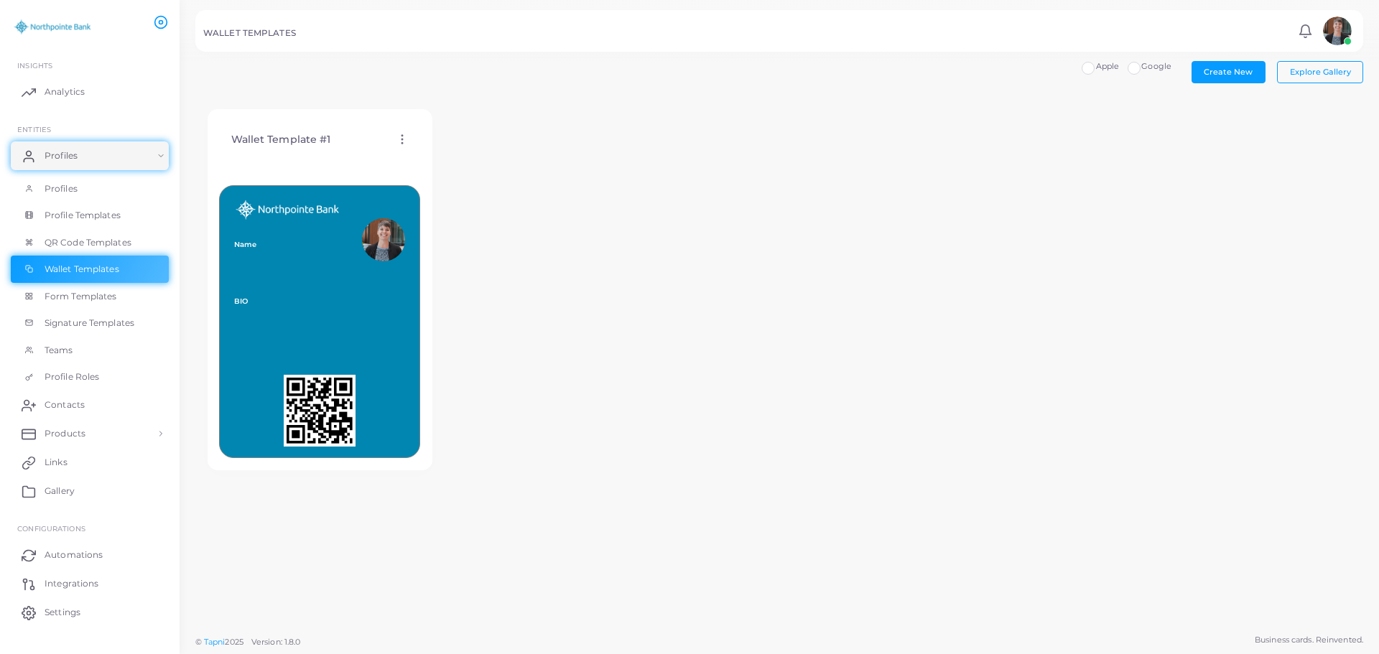
click at [401, 140] on circle at bounding box center [401, 139] width 1 height 1
click at [444, 159] on span "Edit Template" at bounding box center [459, 157] width 55 height 11
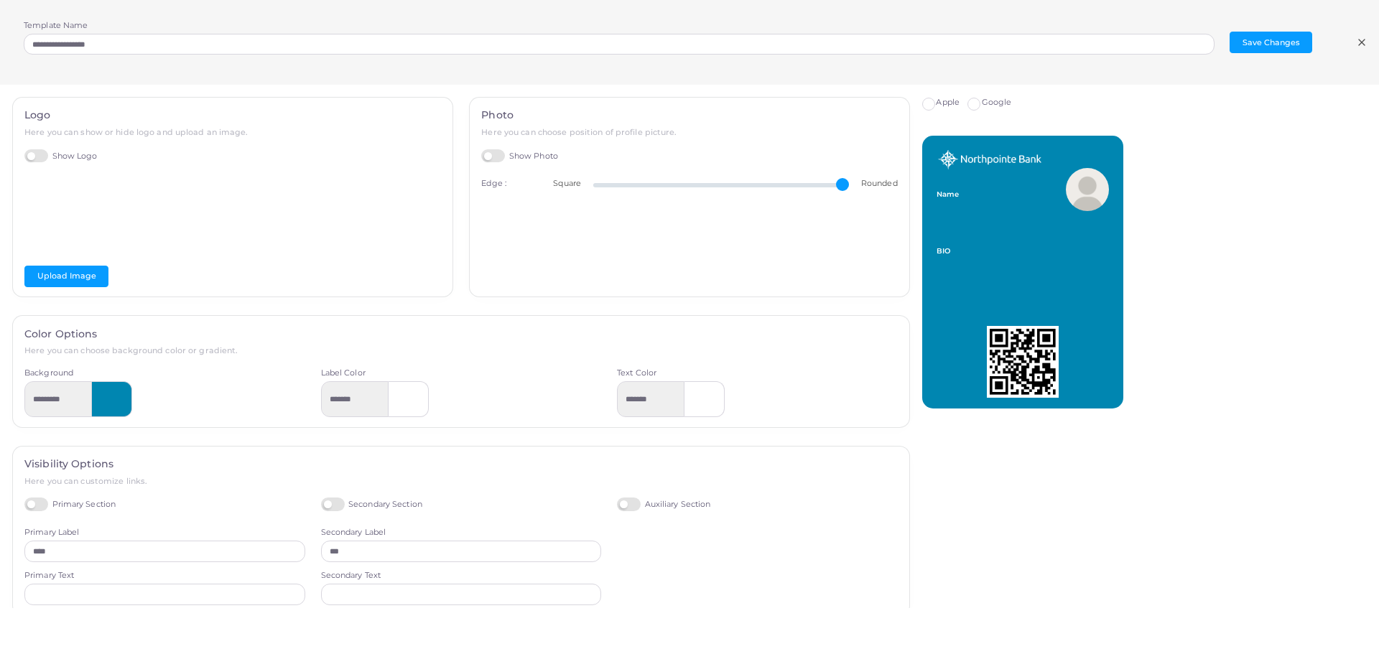
click at [982, 108] on label "Google" at bounding box center [997, 102] width 30 height 11
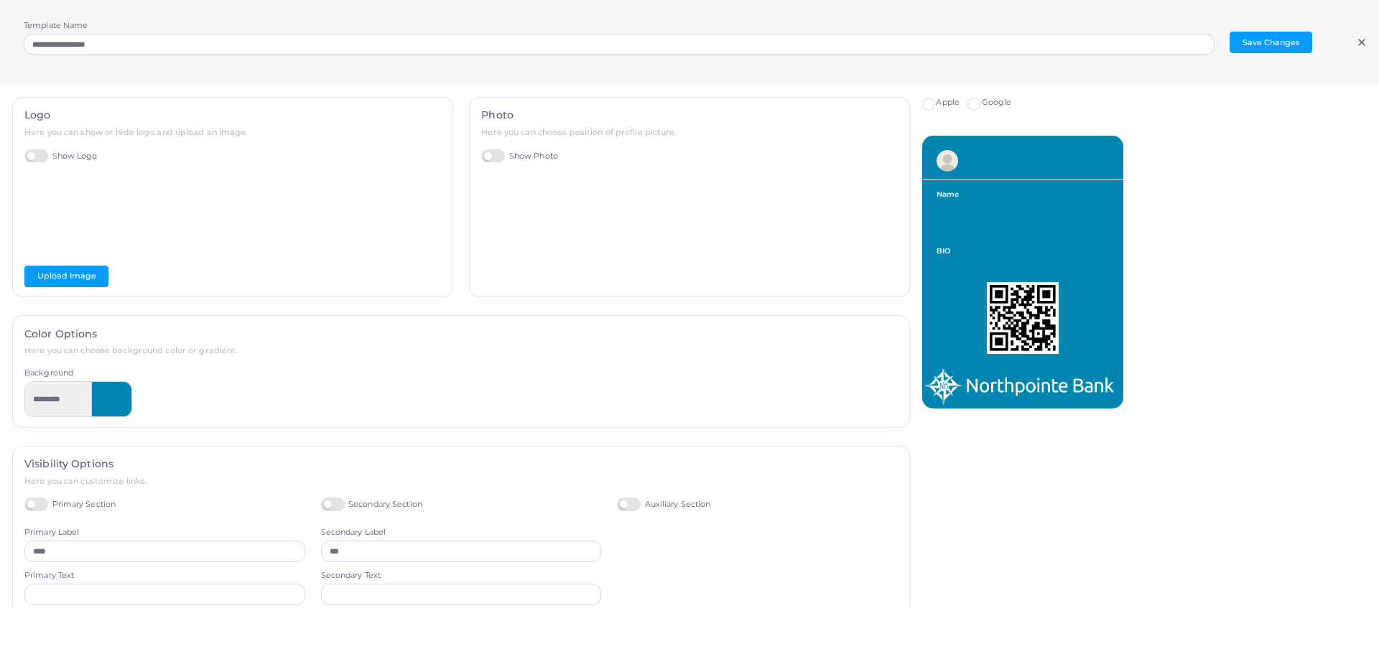
click at [1365, 42] on icon at bounding box center [1361, 42] width 11 height 11
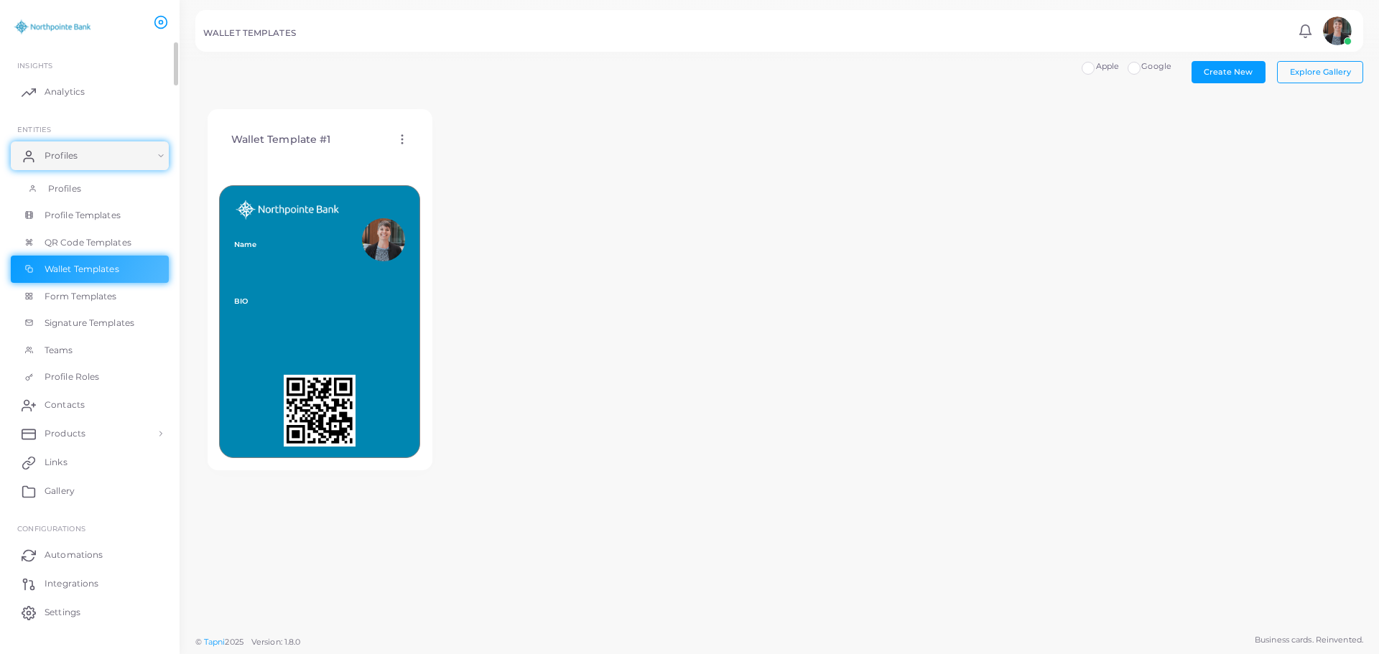
click at [73, 187] on span "Profiles" at bounding box center [64, 188] width 33 height 13
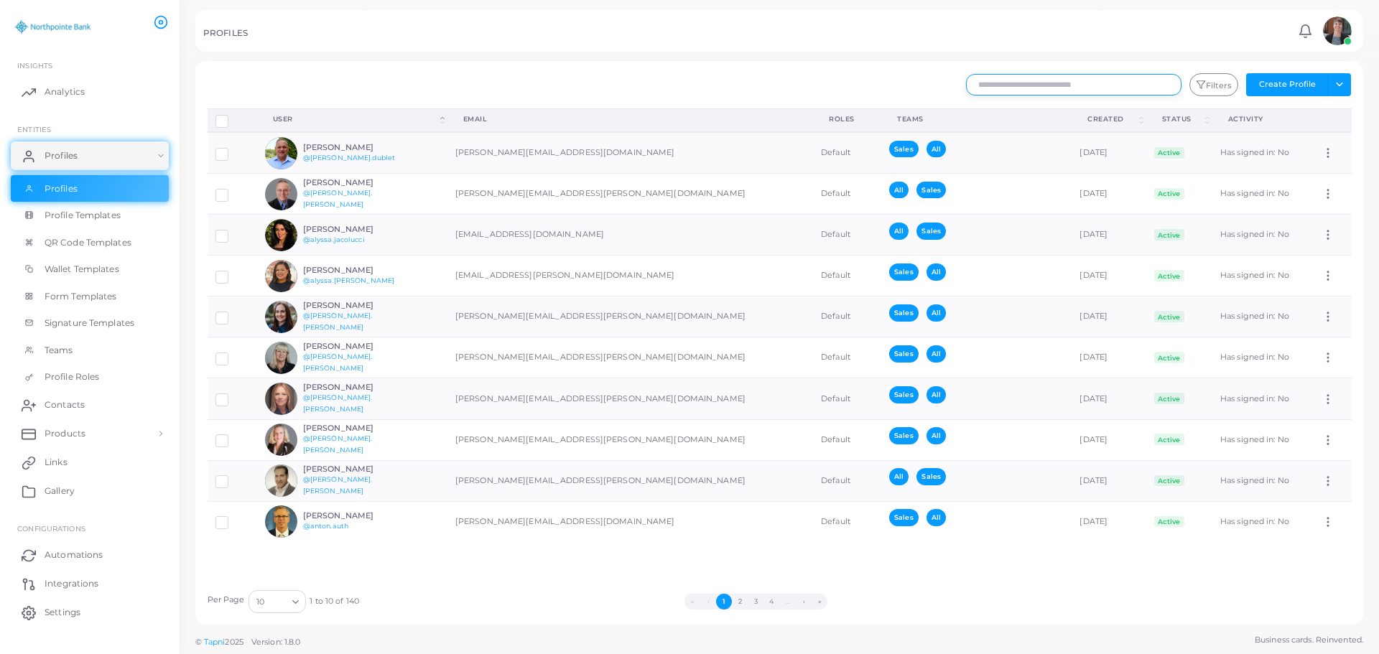
click at [1045, 82] on input "text" at bounding box center [1073, 85] width 215 height 22
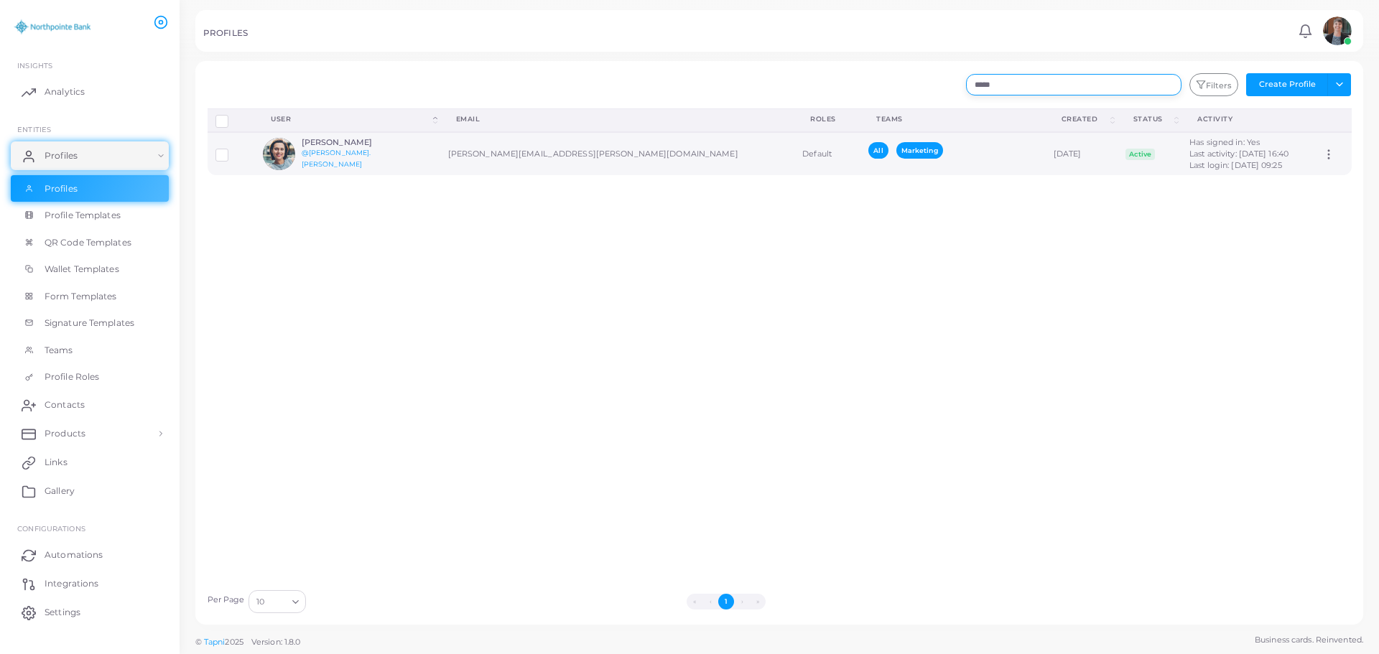
type input "*****"
click at [348, 146] on h6 "[PERSON_NAME]" at bounding box center [355, 142] width 106 height 9
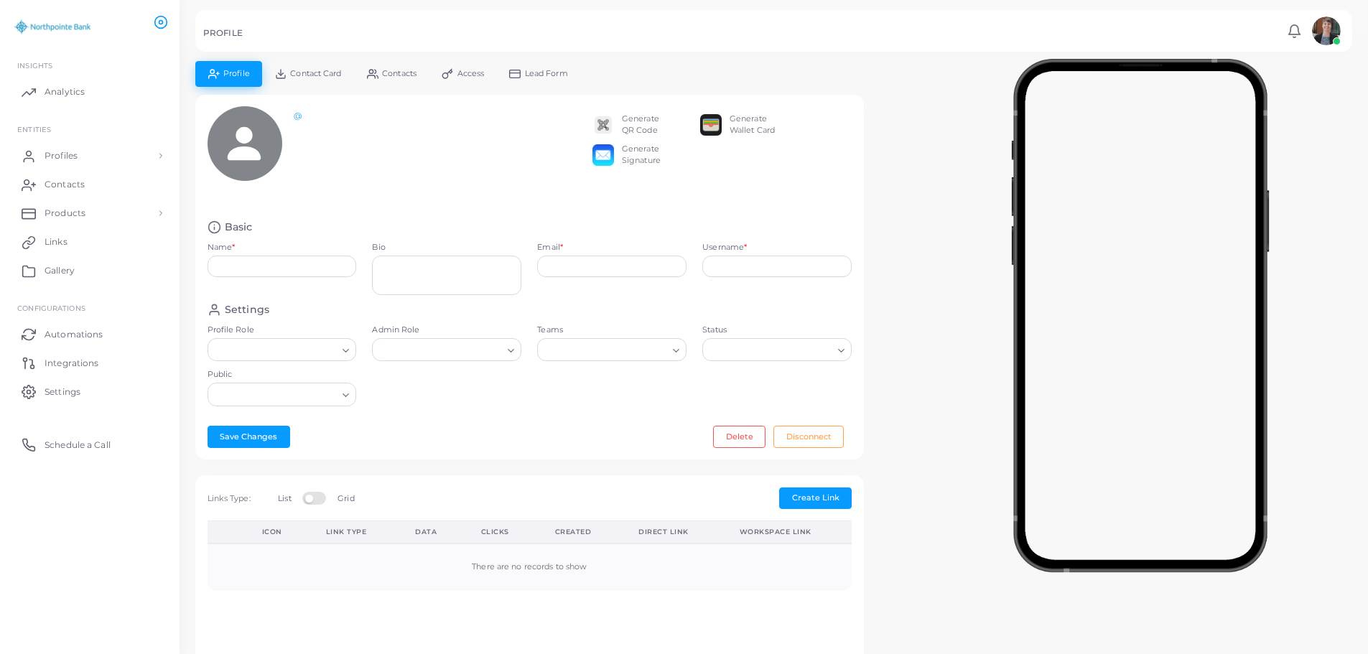
type input "**********"
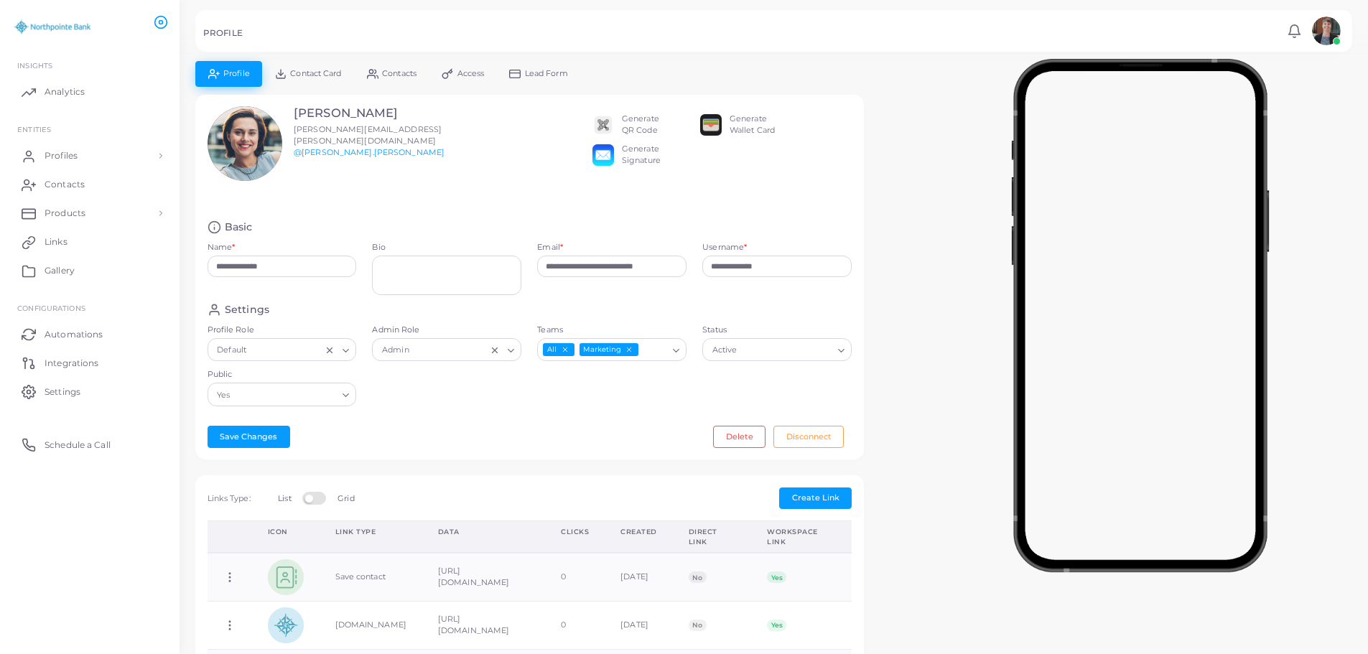
click at [746, 124] on div "Generate Wallet Card" at bounding box center [752, 124] width 45 height 23
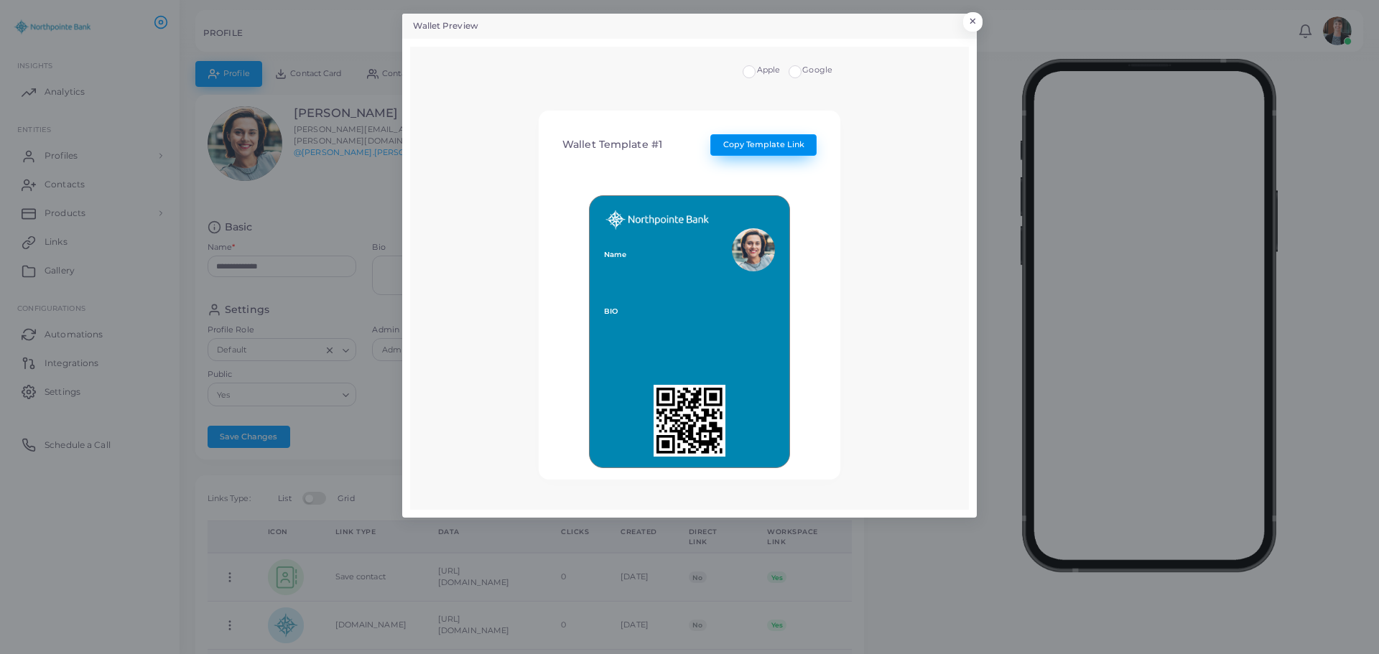
click at [733, 141] on span "Copy Template Link" at bounding box center [763, 144] width 81 height 10
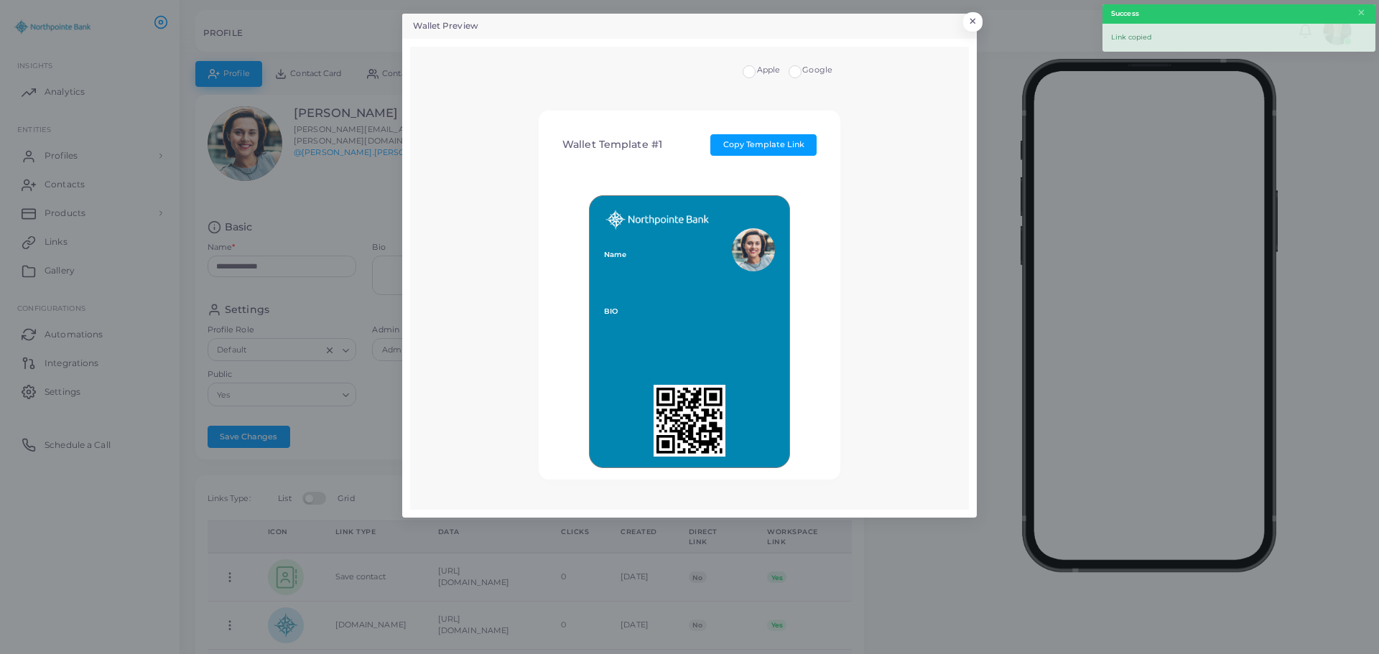
click at [802, 73] on label "Google" at bounding box center [817, 70] width 30 height 11
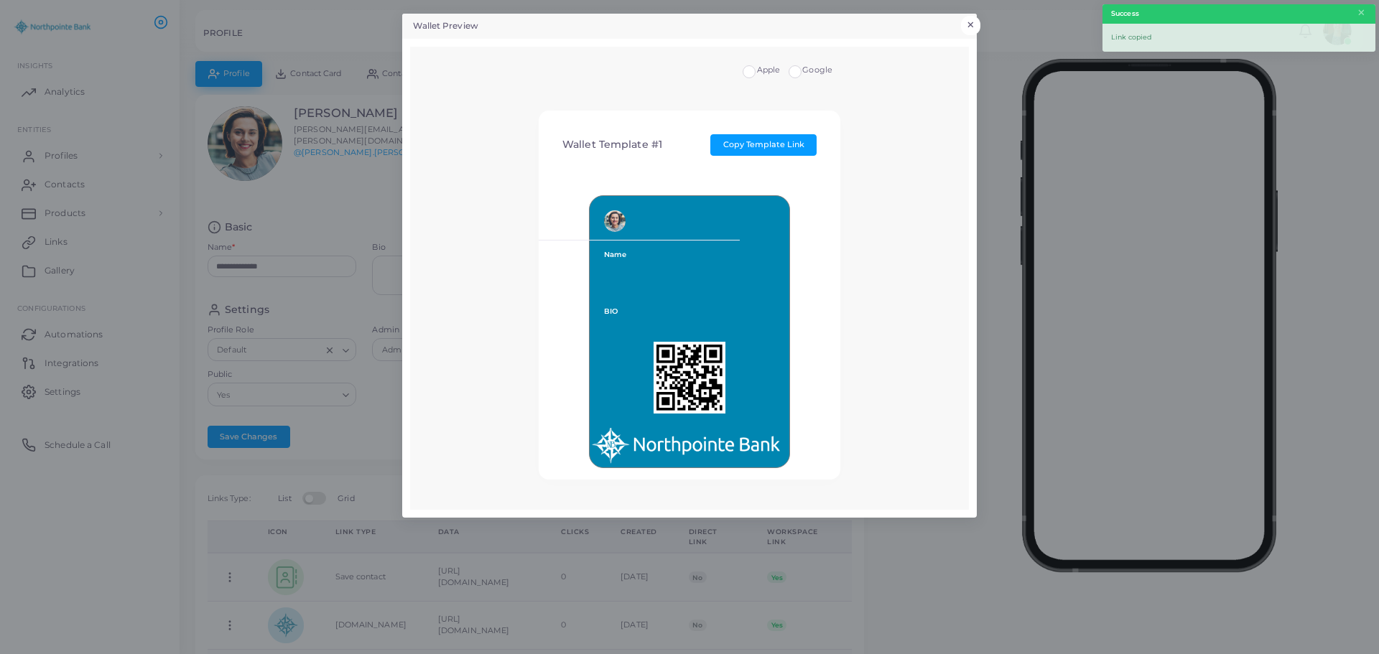
click at [974, 24] on button "×" at bounding box center [970, 25] width 19 height 19
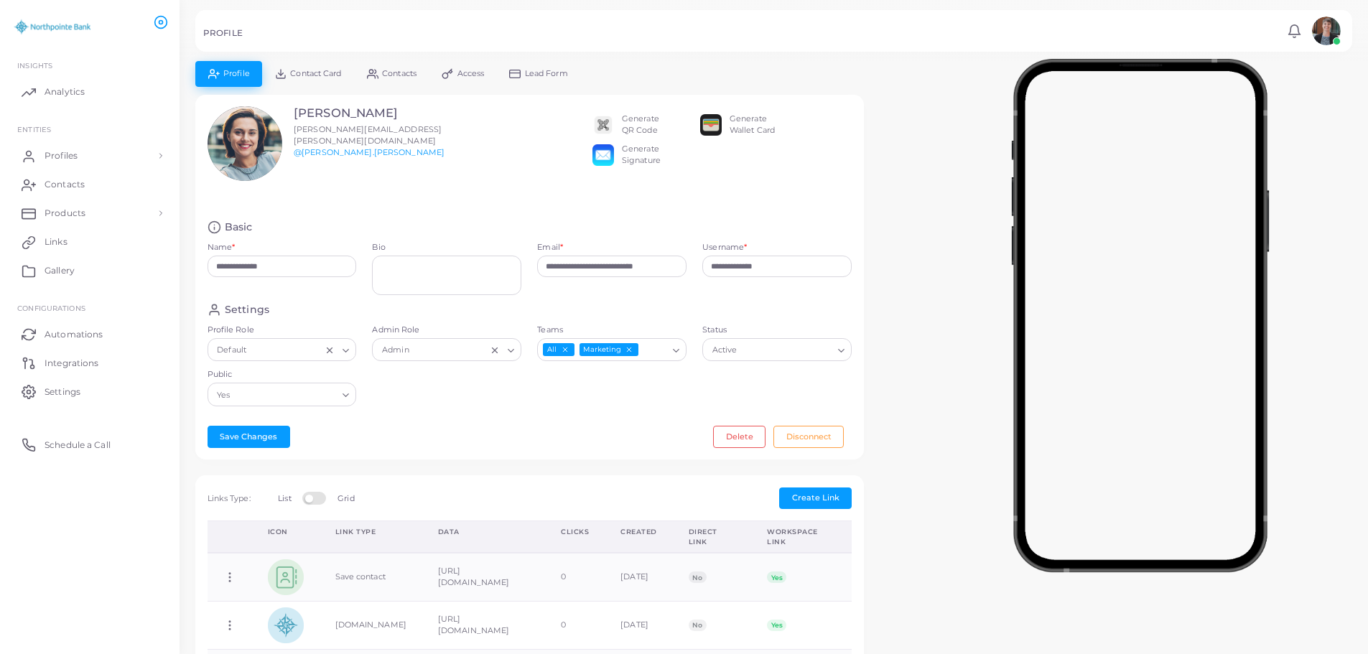
click at [328, 71] on span "Contact Card" at bounding box center [315, 74] width 51 height 8
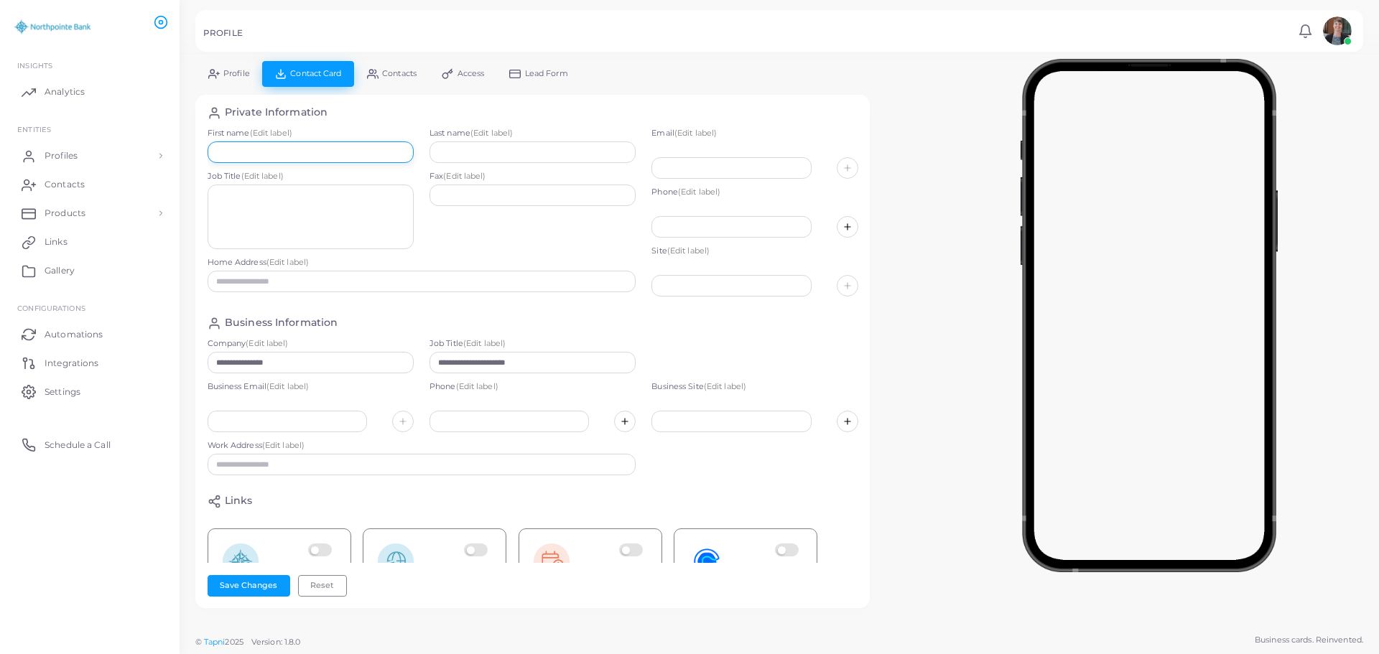
click at [262, 153] on input "text" at bounding box center [311, 152] width 206 height 22
type input "*****"
type input "********"
click at [688, 167] on input "text" at bounding box center [730, 168] width 159 height 22
type input "**********"
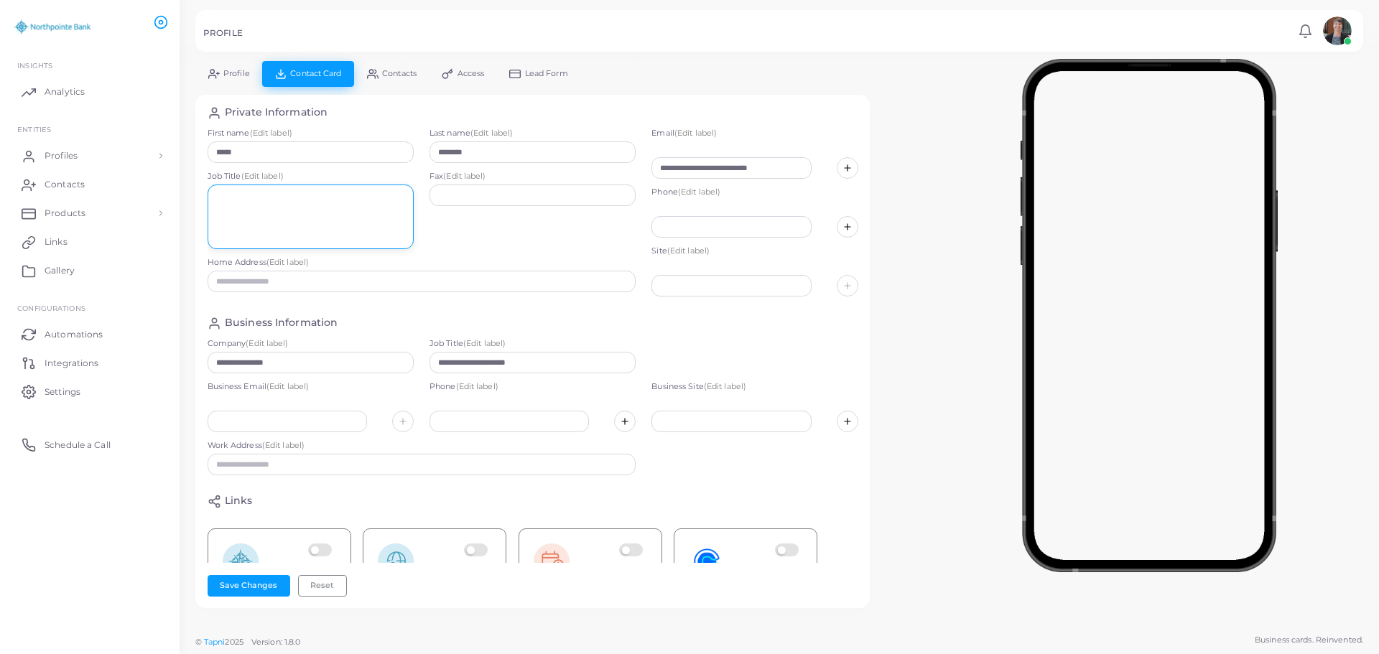
click at [230, 203] on textarea at bounding box center [311, 217] width 206 height 65
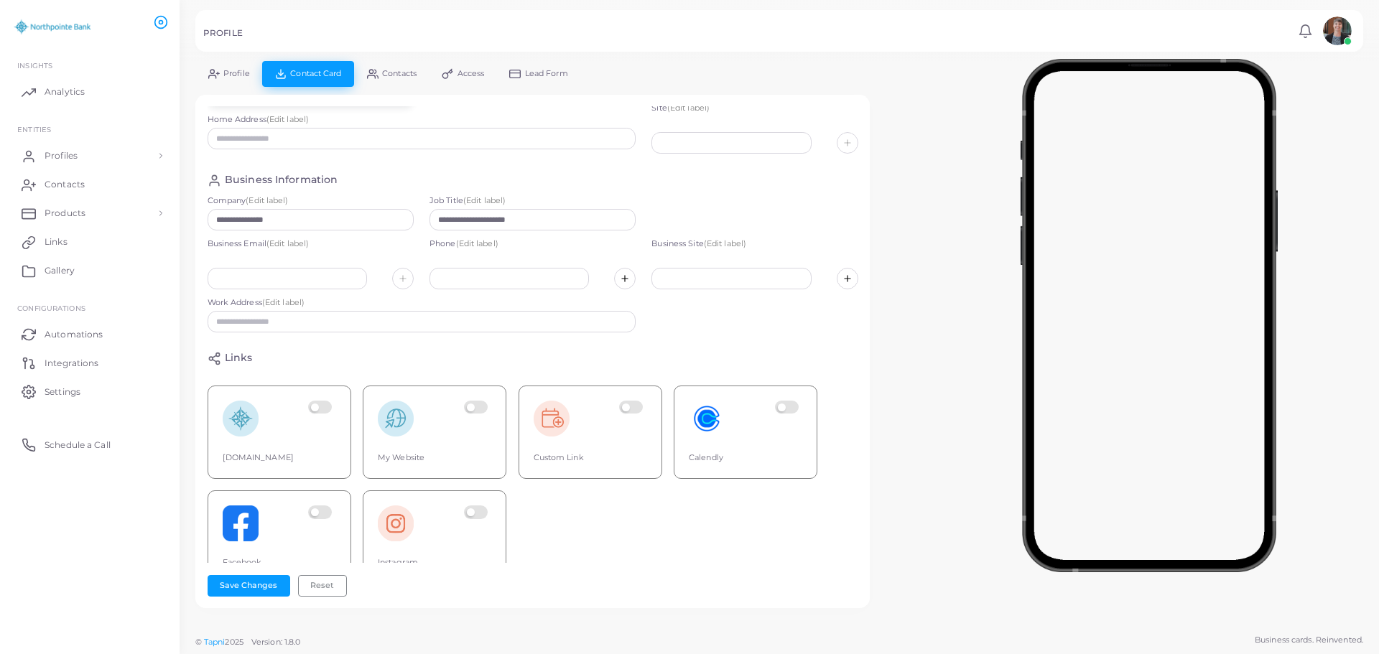
scroll to position [144, 0]
drag, startPoint x: 546, startPoint y: 220, endPoint x: 415, endPoint y: 223, distance: 131.4
click at [415, 223] on div "**********" at bounding box center [533, 216] width 666 height 43
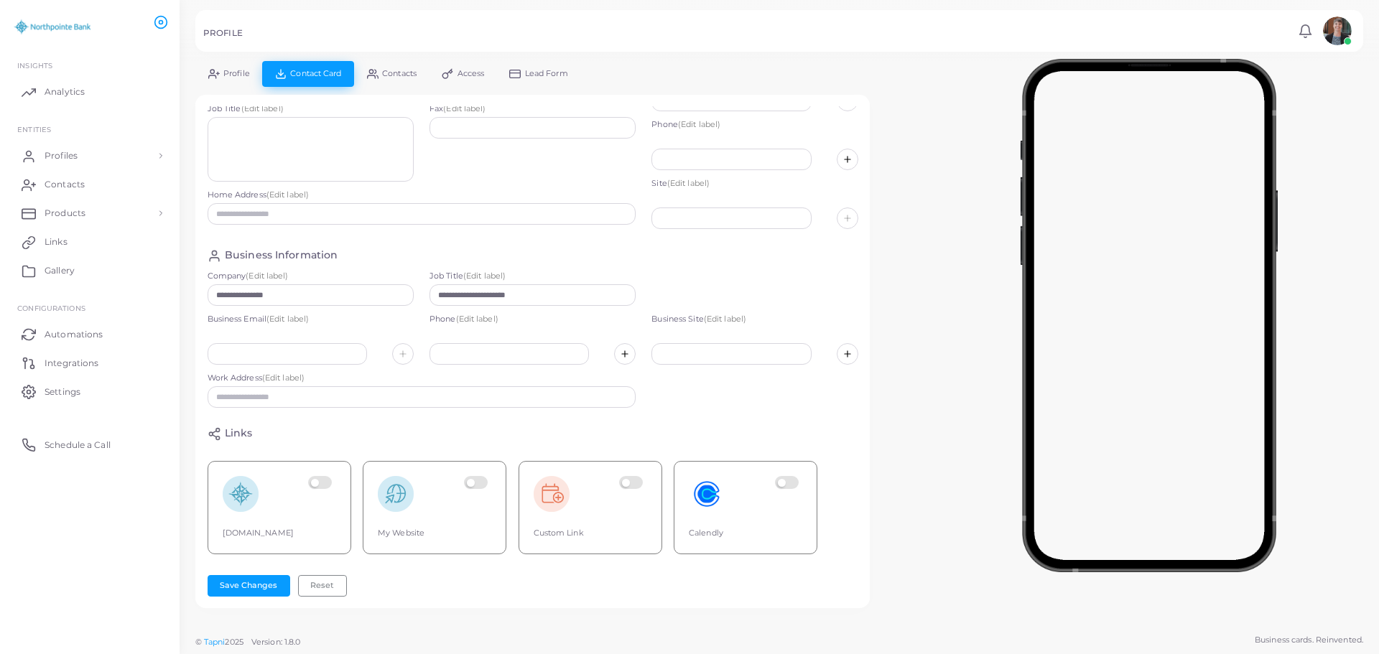
scroll to position [0, 0]
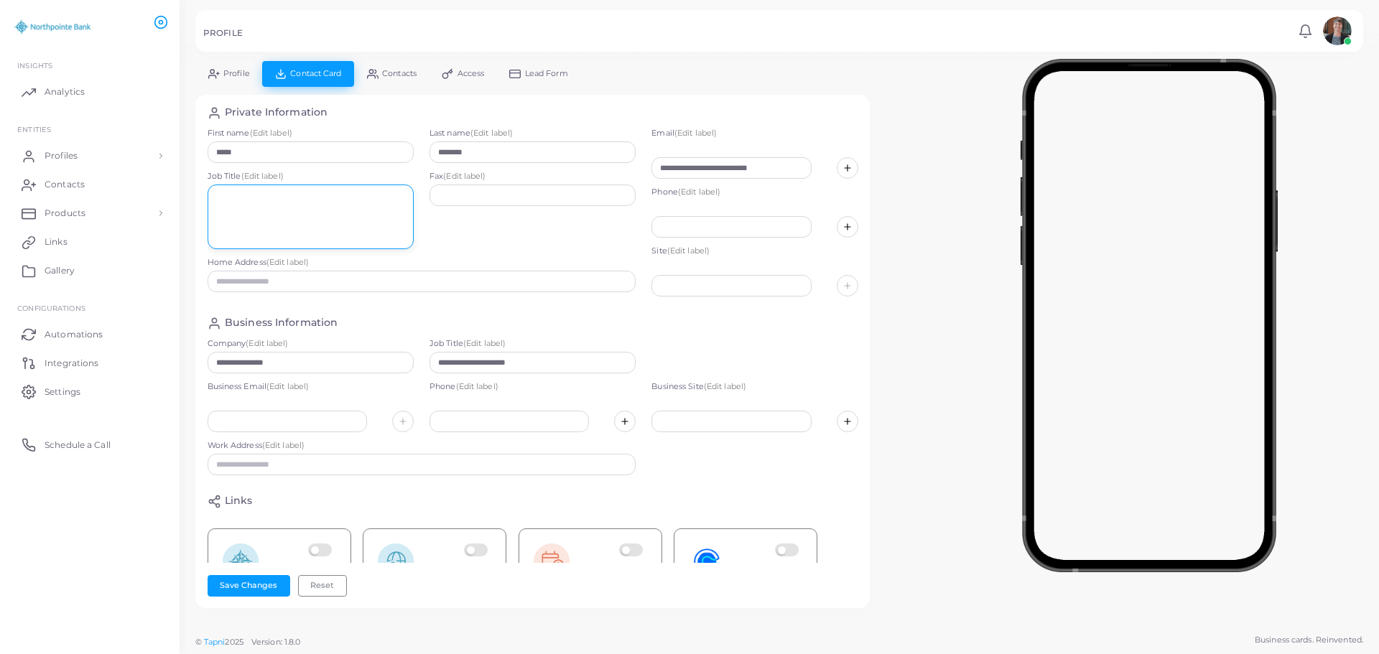
click at [271, 195] on textarea at bounding box center [311, 217] width 206 height 65
paste textarea "**********"
type textarea "**********"
click at [539, 238] on div "Fax (Edit label)" at bounding box center [533, 214] width 222 height 86
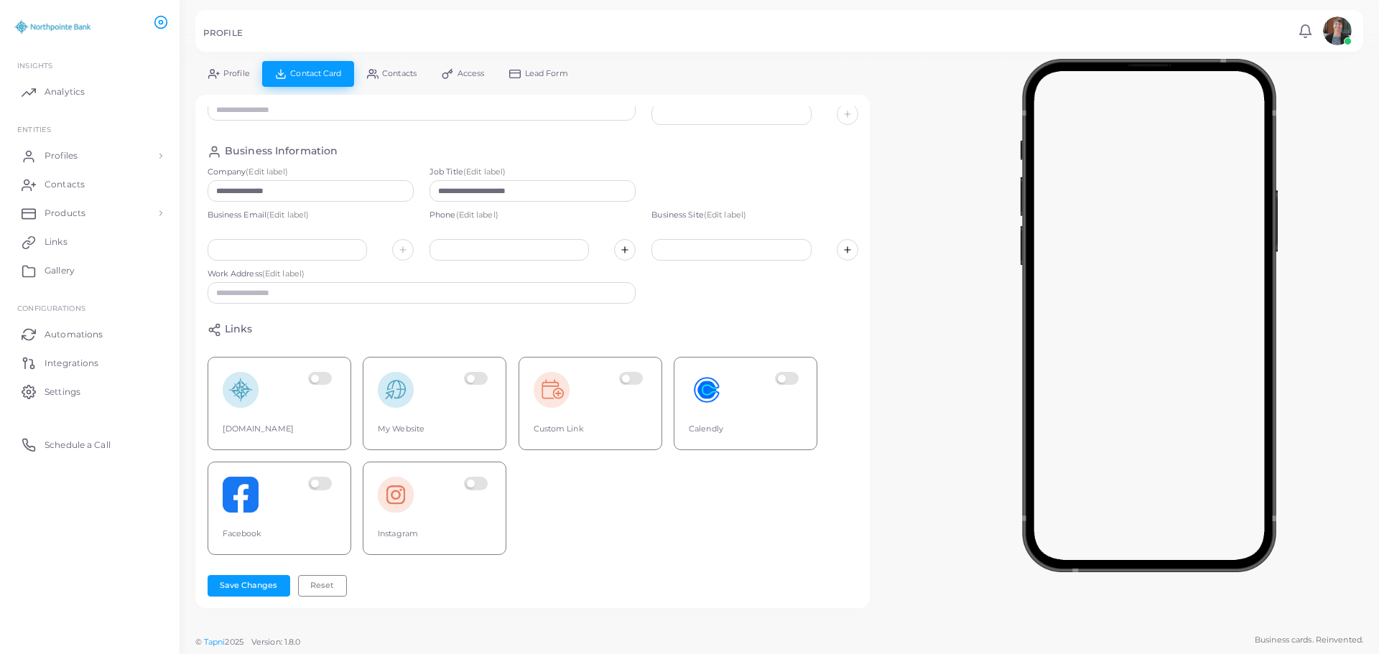
scroll to position [182, 0]
click at [242, 582] on button "Save Changes" at bounding box center [249, 586] width 83 height 22
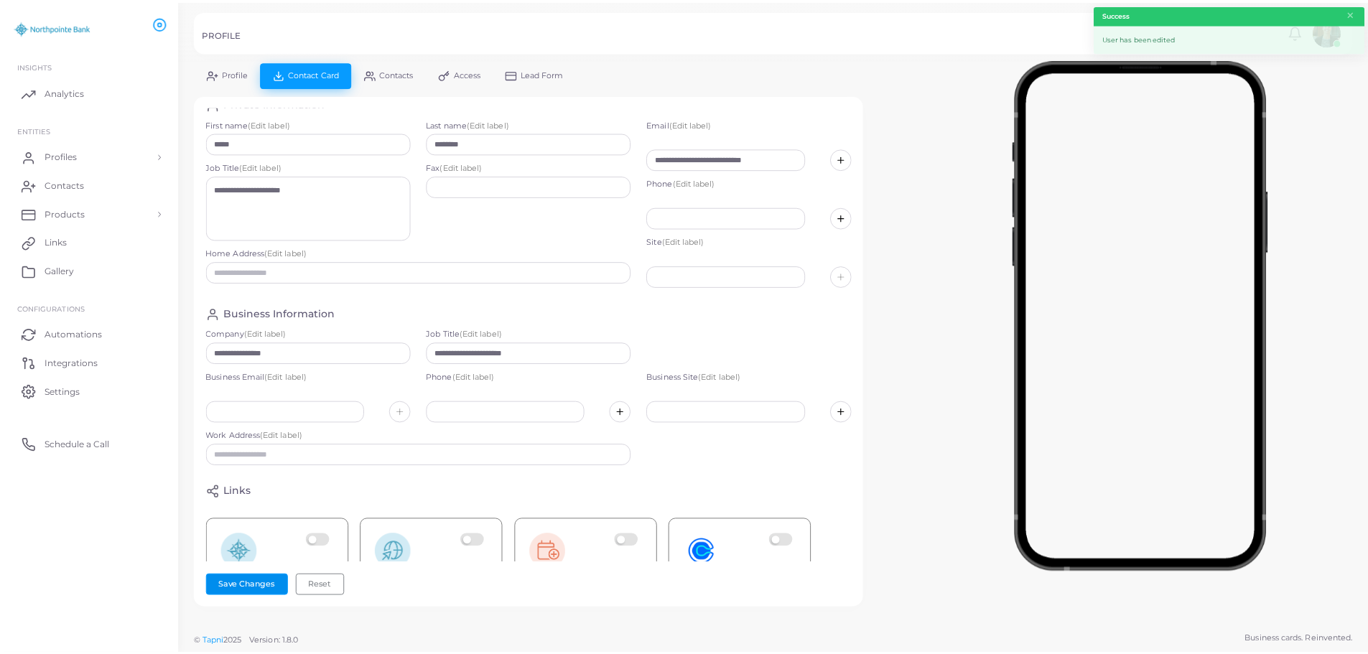
scroll to position [0, 0]
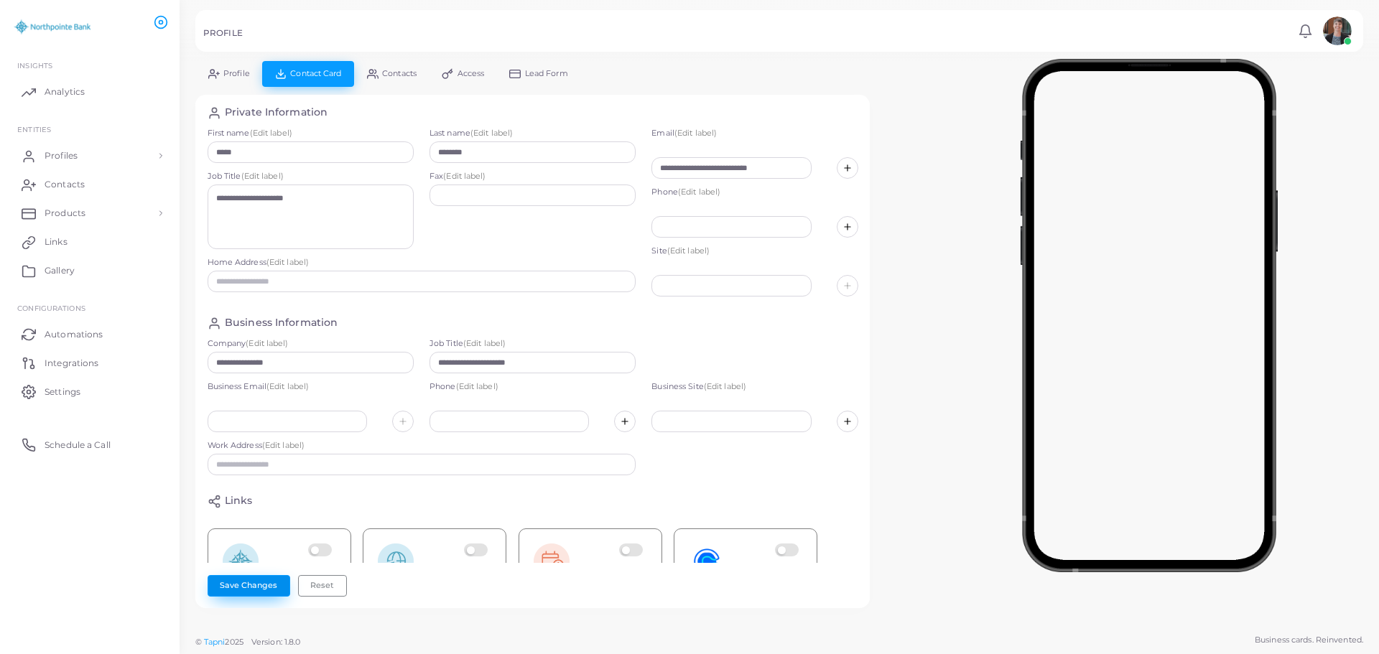
click at [243, 590] on button "Save Changes" at bounding box center [249, 586] width 83 height 22
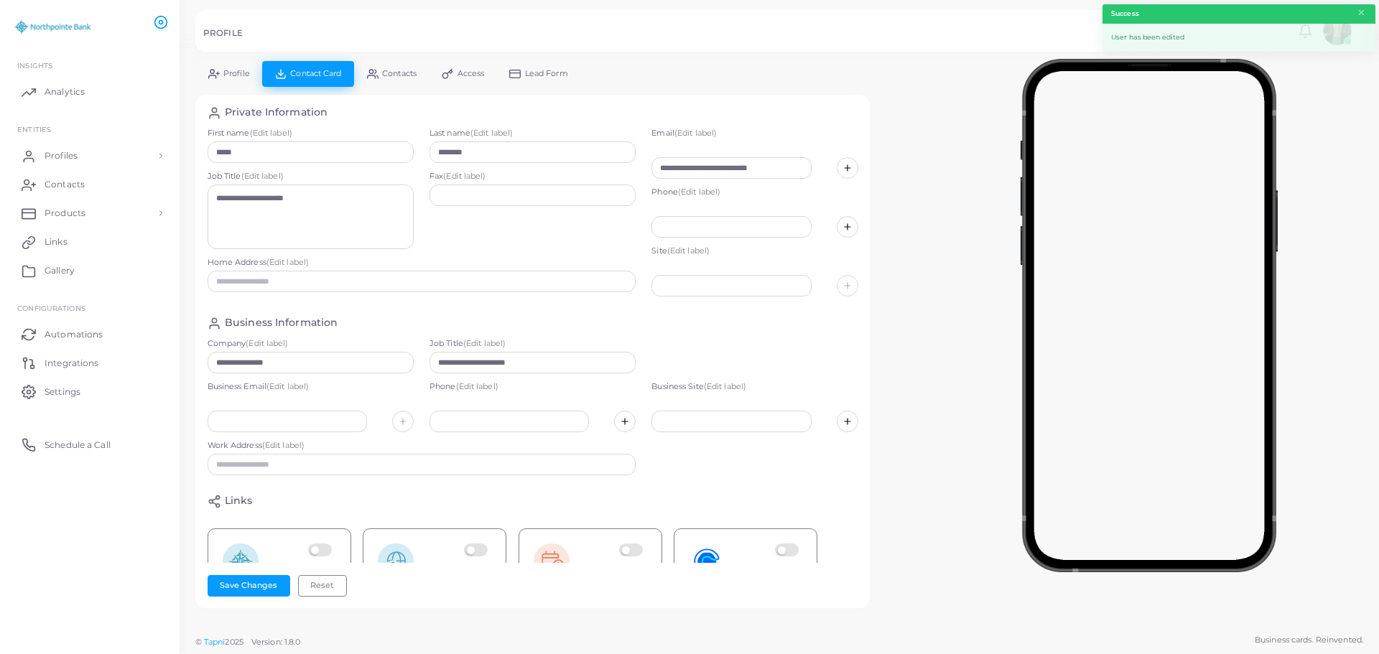
click at [235, 73] on span "Profile" at bounding box center [236, 74] width 27 height 8
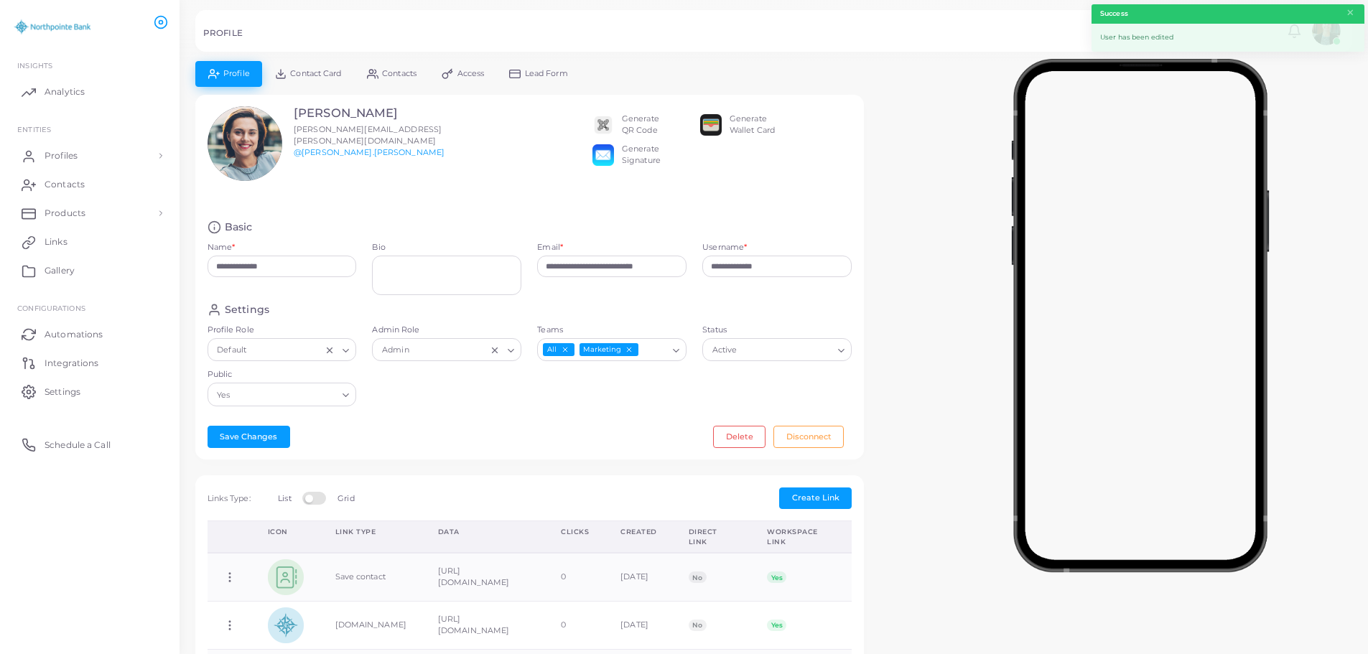
click at [742, 122] on div "Generate Wallet Card" at bounding box center [752, 124] width 45 height 23
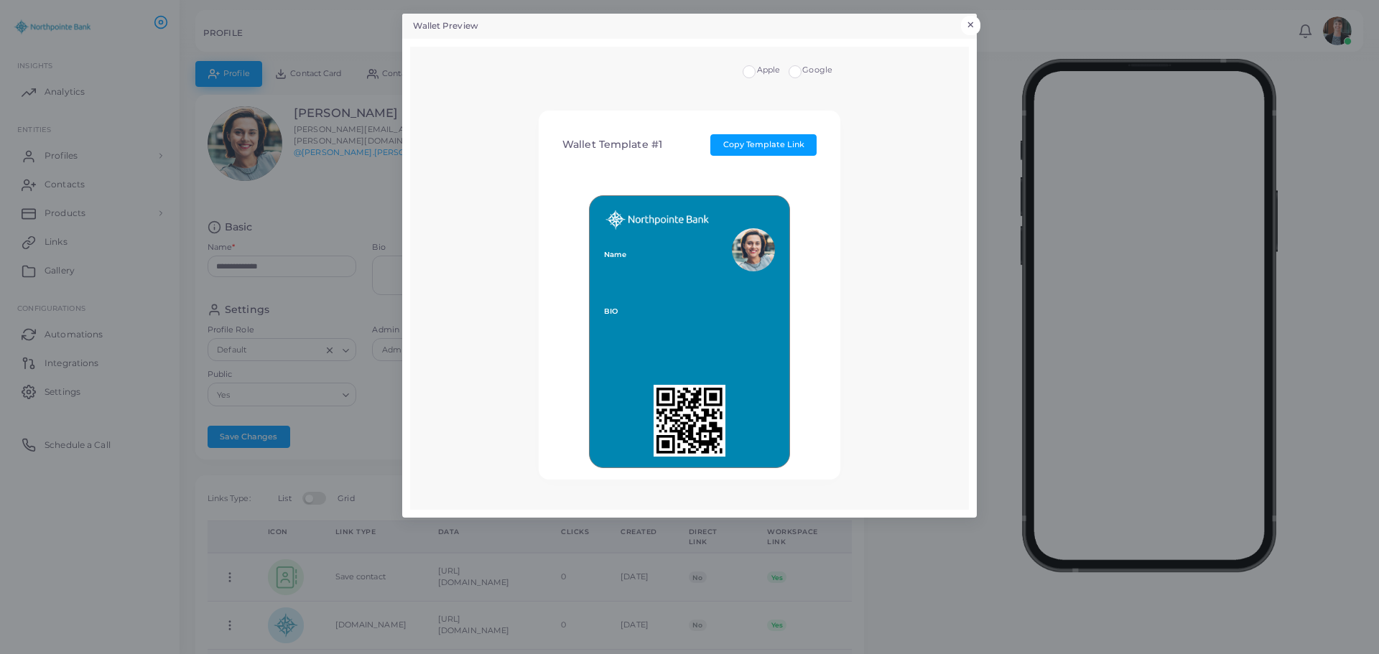
click at [972, 26] on button "×" at bounding box center [970, 25] width 19 height 19
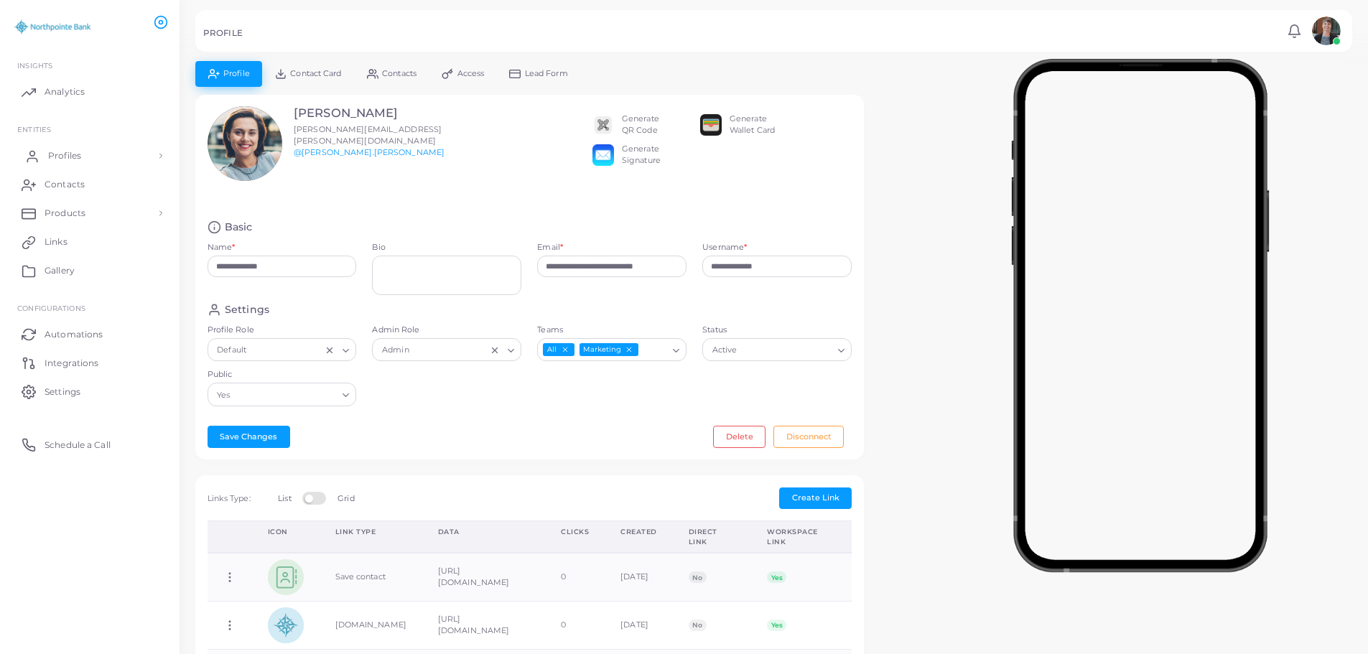
click at [56, 153] on span "Profiles" at bounding box center [64, 155] width 33 height 13
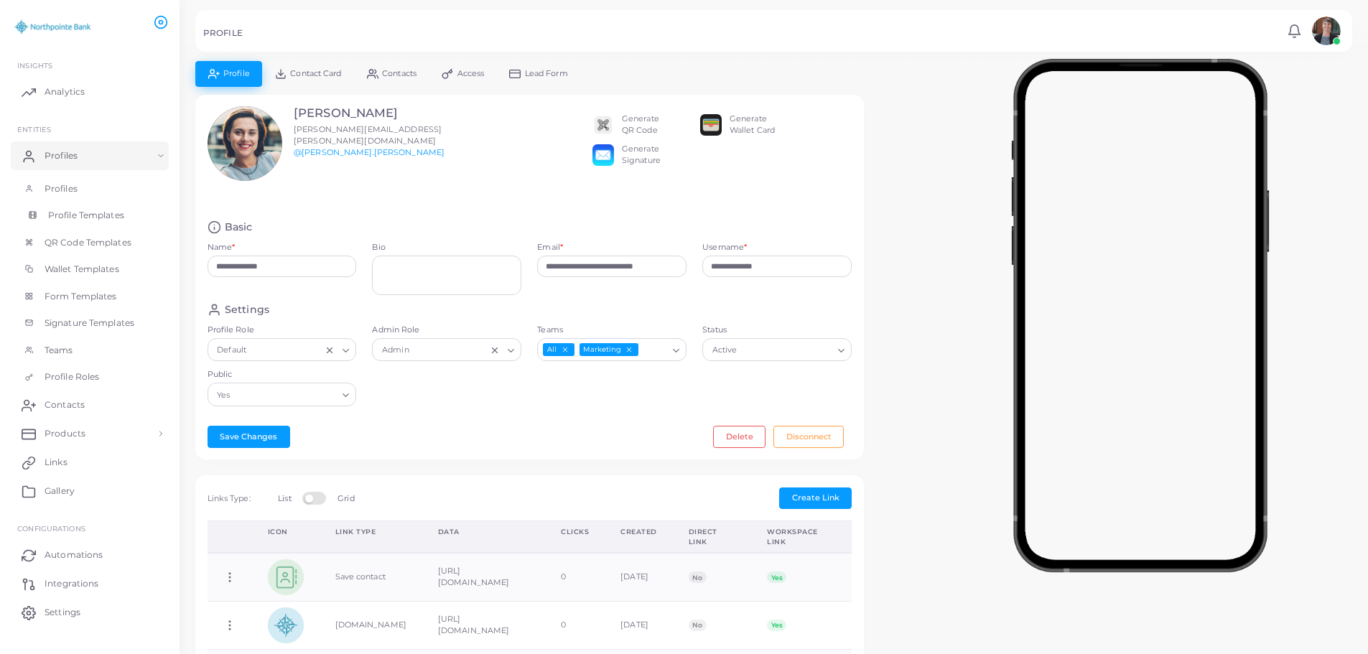
click at [75, 214] on span "Profile Templates" at bounding box center [86, 215] width 76 height 13
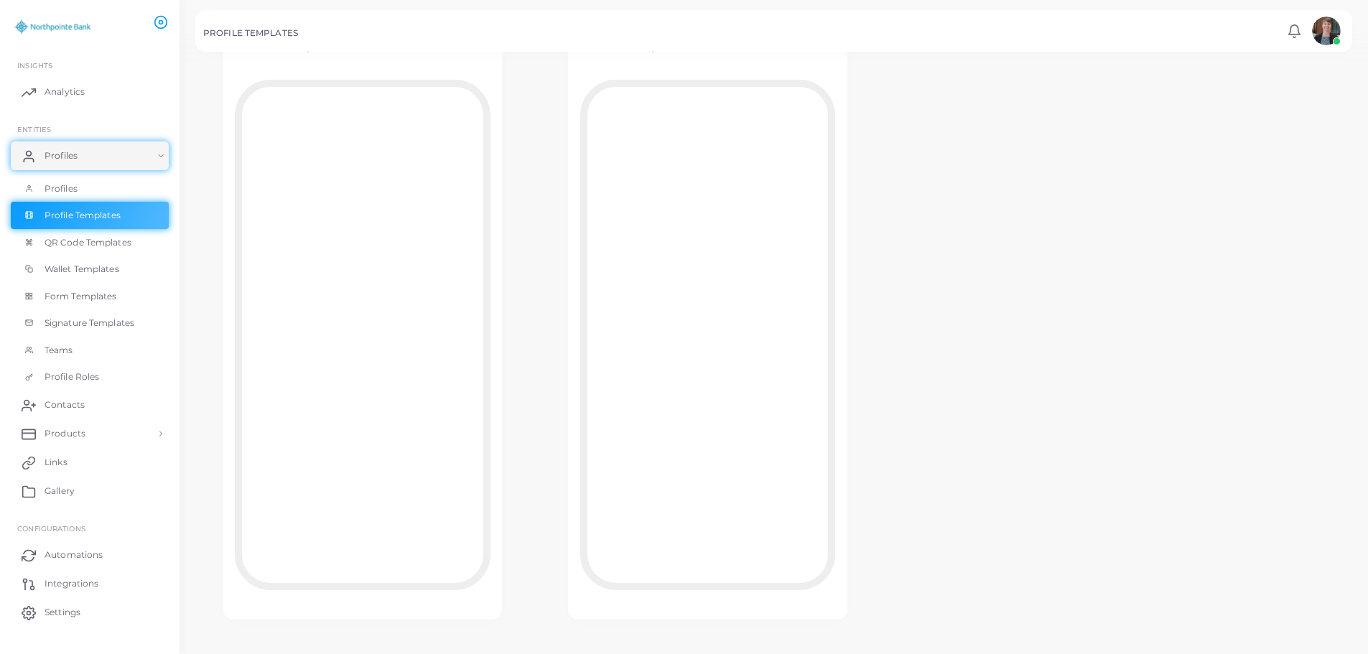
scroll to position [128, 0]
click at [63, 190] on span "Profiles" at bounding box center [64, 188] width 33 height 13
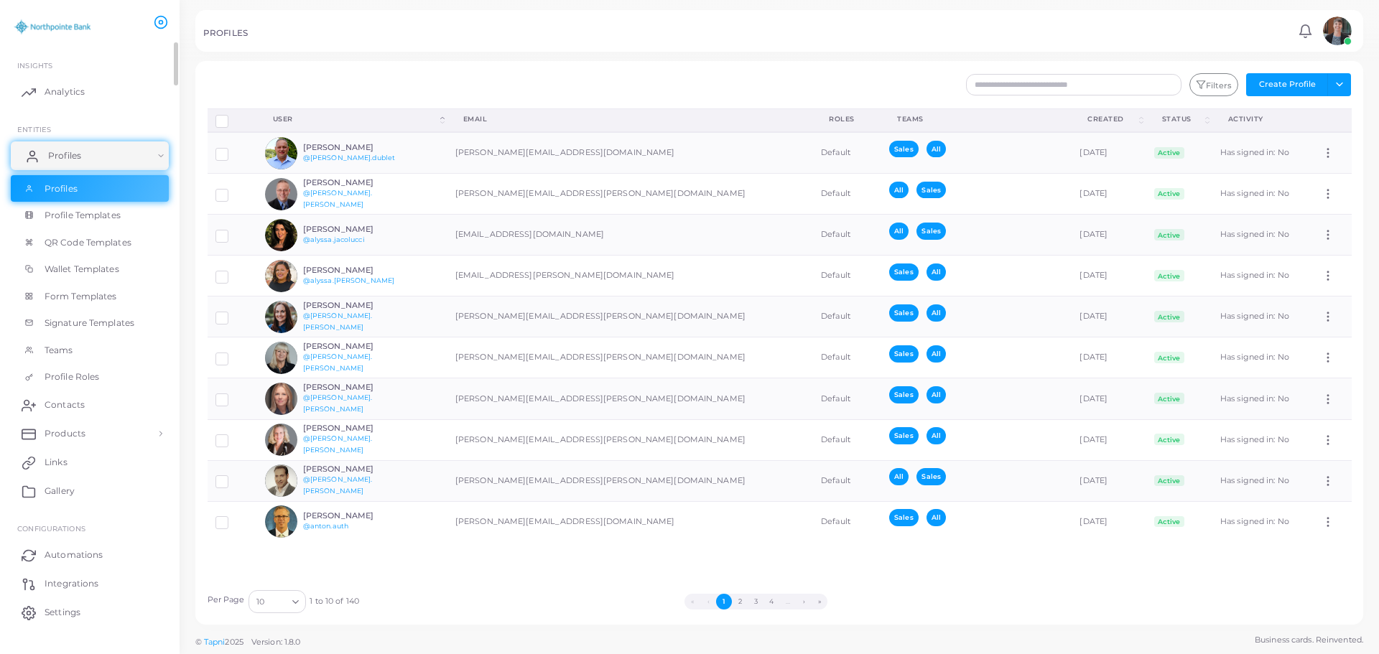
click at [72, 159] on span "Profiles" at bounding box center [64, 155] width 33 height 13
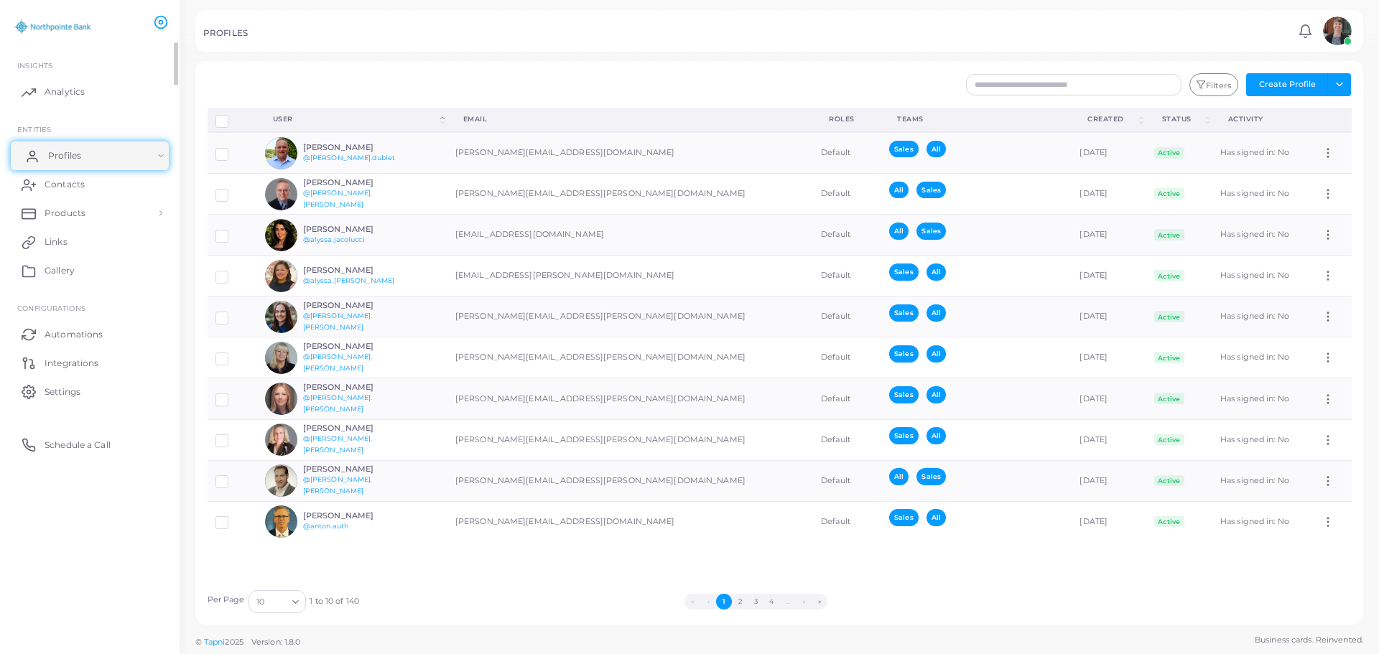
click at [70, 159] on span "Profiles" at bounding box center [64, 155] width 33 height 13
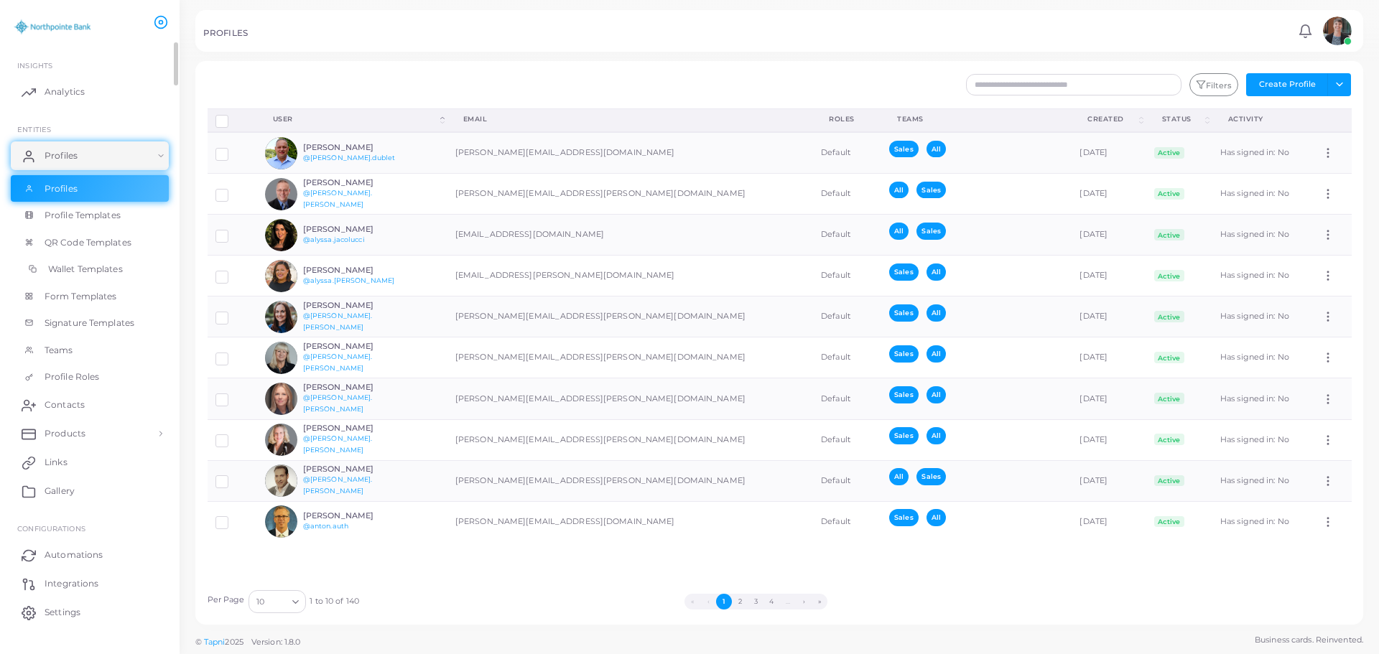
click at [85, 266] on span "Wallet Templates" at bounding box center [85, 269] width 75 height 13
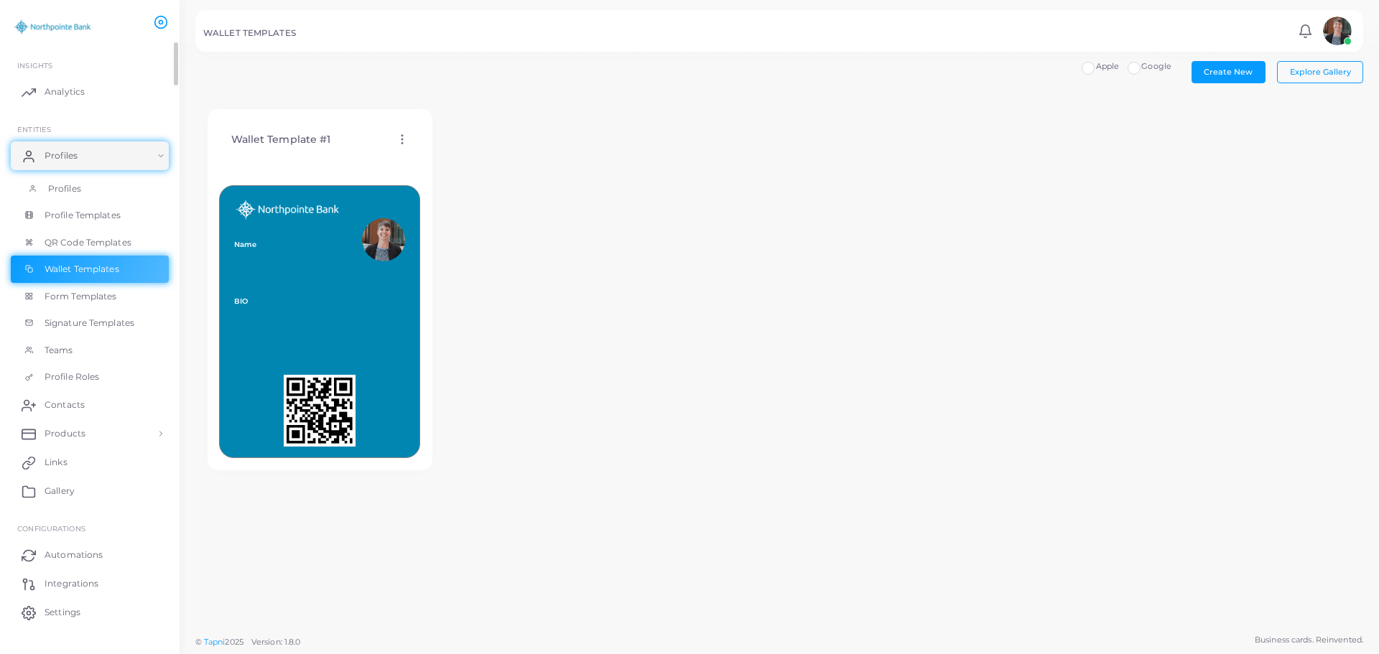
click at [57, 188] on span "Profiles" at bounding box center [64, 188] width 33 height 13
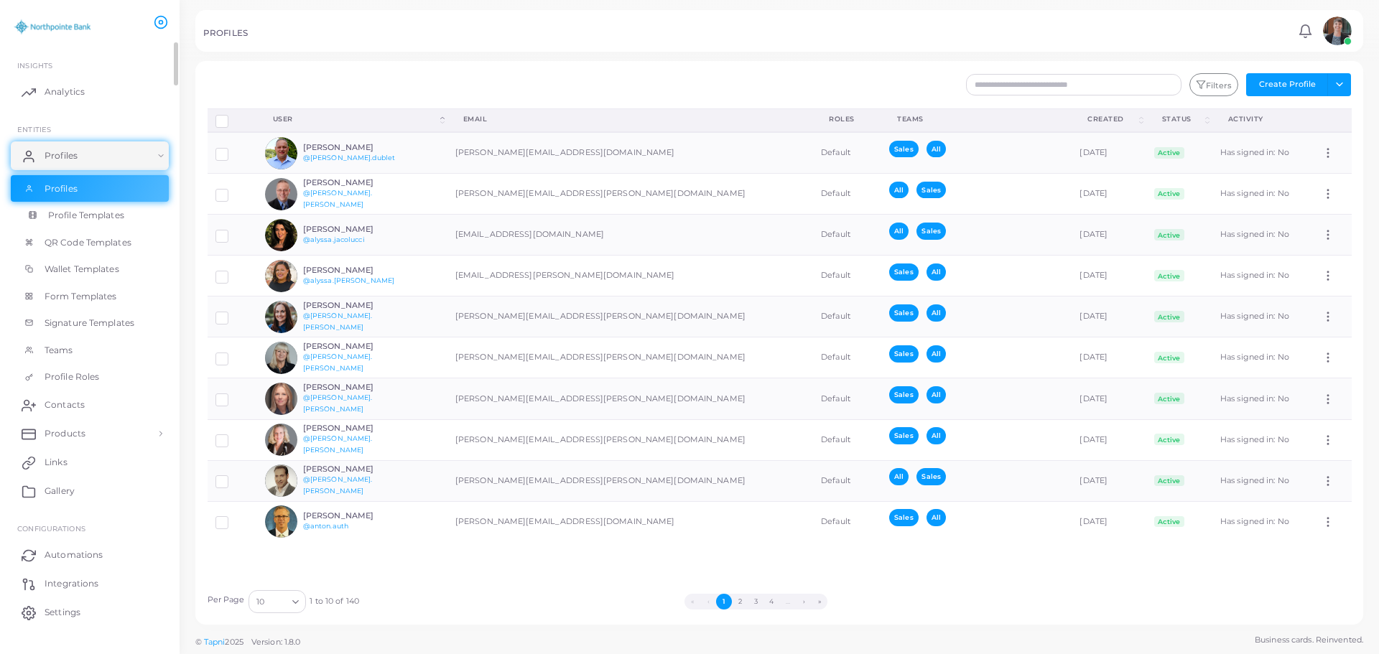
click at [81, 215] on span "Profile Templates" at bounding box center [86, 215] width 76 height 13
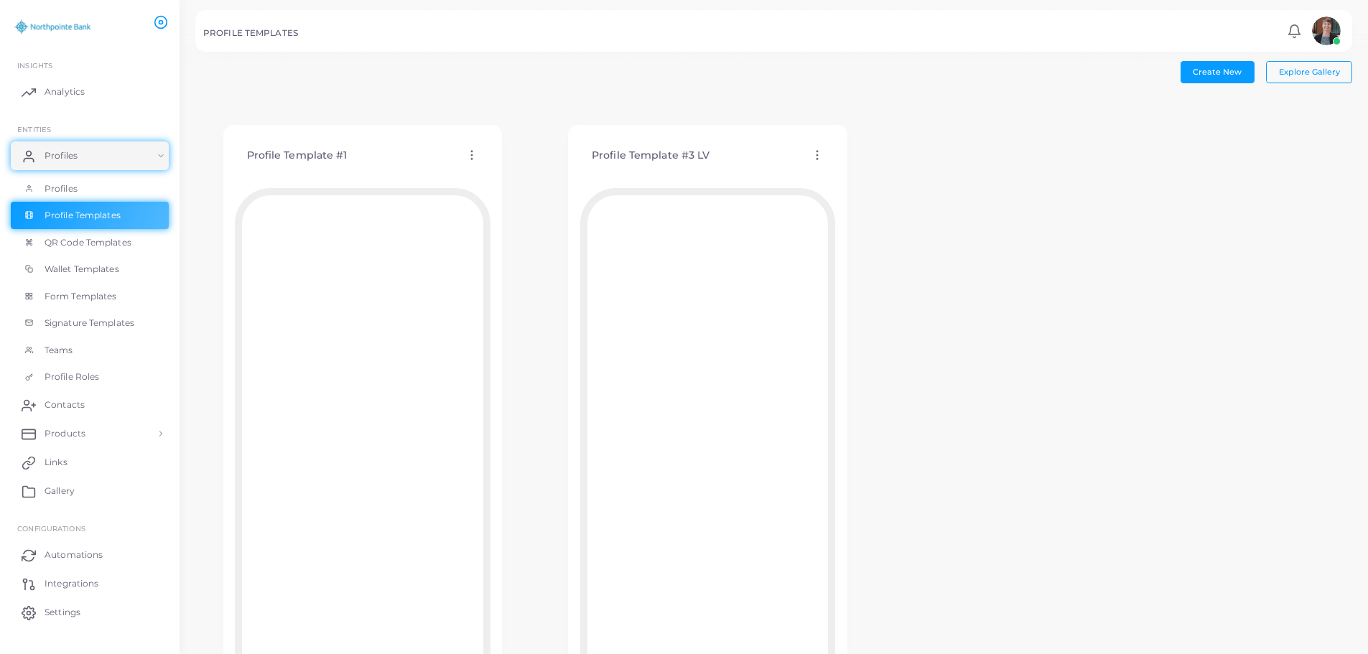
click at [817, 152] on circle at bounding box center [816, 151] width 1 height 1
click at [857, 179] on link "Assign template" at bounding box center [877, 188] width 118 height 19
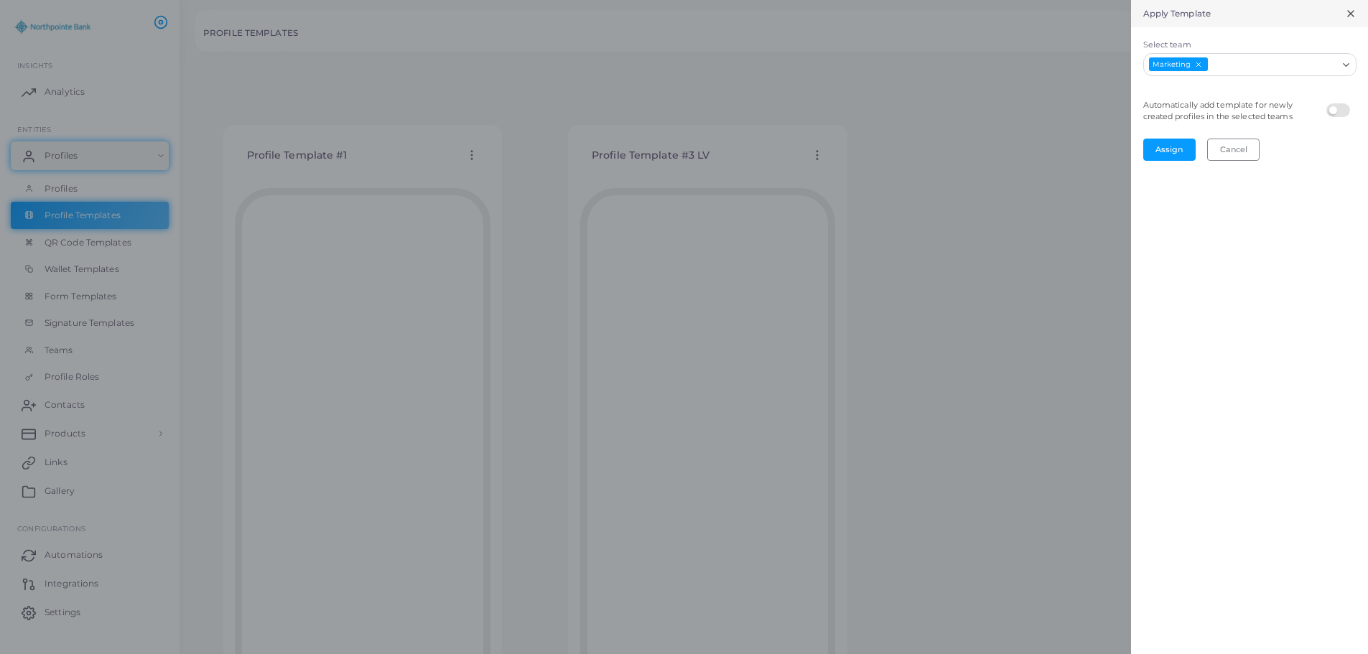
click at [1256, 59] on input "Select team" at bounding box center [1272, 65] width 127 height 16
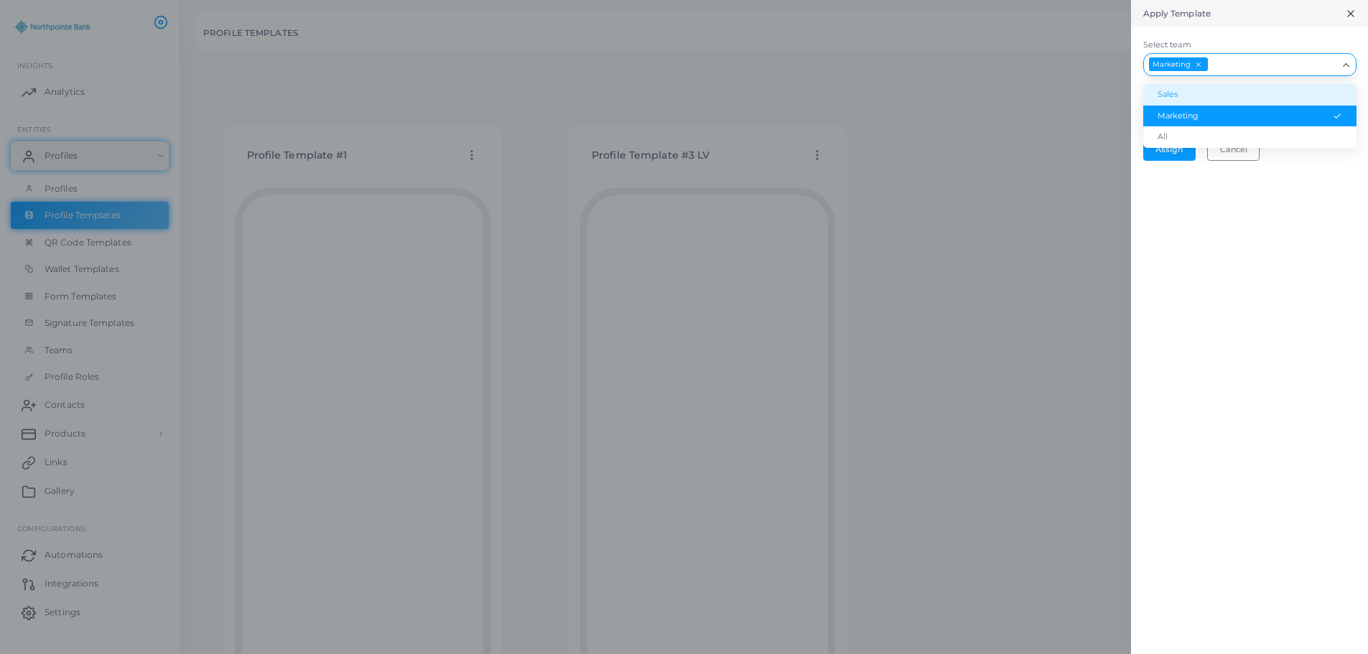
click at [1275, 36] on div "Select team Marketing Loading... Sales Marketing All" at bounding box center [1249, 57] width 237 height 60
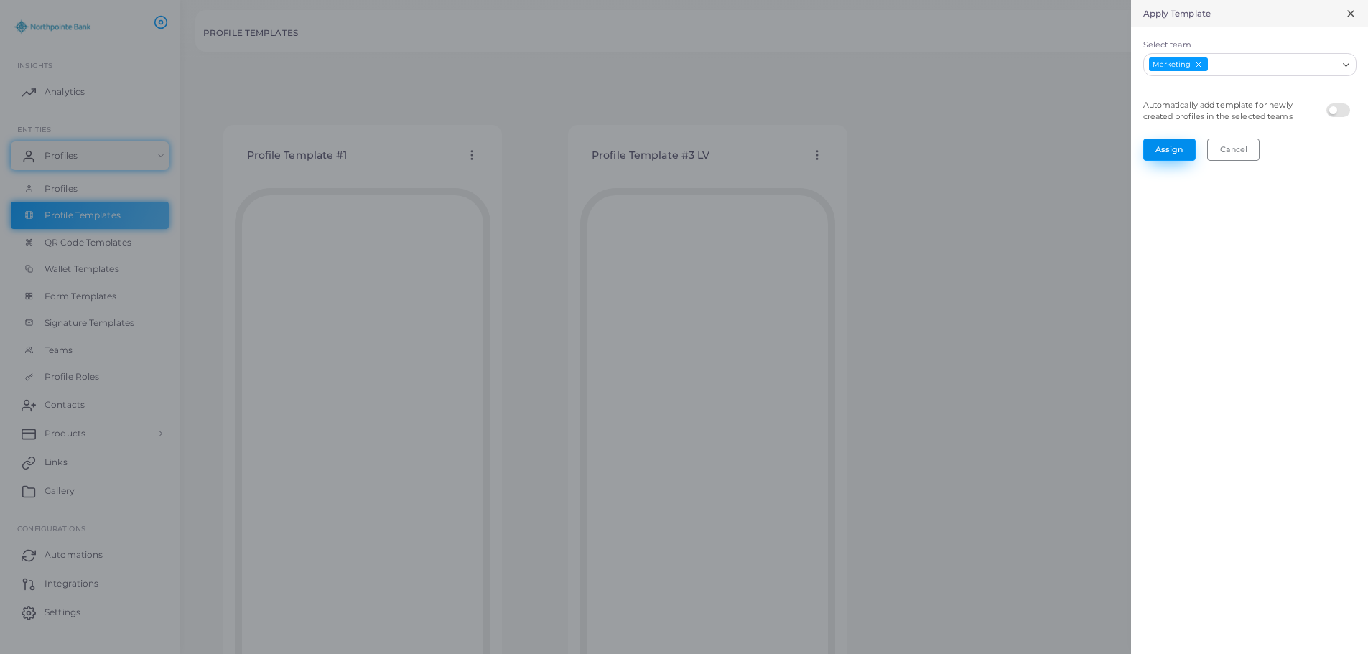
click at [1167, 152] on button "Assign" at bounding box center [1169, 150] width 52 height 22
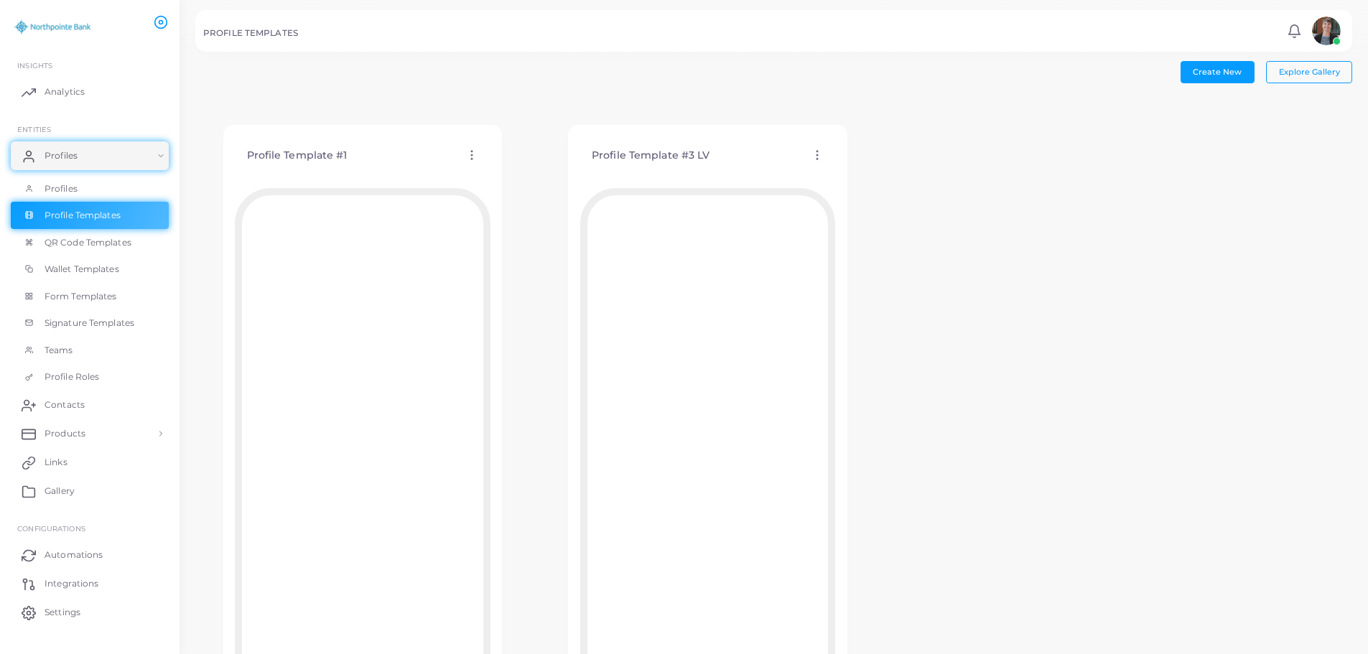
click at [470, 152] on icon at bounding box center [471, 155] width 13 height 13
click at [520, 184] on span "Assign template" at bounding box center [532, 188] width 65 height 11
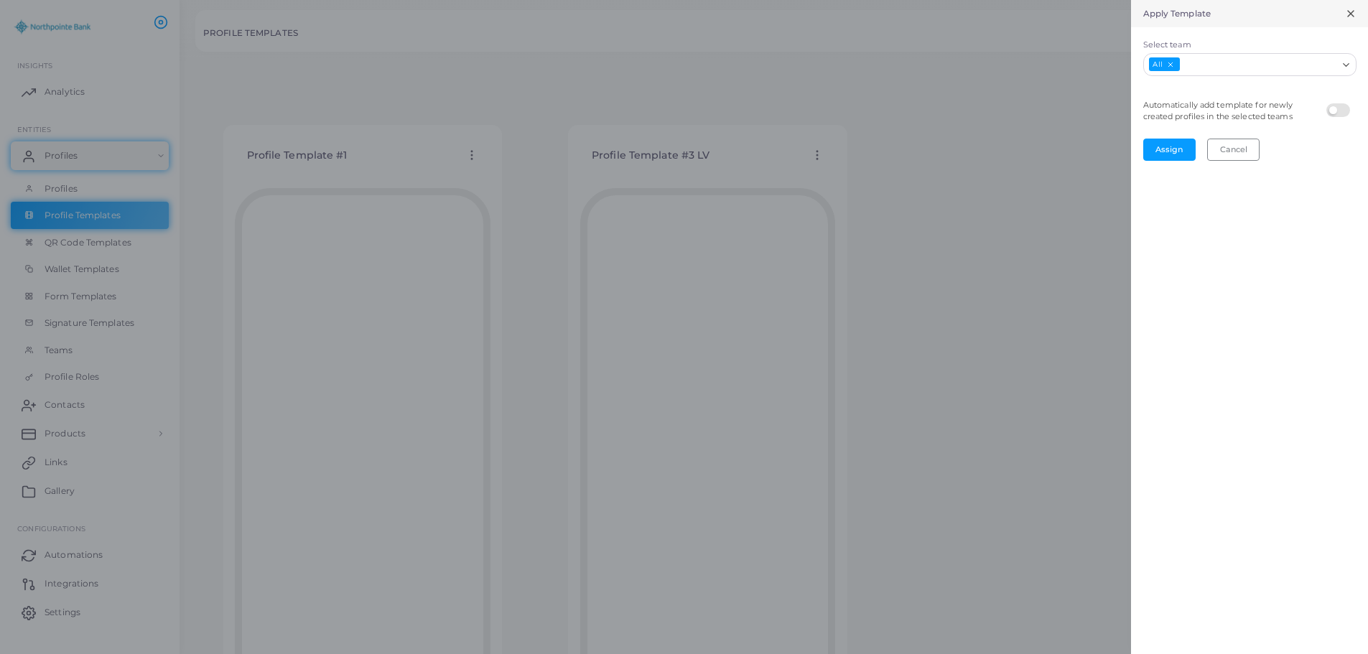
click at [1169, 65] on line "Deselect All" at bounding box center [1170, 64] width 4 height 4
click at [1330, 103] on label at bounding box center [1340, 103] width 28 height 0
click at [1165, 151] on button "Assign" at bounding box center [1169, 150] width 52 height 22
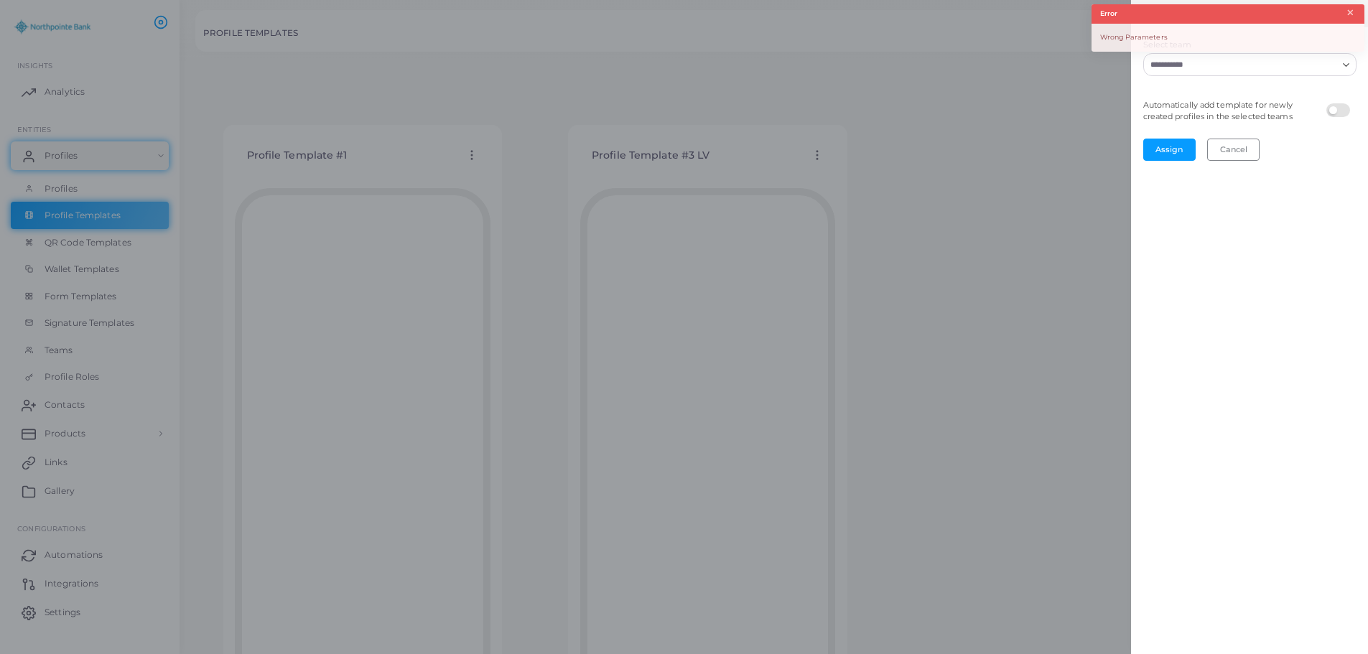
click at [1350, 17] on button "×" at bounding box center [1350, 13] width 9 height 16
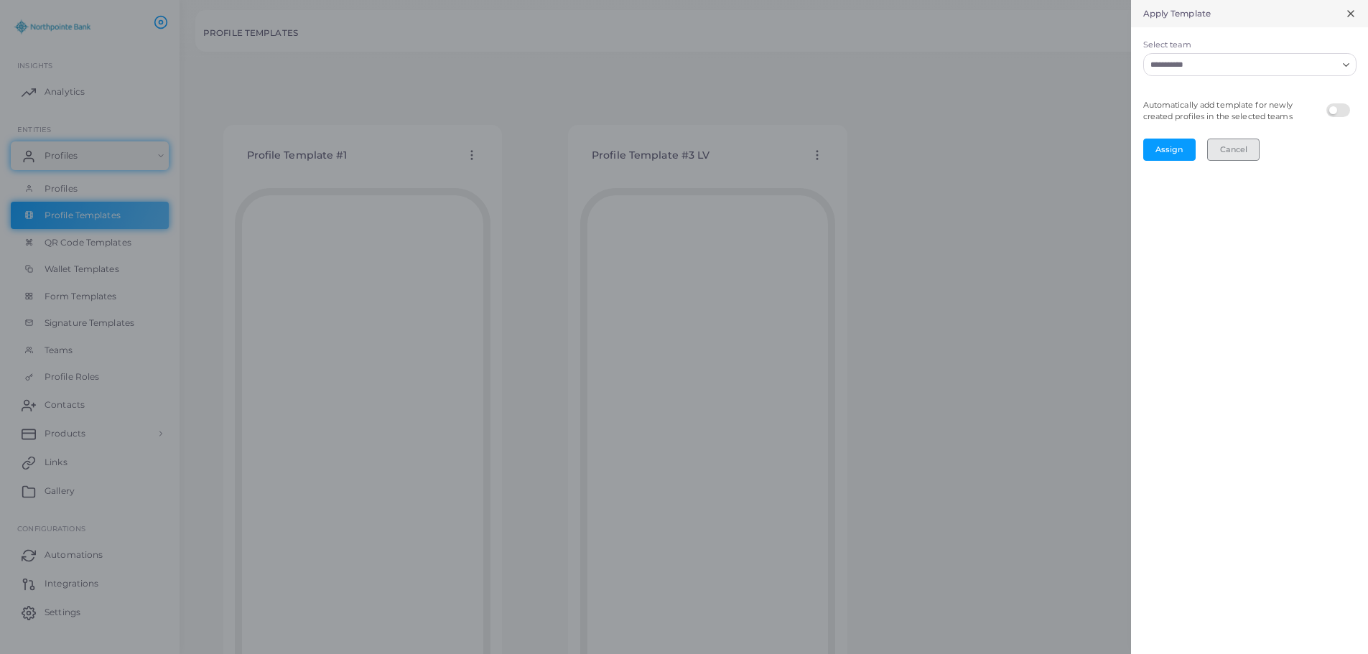
click at [1231, 149] on button "Cancel" at bounding box center [1233, 150] width 52 height 22
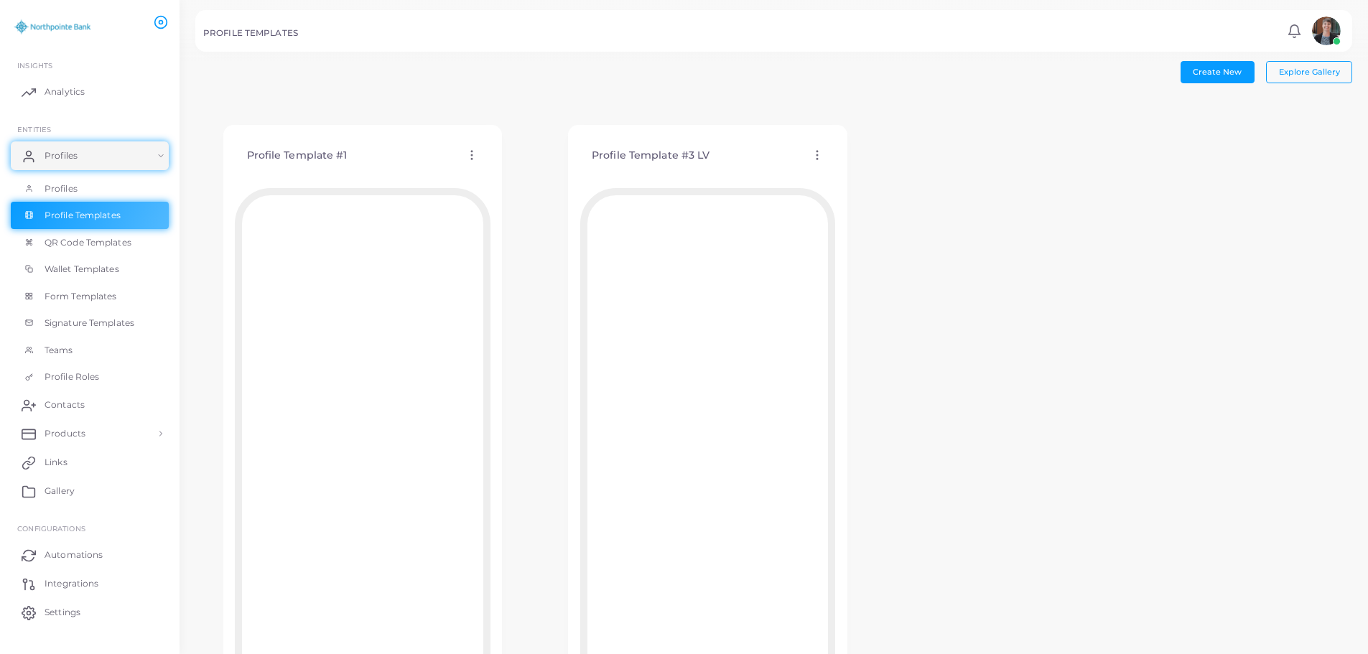
click at [473, 161] on icon at bounding box center [471, 155] width 13 height 13
click at [523, 196] on span "Assign template" at bounding box center [535, 197] width 65 height 11
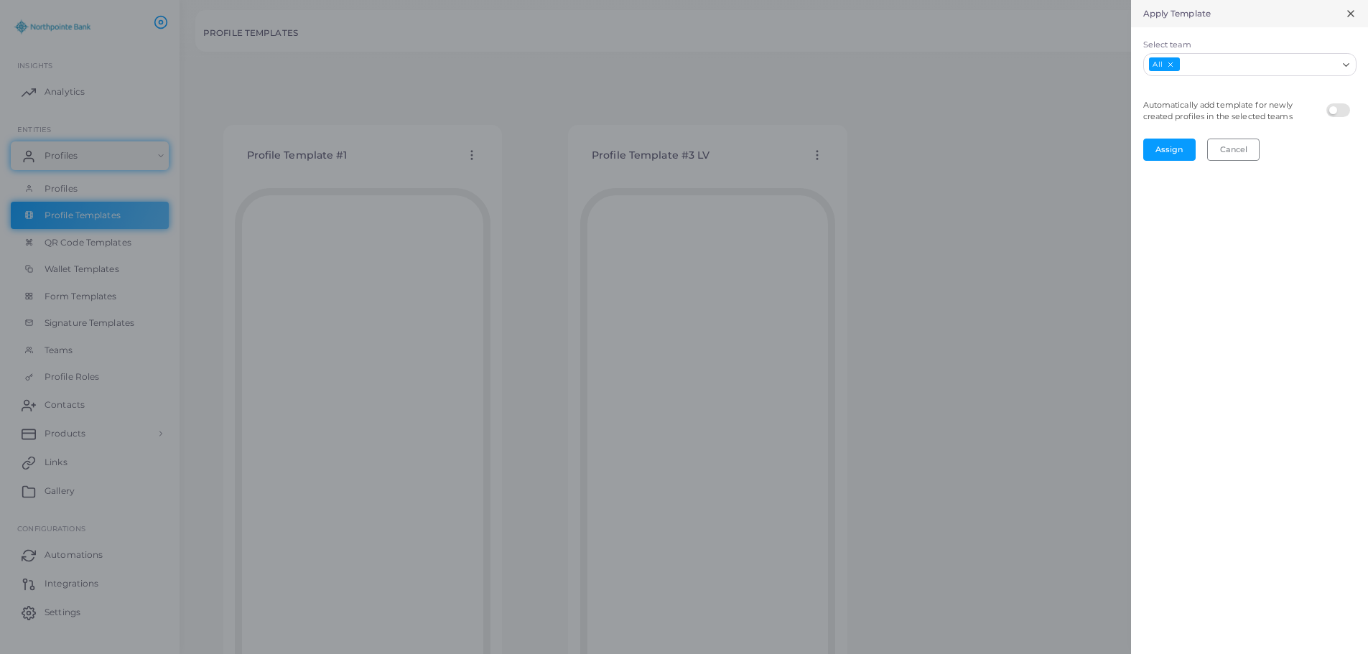
click at [1332, 103] on label at bounding box center [1340, 103] width 28 height 0
click at [1172, 65] on icon "Deselect All" at bounding box center [1170, 64] width 8 height 8
click at [1287, 77] on div "Select team Loading..." at bounding box center [1249, 57] width 237 height 60
click at [1286, 67] on input "Select team" at bounding box center [1241, 65] width 192 height 16
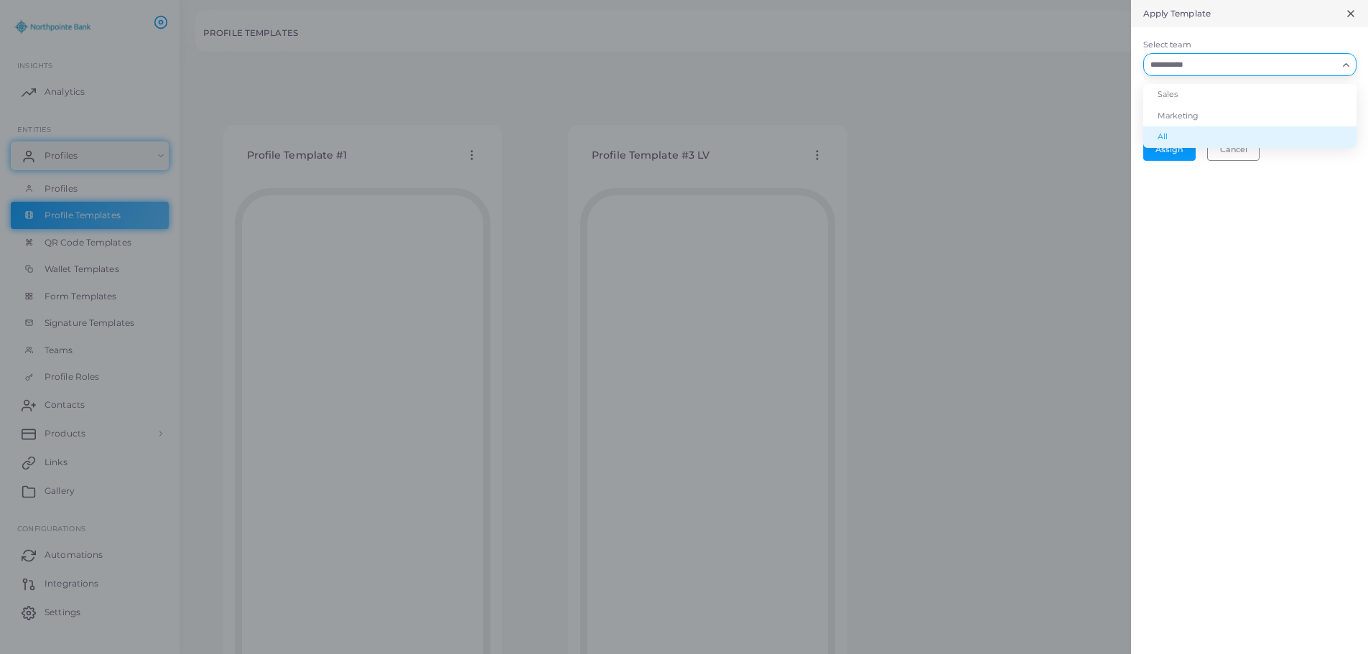
click at [1280, 178] on div "Apply Template Select team Loading... Sales Marketing All Automatically add tem…" at bounding box center [1249, 327] width 237 height 654
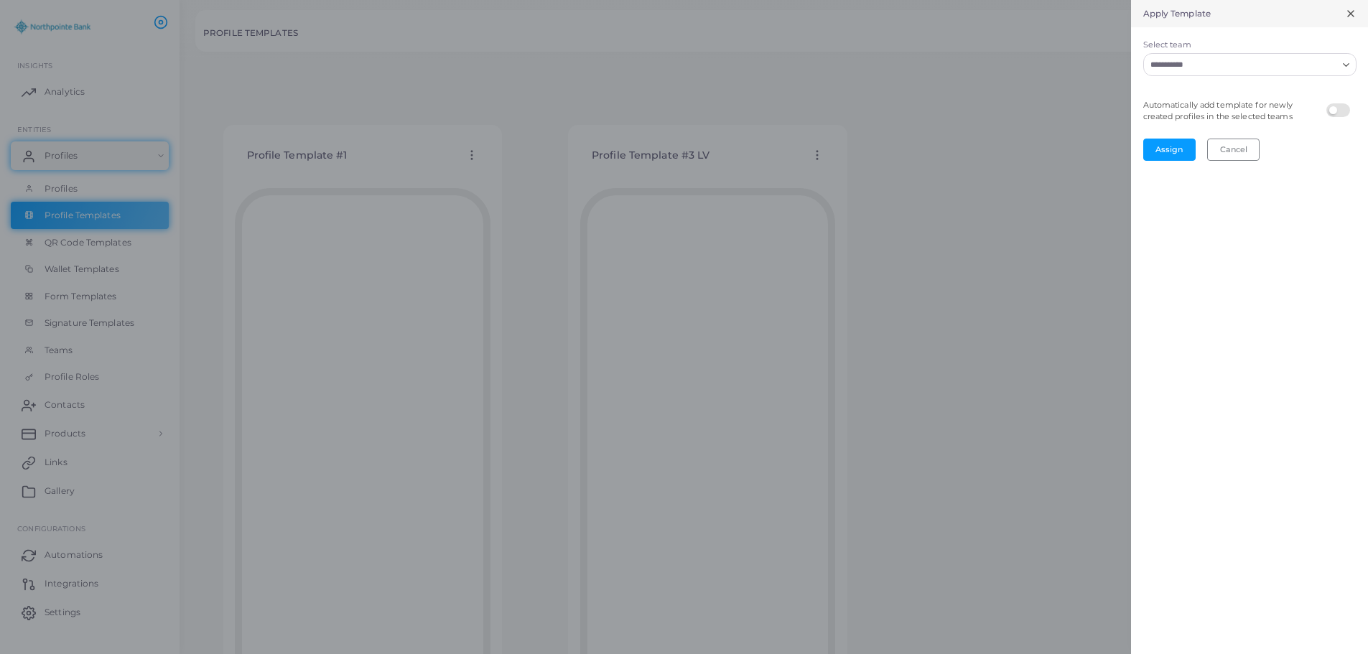
click at [1350, 17] on icon at bounding box center [1350, 13] width 11 height 11
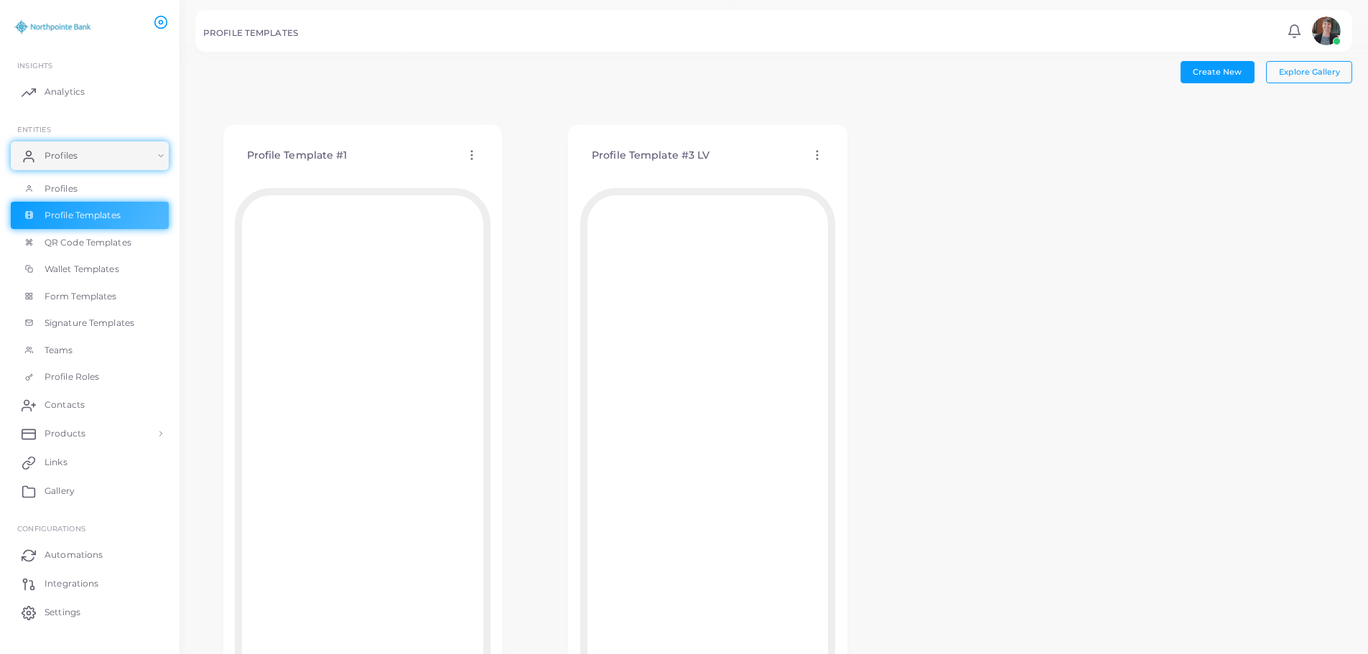
click at [472, 156] on circle at bounding box center [471, 154] width 1 height 1
click at [523, 174] on span "Edit Template" at bounding box center [530, 173] width 55 height 11
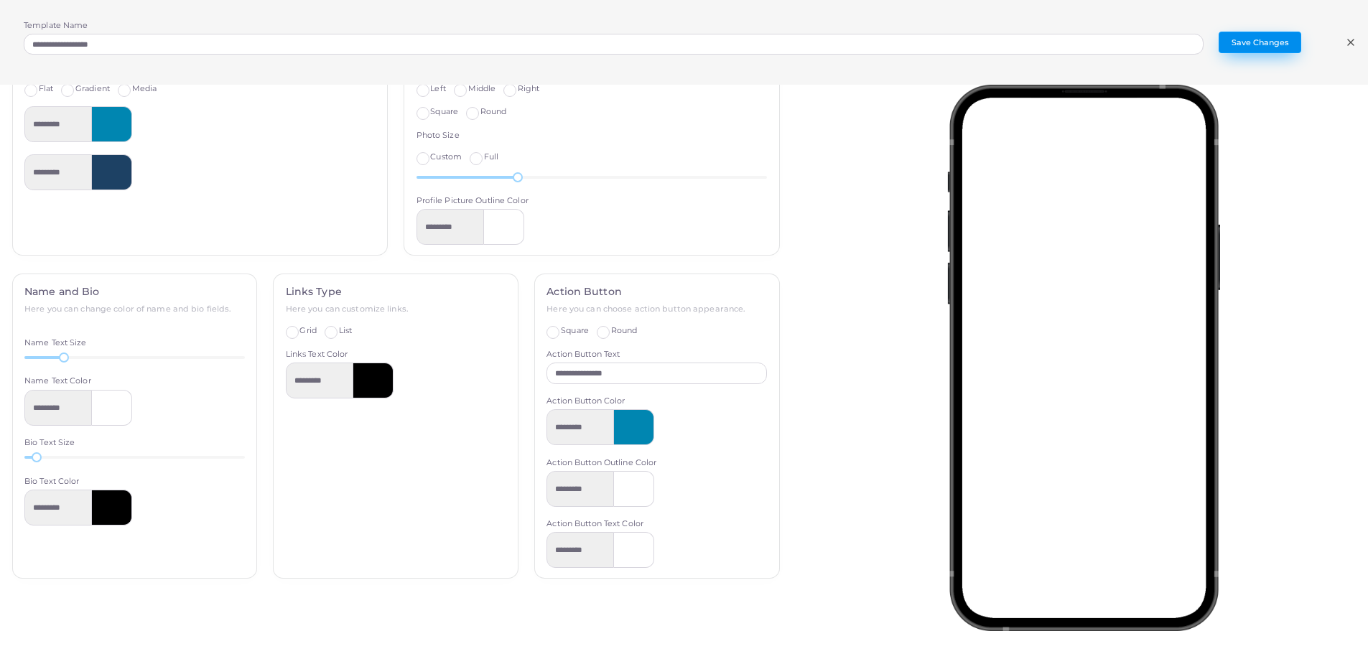
click at [1251, 46] on button "Save Changes" at bounding box center [1260, 43] width 83 height 22
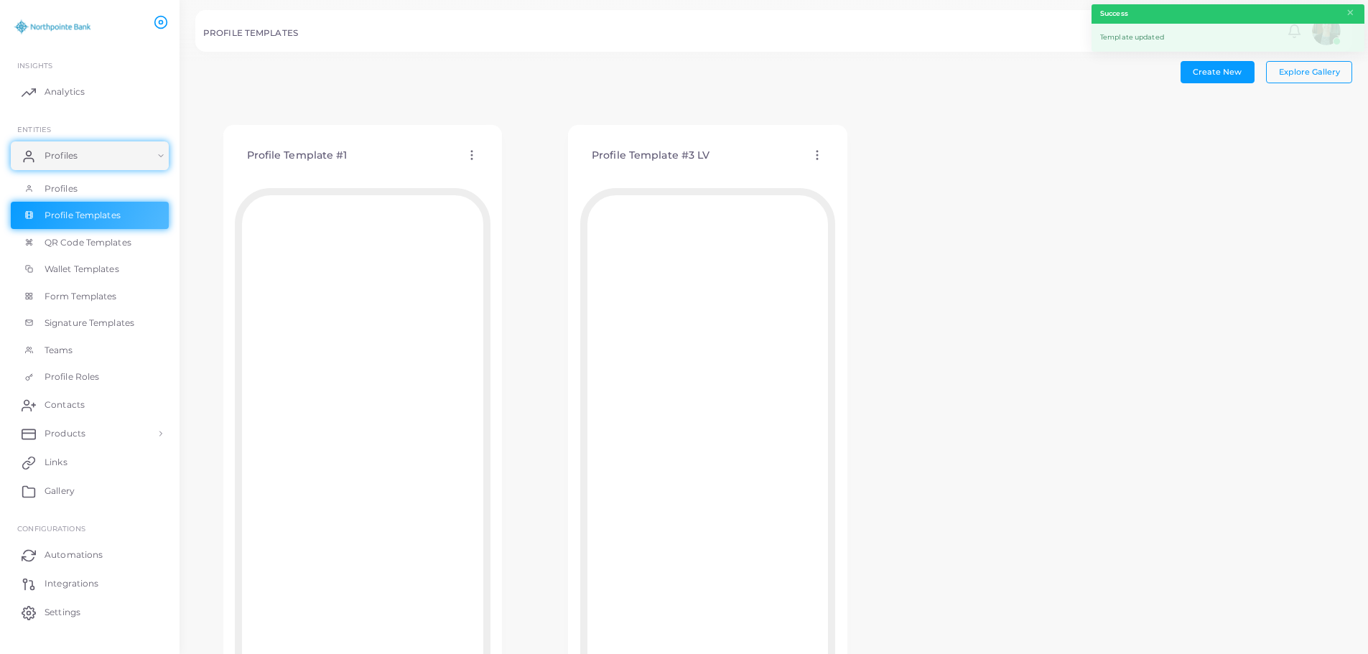
click at [472, 154] on icon at bounding box center [471, 155] width 13 height 13
click at [526, 183] on link "Assign template" at bounding box center [532, 190] width 118 height 19
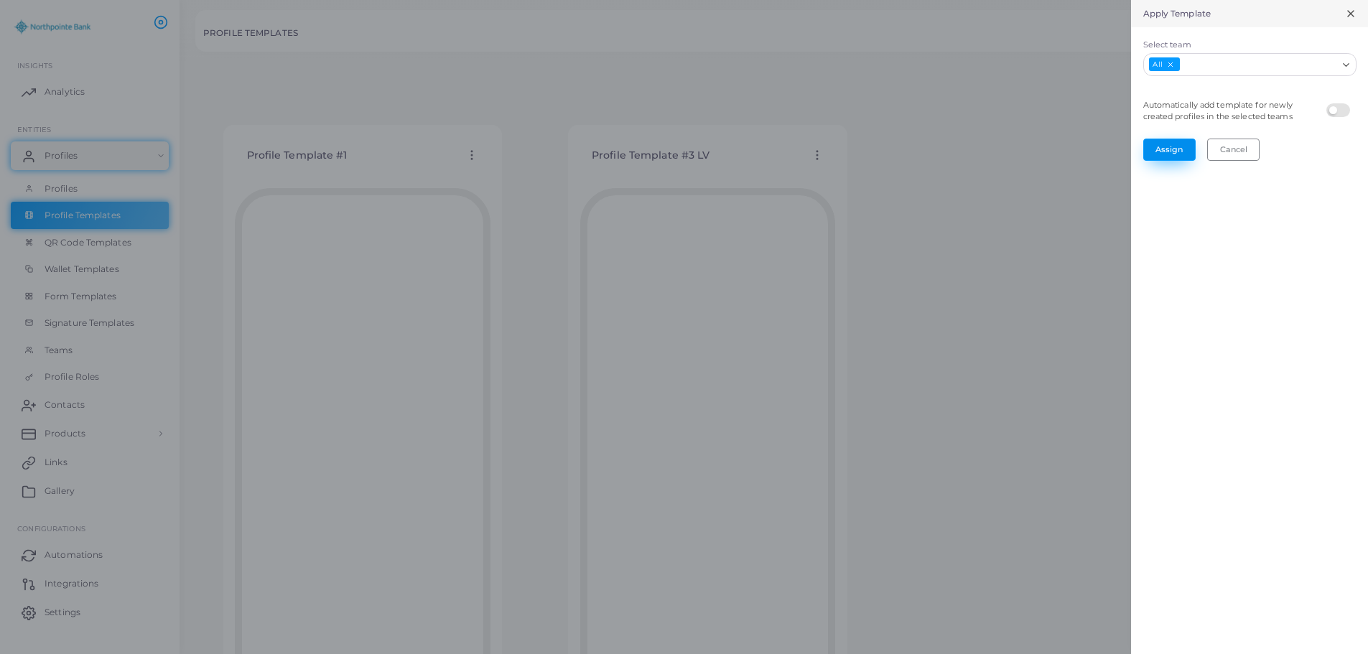
click at [1167, 146] on button "Assign" at bounding box center [1169, 150] width 52 height 22
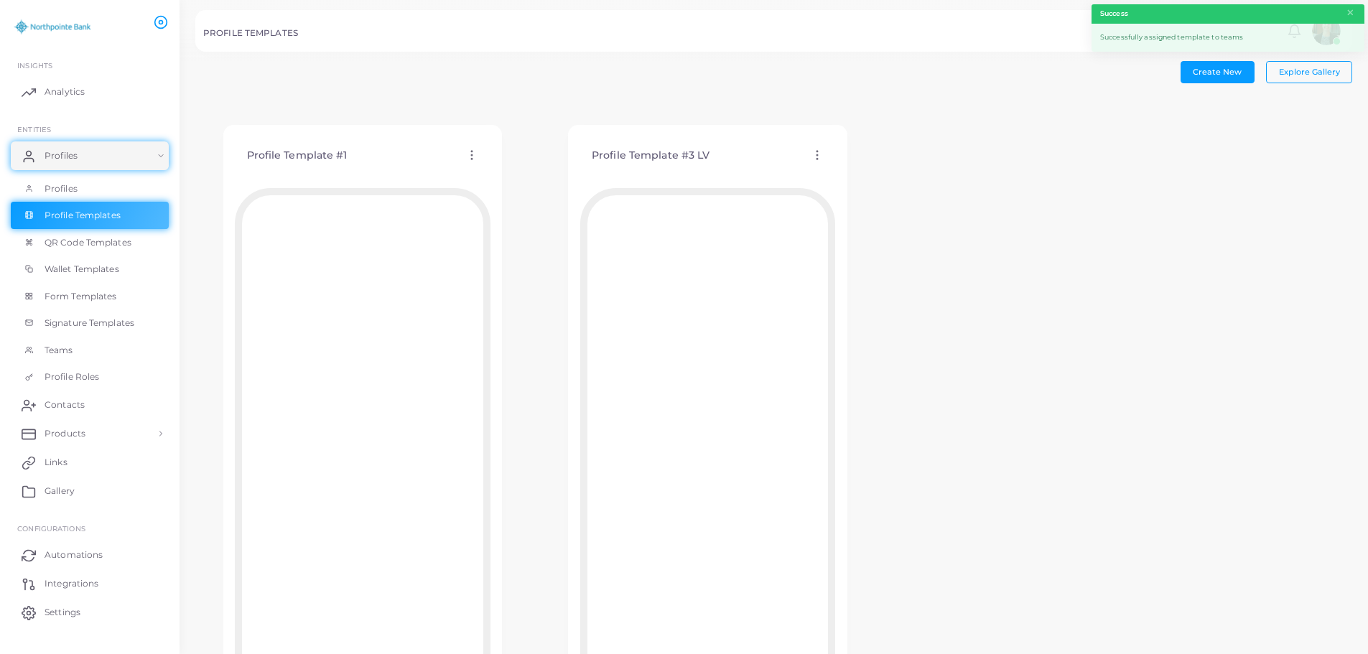
click at [470, 157] on icon at bounding box center [471, 155] width 13 height 13
click at [516, 200] on link "Assign template" at bounding box center [530, 193] width 118 height 19
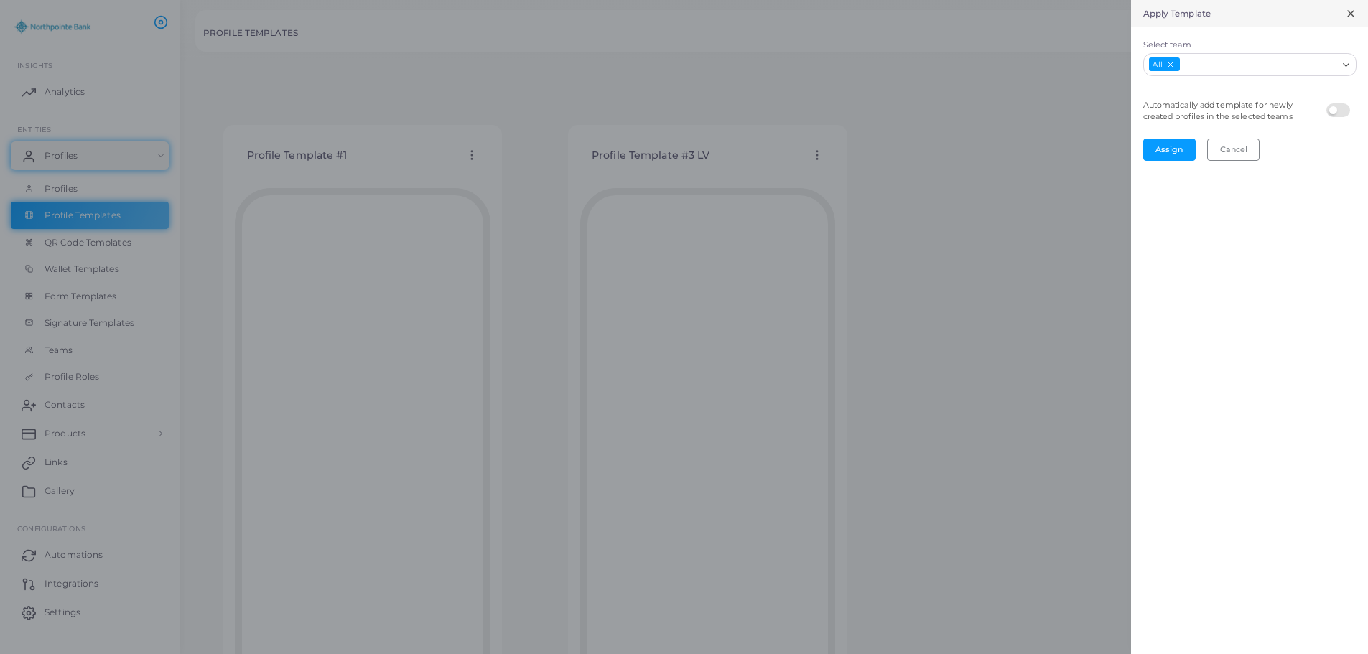
click at [1173, 66] on icon "Deselect All" at bounding box center [1170, 64] width 8 height 8
click at [1204, 70] on div "Loading..." at bounding box center [1249, 64] width 213 height 23
click at [1198, 111] on li "Marketing" at bounding box center [1249, 117] width 213 height 22
click at [1333, 103] on label at bounding box center [1340, 103] width 28 height 0
click at [1169, 146] on button "Assign" at bounding box center [1169, 150] width 52 height 22
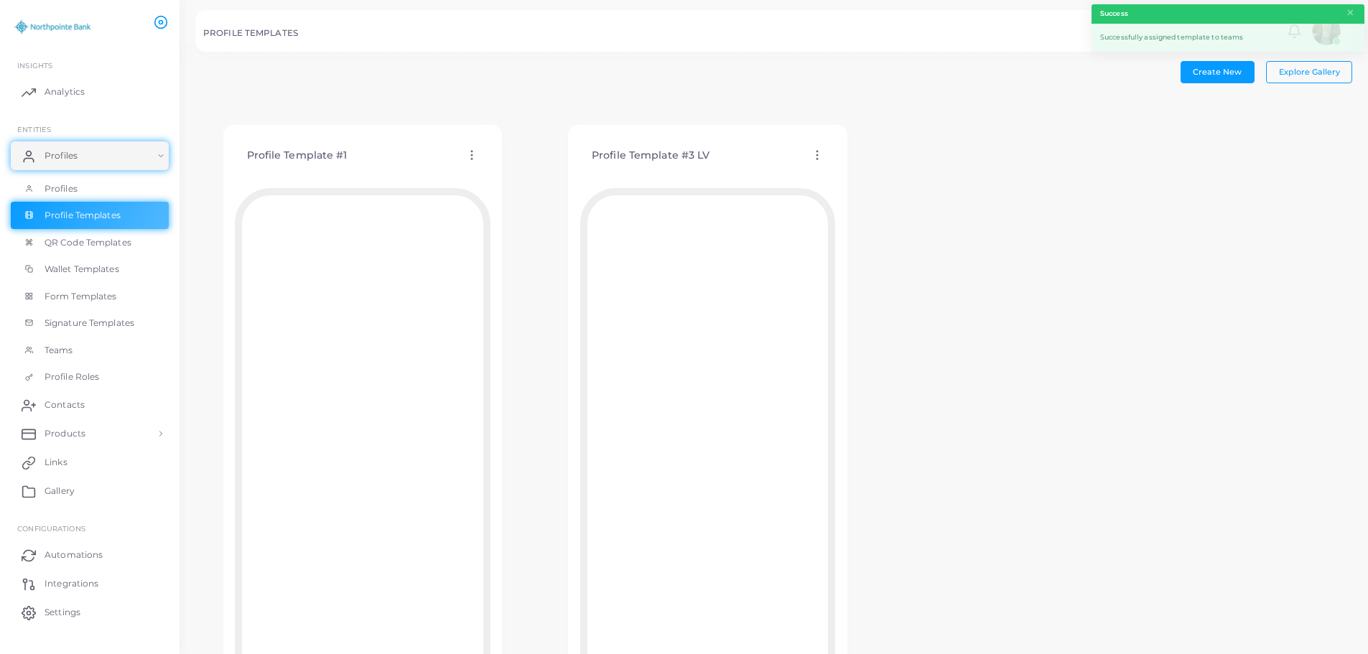
click at [476, 157] on icon at bounding box center [471, 155] width 13 height 13
click at [510, 188] on span "Assign template" at bounding box center [538, 193] width 65 height 11
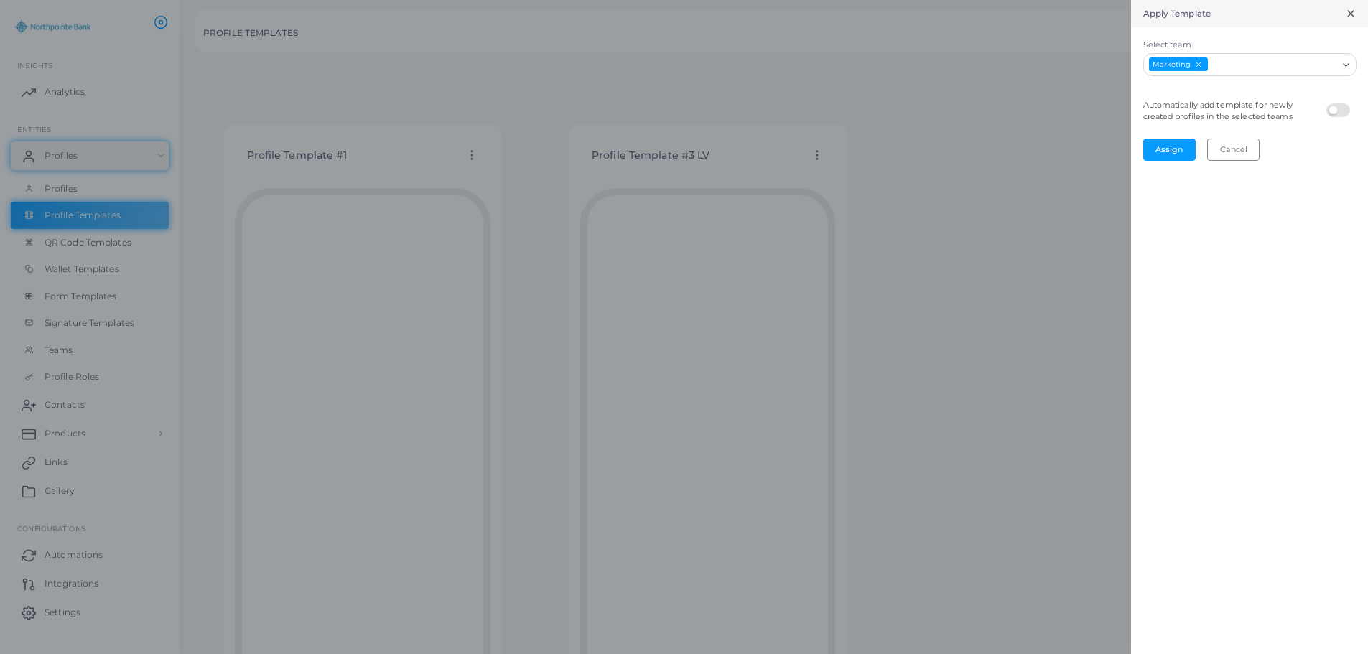
click at [1351, 14] on line at bounding box center [1351, 14] width 6 height 6
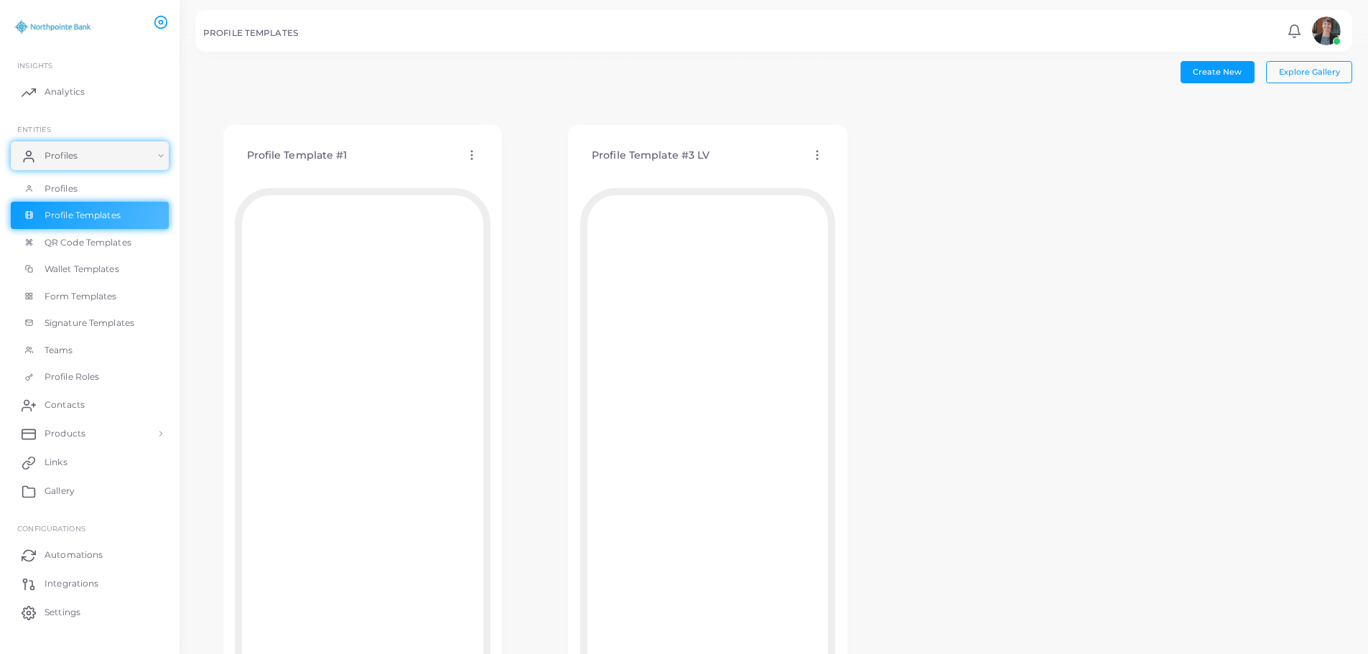
click at [814, 154] on icon at bounding box center [817, 155] width 13 height 13
click at [865, 190] on span "Assign template" at bounding box center [876, 191] width 65 height 11
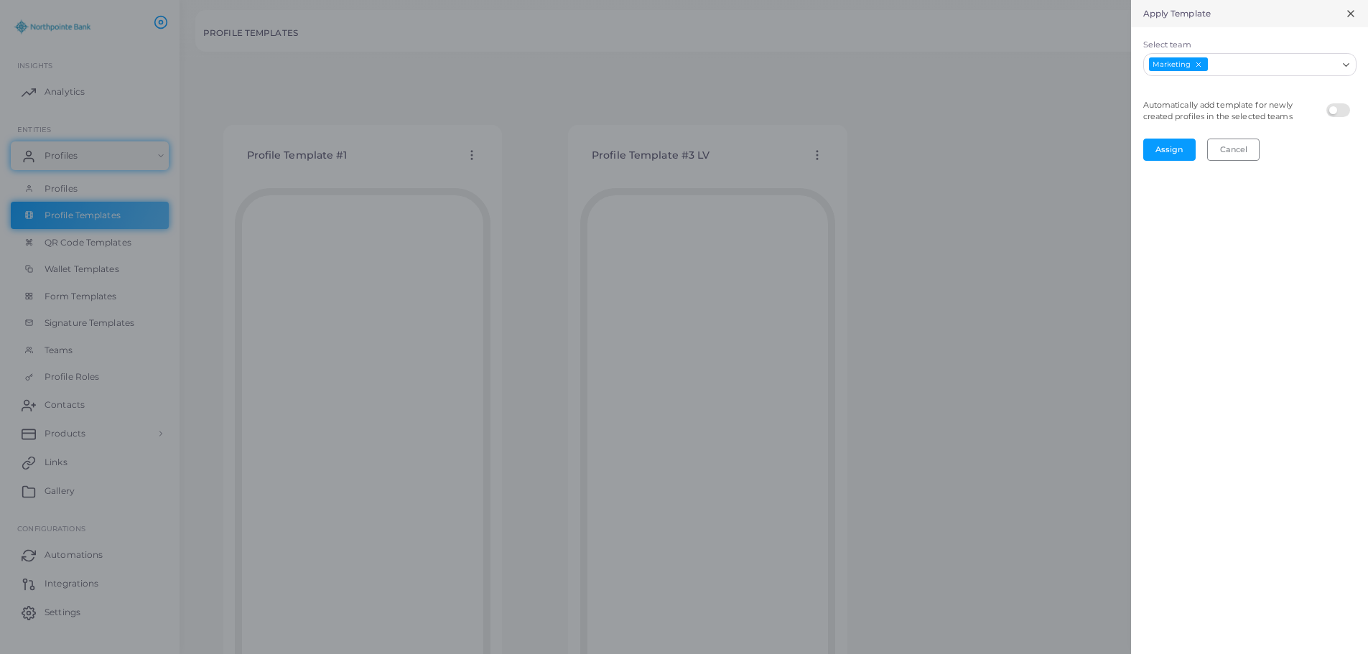
click at [1351, 17] on icon at bounding box center [1350, 13] width 11 height 11
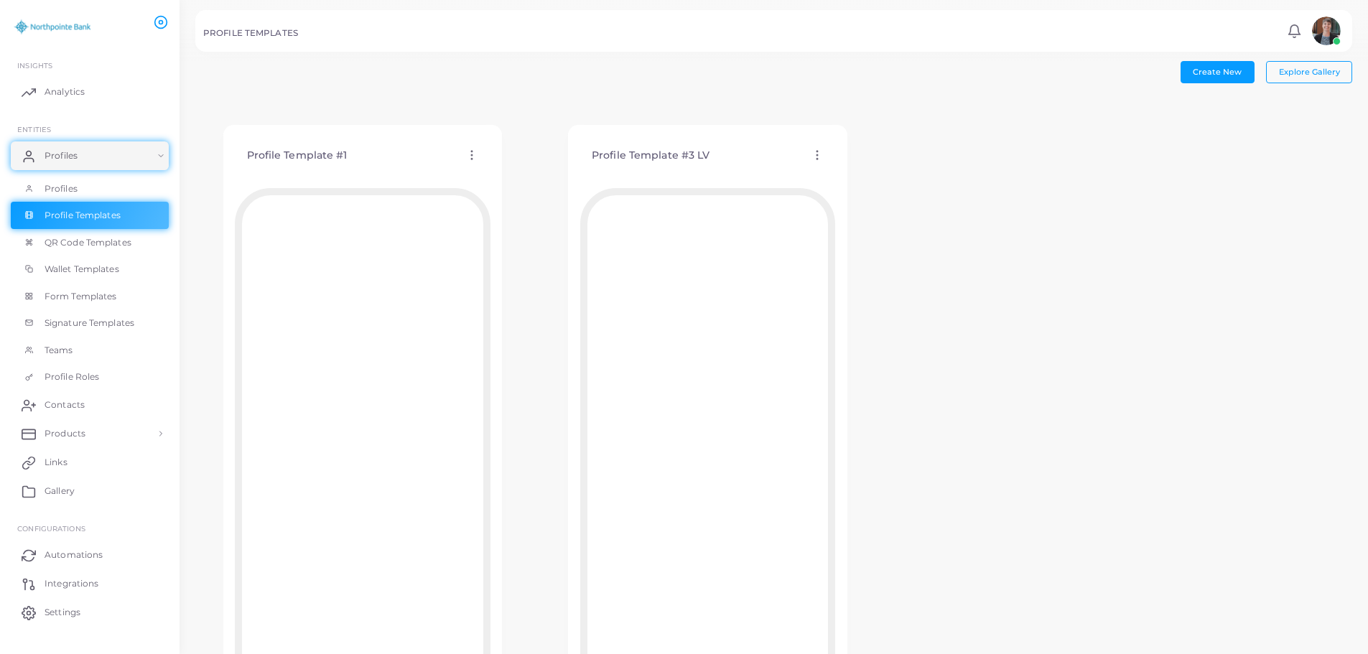
click at [472, 154] on icon at bounding box center [471, 155] width 13 height 13
click at [472, 156] on circle at bounding box center [471, 154] width 1 height 1
click at [360, 83] on div "Create New Explore Gallery Profile Template #1 Edit Template Assign template Du…" at bounding box center [773, 408] width 1157 height 694
click at [61, 349] on span "Teams" at bounding box center [62, 350] width 29 height 13
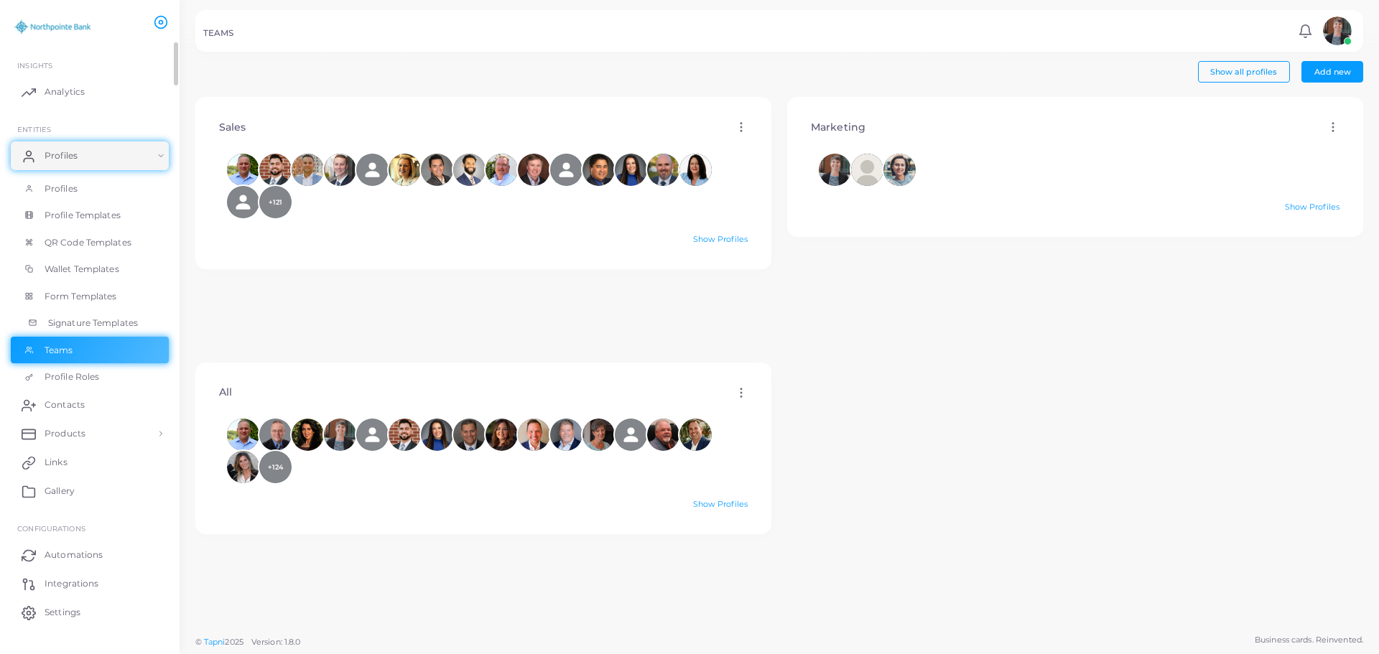
click at [71, 320] on span "Signature Templates" at bounding box center [93, 323] width 90 height 13
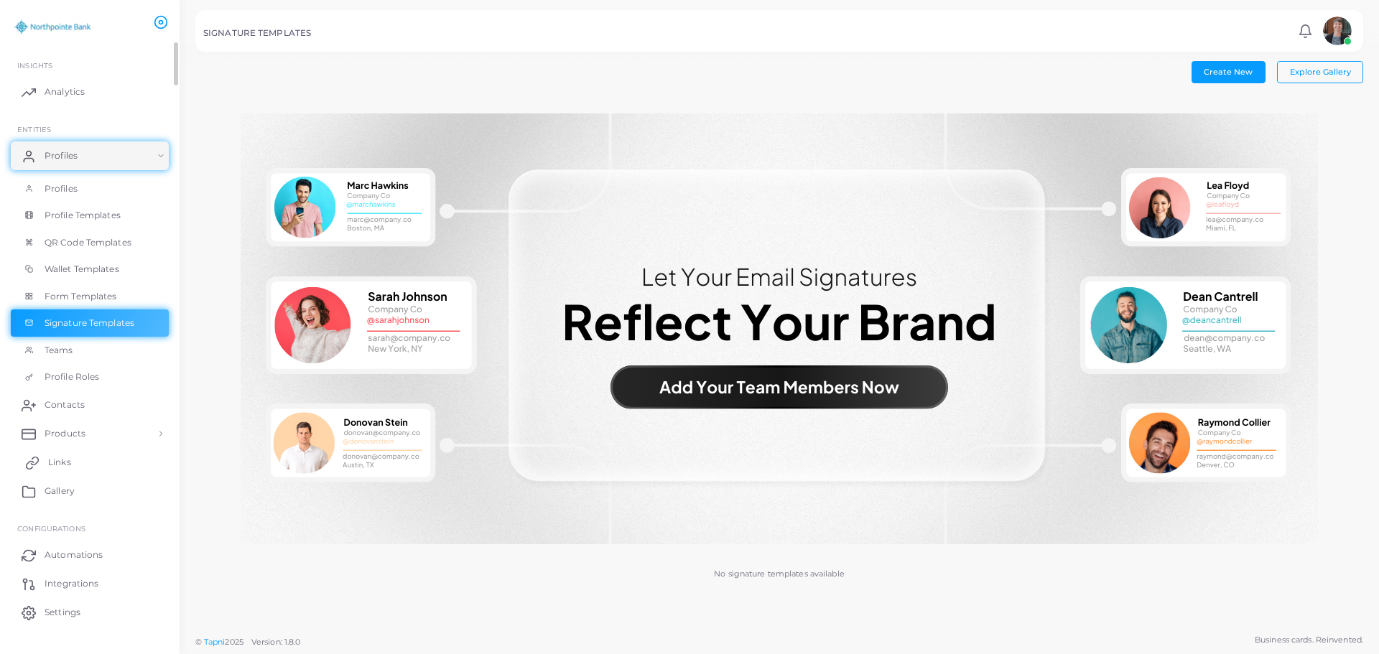
click at [57, 457] on span "Links" at bounding box center [59, 462] width 23 height 13
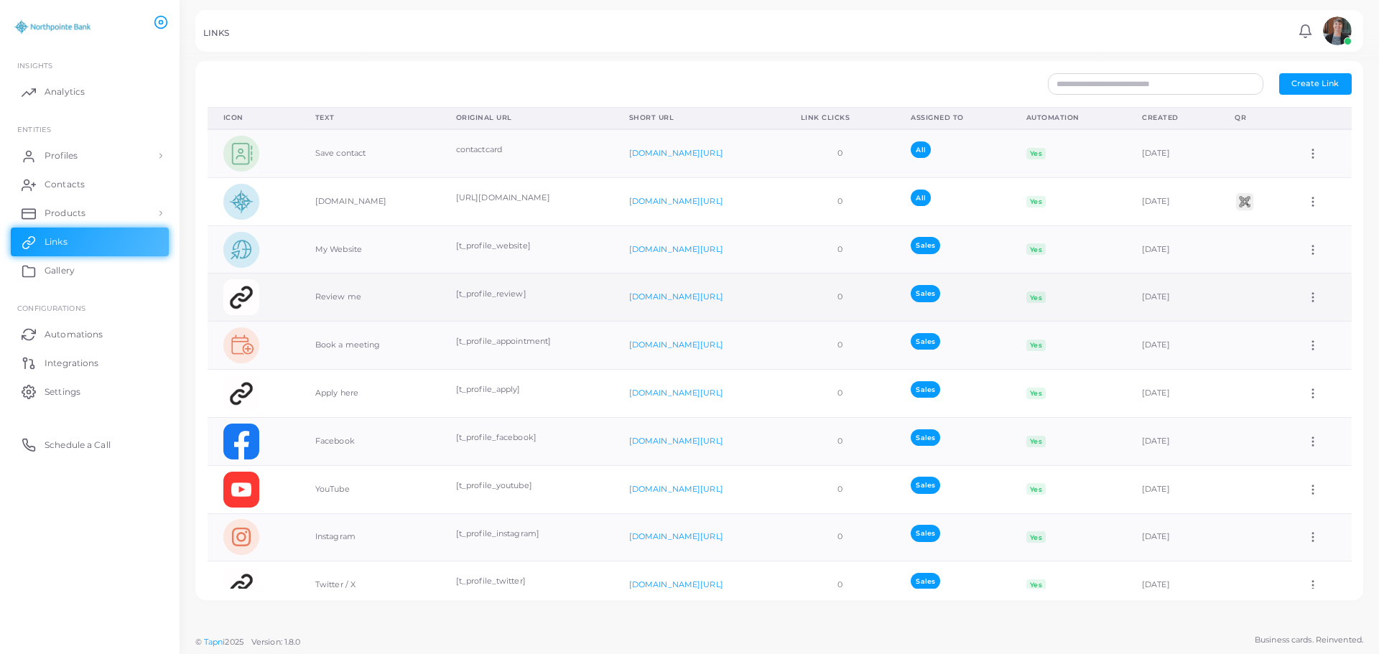
click at [1312, 298] on circle at bounding box center [1312, 297] width 1 height 1
click at [1302, 332] on span "Edit Link" at bounding box center [1304, 335] width 34 height 11
type input "*********"
type input "**********"
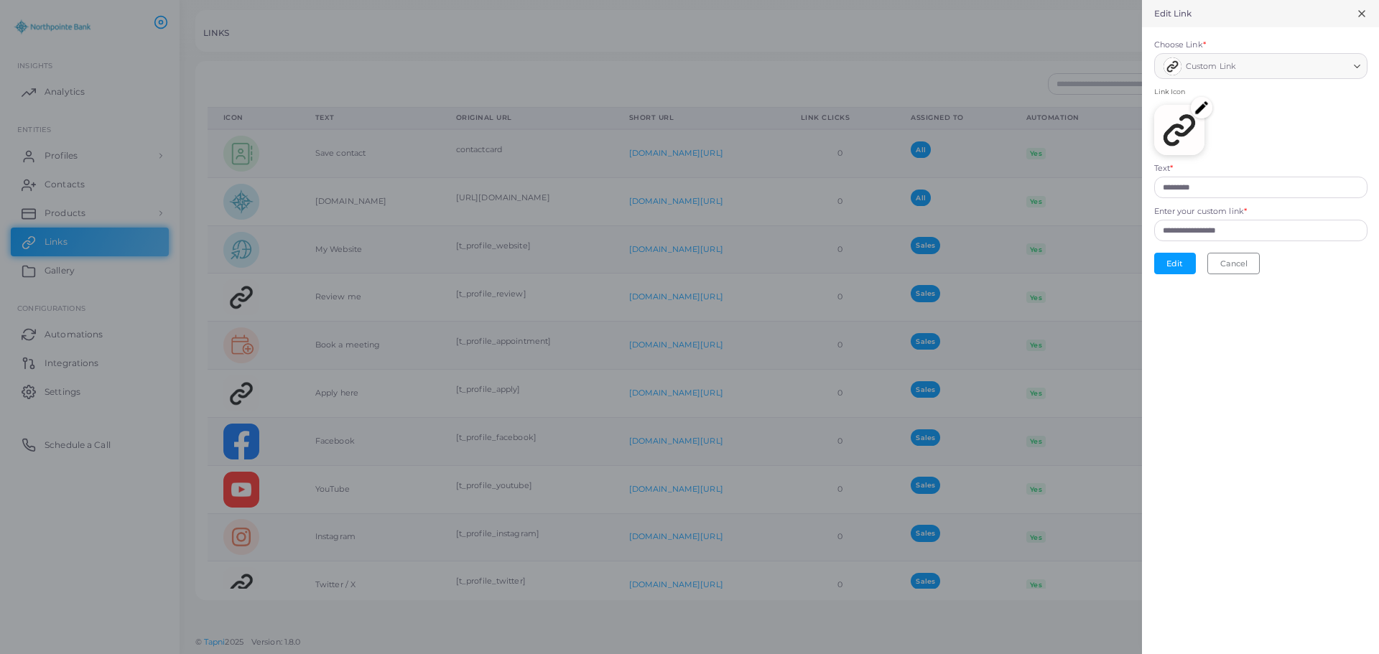
click at [1202, 110] on img at bounding box center [1202, 108] width 22 height 22
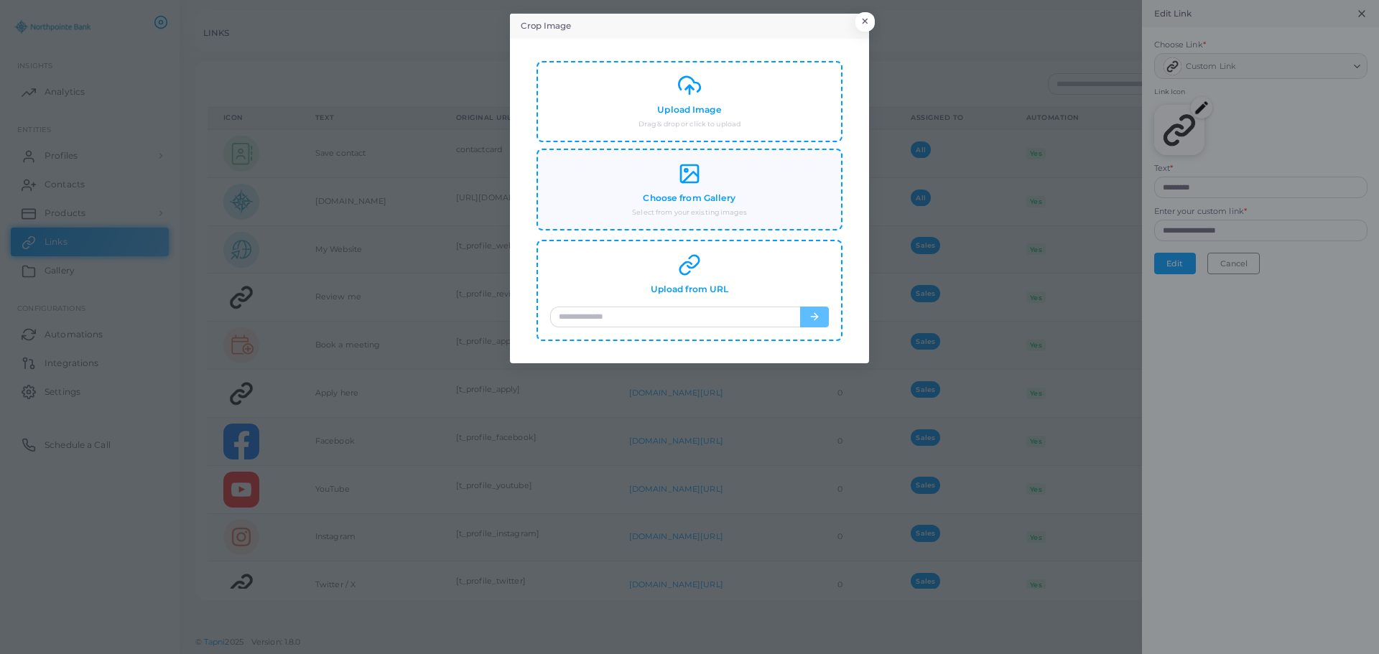
click at [703, 184] on div "Choose from Gallery Select from your existing images" at bounding box center [689, 189] width 279 height 55
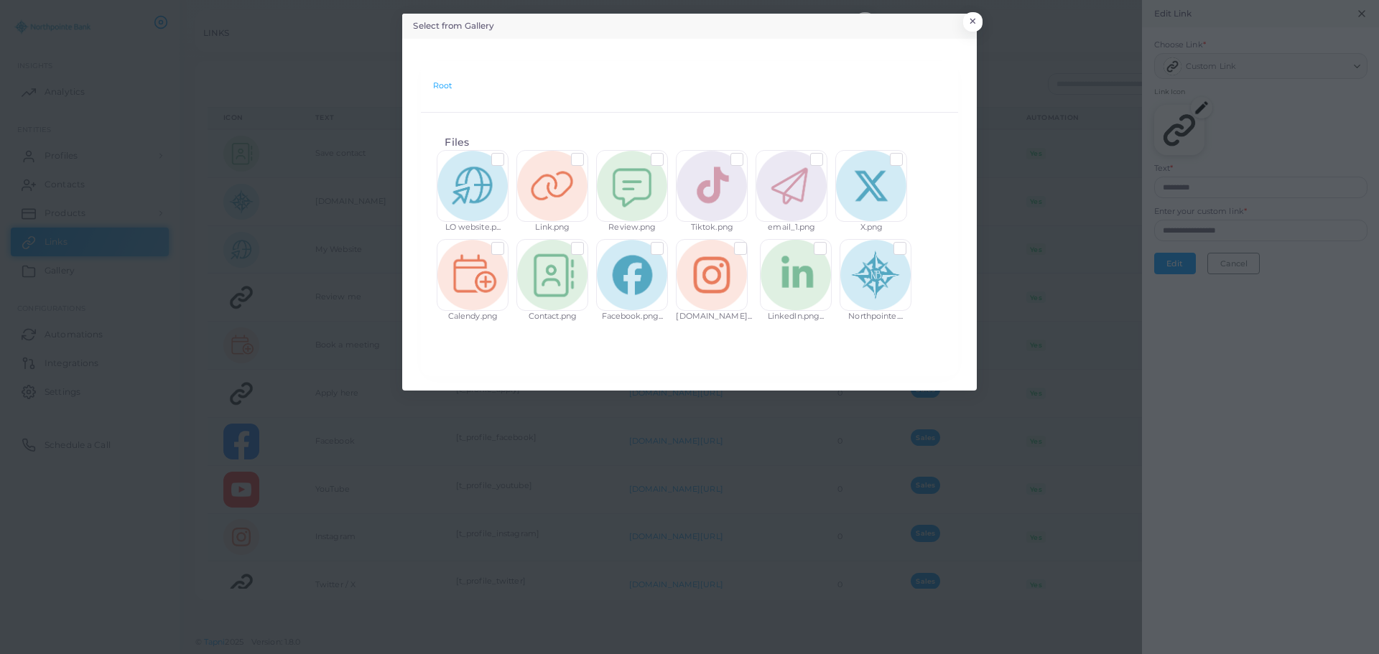
click at [668, 154] on label at bounding box center [668, 154] width 0 height 0
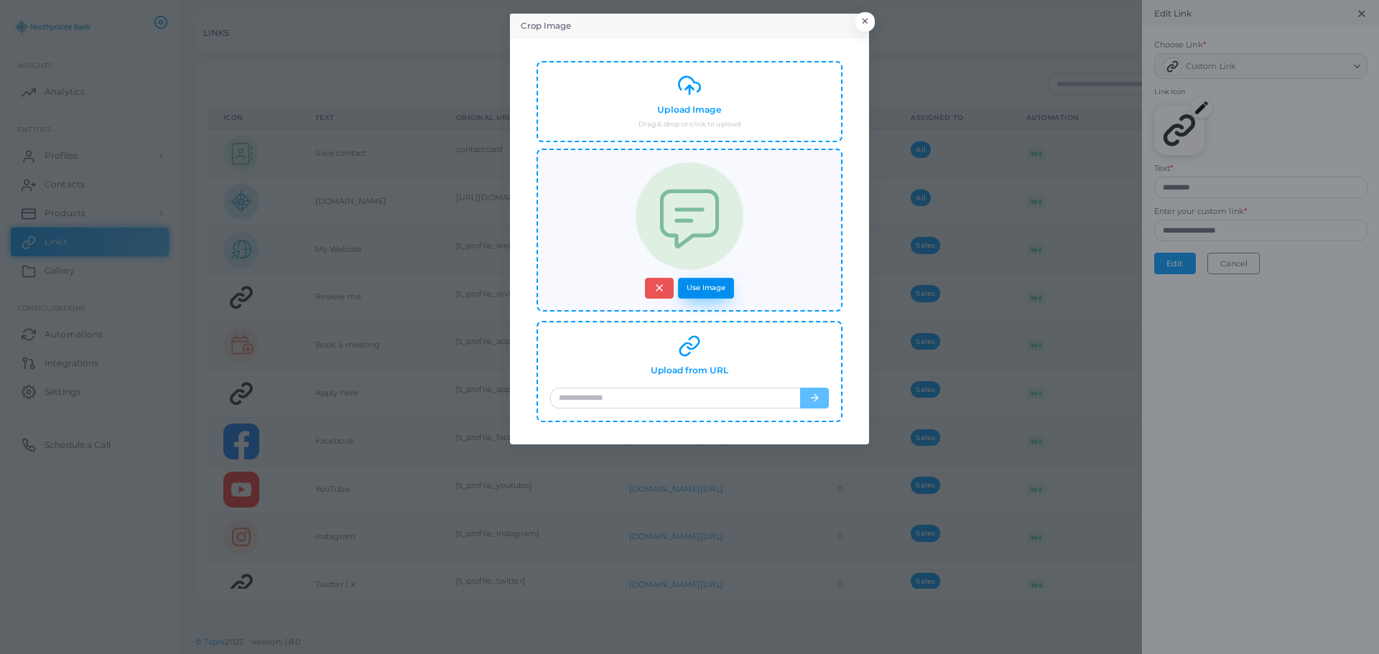
click at [702, 292] on button "Use Image" at bounding box center [706, 288] width 56 height 21
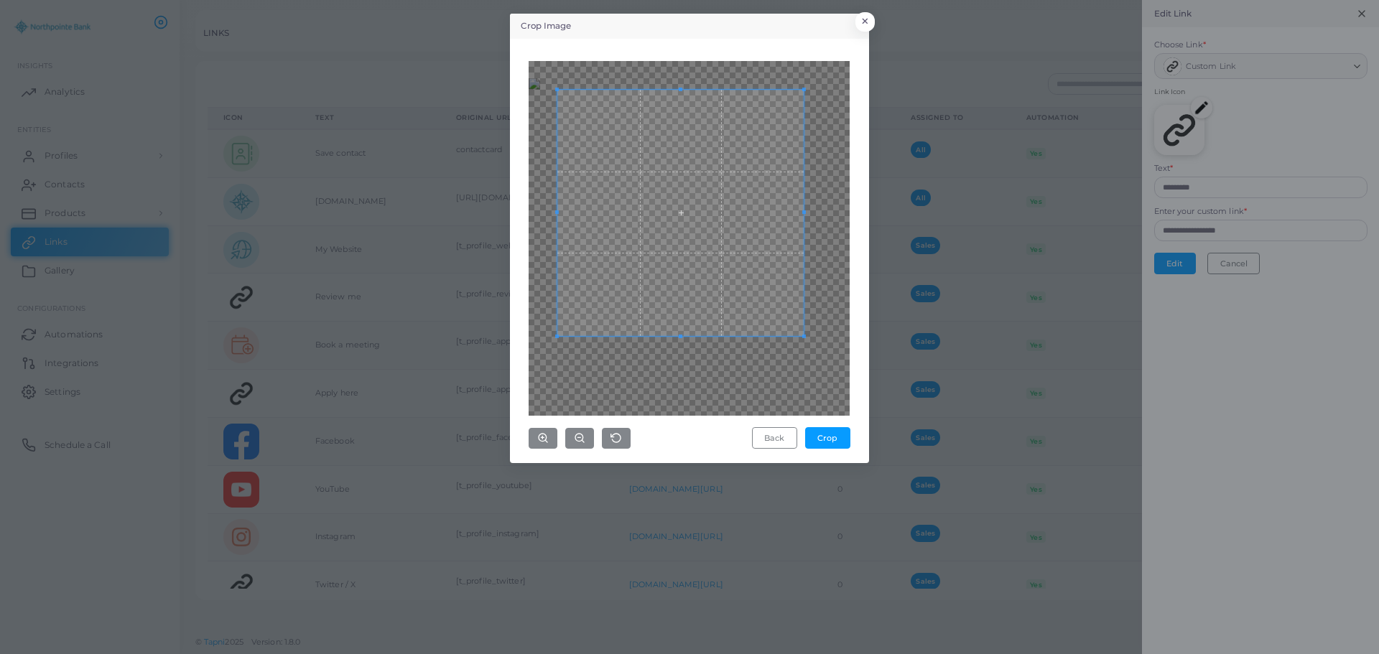
click at [804, 346] on div at bounding box center [688, 238] width 321 height 355
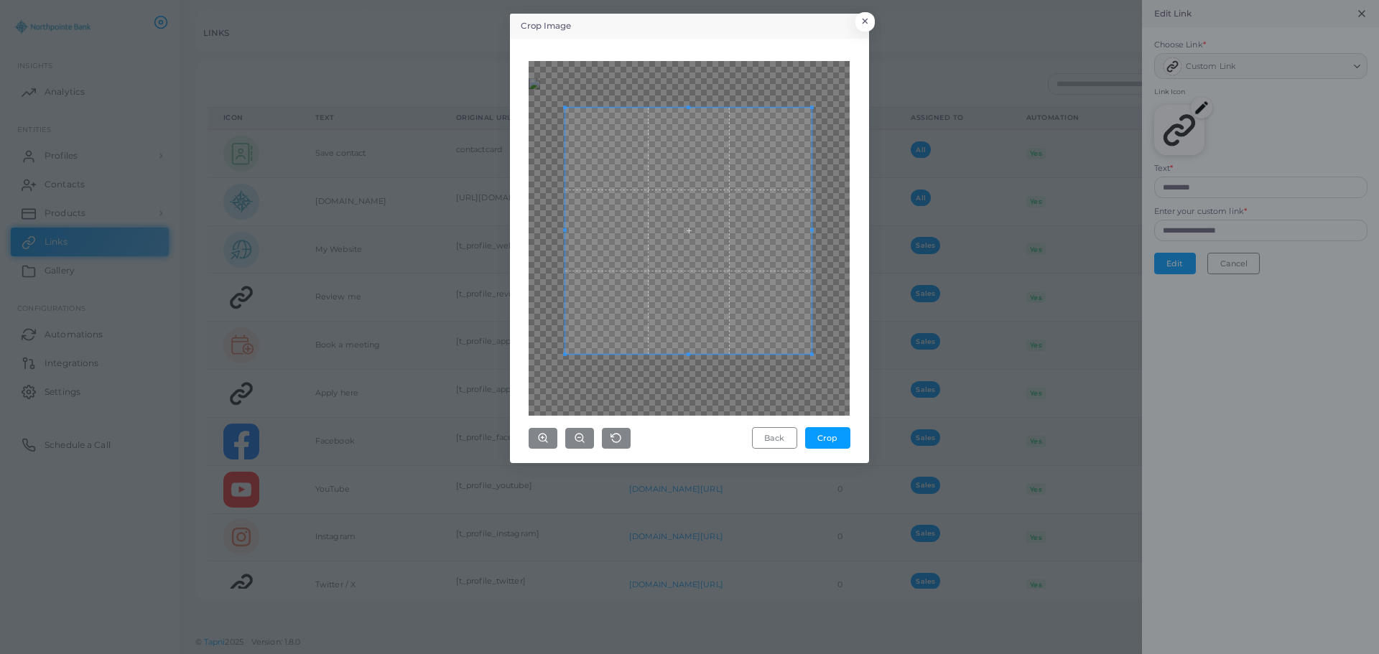
click at [721, 249] on span at bounding box center [688, 231] width 246 height 246
click at [547, 415] on div at bounding box center [688, 238] width 321 height 355
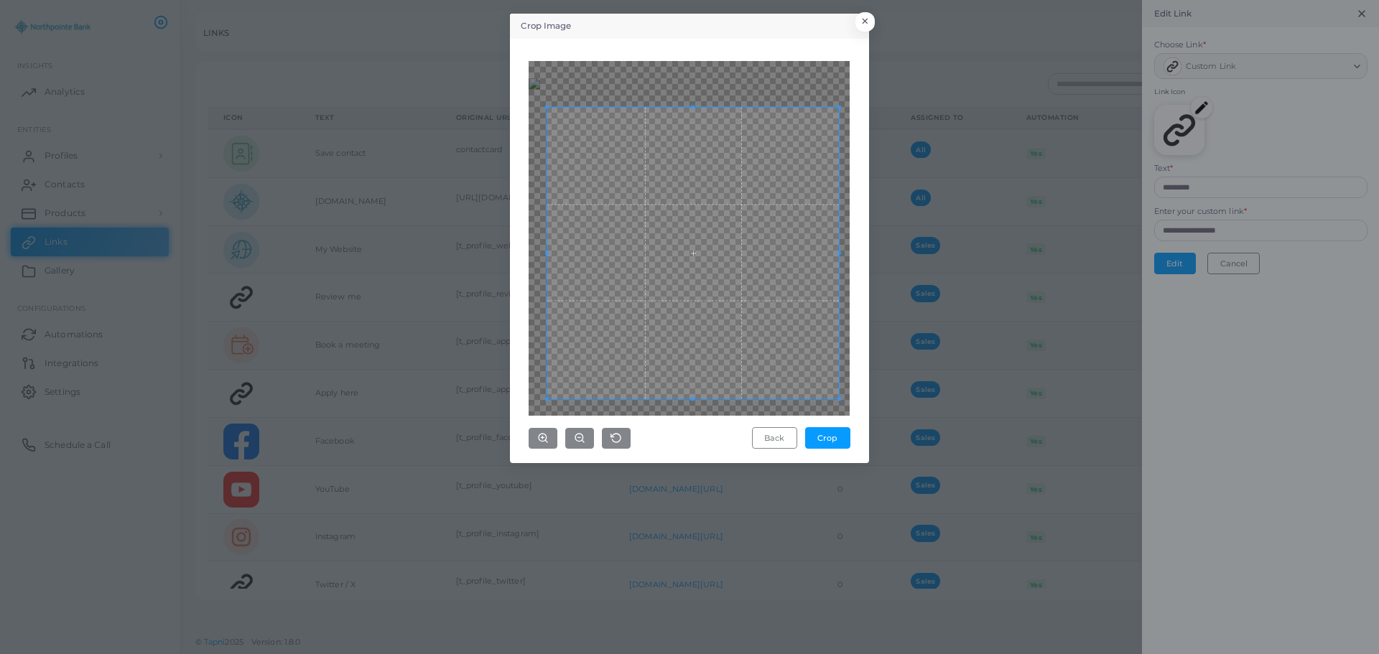
click at [842, 407] on div at bounding box center [688, 238] width 321 height 355
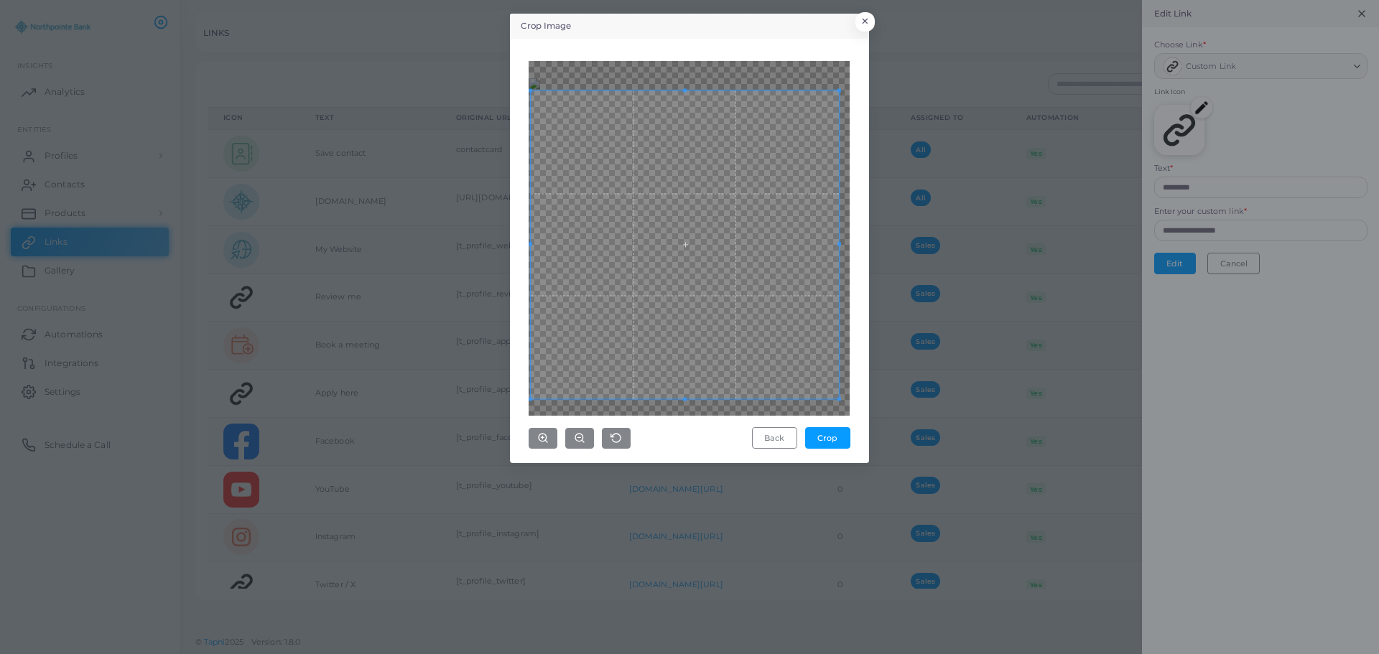
click at [549, 90] on div at bounding box center [685, 244] width 308 height 308
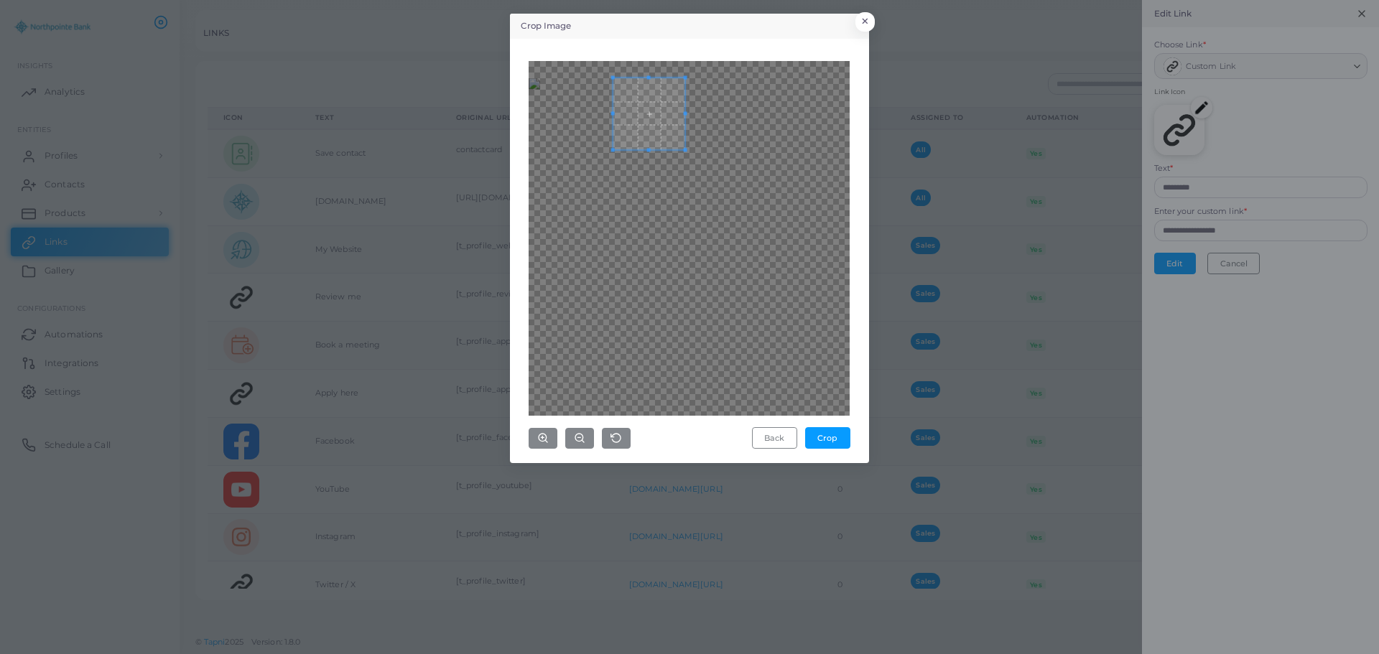
click at [684, 71] on div at bounding box center [688, 238] width 321 height 355
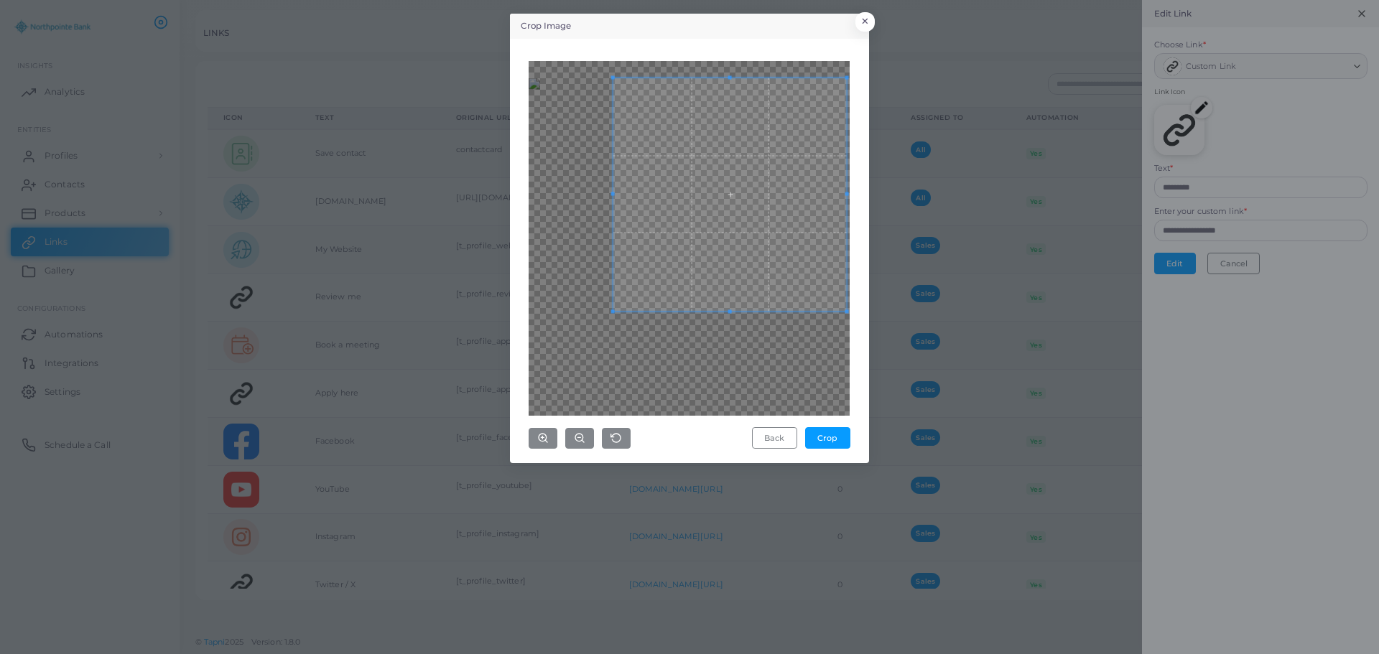
click at [845, 464] on div "Crop Image × Back Crop" at bounding box center [689, 327] width 1379 height 654
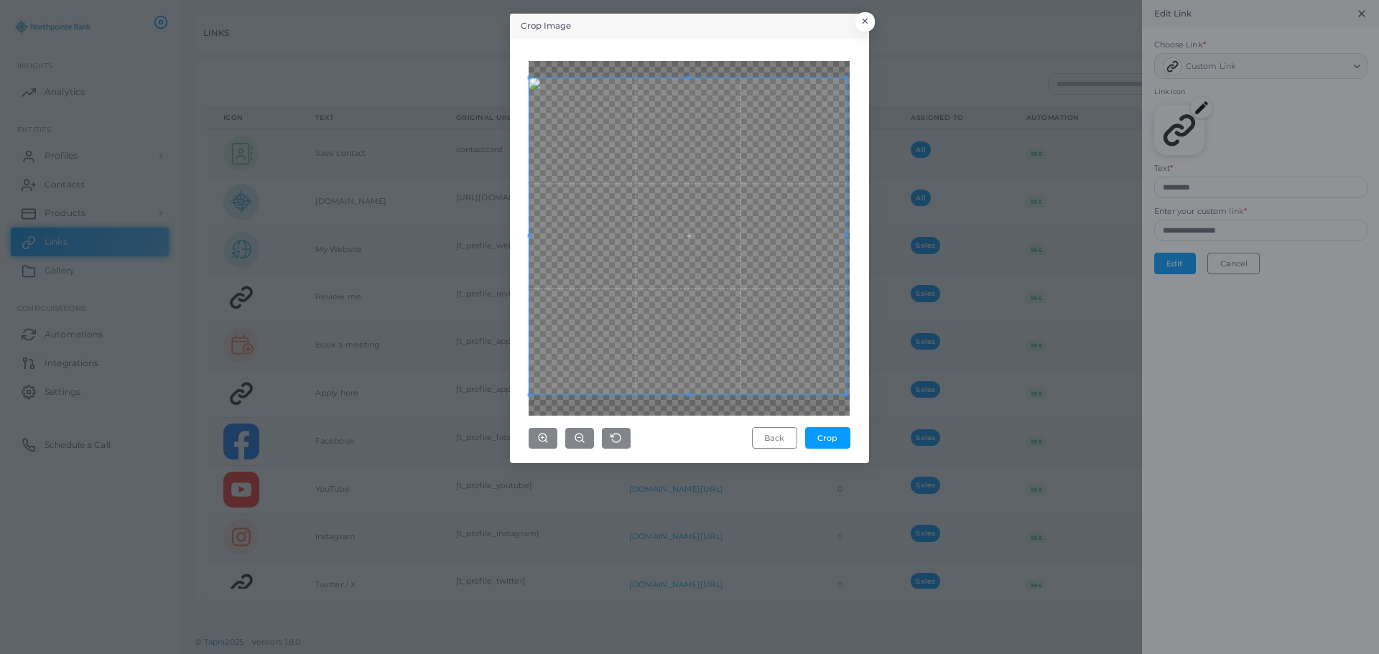
click at [530, 348] on div at bounding box center [688, 236] width 317 height 317
click at [687, 414] on div at bounding box center [688, 238] width 321 height 355
click at [689, 414] on div at bounding box center [688, 238] width 321 height 355
click at [831, 442] on button "Crop" at bounding box center [827, 438] width 45 height 22
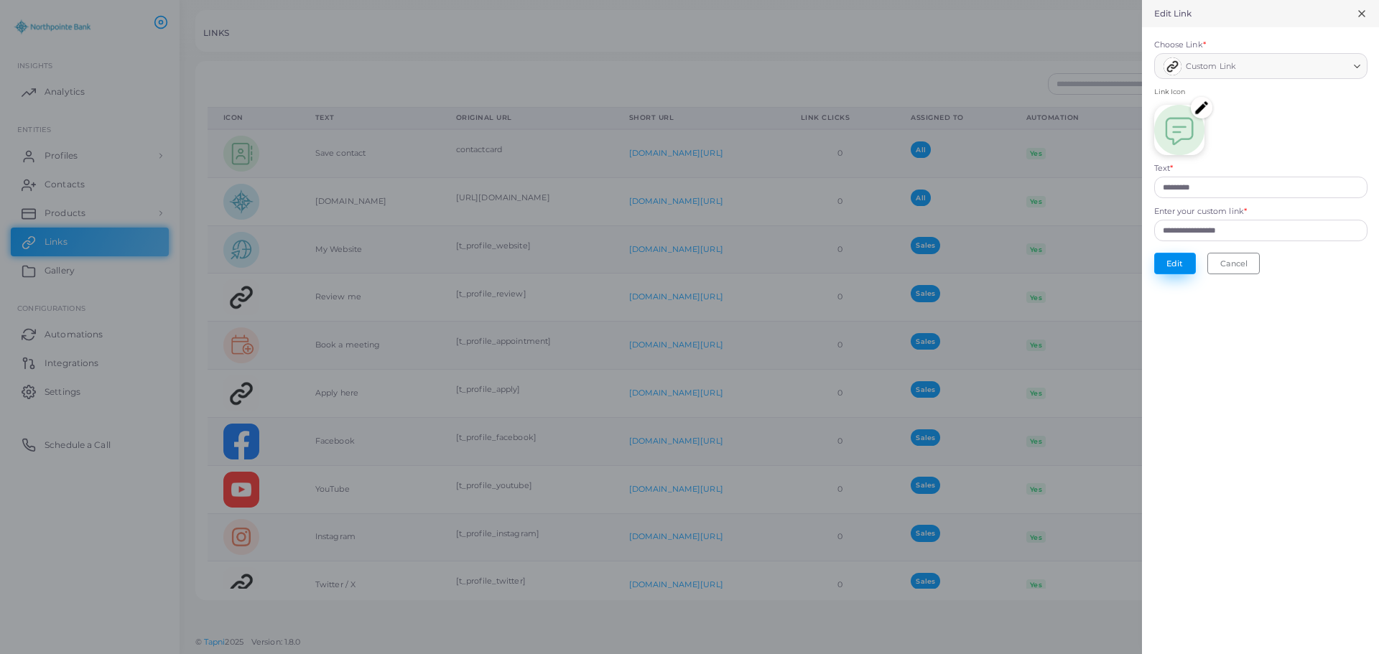
click at [1170, 269] on button "Edit" at bounding box center [1175, 264] width 42 height 22
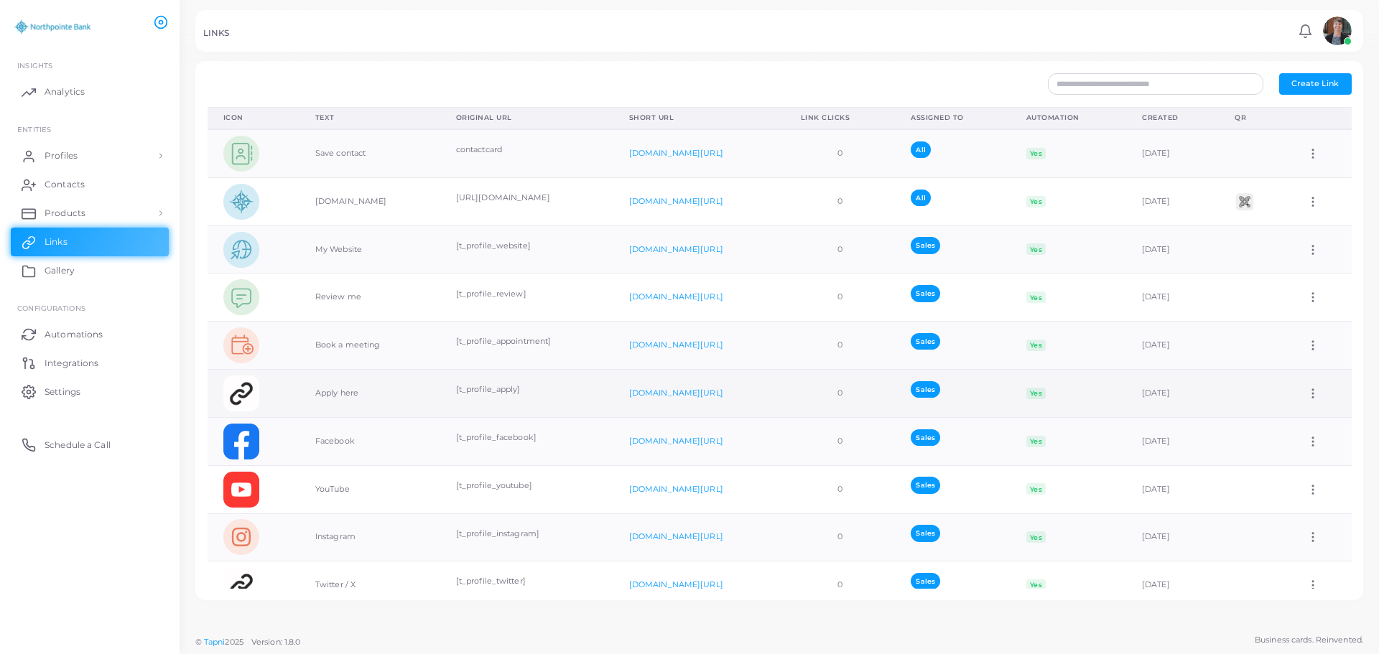
click at [1306, 390] on icon at bounding box center [1312, 393] width 13 height 13
click at [1293, 423] on span "Edit Link" at bounding box center [1304, 427] width 34 height 11
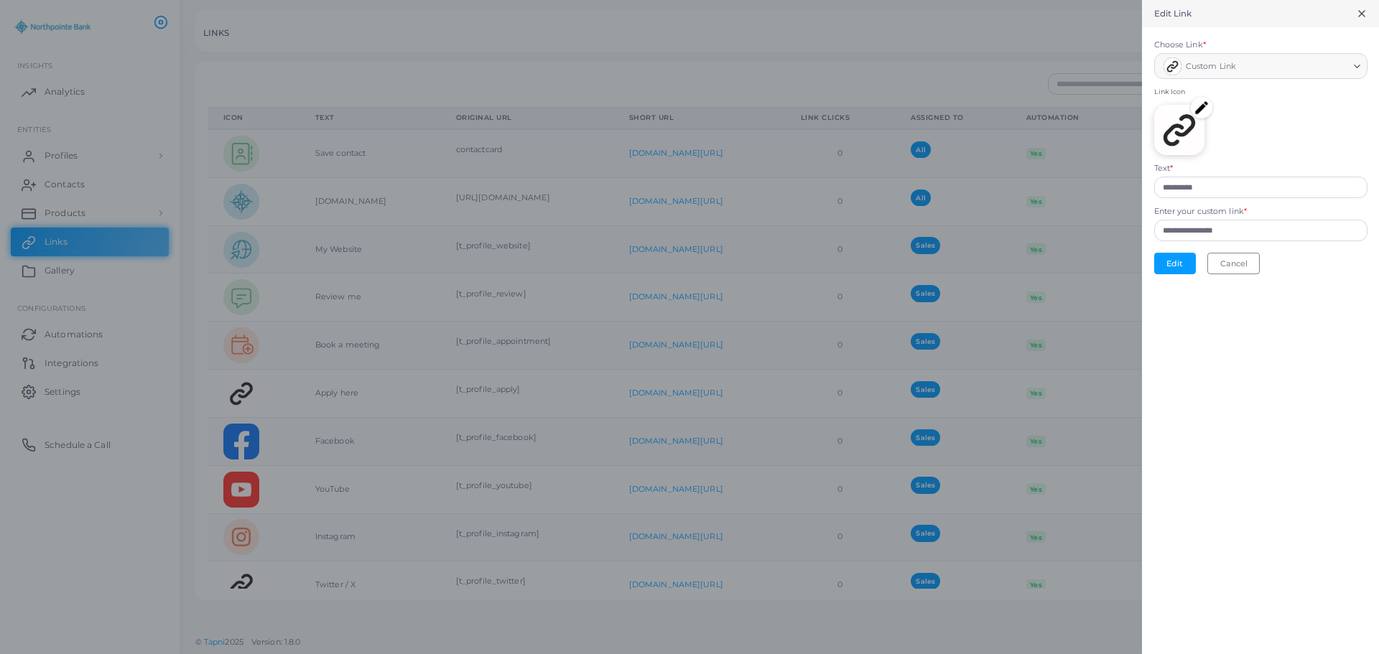
click at [1201, 108] on img at bounding box center [1202, 108] width 22 height 22
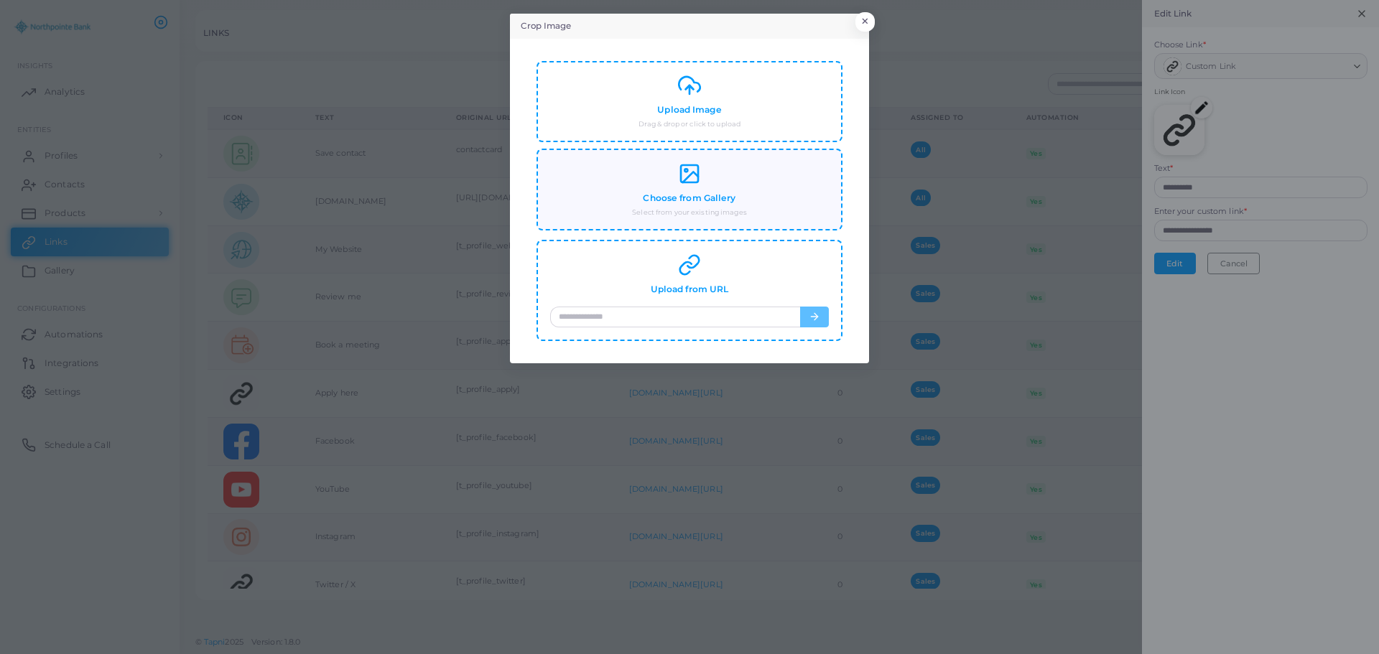
click at [715, 183] on div "Choose from Gallery Select from your existing images" at bounding box center [689, 189] width 279 height 55
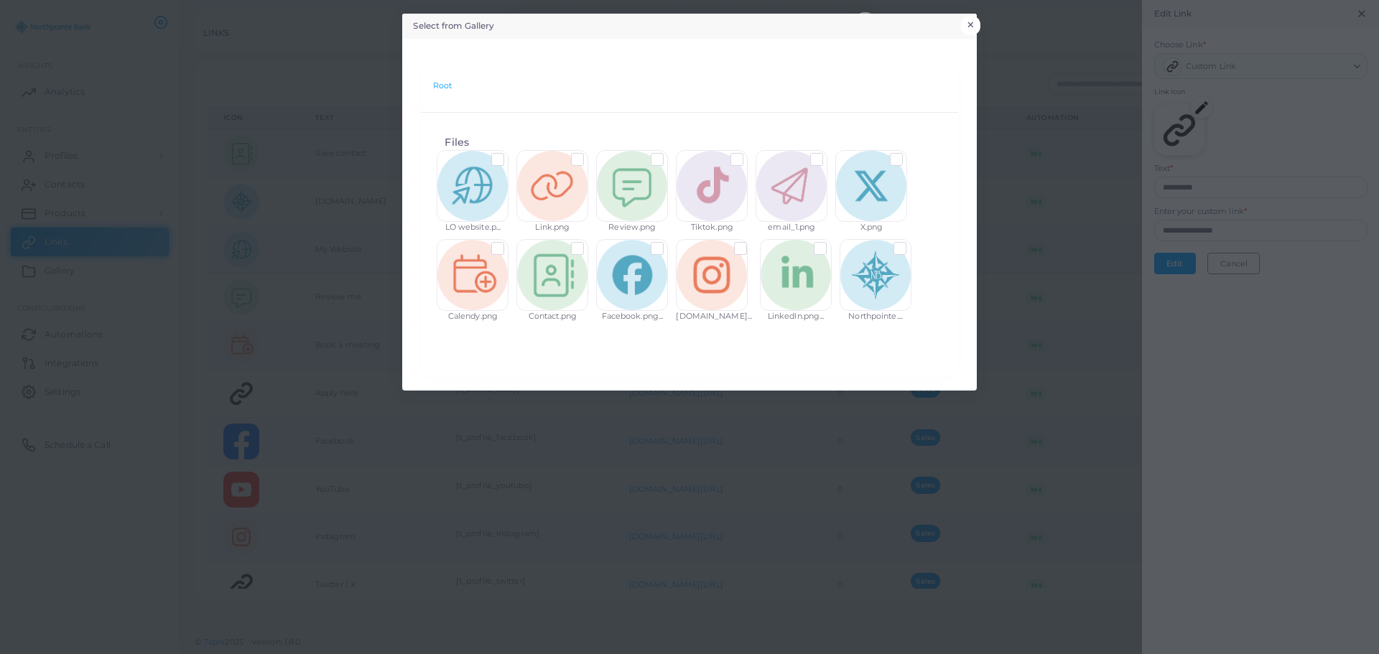
click at [972, 25] on button "×" at bounding box center [970, 25] width 19 height 19
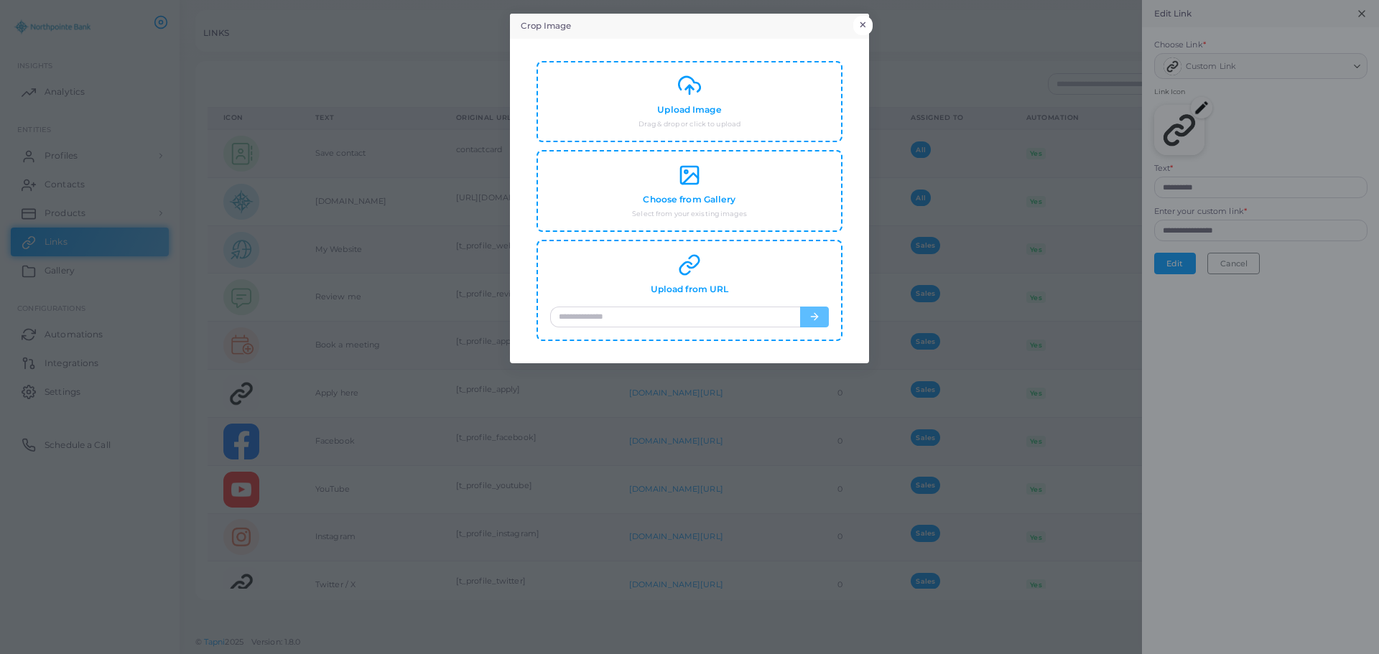
click at [864, 19] on button "×" at bounding box center [862, 25] width 19 height 19
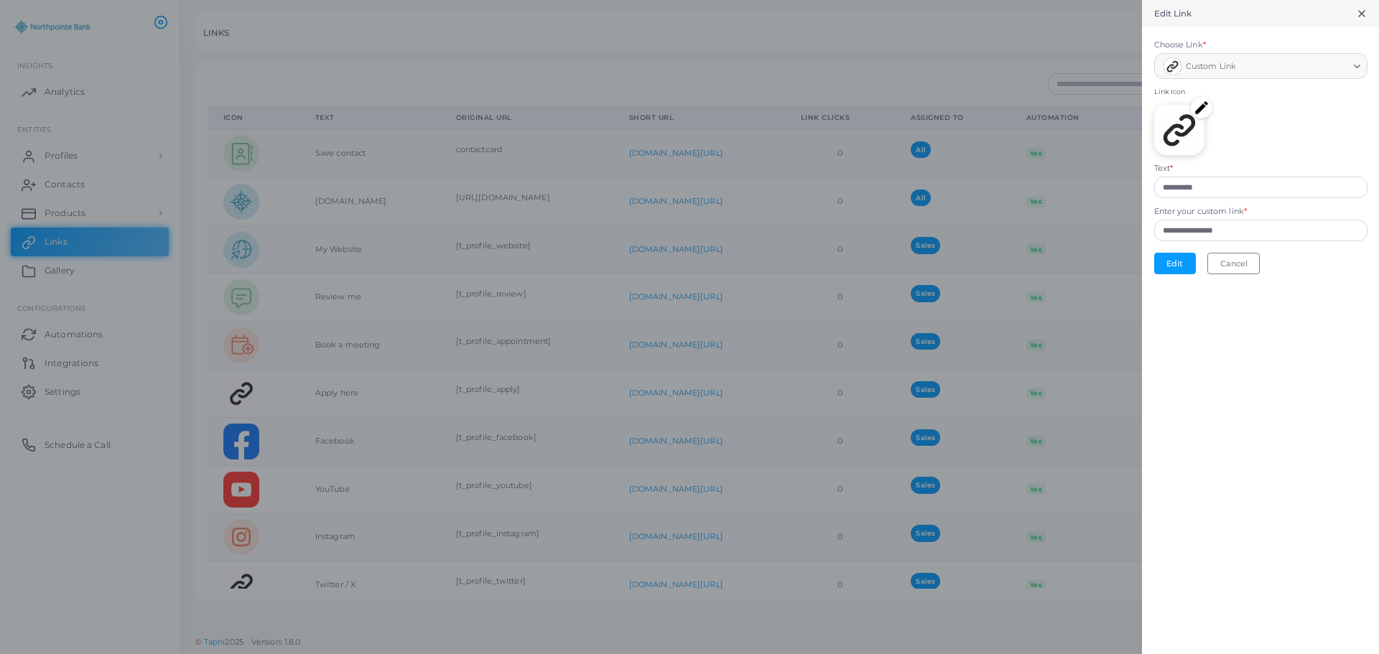
click at [1363, 9] on icon at bounding box center [1361, 13] width 11 height 11
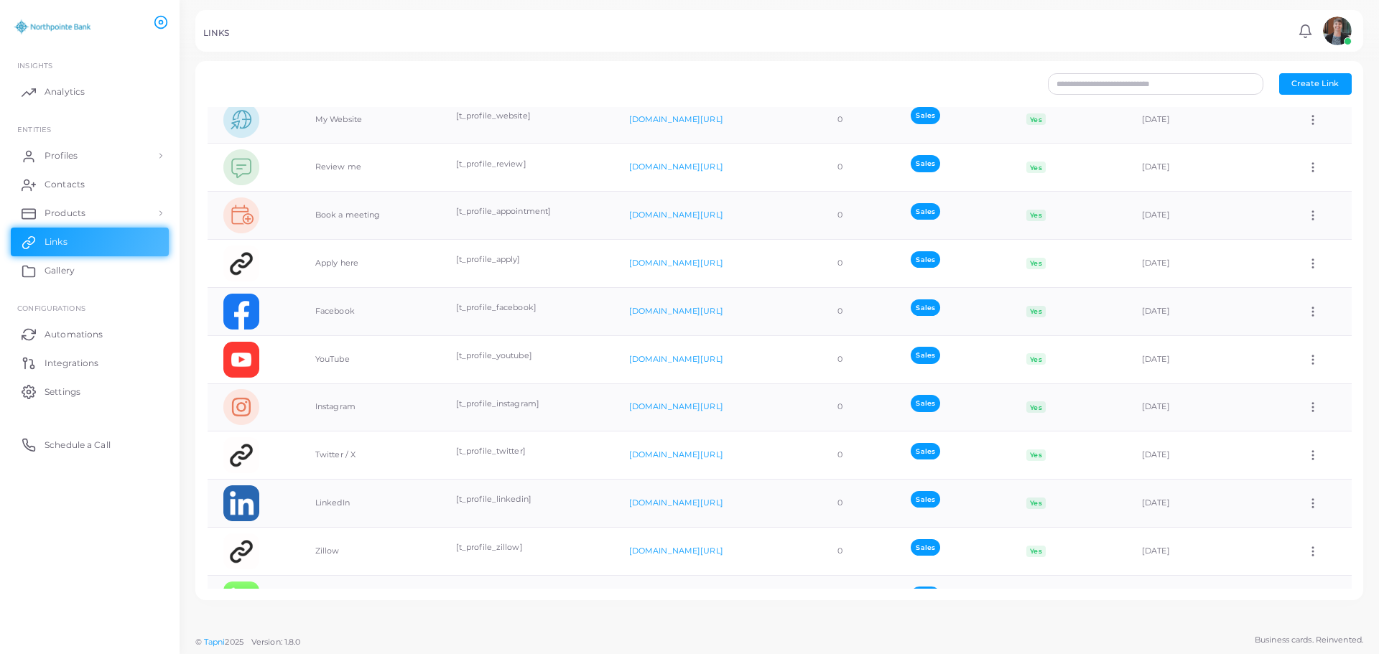
scroll to position [124, 0]
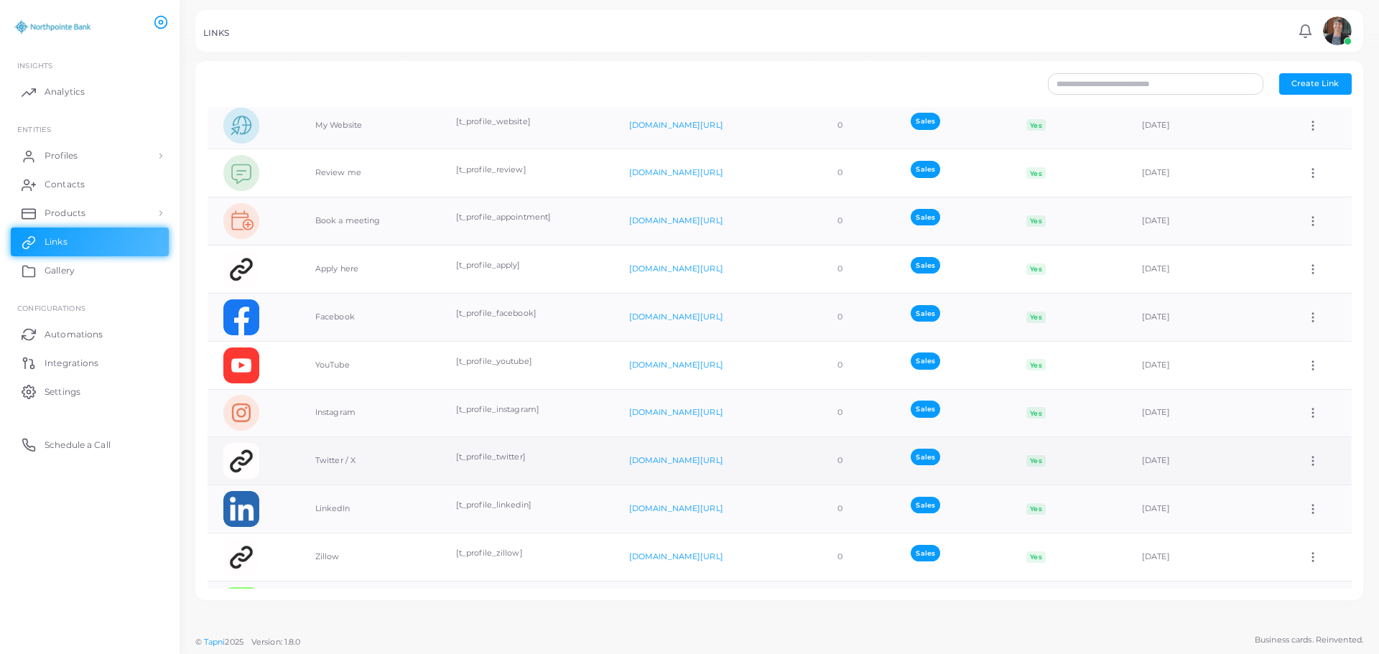
click at [1312, 462] on circle at bounding box center [1312, 460] width 1 height 1
click at [1304, 498] on span "Edit Link" at bounding box center [1304, 498] width 34 height 11
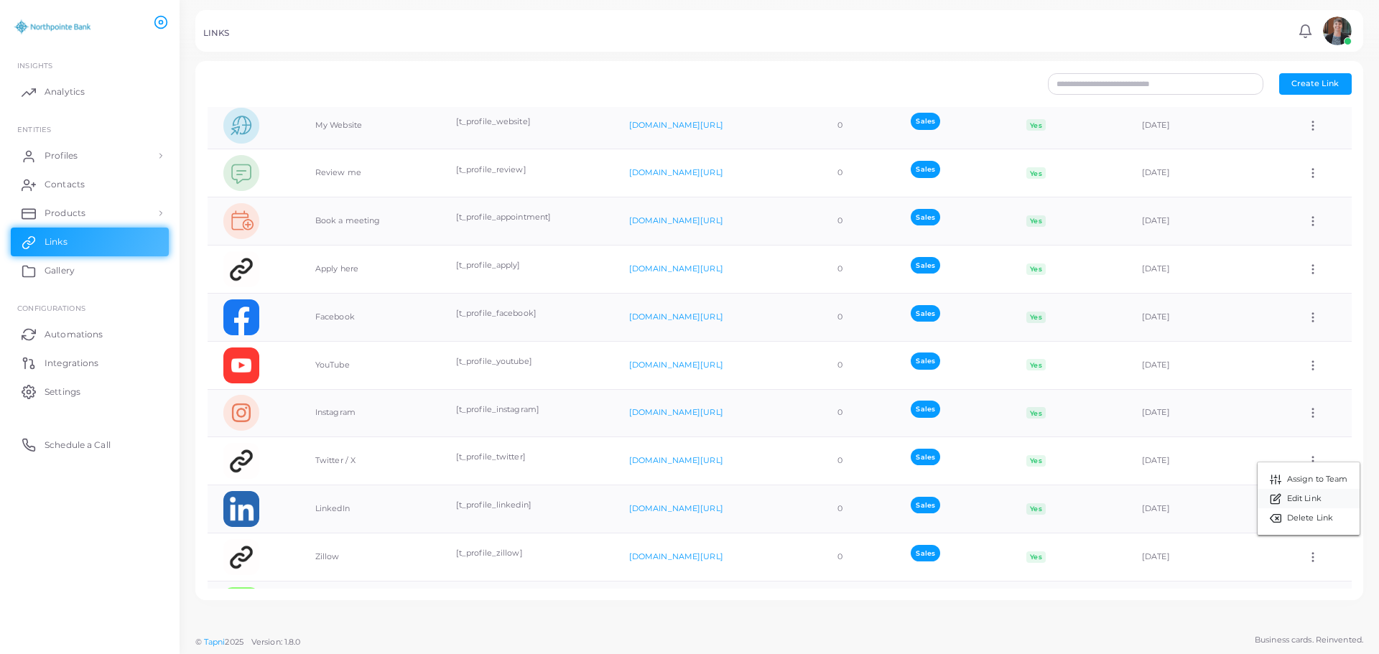
type input "**********"
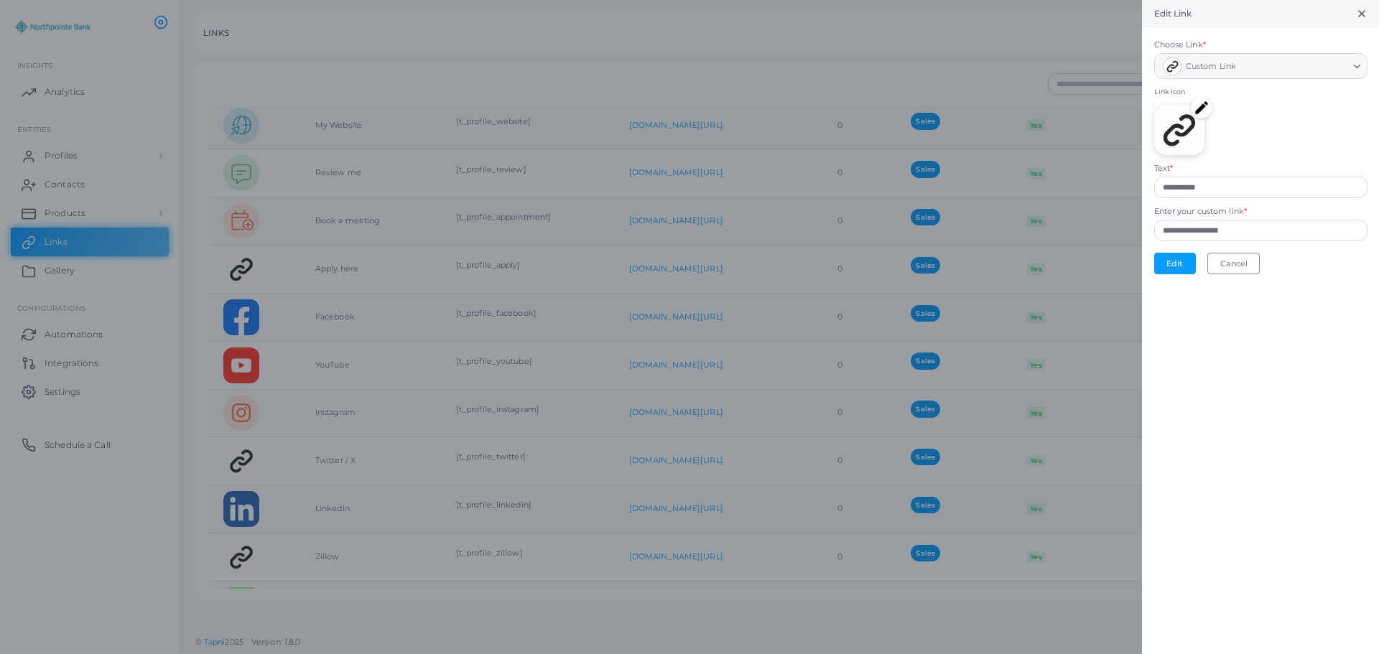
click at [1200, 111] on img at bounding box center [1202, 108] width 22 height 22
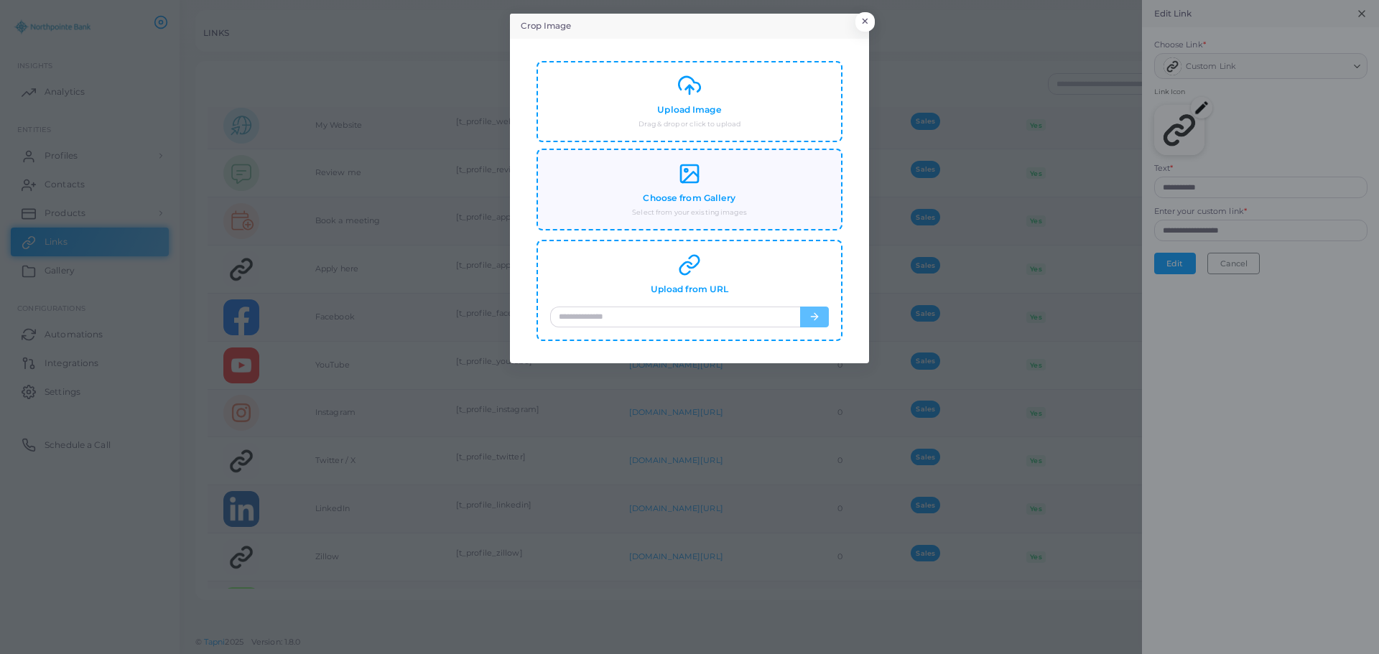
click at [680, 185] on div "Choose from Gallery Select from your existing images" at bounding box center [689, 189] width 279 height 55
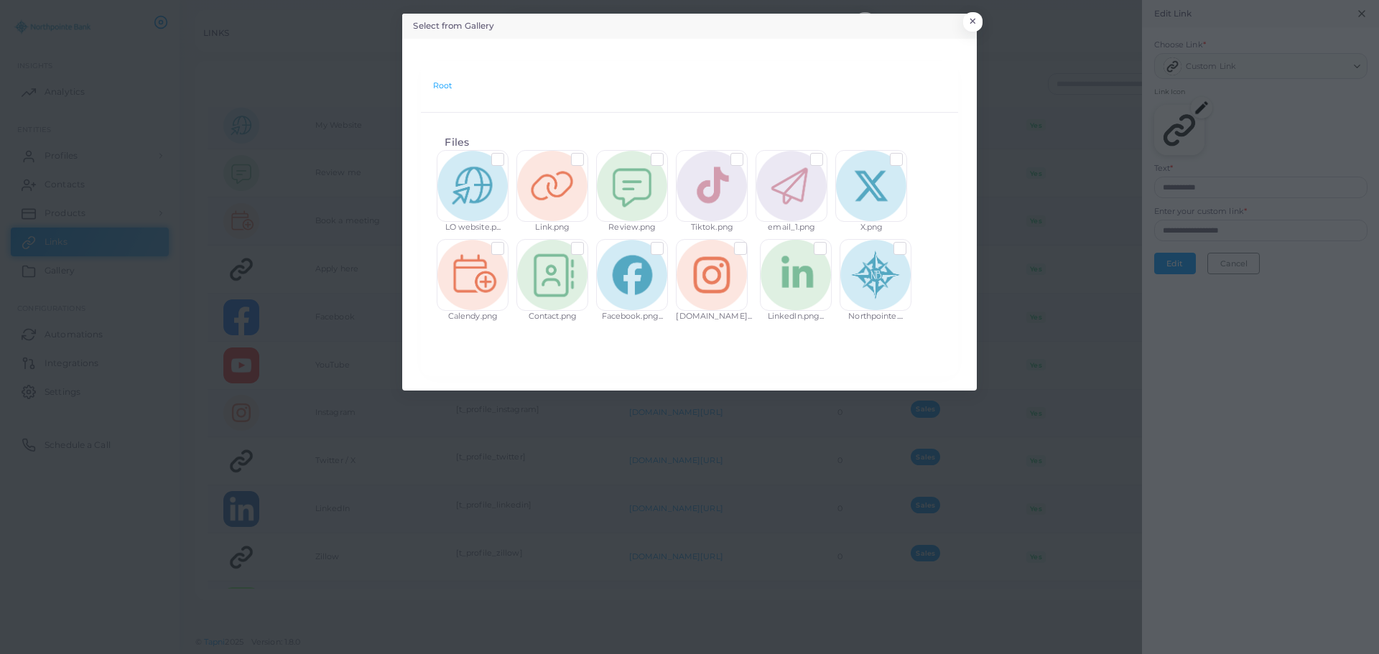
click at [907, 154] on label at bounding box center [907, 154] width 0 height 0
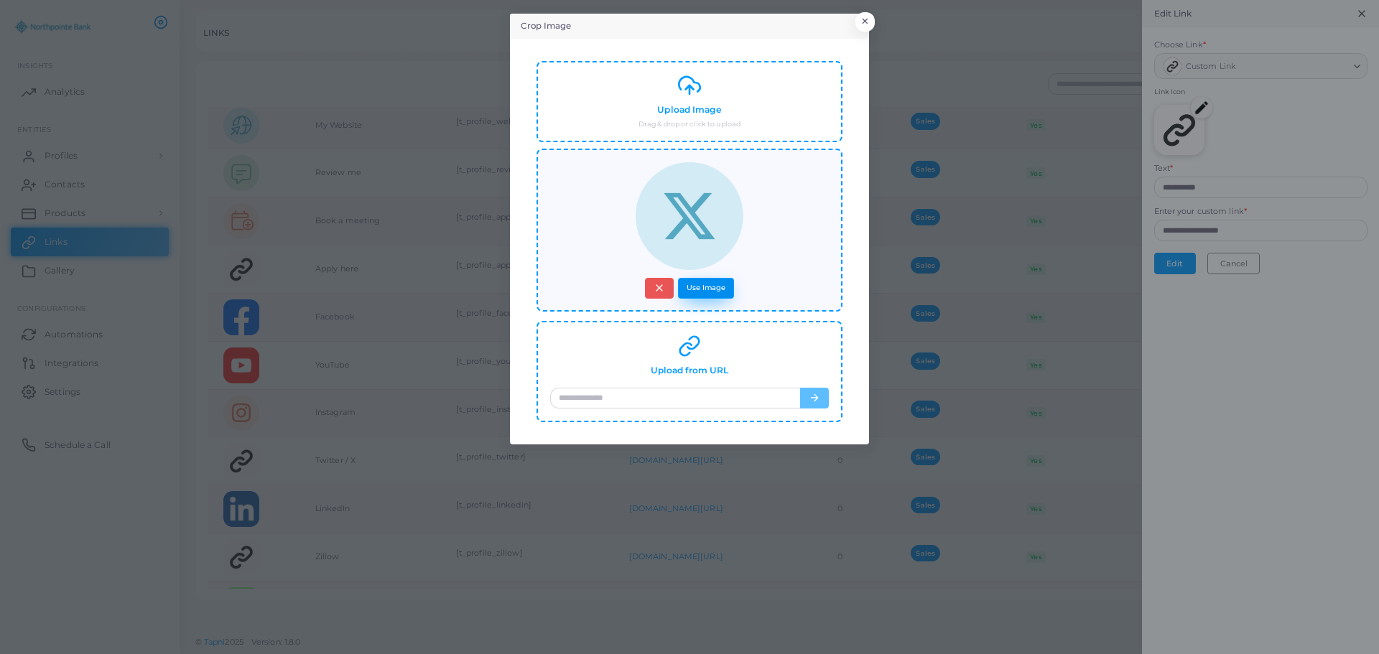
click at [718, 288] on button "Use Image" at bounding box center [706, 288] width 56 height 21
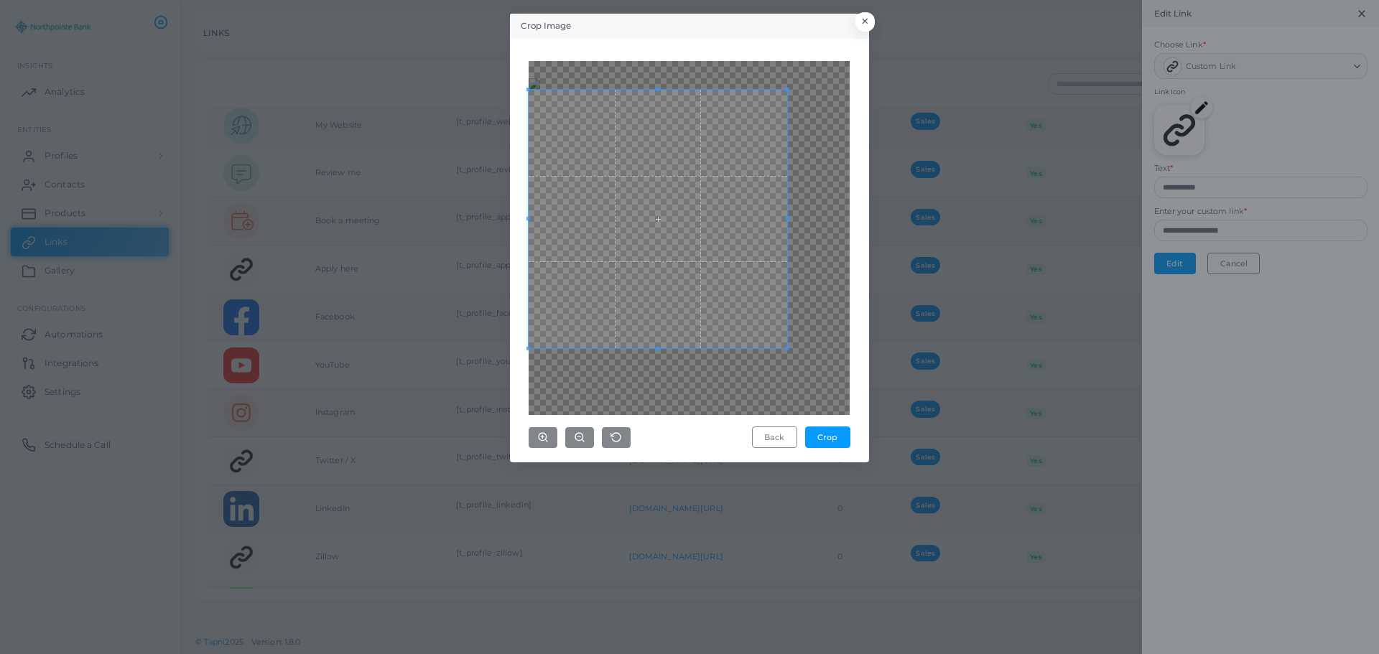
click at [529, 352] on div at bounding box center [688, 238] width 321 height 354
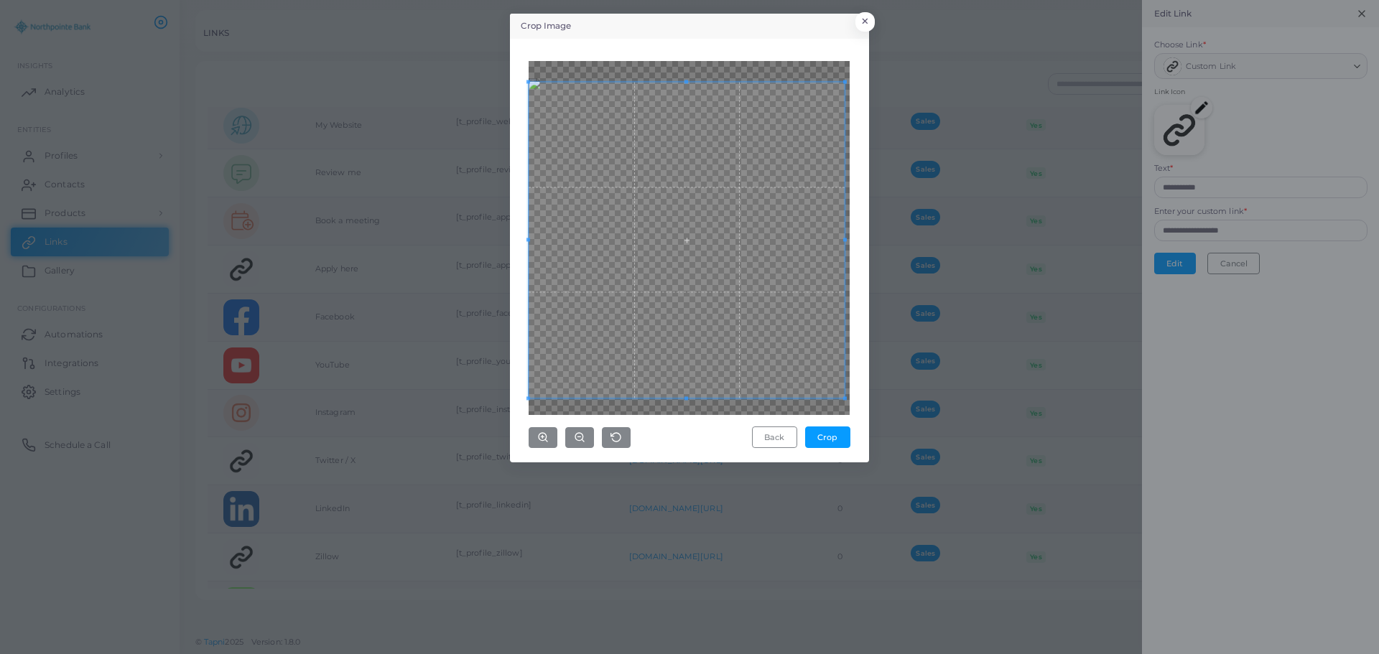
click at [865, 373] on div "Crop Image × Back Crop" at bounding box center [689, 238] width 359 height 449
click at [848, 240] on div at bounding box center [688, 238] width 321 height 354
click at [688, 74] on div at bounding box center [688, 238] width 321 height 354
click at [851, 80] on div "Back Crop" at bounding box center [689, 251] width 343 height 408
click at [680, 257] on span at bounding box center [687, 238] width 316 height 316
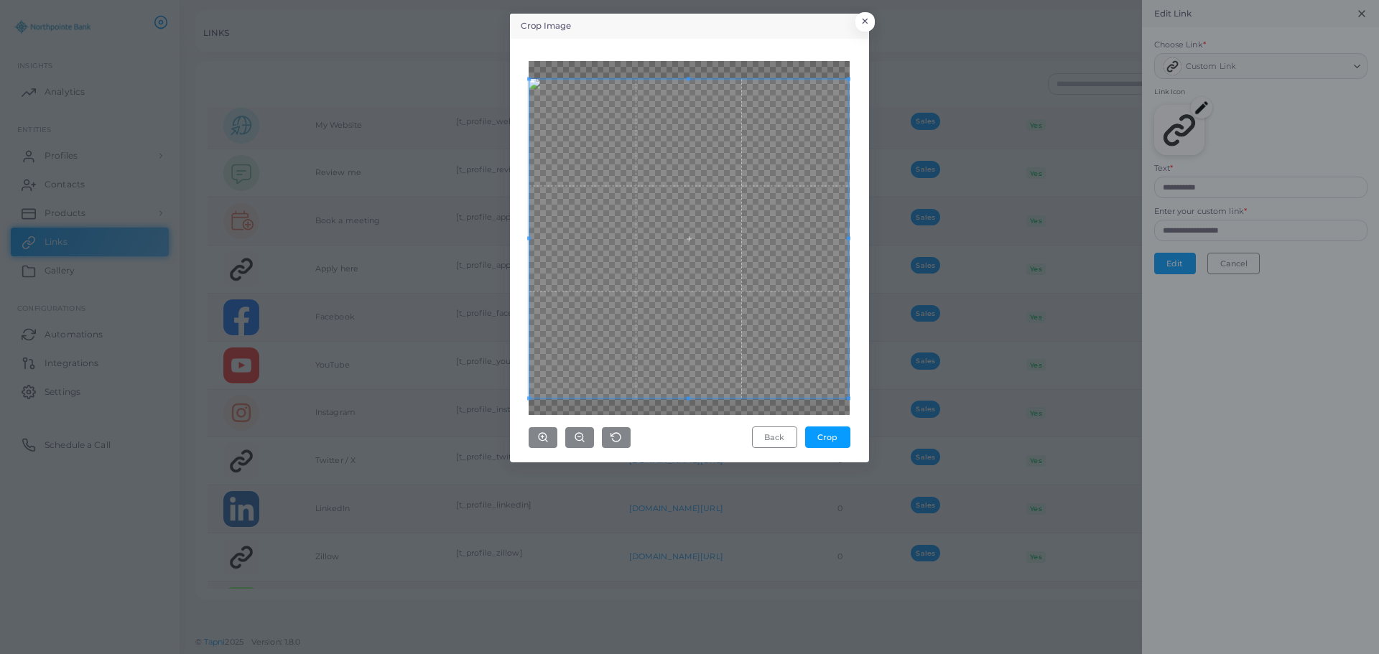
click at [853, 237] on div "Back Crop" at bounding box center [689, 251] width 343 height 408
click at [689, 70] on div at bounding box center [688, 238] width 321 height 354
click at [832, 432] on button "Crop" at bounding box center [827, 438] width 45 height 22
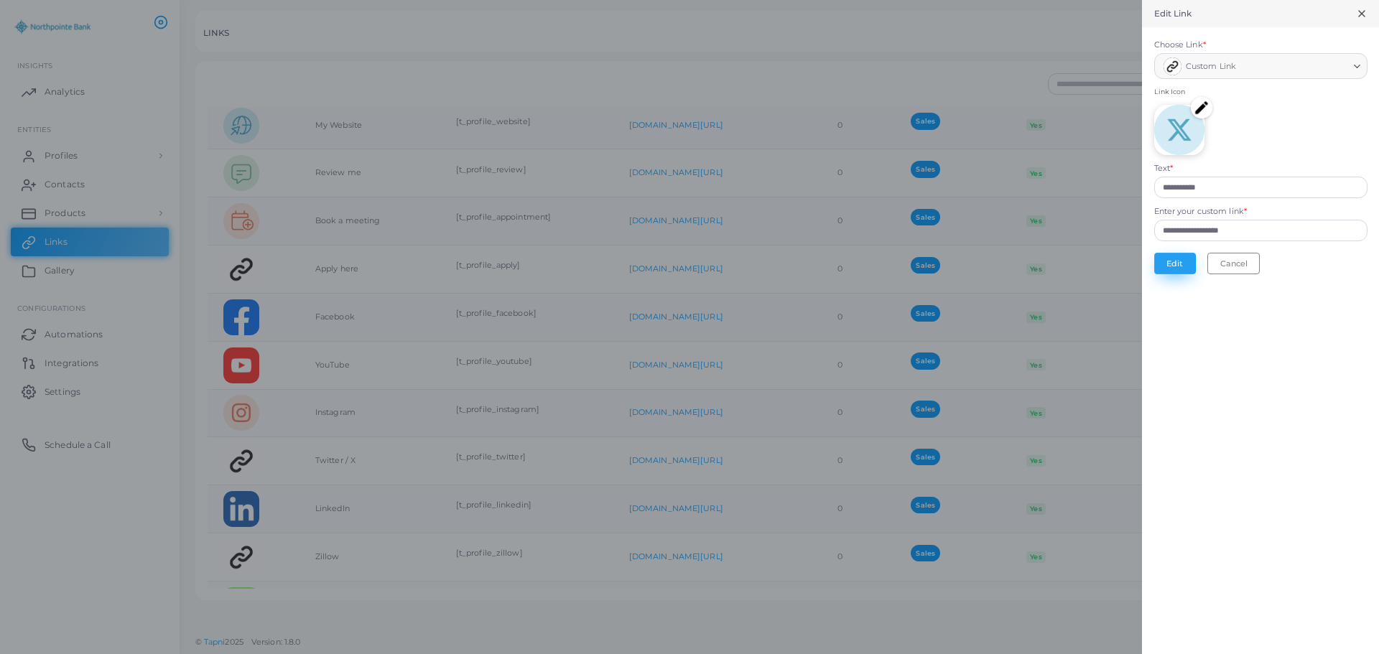
click at [1173, 260] on button "Edit" at bounding box center [1175, 264] width 42 height 22
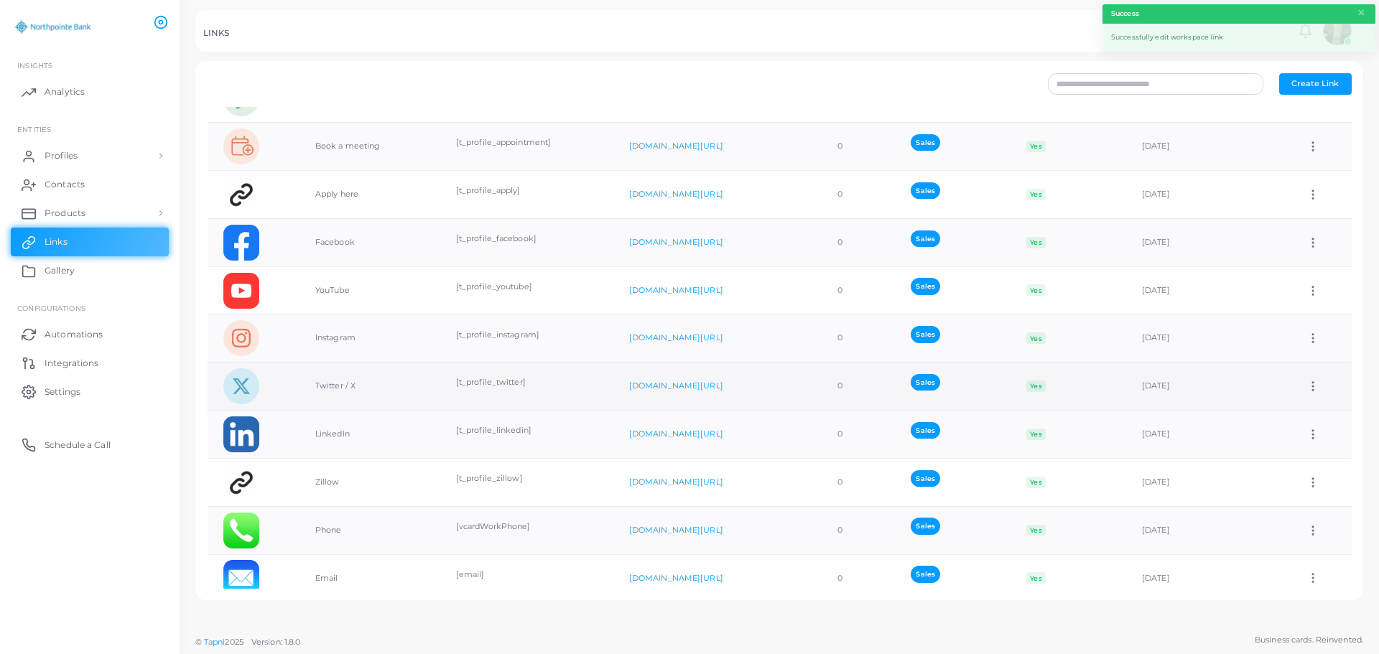
scroll to position [268, 0]
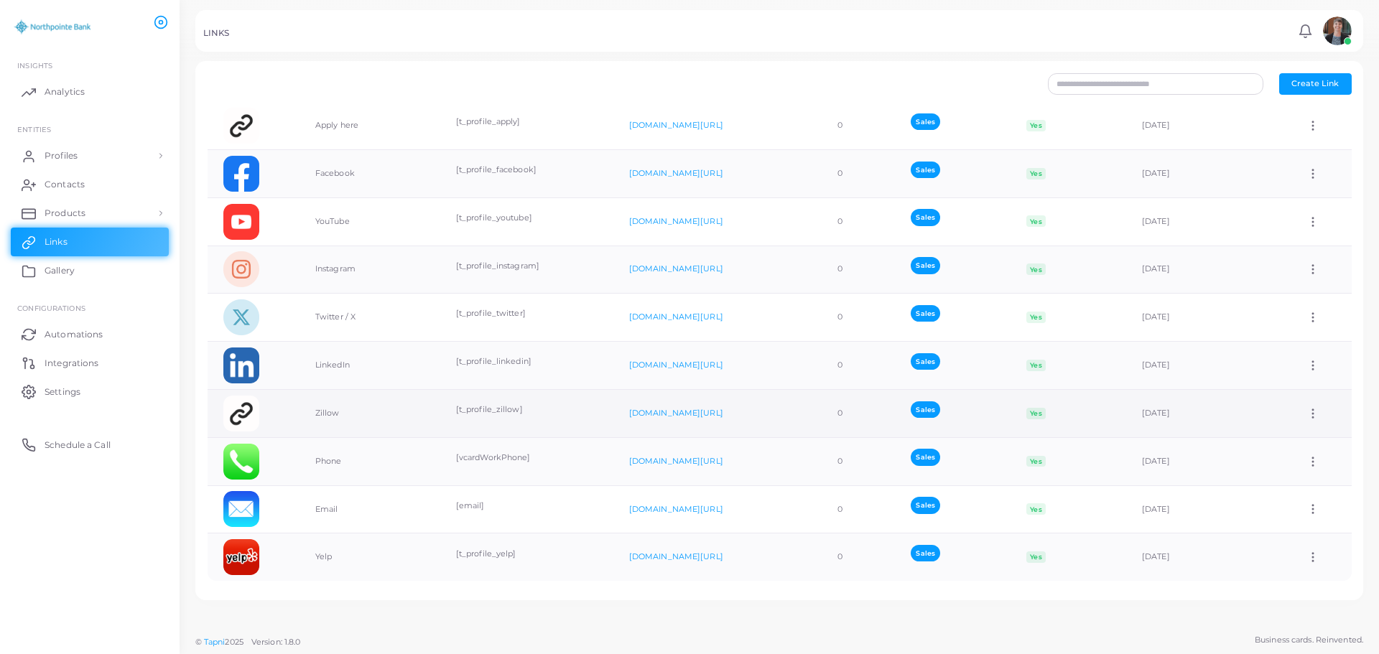
click at [1306, 413] on icon at bounding box center [1312, 413] width 13 height 13
click at [1307, 450] on span "Edit Link" at bounding box center [1304, 449] width 34 height 11
type input "******"
type input "**********"
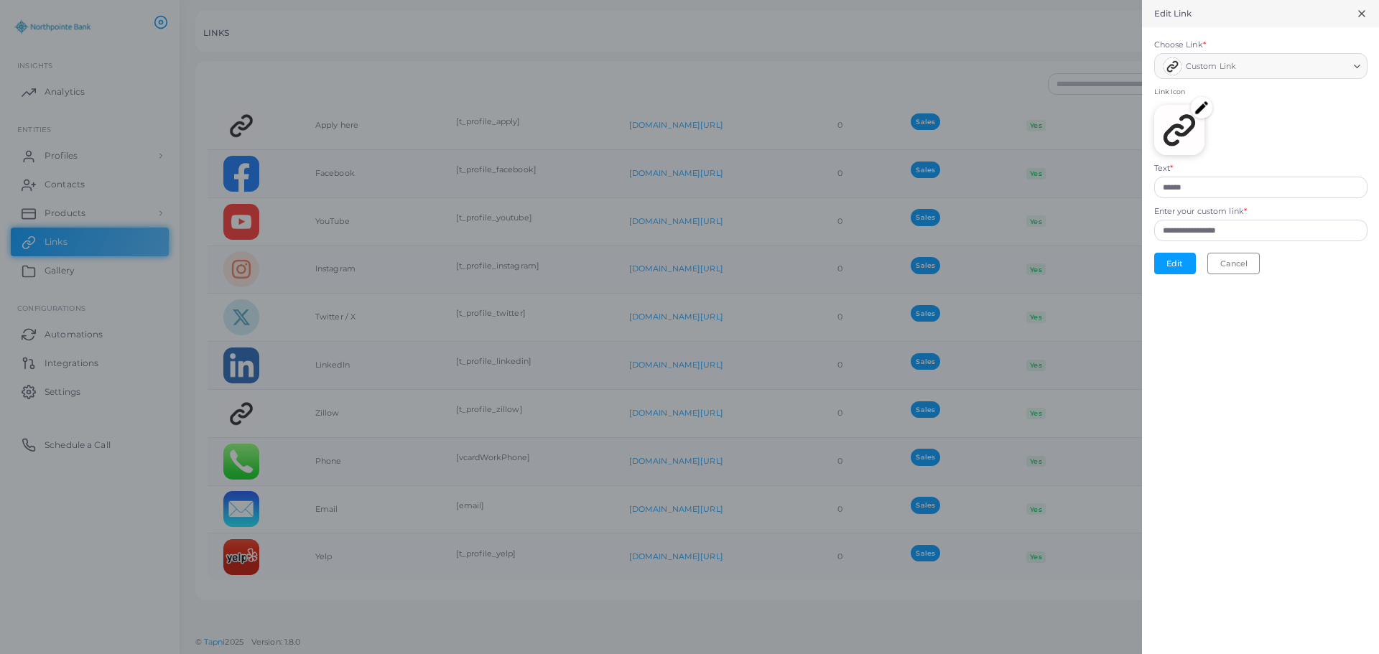
click at [1201, 111] on img at bounding box center [1202, 108] width 22 height 22
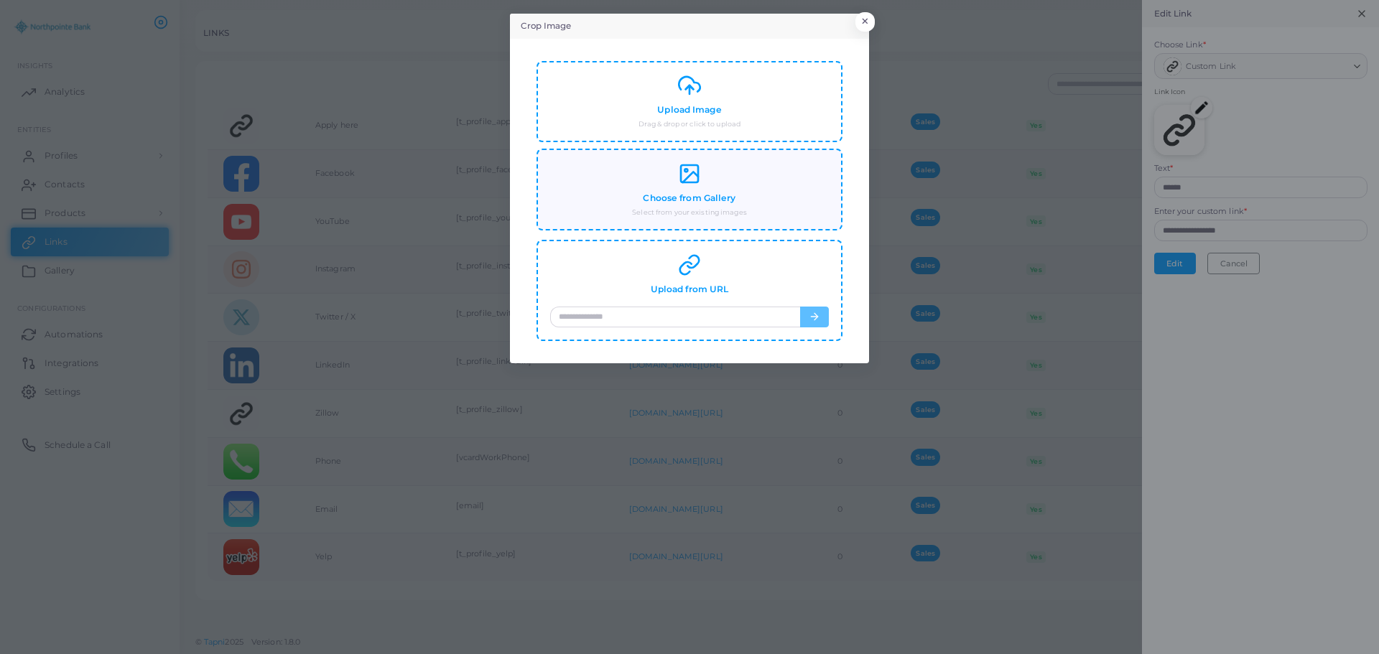
click at [652, 198] on h4 "Choose from Gallery" at bounding box center [689, 198] width 93 height 11
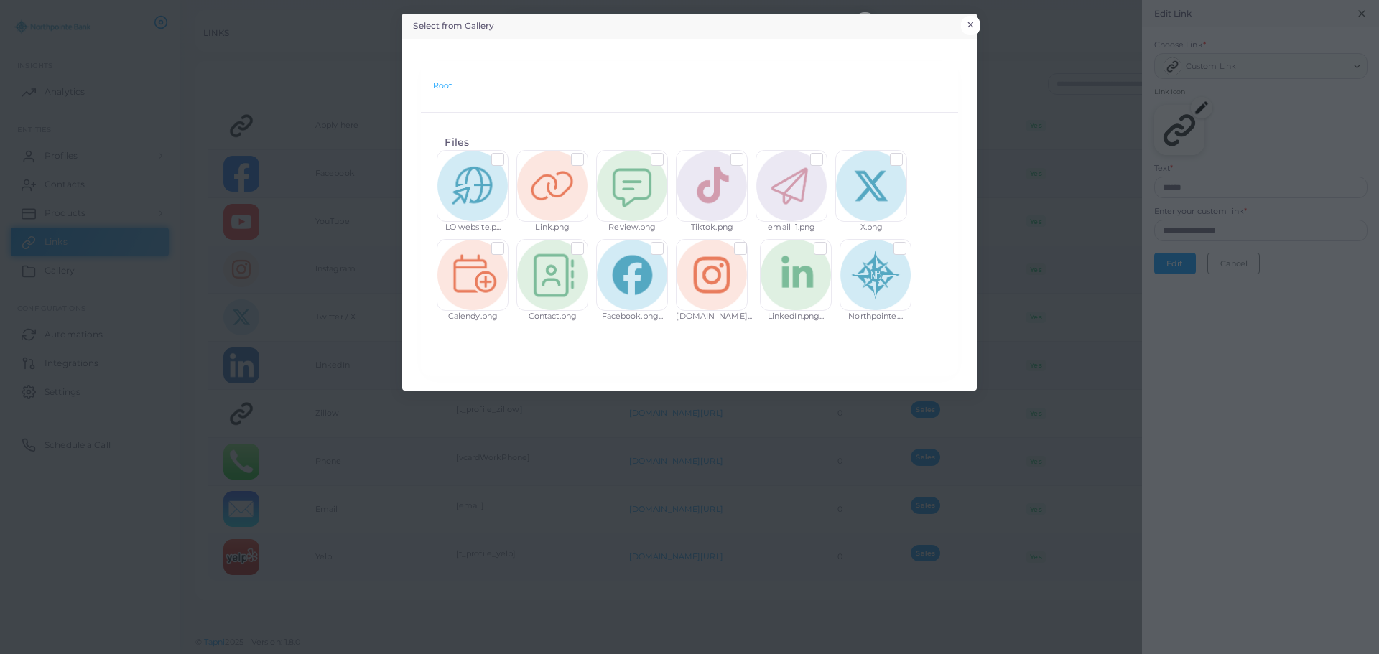
click at [974, 22] on button "×" at bounding box center [970, 25] width 19 height 19
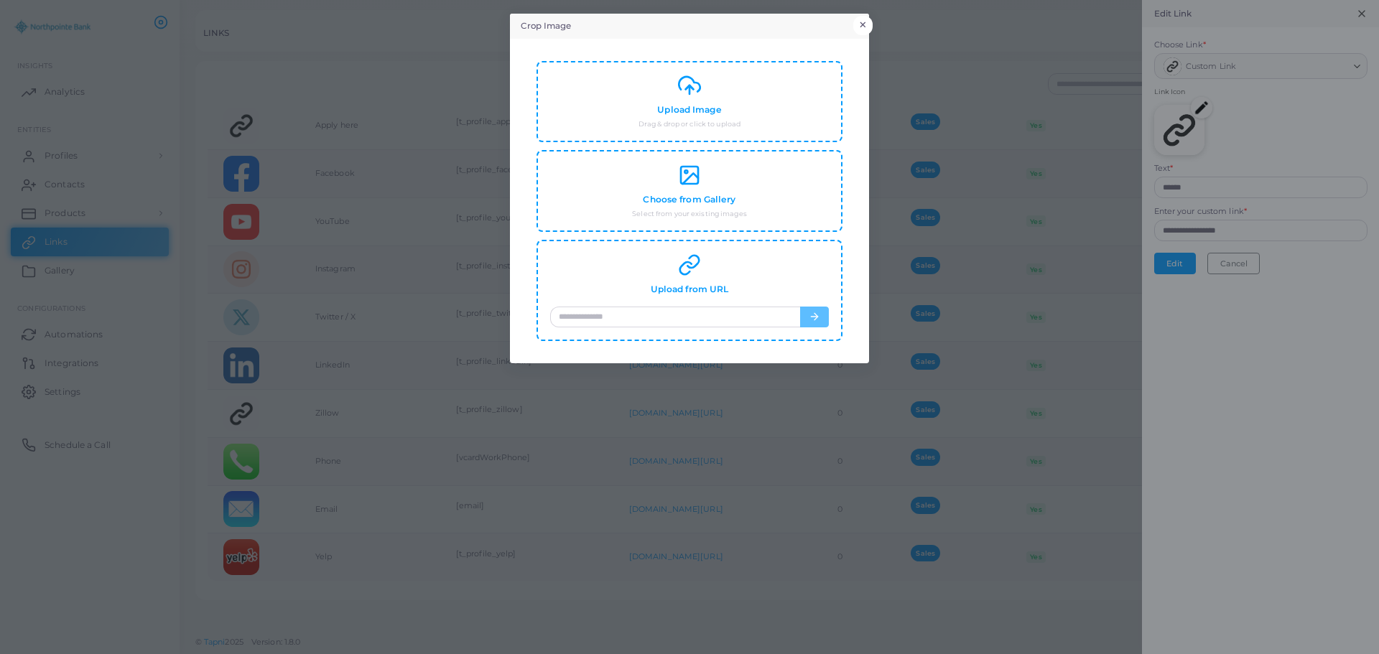
click at [865, 22] on button "×" at bounding box center [862, 25] width 19 height 19
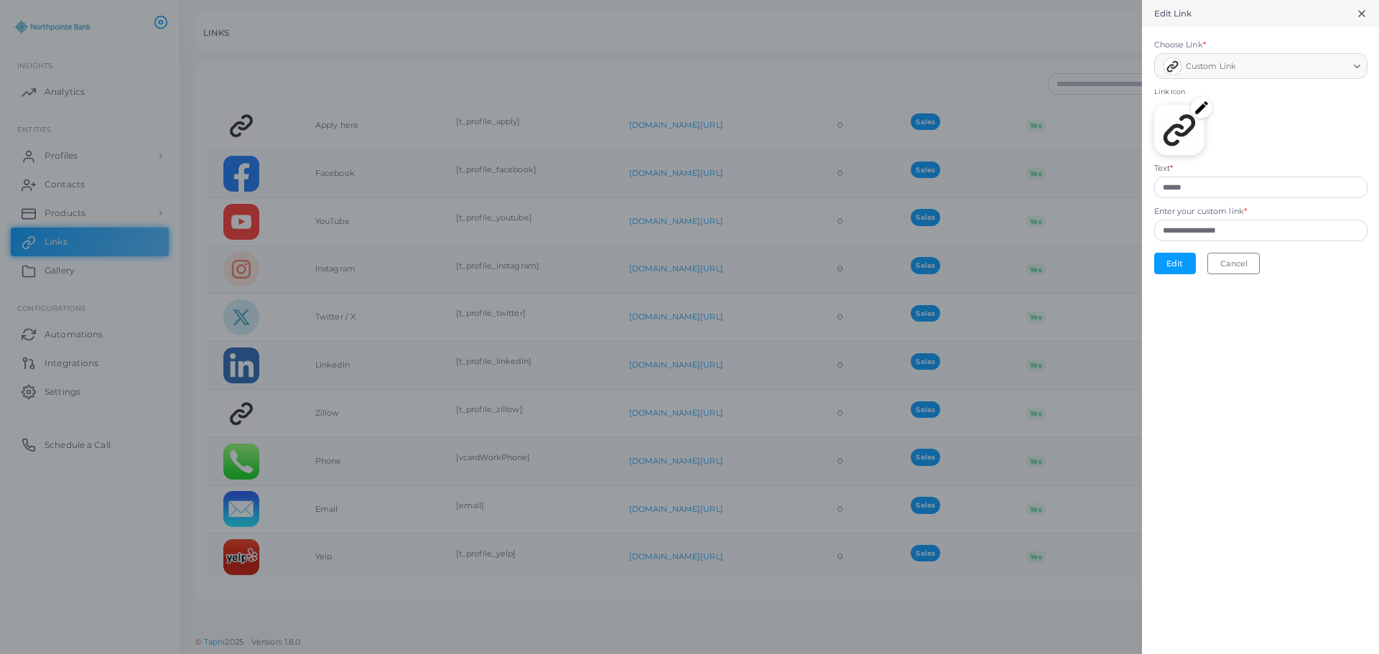
click at [1364, 11] on line at bounding box center [1362, 14] width 6 height 6
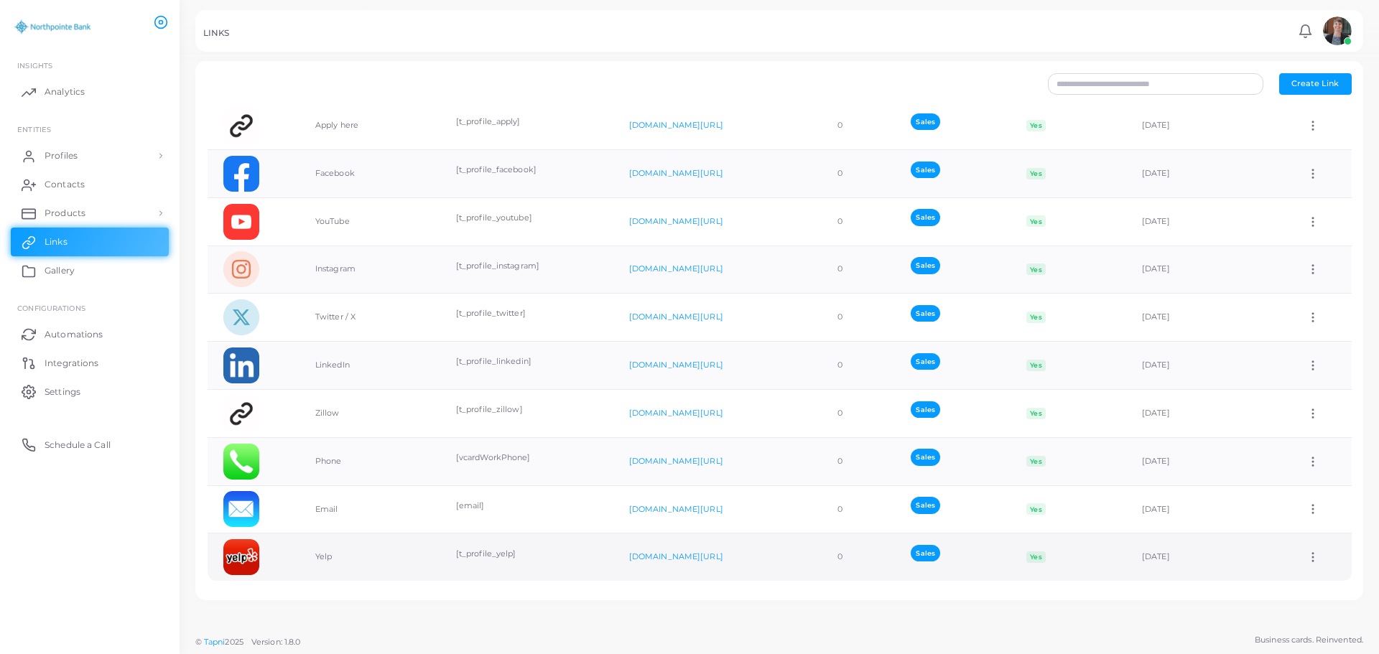
click at [1306, 555] on icon at bounding box center [1312, 557] width 13 height 13
click at [1298, 589] on span "Edit Link" at bounding box center [1304, 592] width 34 height 11
type input "****"
type input "**********"
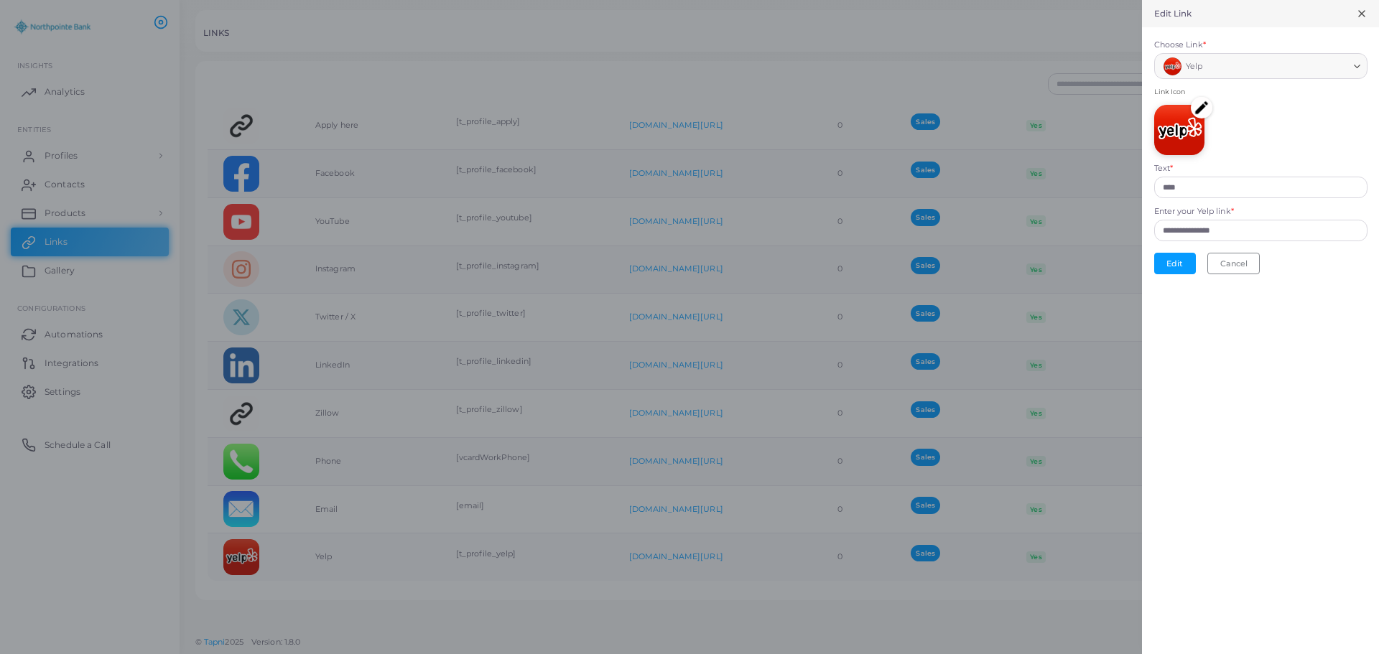
click at [1201, 108] on img at bounding box center [1202, 108] width 22 height 22
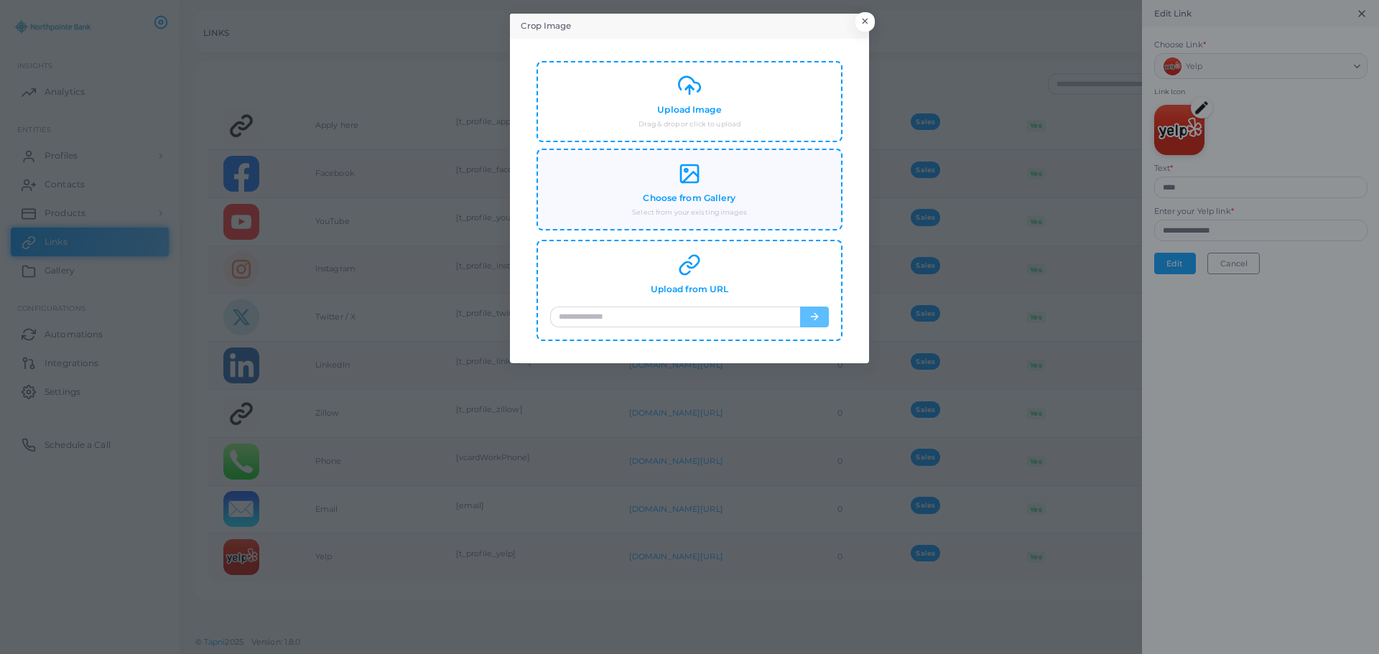
click at [702, 185] on div "Choose from Gallery Select from your existing images" at bounding box center [689, 189] width 279 height 55
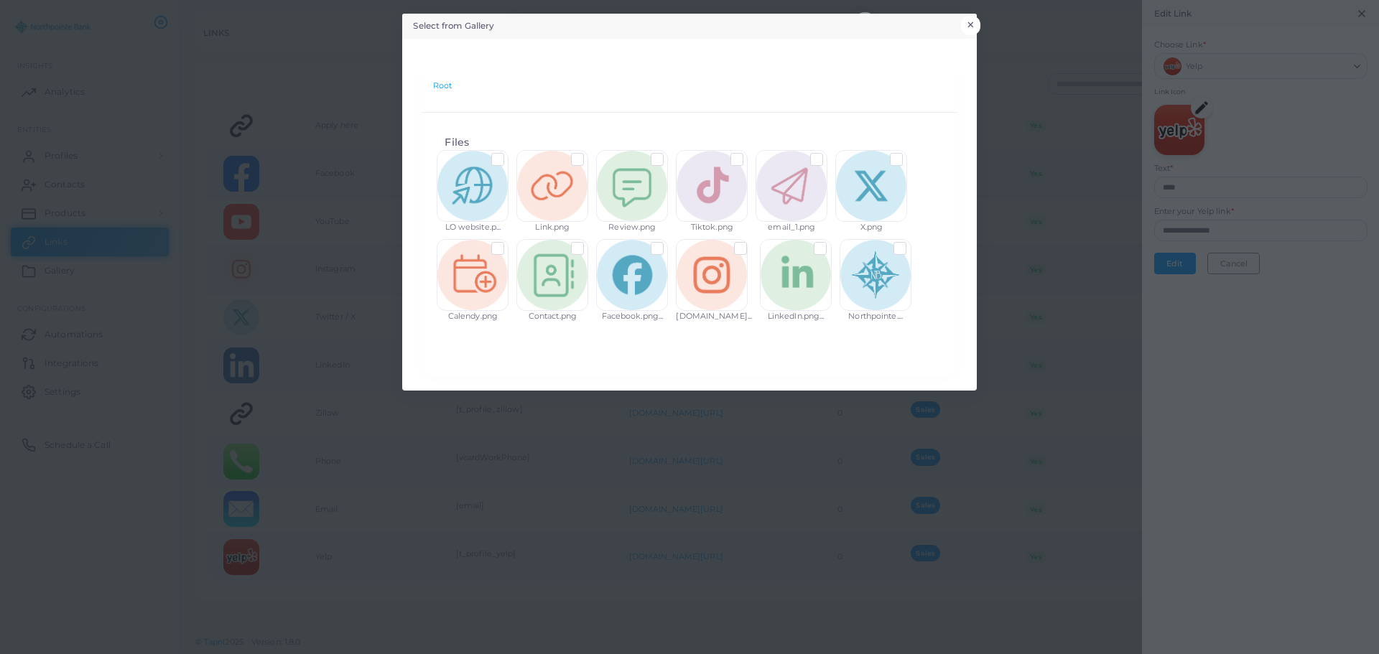
click at [972, 24] on button "×" at bounding box center [970, 25] width 19 height 19
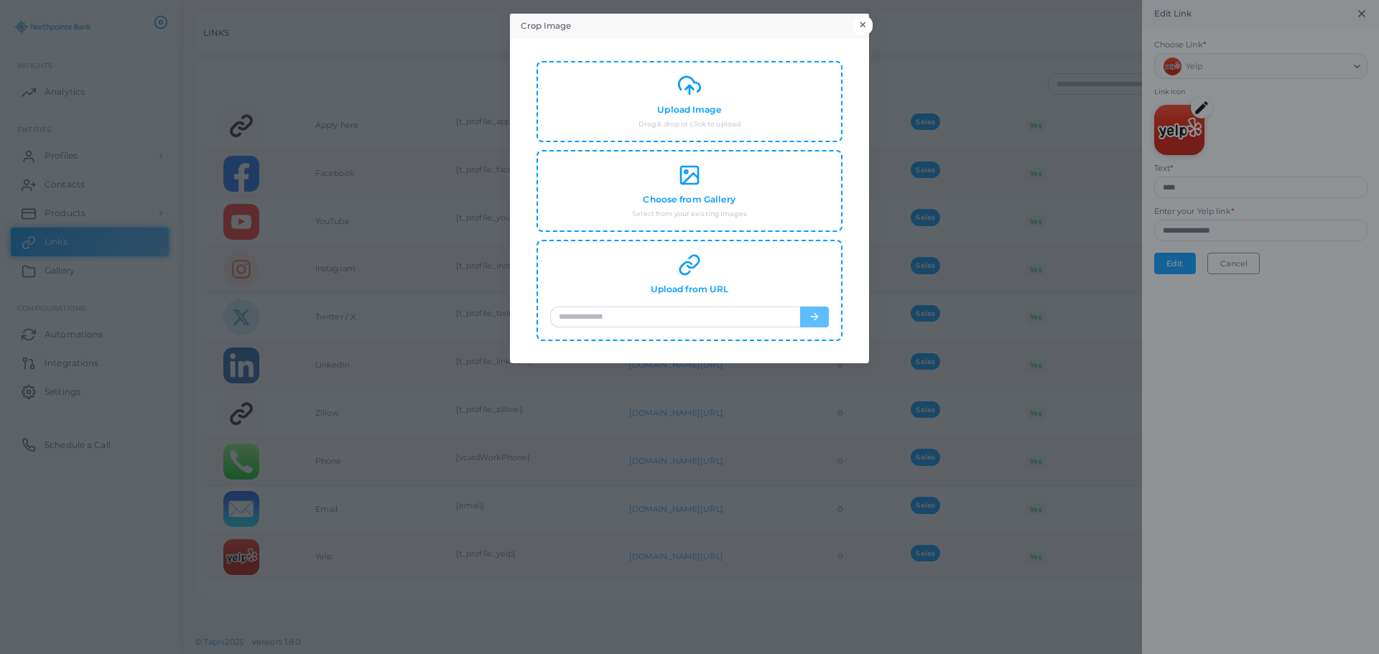
click at [863, 24] on button "×" at bounding box center [862, 25] width 19 height 19
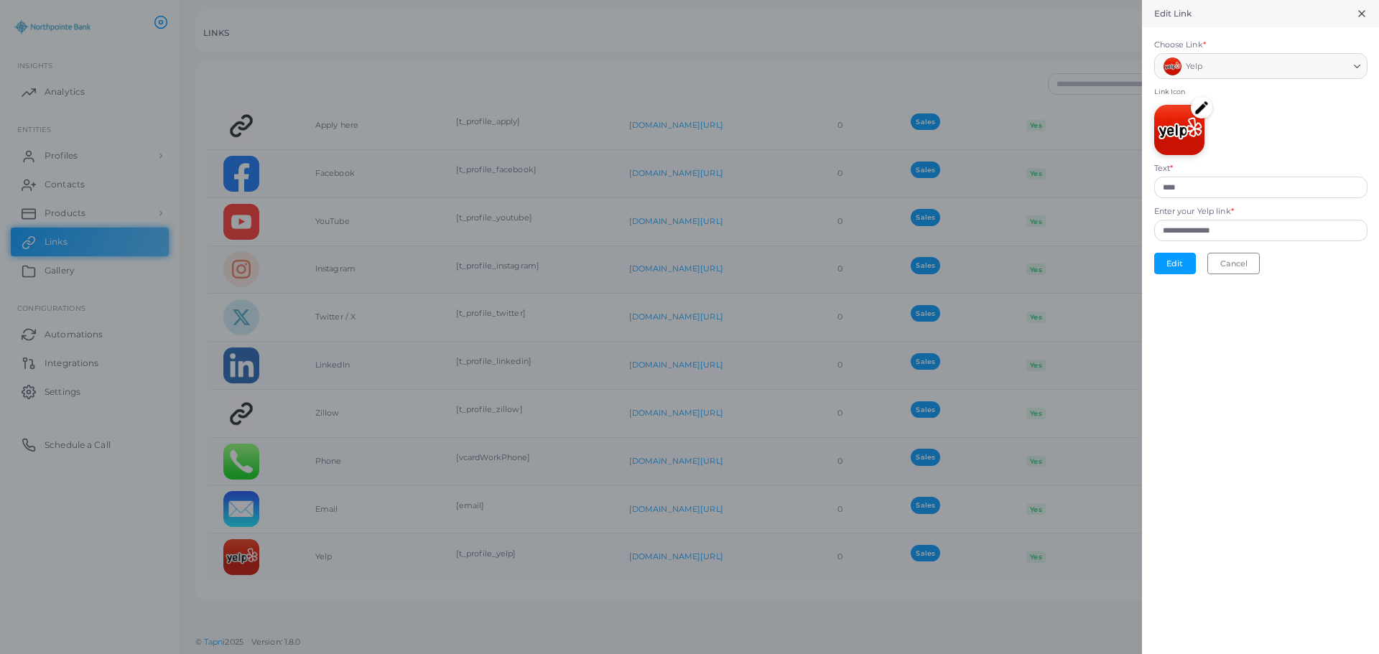
click at [1368, 12] on div "Edit Link" at bounding box center [1260, 13] width 237 height 27
click at [1359, 17] on icon at bounding box center [1361, 13] width 11 height 11
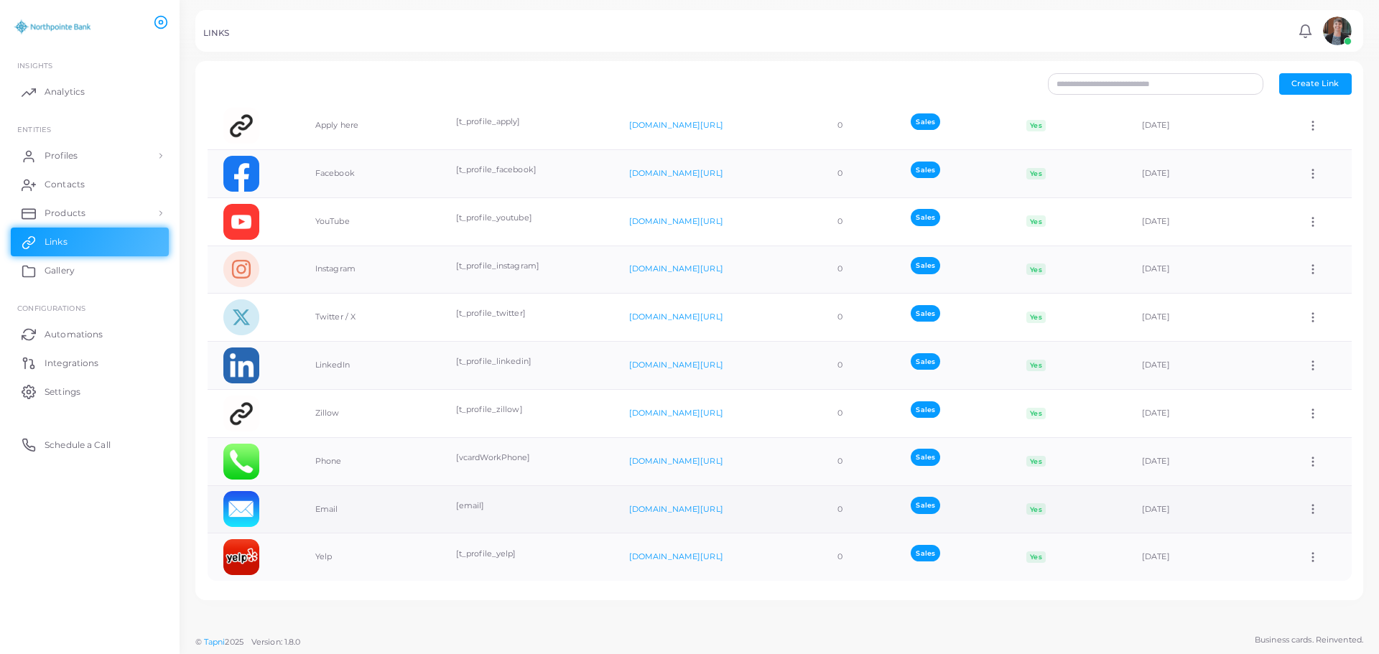
click at [1306, 509] on icon at bounding box center [1312, 509] width 13 height 13
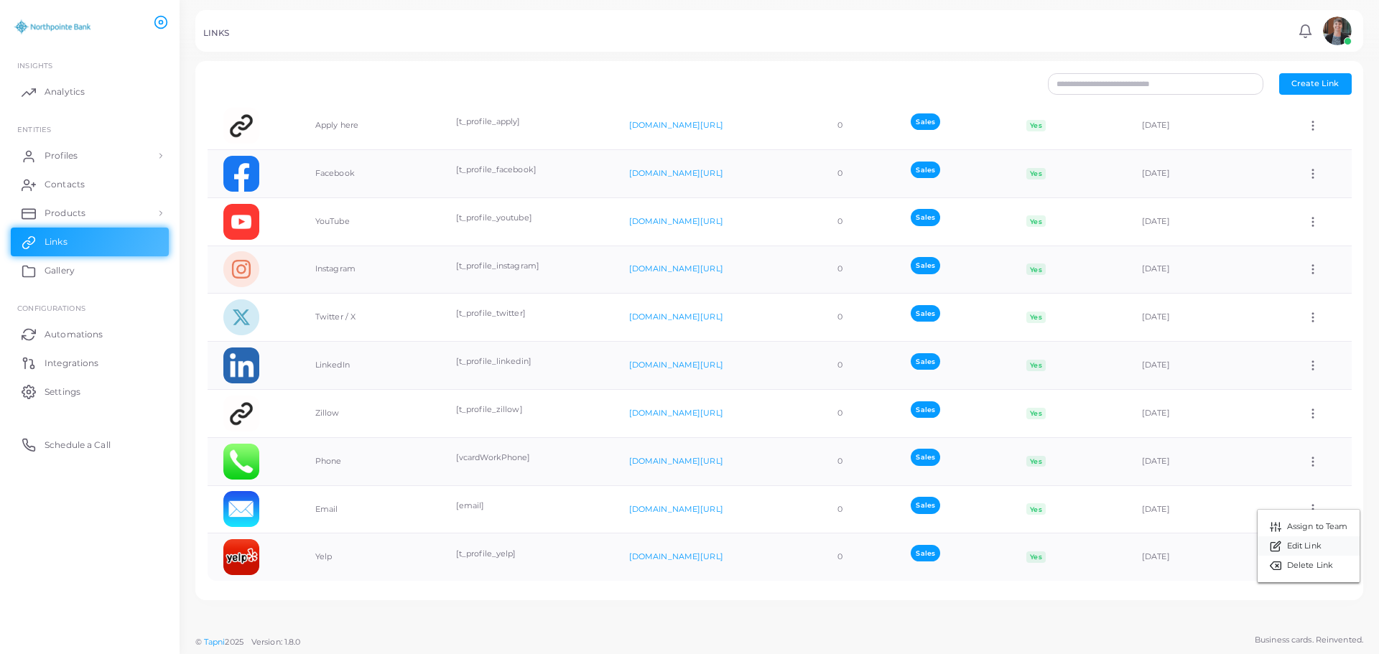
drag, startPoint x: 1286, startPoint y: 544, endPoint x: 1281, endPoint y: 532, distance: 12.5
click at [1287, 543] on span "Edit Link" at bounding box center [1304, 546] width 34 height 11
type input "*****"
type input "*******"
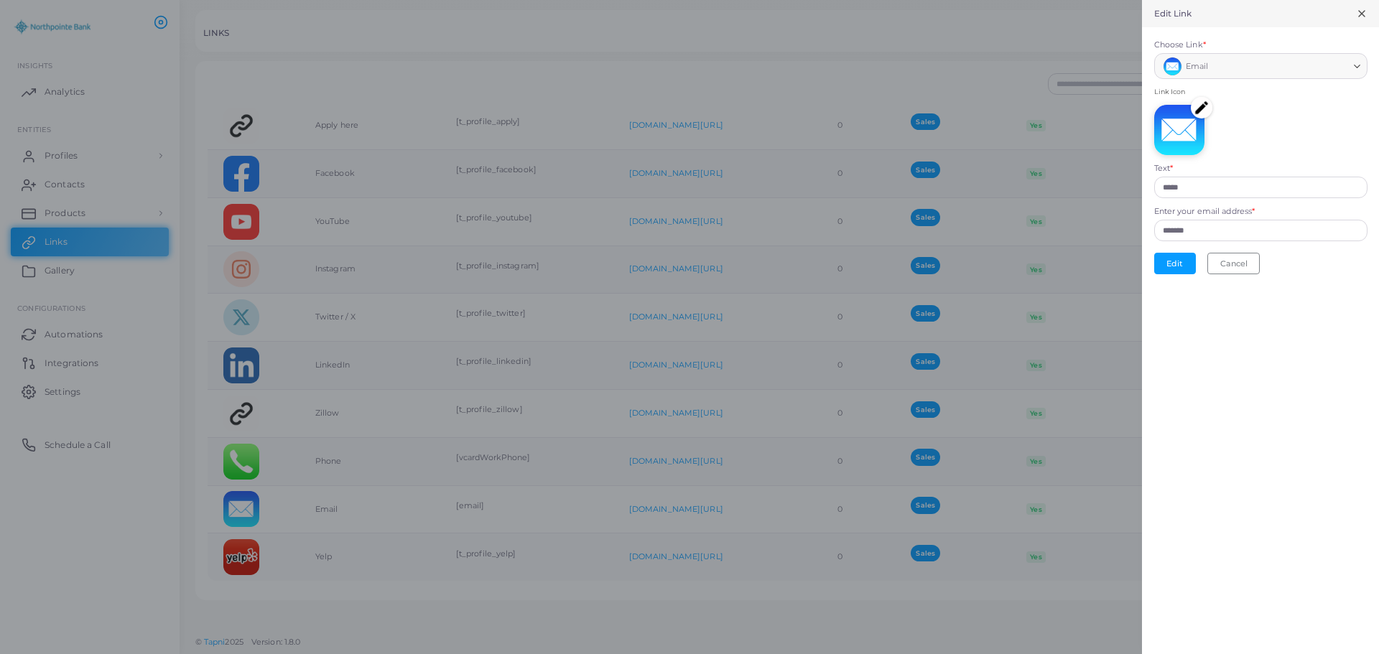
click at [1201, 104] on img at bounding box center [1202, 108] width 22 height 22
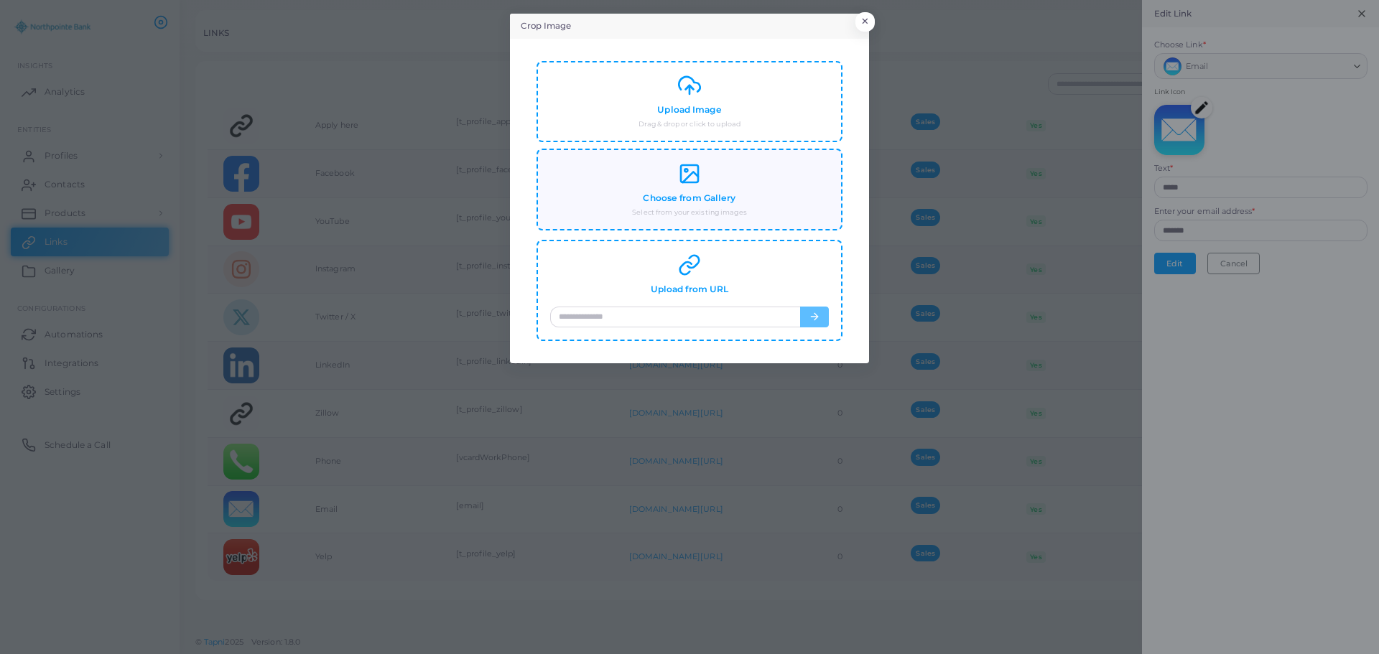
click at [629, 202] on div "Choose from Gallery Select from your existing images" at bounding box center [689, 189] width 279 height 55
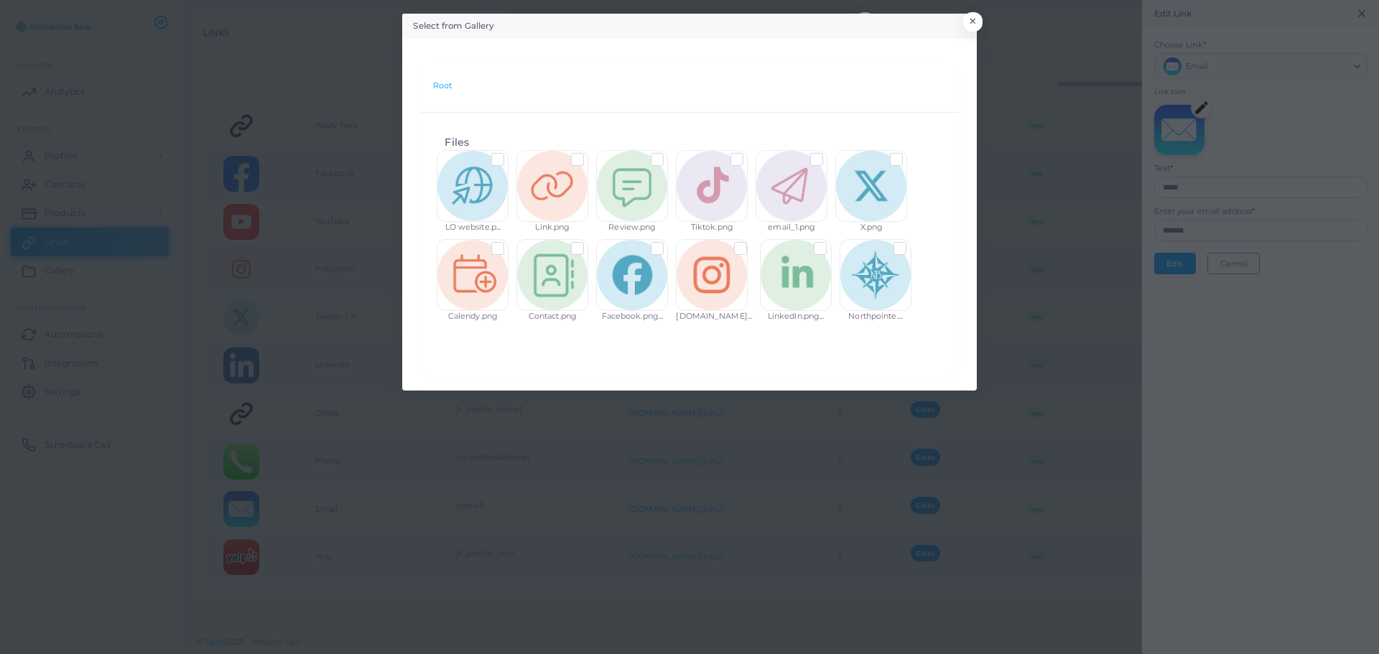
click at [827, 154] on label at bounding box center [827, 154] width 0 height 0
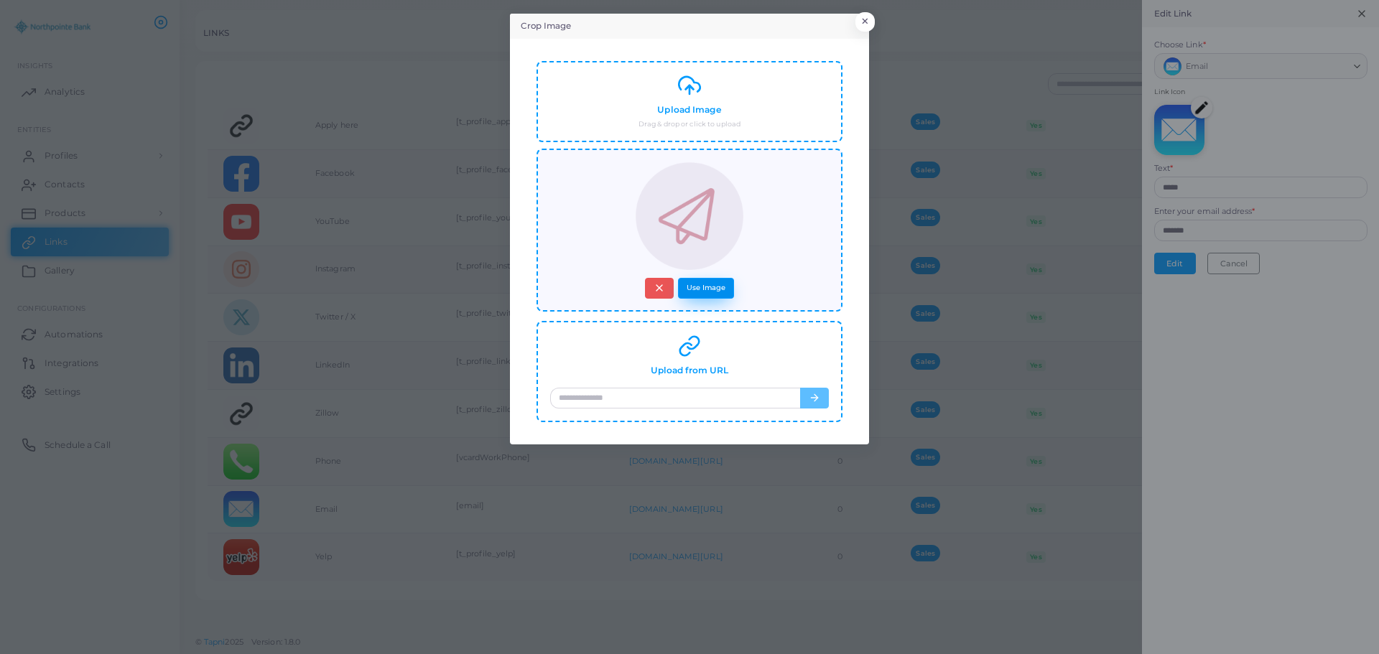
click at [699, 290] on button "Use Image" at bounding box center [706, 288] width 56 height 21
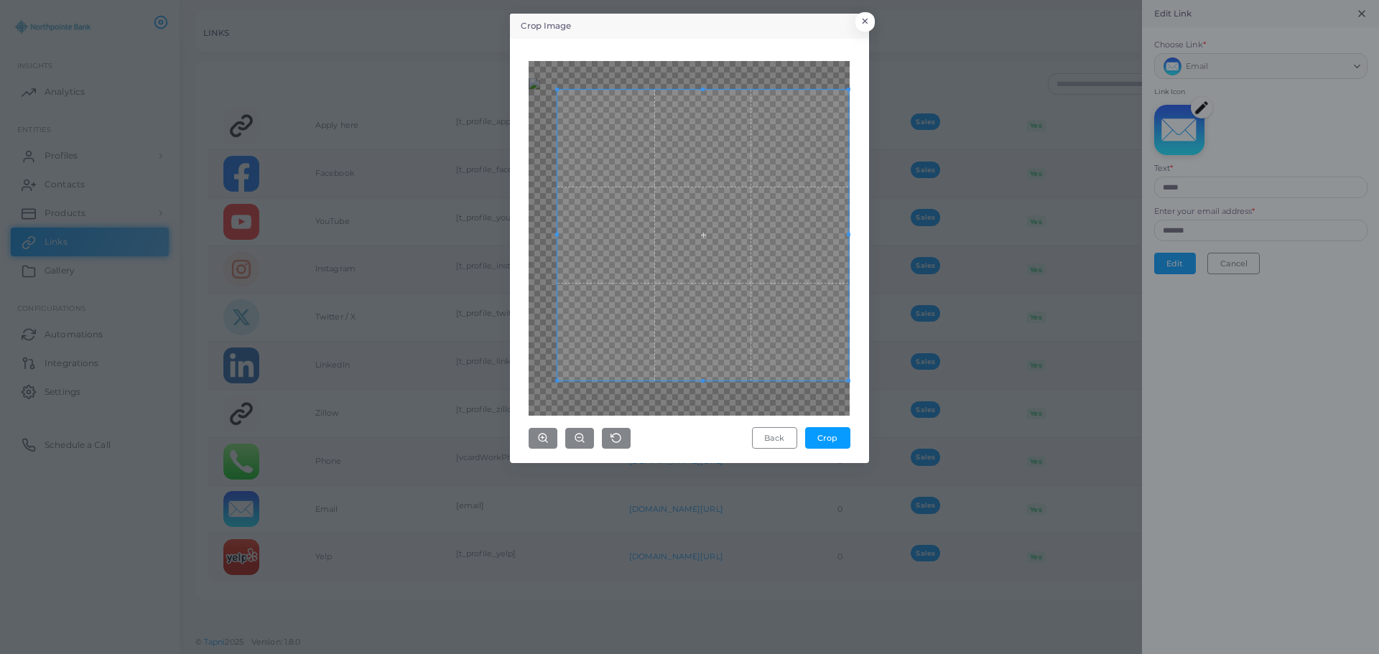
click at [849, 423] on div "Back Crop" at bounding box center [688, 255] width 321 height 388
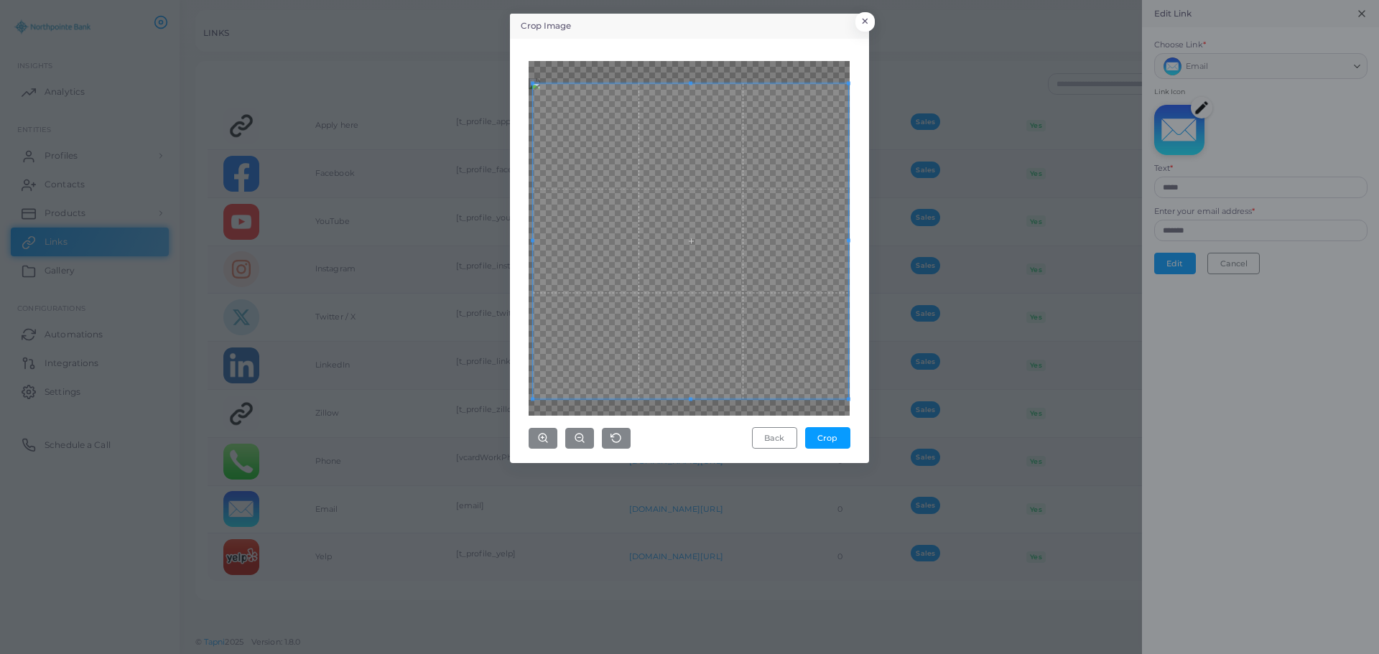
click at [512, 396] on div "Crop Image × Back Crop" at bounding box center [689, 239] width 359 height 450
click at [523, 242] on div "Back Crop" at bounding box center [689, 251] width 343 height 409
click at [526, 83] on div "Back Crop" at bounding box center [689, 251] width 343 height 409
click at [519, 240] on div "Back Crop" at bounding box center [689, 251] width 343 height 409
click at [688, 74] on div at bounding box center [688, 238] width 321 height 355
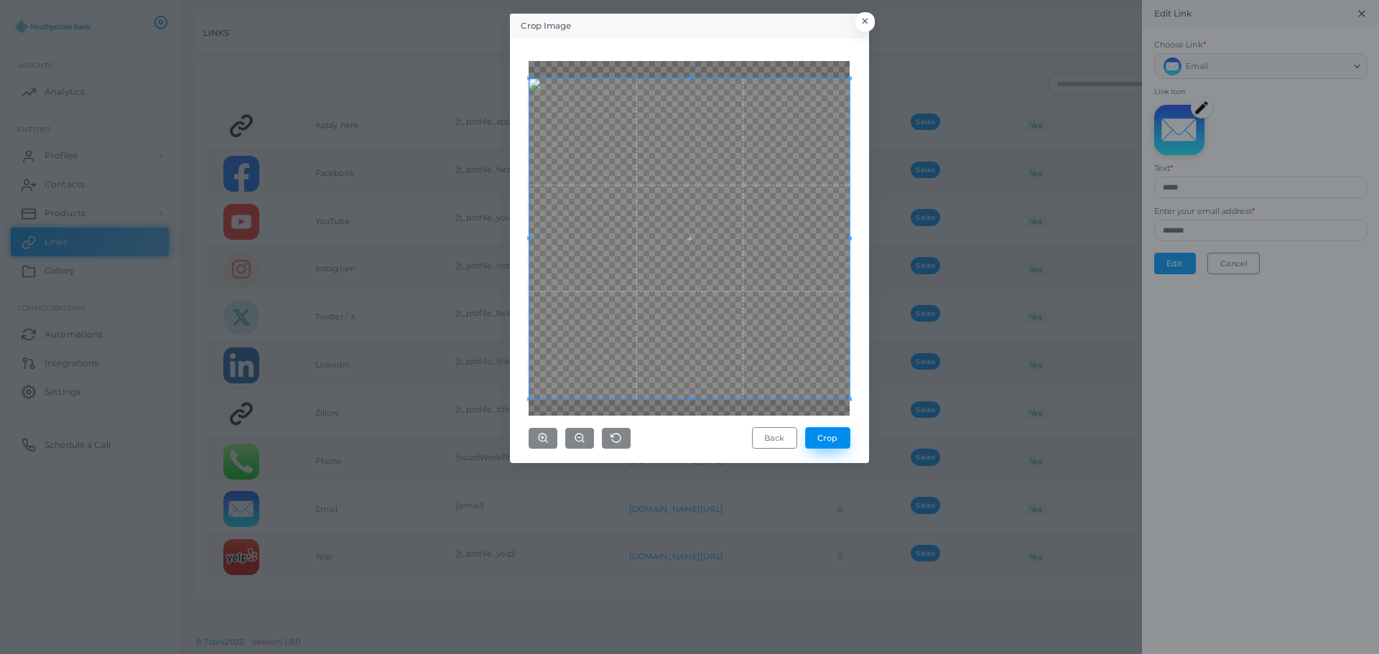
click at [828, 439] on button "Crop" at bounding box center [827, 438] width 45 height 22
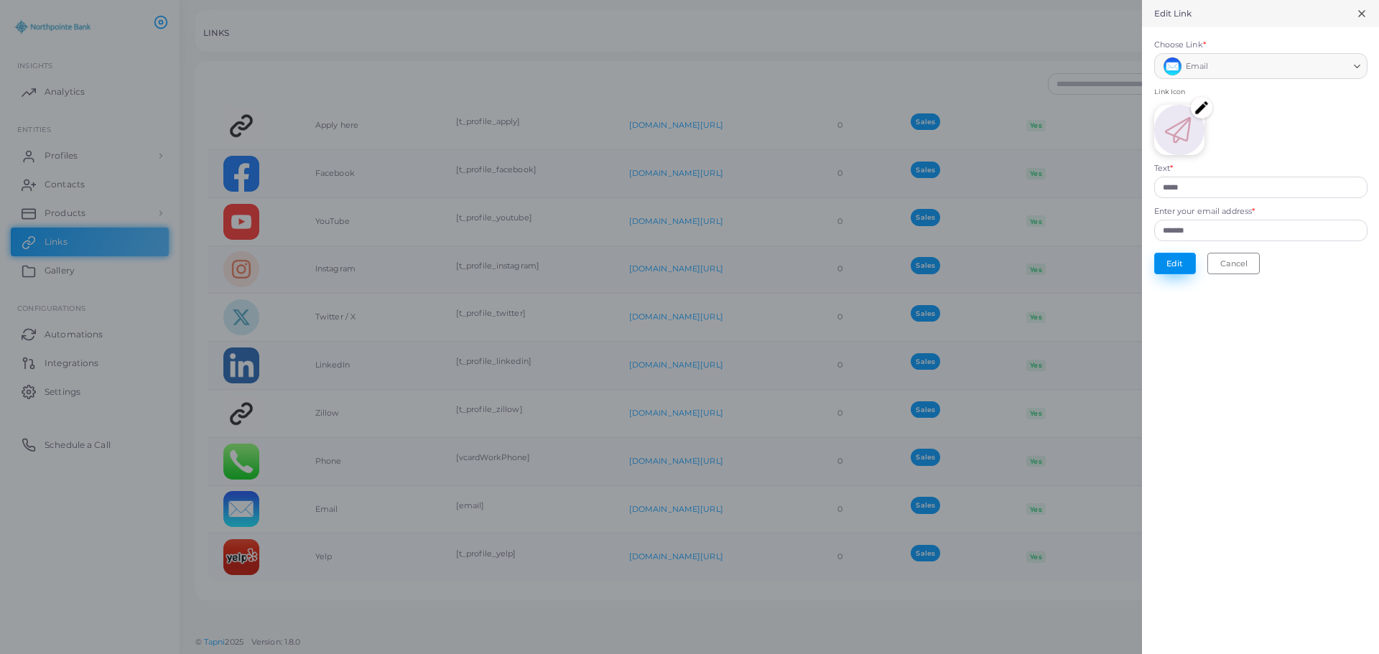
click at [1173, 264] on button "Edit" at bounding box center [1175, 264] width 42 height 22
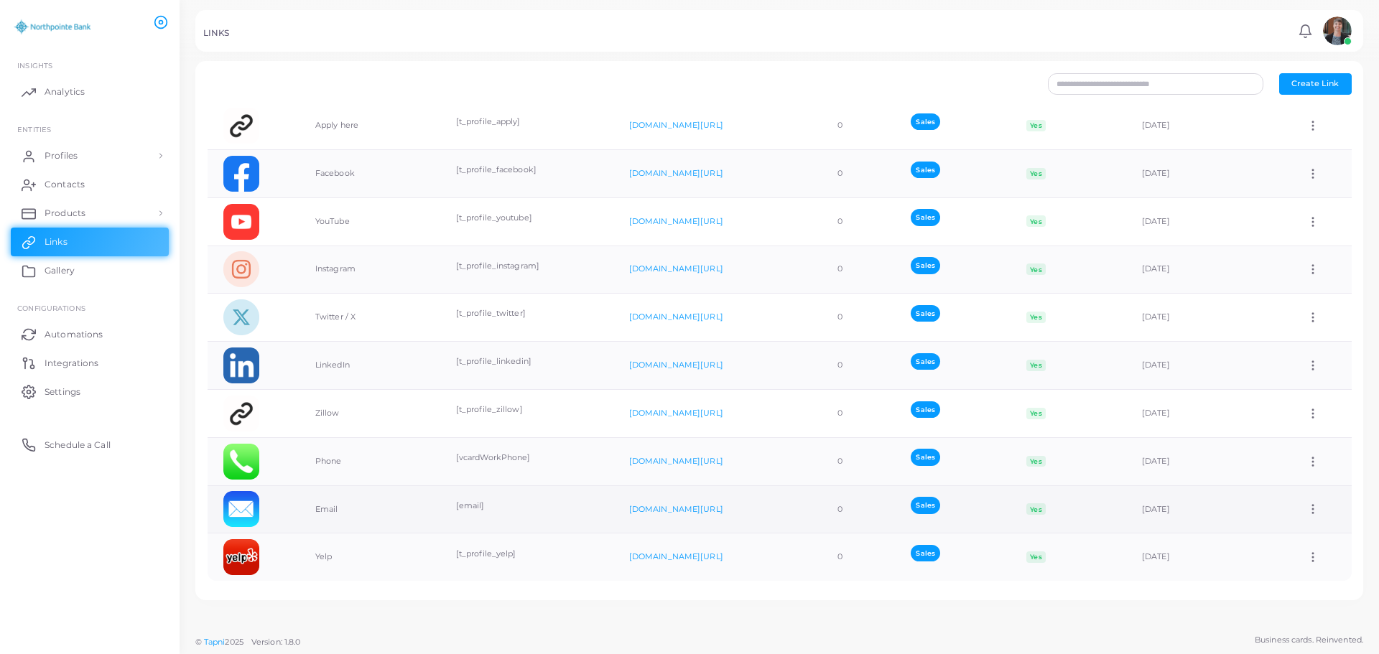
click at [1306, 510] on icon at bounding box center [1312, 509] width 13 height 13
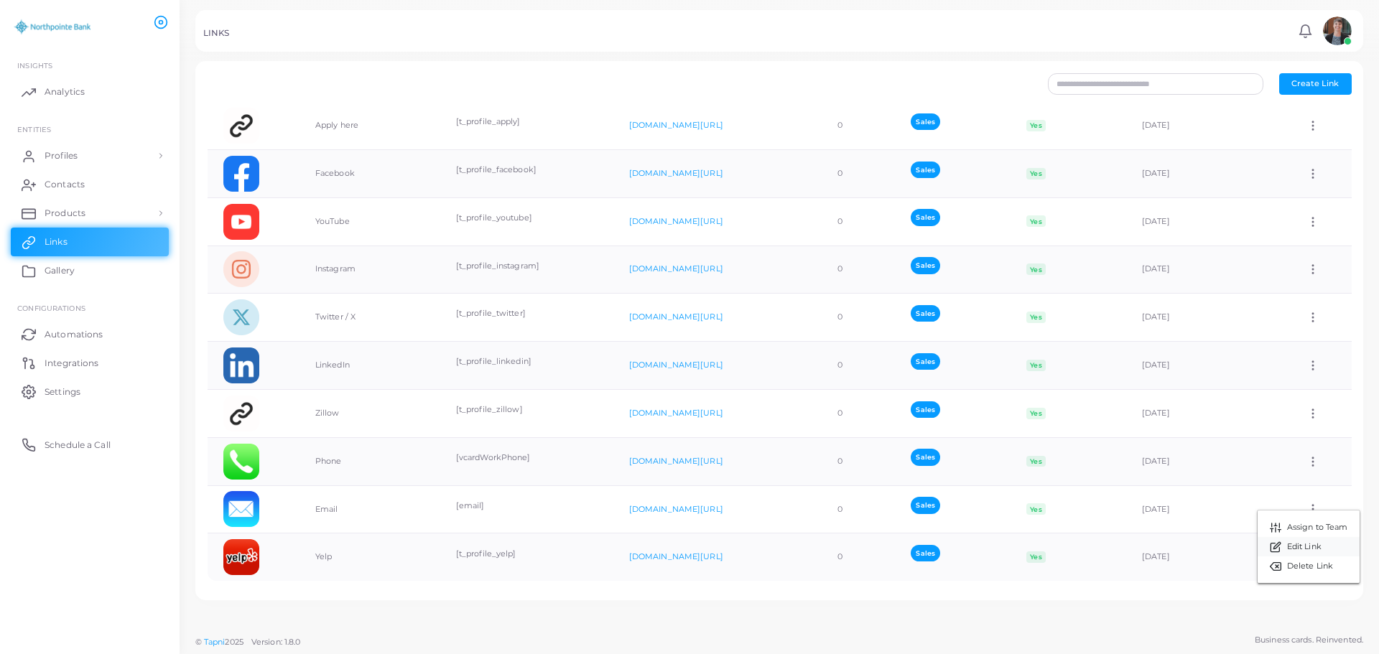
click at [1305, 549] on span "Edit Link" at bounding box center [1304, 546] width 34 height 11
type input "*****"
type input "*******"
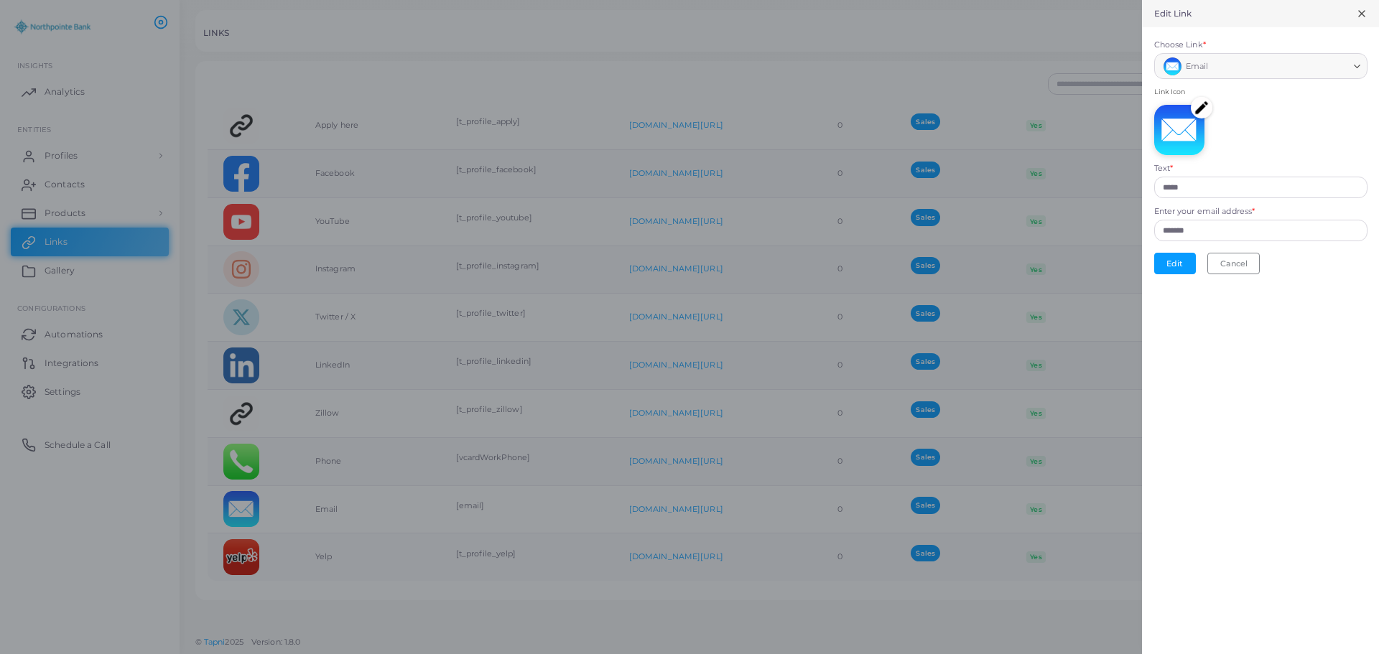
click at [1359, 11] on line at bounding box center [1362, 14] width 6 height 6
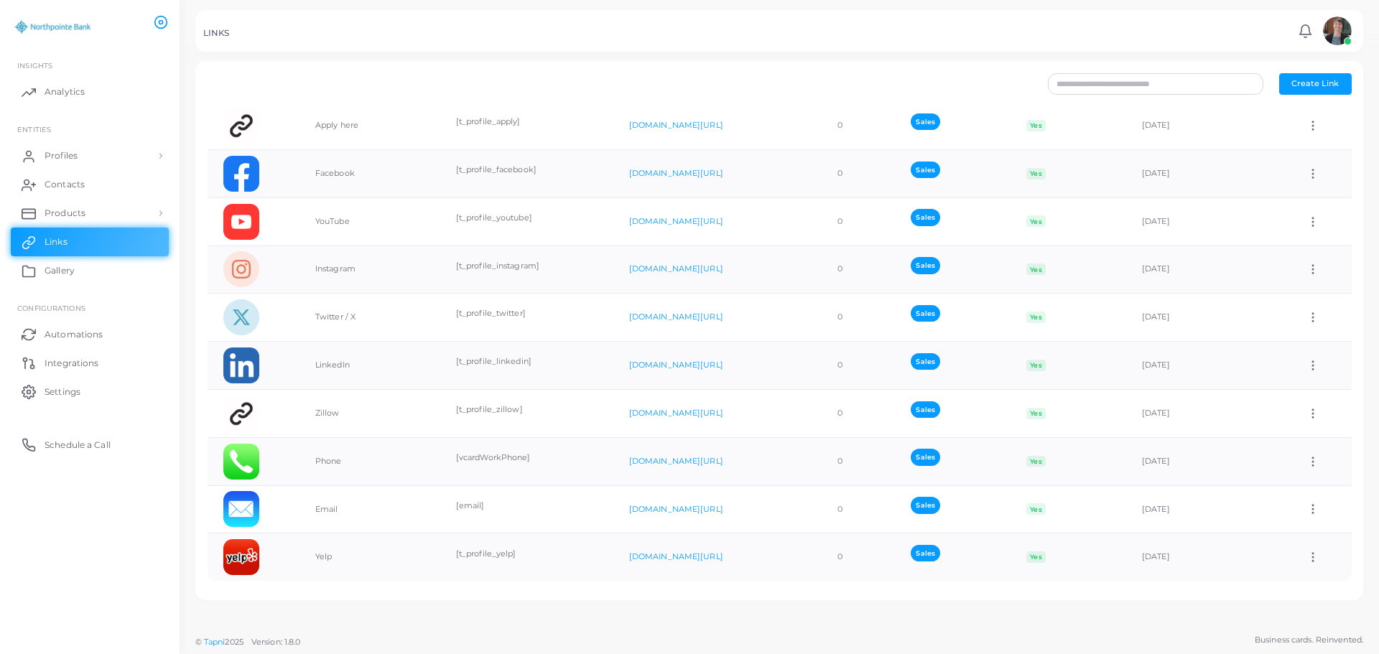
click at [1334, 34] on img at bounding box center [1337, 31] width 29 height 29
click at [65, 153] on span "Profiles" at bounding box center [64, 155] width 33 height 13
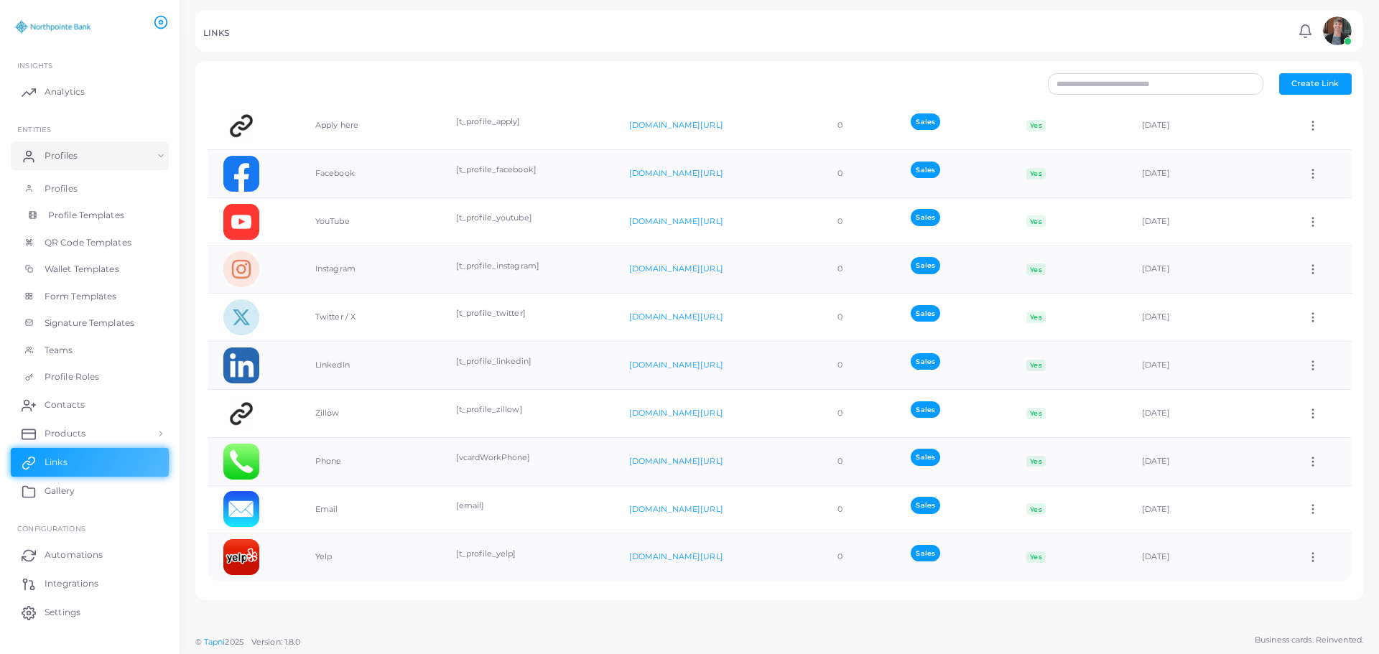
click at [84, 211] on span "Profile Templates" at bounding box center [86, 215] width 76 height 13
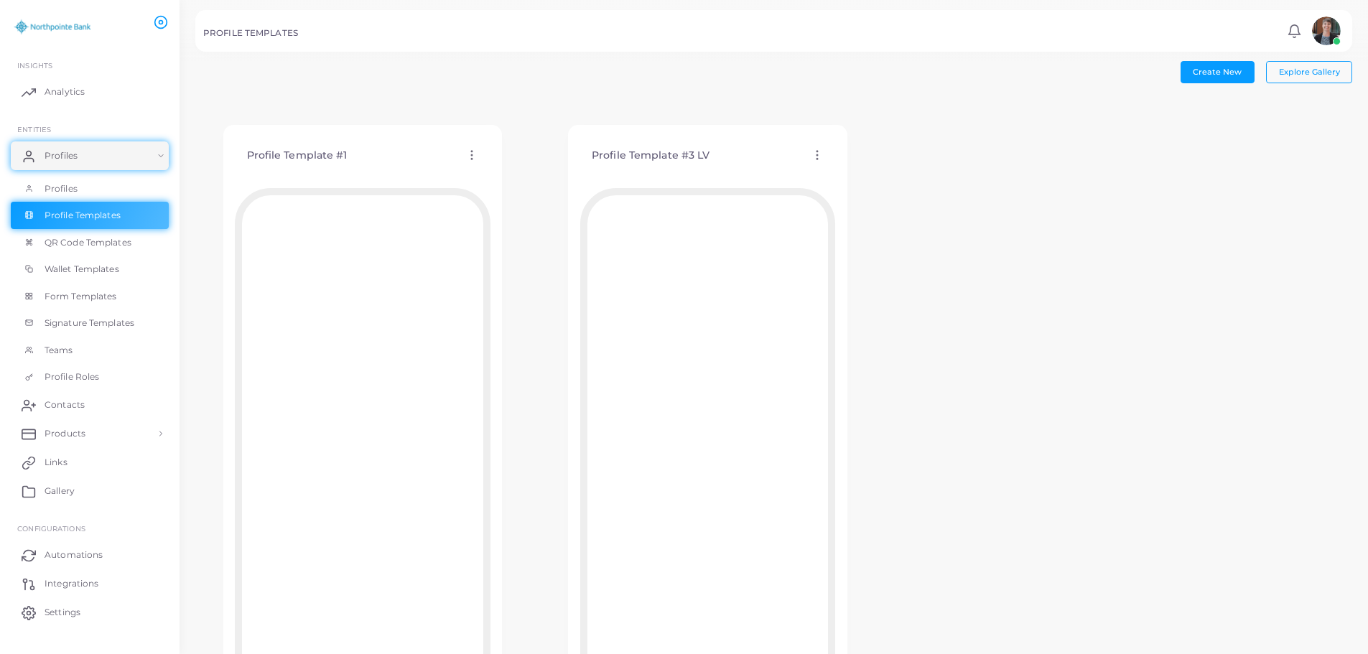
click at [820, 156] on icon at bounding box center [817, 155] width 13 height 13
click at [859, 171] on span "Edit Template" at bounding box center [877, 173] width 55 height 11
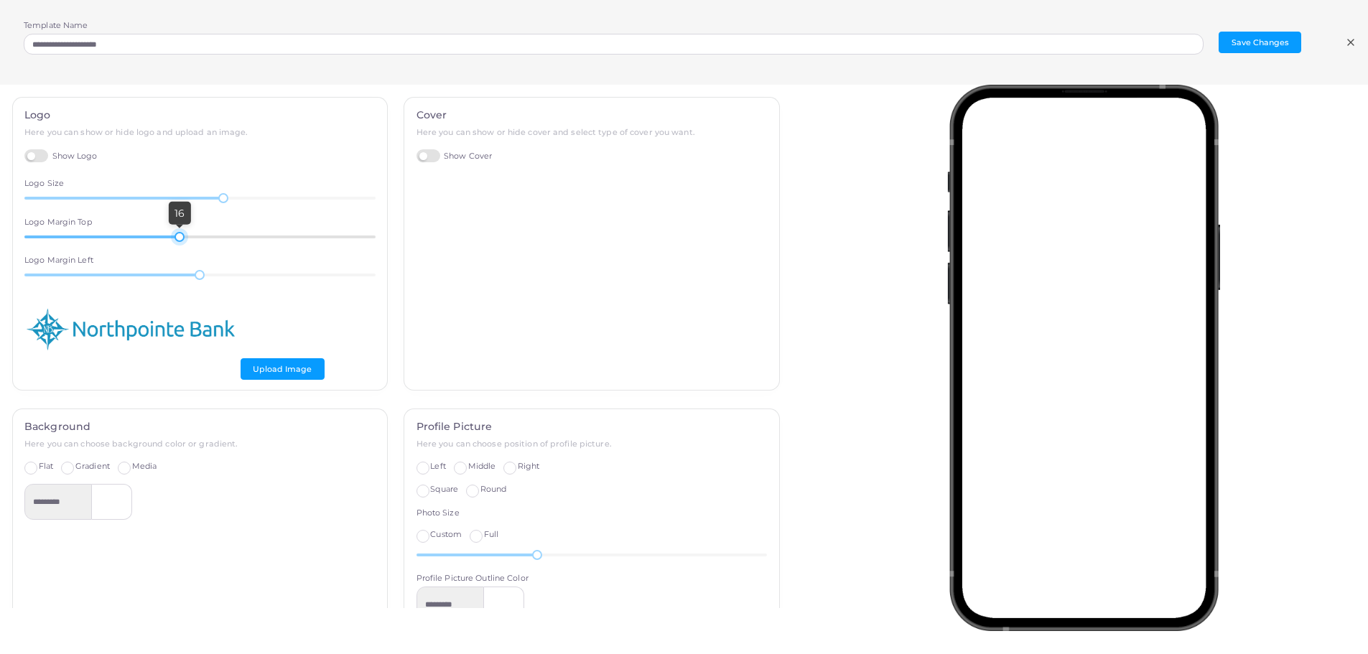
drag, startPoint x: 238, startPoint y: 240, endPoint x: 177, endPoint y: 240, distance: 60.3
click at [177, 240] on div at bounding box center [179, 237] width 10 height 10
click at [1245, 49] on button "Save Changes" at bounding box center [1260, 43] width 83 height 22
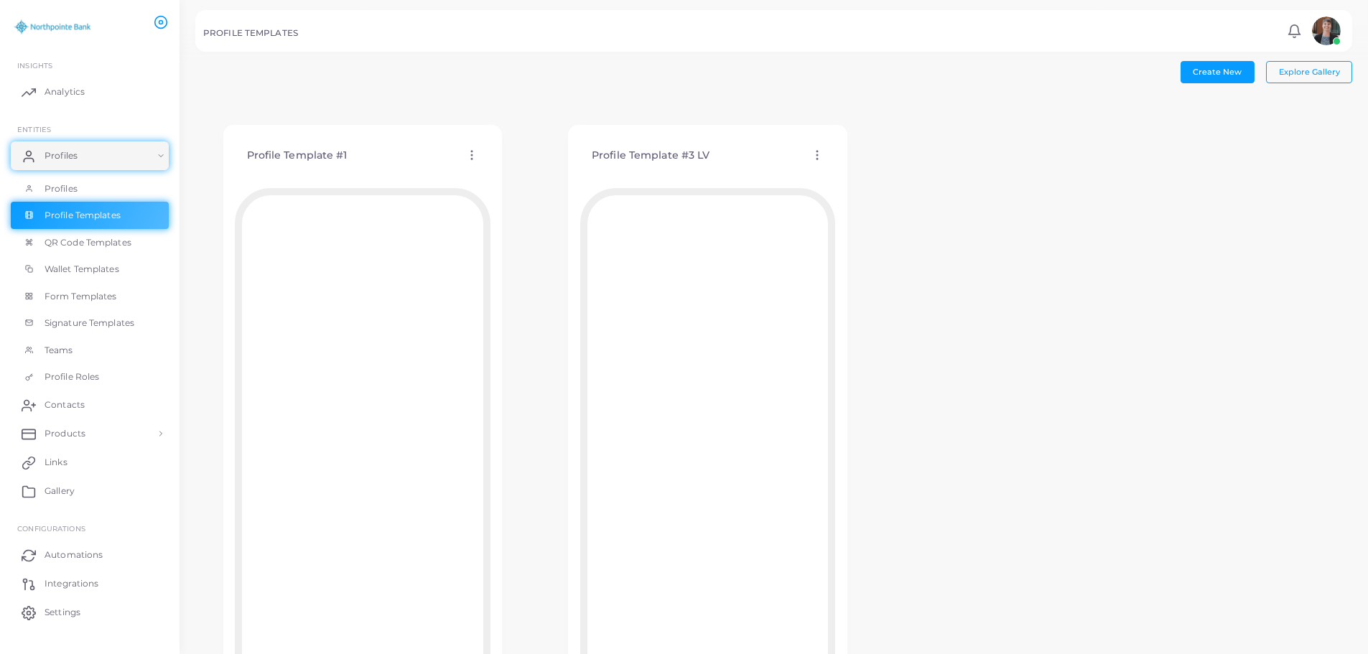
click at [814, 152] on icon at bounding box center [817, 155] width 13 height 13
click at [841, 171] on link "Edit Template" at bounding box center [873, 168] width 118 height 19
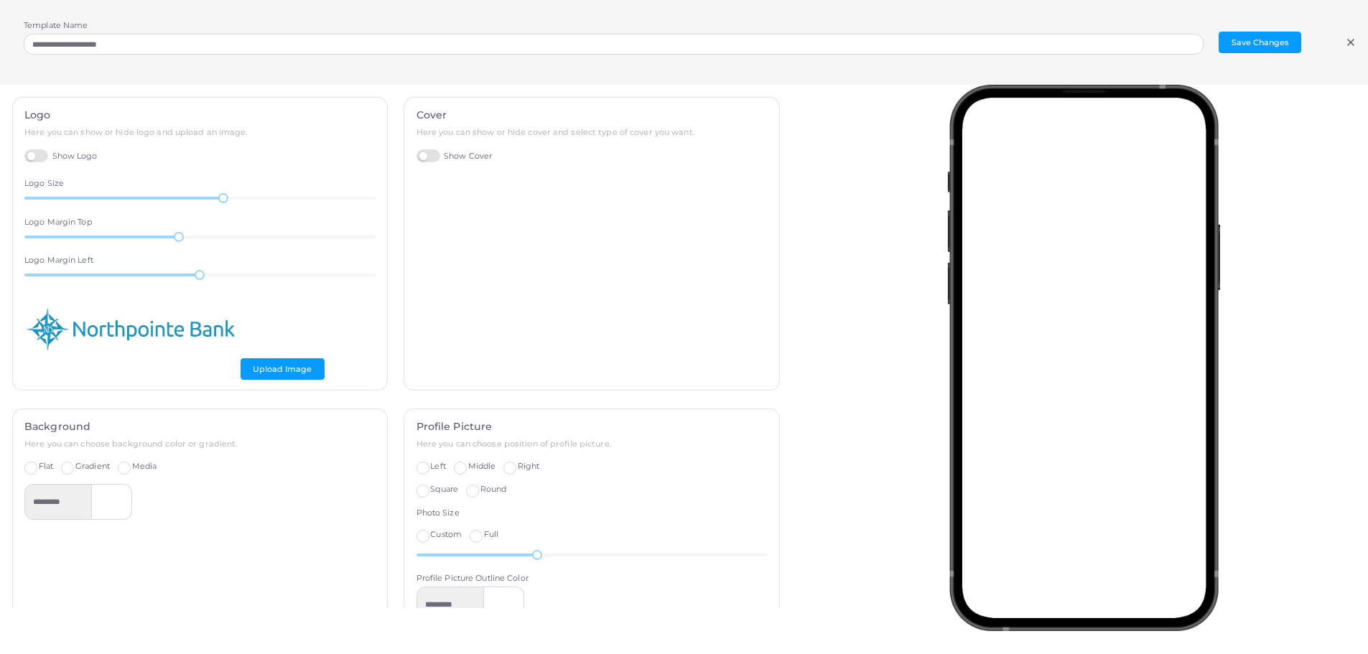
click at [1348, 46] on icon at bounding box center [1350, 42] width 11 height 11
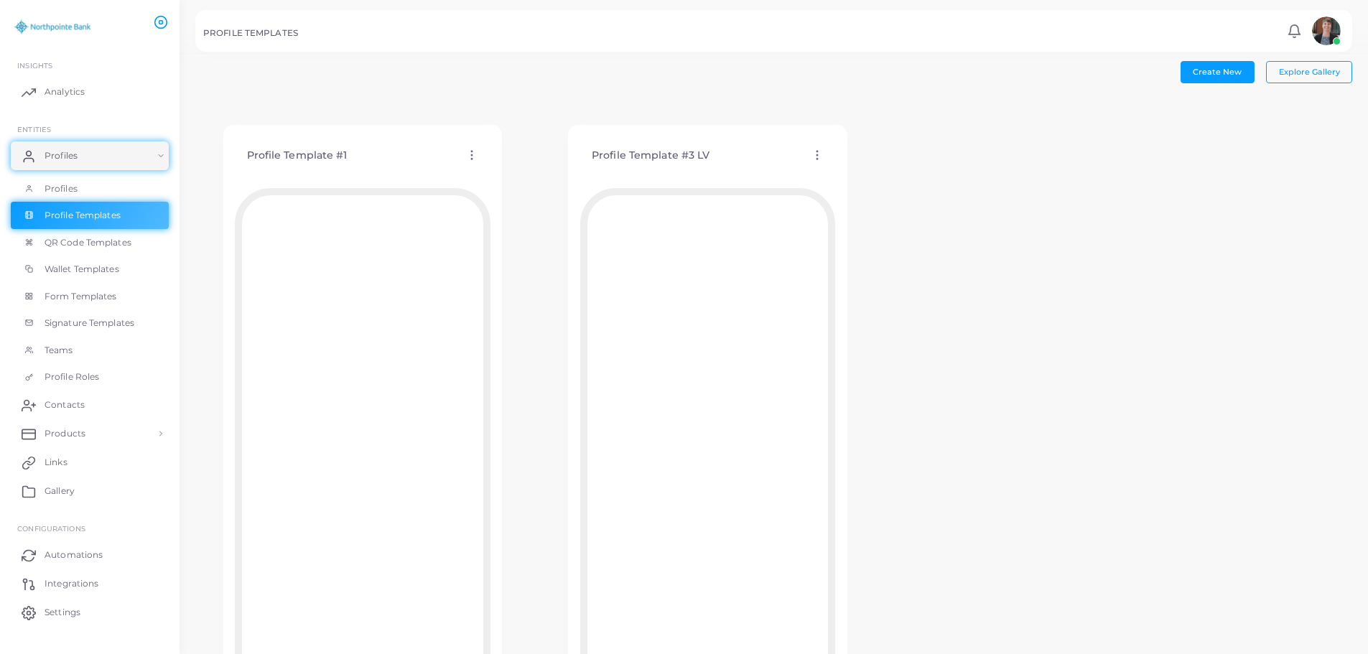
click at [819, 153] on icon at bounding box center [817, 155] width 13 height 13
click at [841, 185] on icon at bounding box center [837, 190] width 11 height 11
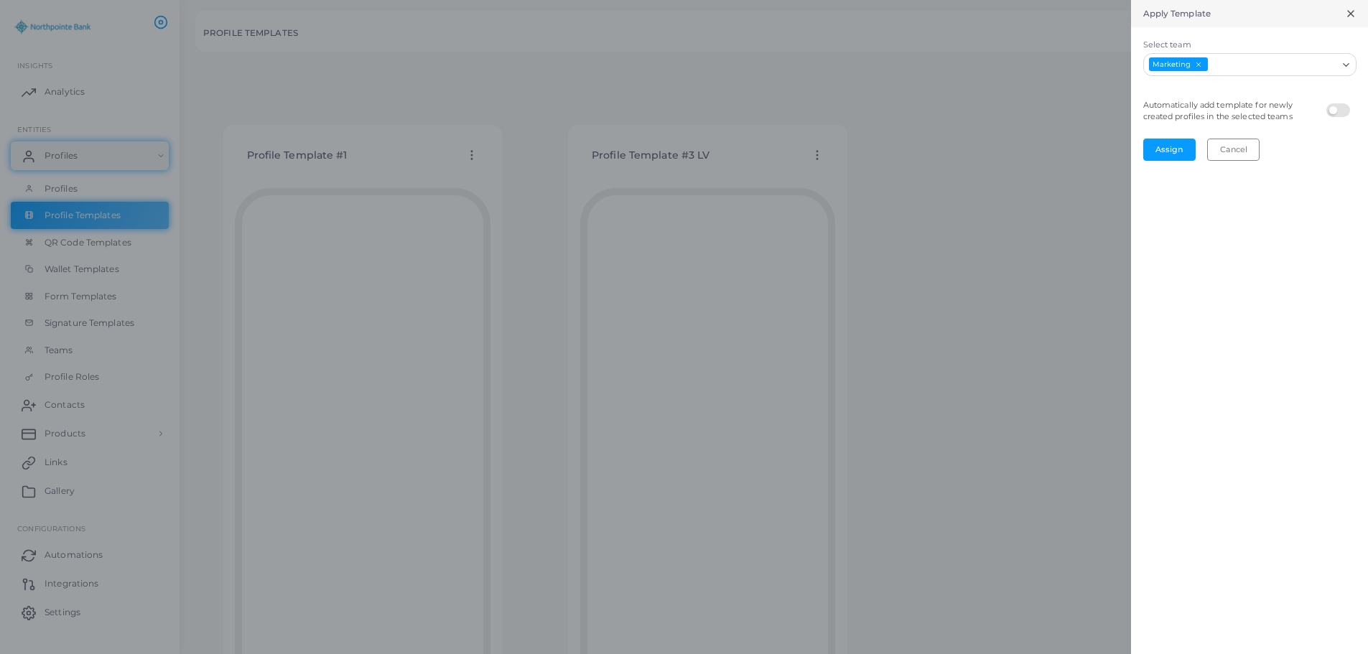
click at [1351, 17] on icon at bounding box center [1350, 13] width 11 height 11
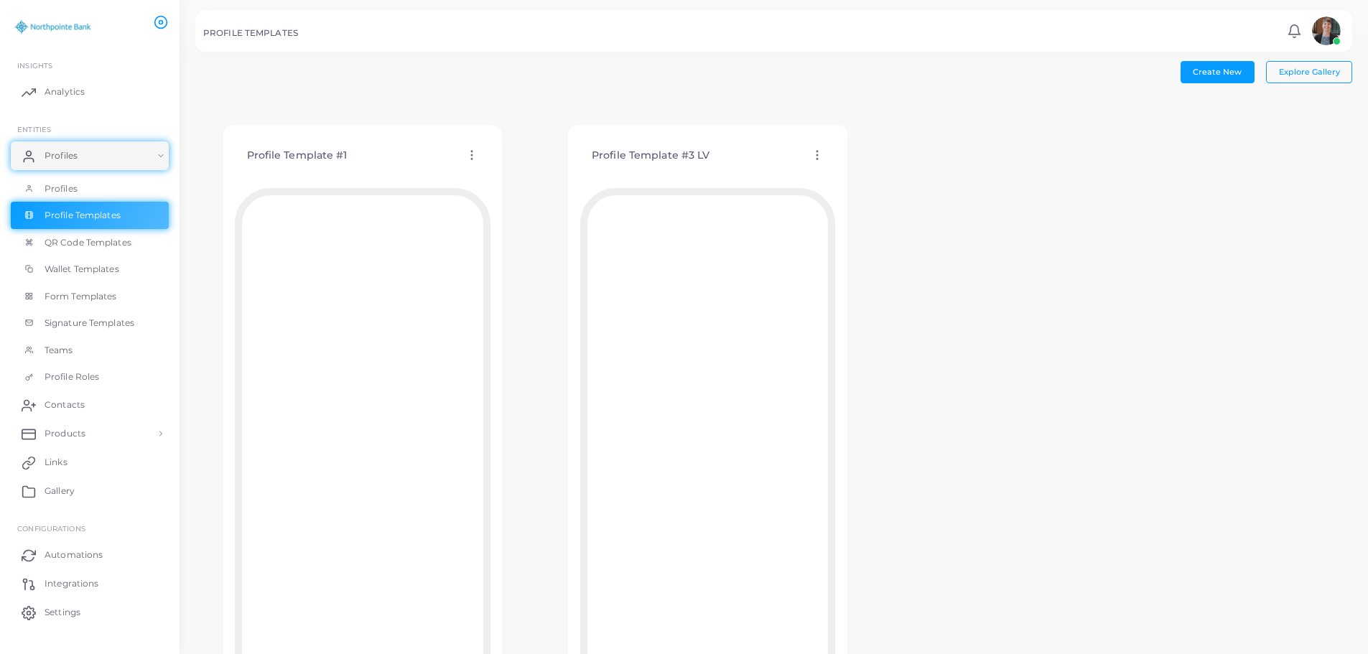
click at [823, 151] on icon at bounding box center [817, 155] width 13 height 13
click at [847, 168] on icon at bounding box center [841, 168] width 11 height 11
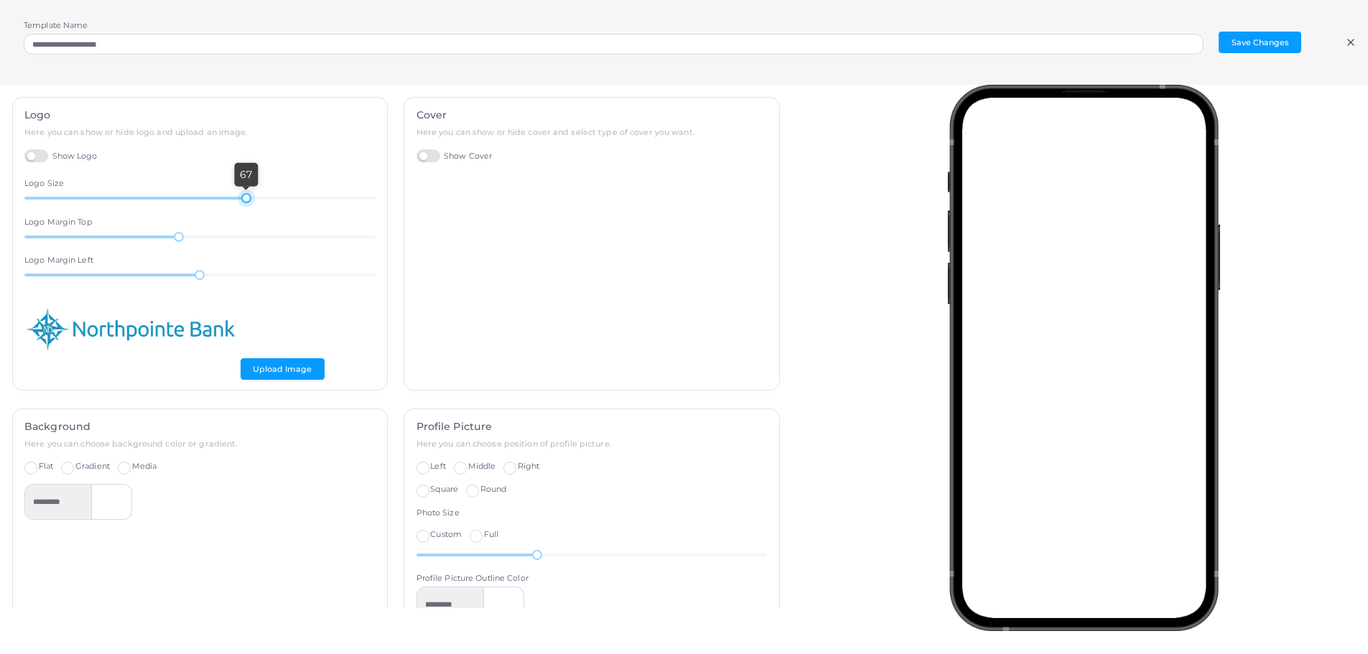
drag, startPoint x: 223, startPoint y: 198, endPoint x: 243, endPoint y: 208, distance: 22.2
click at [243, 208] on div "Logo Here you can show or hide logo and upload an image. Show Logo Logo Size 67…" at bounding box center [200, 244] width 375 height 292
click at [1351, 43] on line at bounding box center [1351, 42] width 6 height 6
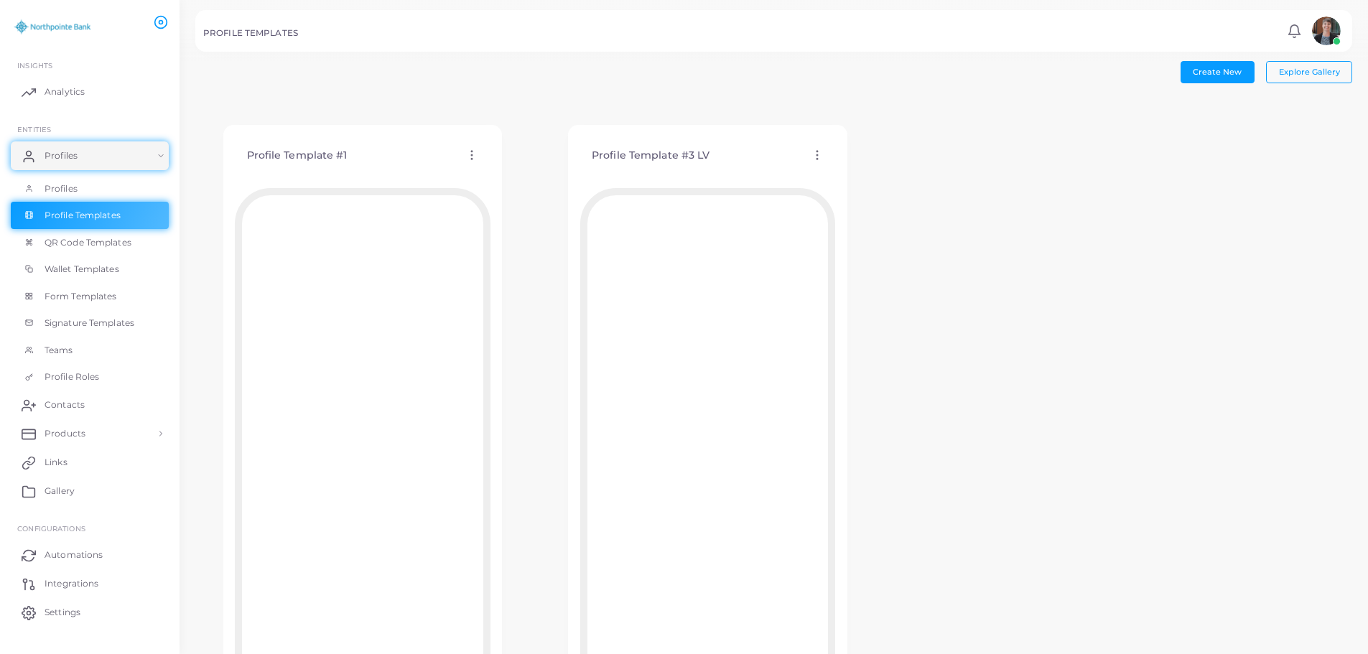
click at [820, 156] on icon at bounding box center [817, 155] width 13 height 13
click at [853, 171] on span "Edit Template" at bounding box center [877, 173] width 55 height 11
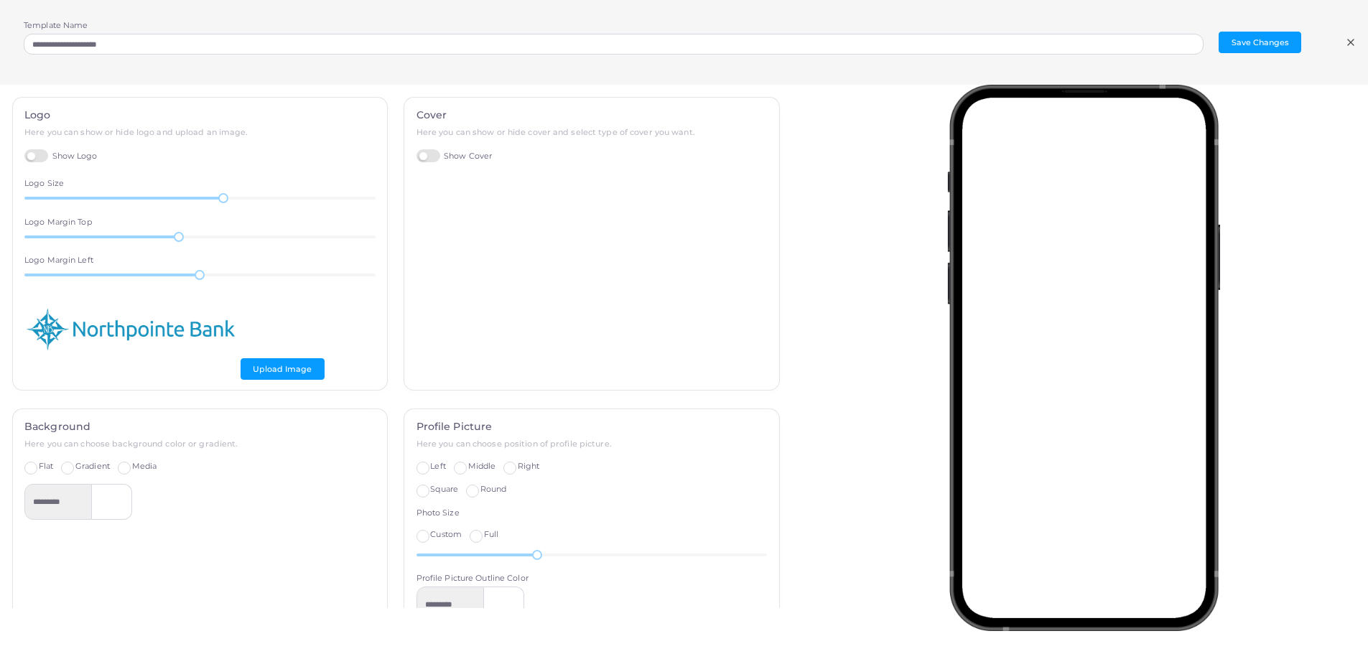
click at [1348, 44] on icon at bounding box center [1350, 42] width 11 height 11
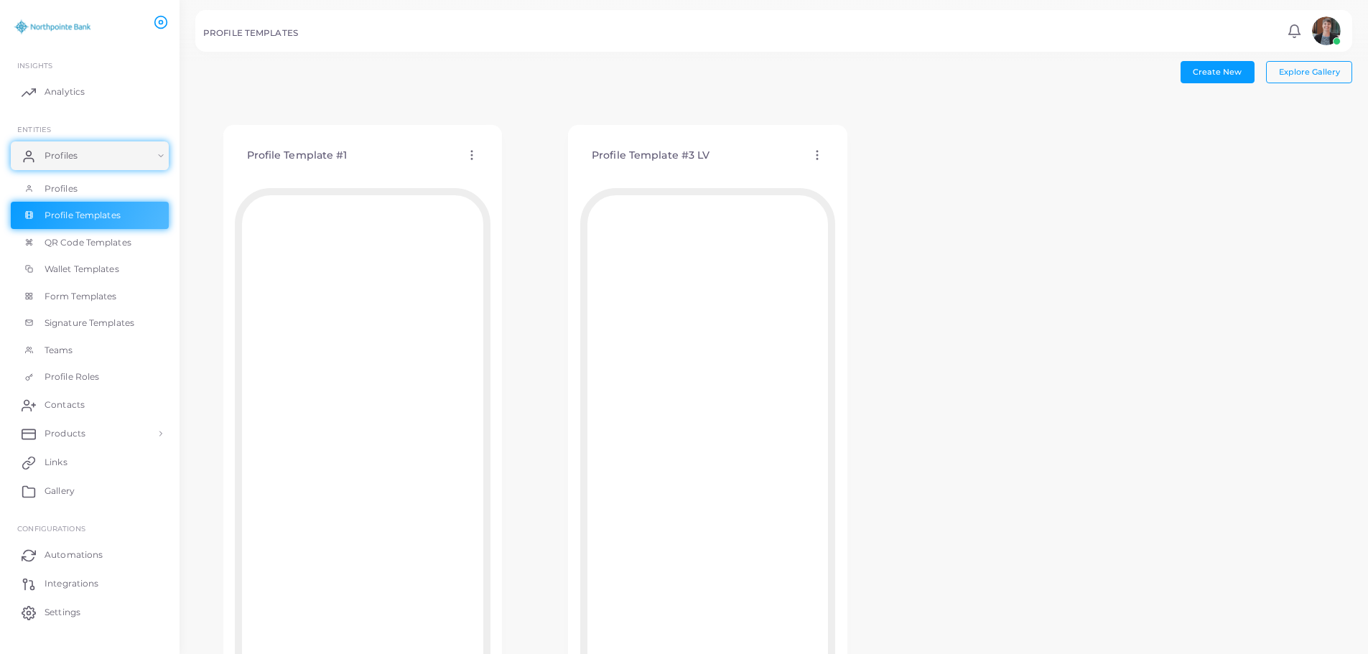
click at [472, 157] on icon at bounding box center [471, 155] width 13 height 13
click at [554, 173] on span "Edit Template" at bounding box center [530, 174] width 55 height 11
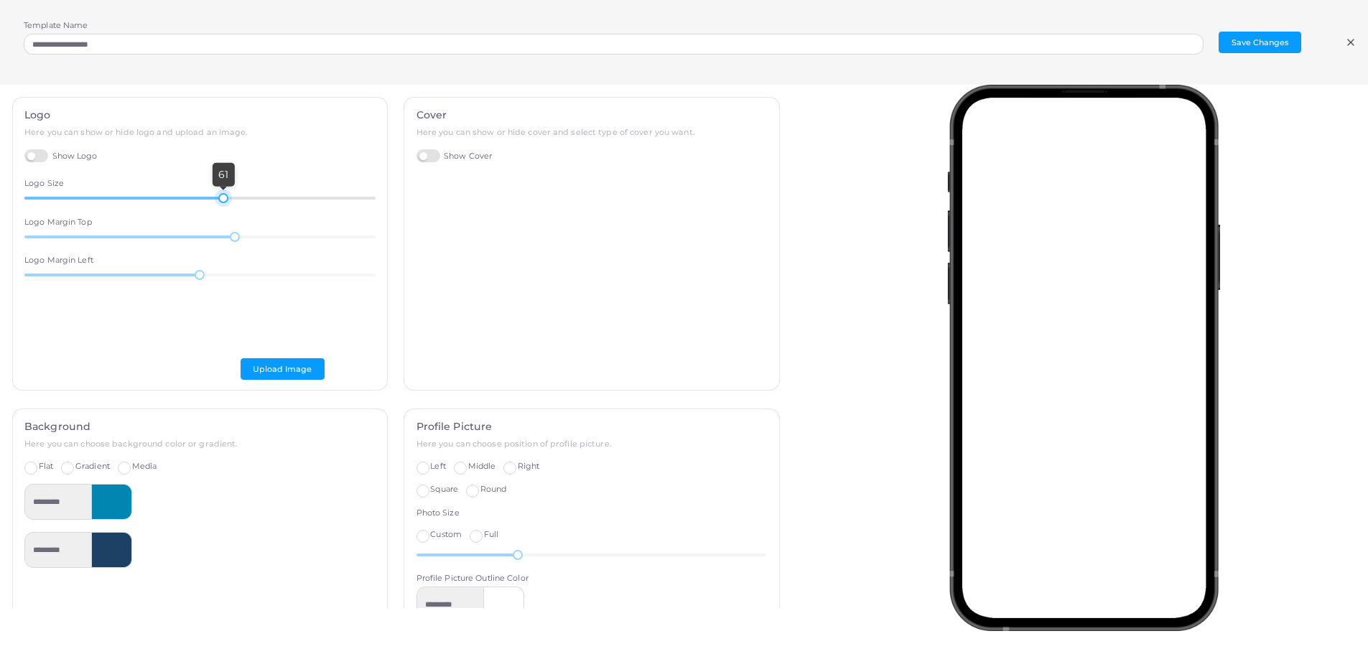
drag, startPoint x: 228, startPoint y: 198, endPoint x: 220, endPoint y: 198, distance: 7.9
click at [220, 198] on div at bounding box center [223, 198] width 10 height 10
drag, startPoint x: 231, startPoint y: 236, endPoint x: 177, endPoint y: 232, distance: 54.7
click at [177, 232] on div at bounding box center [179, 237] width 10 height 10
click at [1249, 40] on button "Save Changes" at bounding box center [1260, 43] width 83 height 22
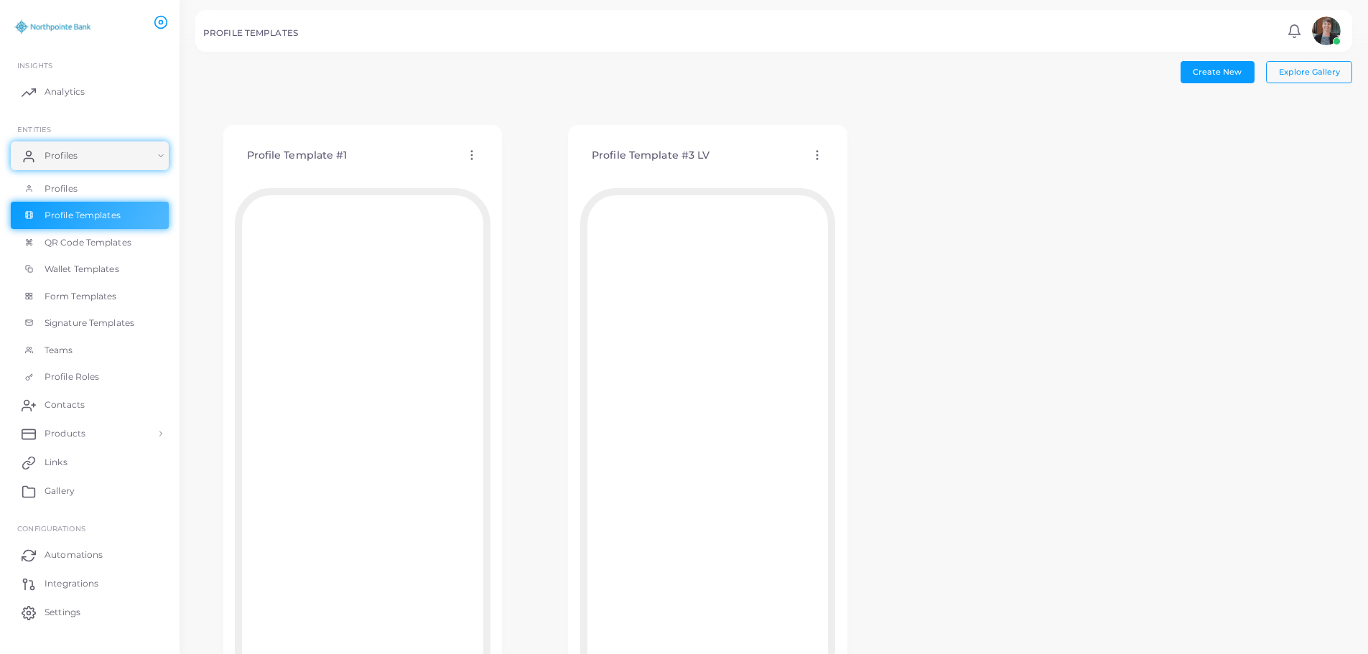
click at [814, 157] on icon at bounding box center [817, 155] width 13 height 13
click at [865, 164] on ul "Edit Template Assign template Duplicate Template Delete Template Copy Template …" at bounding box center [874, 213] width 120 height 113
drag, startPoint x: 814, startPoint y: 160, endPoint x: 829, endPoint y: 169, distance: 18.0
click at [814, 160] on icon at bounding box center [817, 155] width 13 height 13
click at [859, 180] on span "Edit Template" at bounding box center [871, 177] width 55 height 11
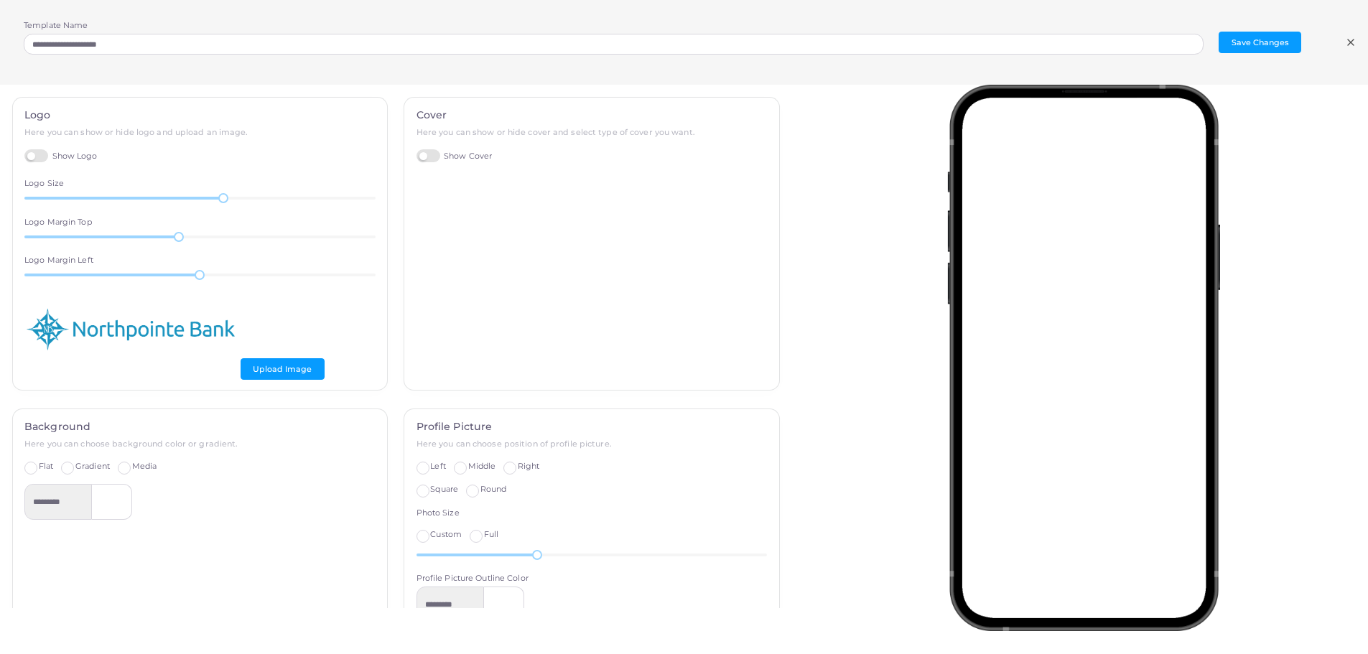
click at [1348, 43] on icon at bounding box center [1350, 42] width 11 height 11
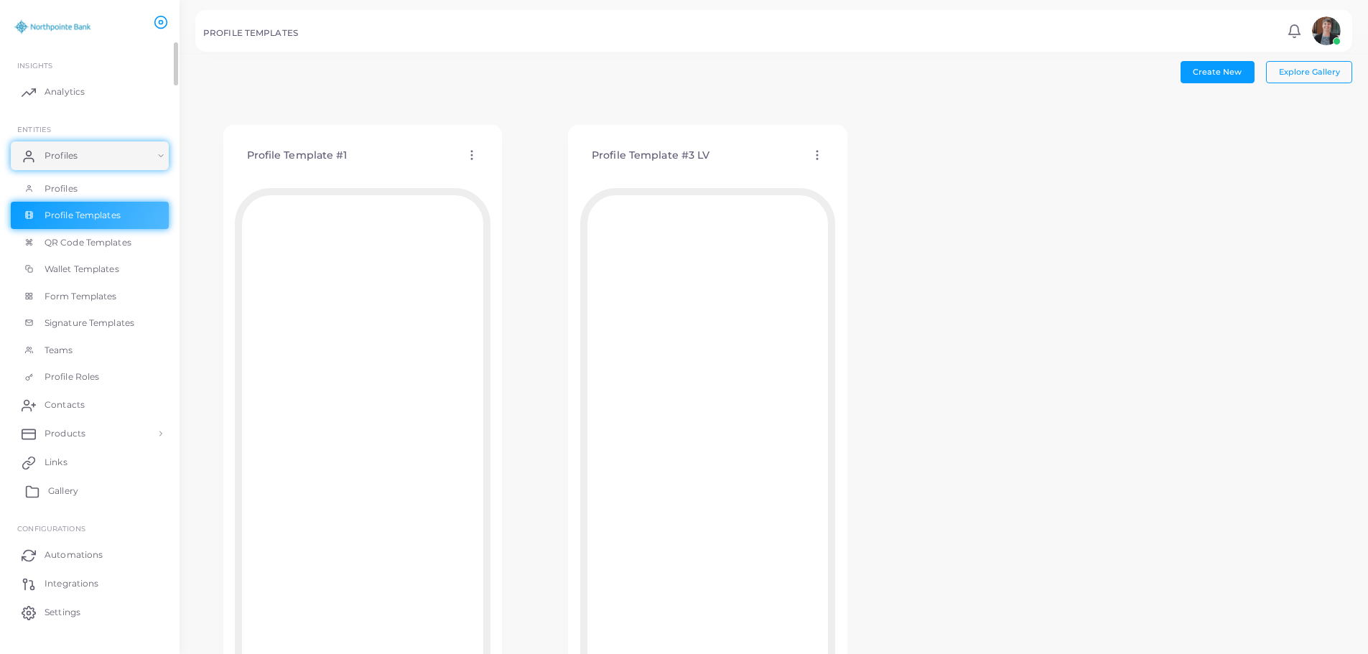
click at [66, 494] on span "Gallery" at bounding box center [63, 491] width 30 height 13
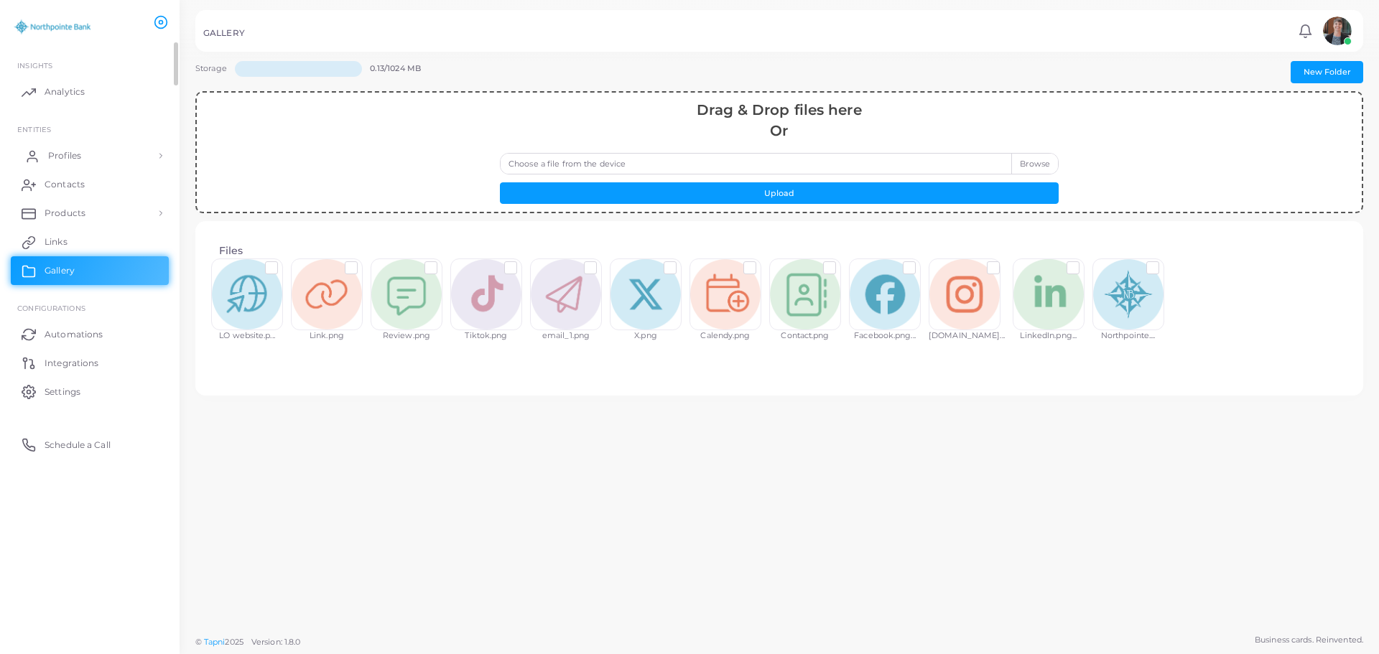
click at [55, 159] on span "Profiles" at bounding box center [64, 155] width 33 height 13
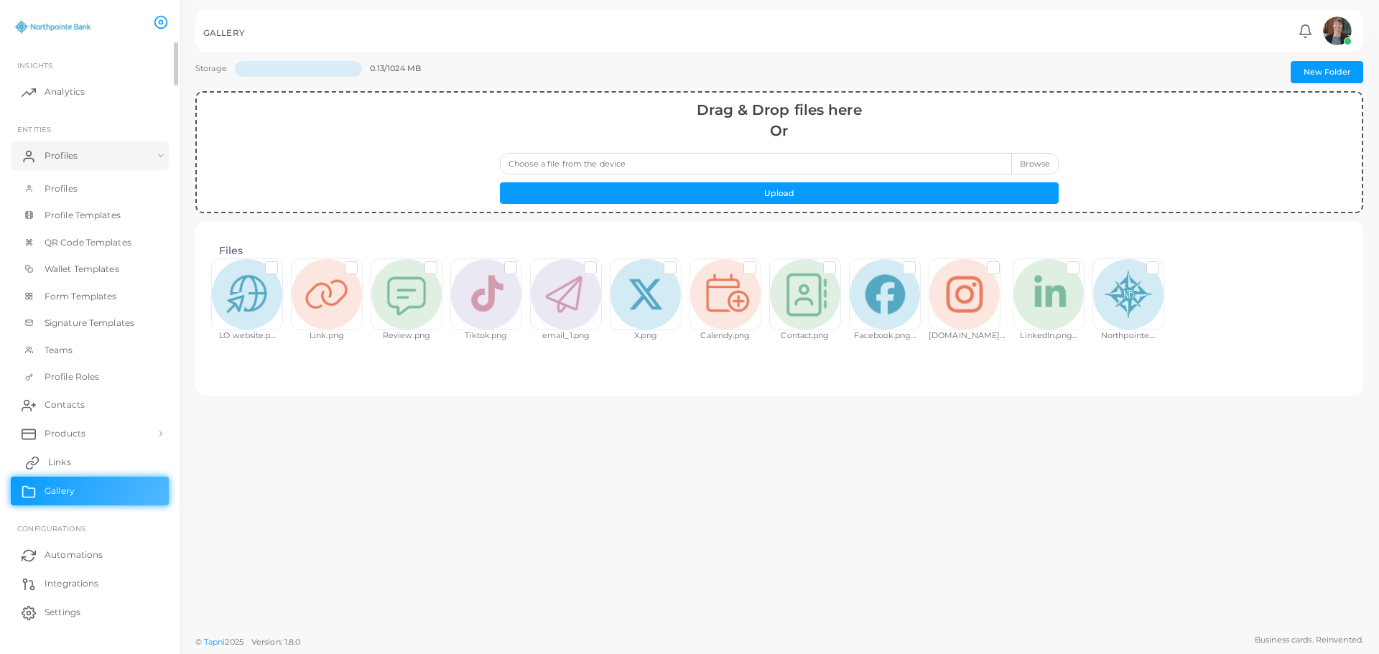
click at [66, 463] on span "Links" at bounding box center [59, 462] width 23 height 13
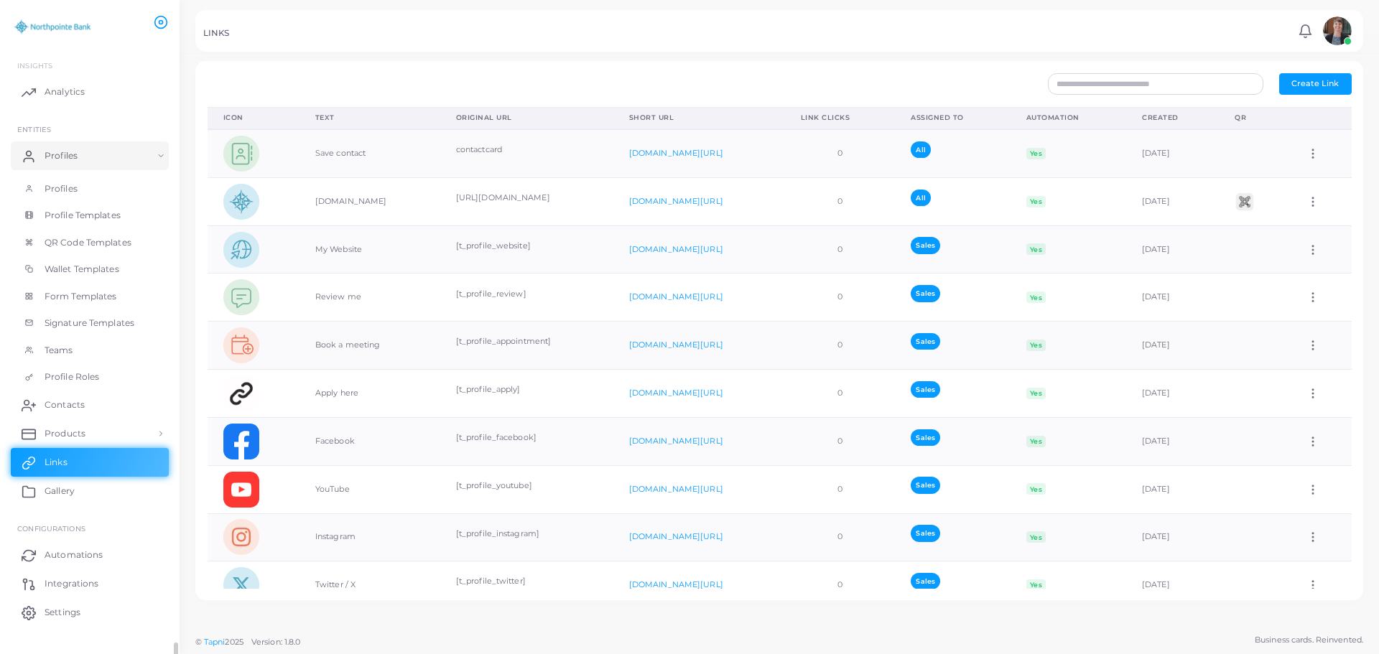
scroll to position [24, 0]
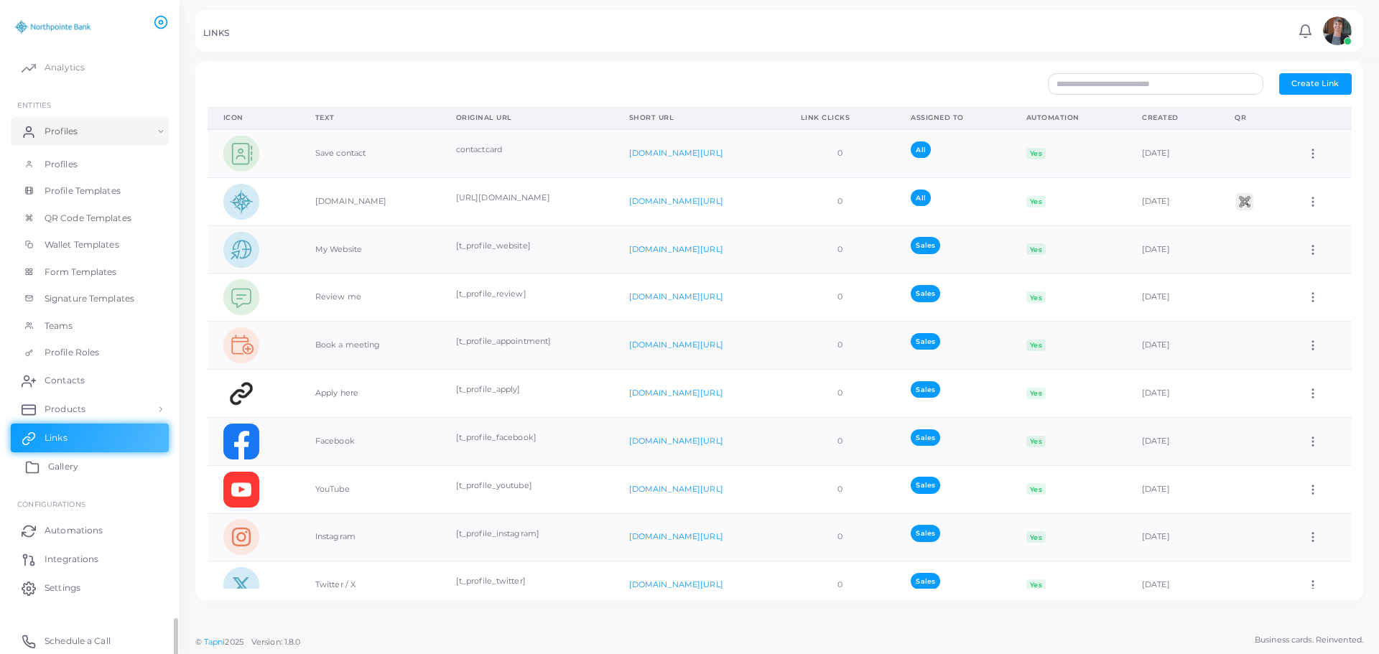
click at [69, 467] on span "Gallery" at bounding box center [63, 466] width 30 height 13
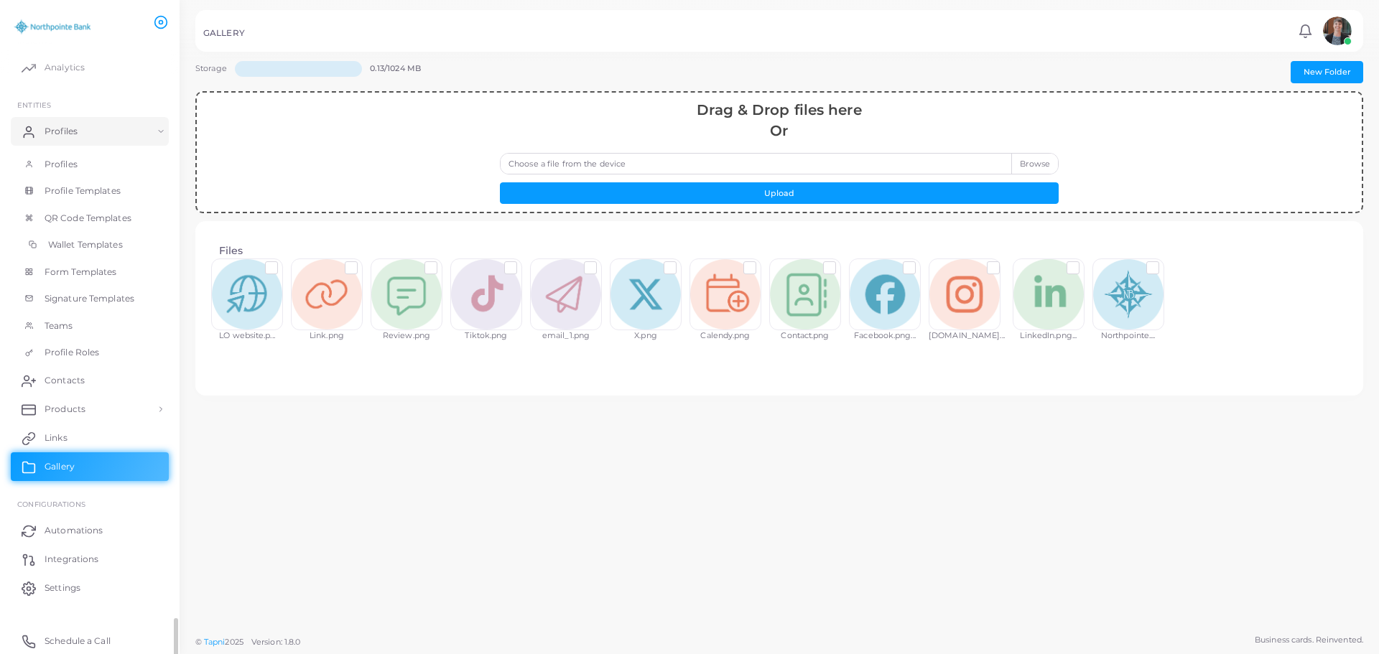
click at [49, 234] on link "Wallet Templates" at bounding box center [90, 244] width 158 height 27
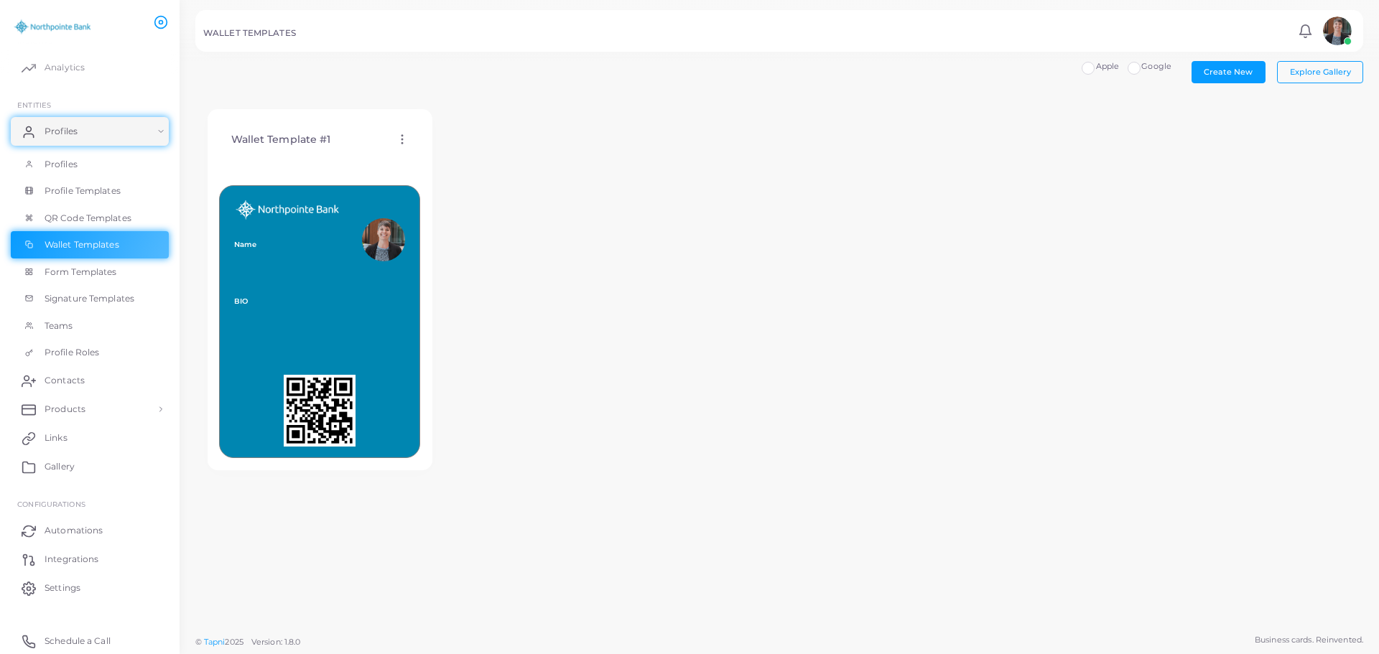
click at [60, 29] on img at bounding box center [53, 27] width 80 height 27
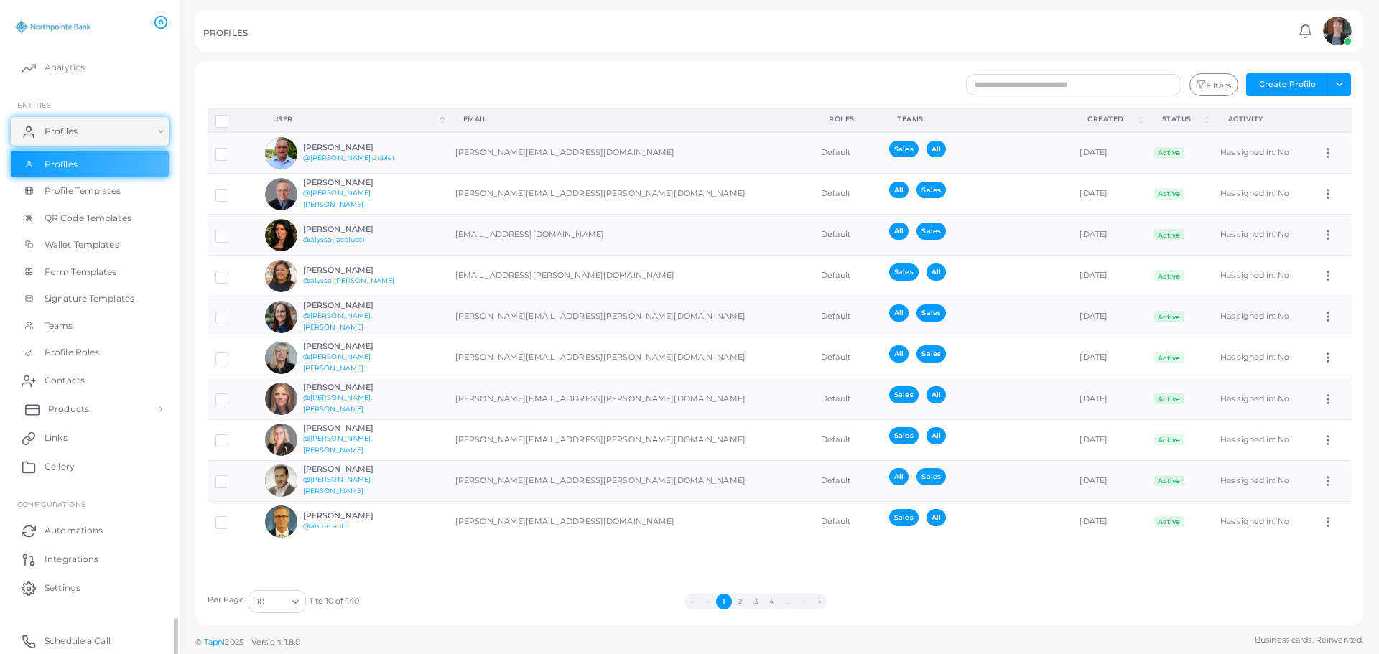
click at [147, 412] on link "Products" at bounding box center [90, 409] width 158 height 29
click at [83, 241] on span "Wallet Templates" at bounding box center [85, 244] width 75 height 13
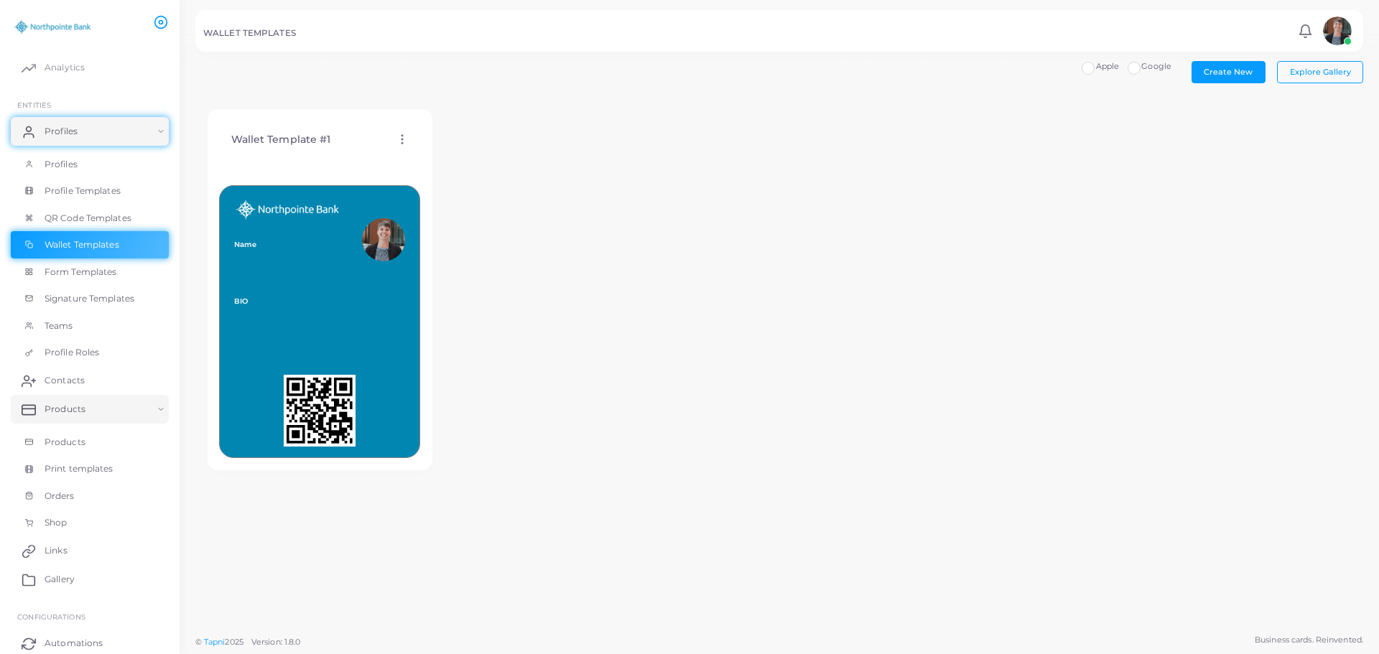
click at [401, 136] on circle at bounding box center [401, 135] width 1 height 1
click at [596, 258] on div "Wallet Template #1 Edit Template Assign template Duplicate Template Delete Temp…" at bounding box center [779, 290] width 1168 height 385
click at [402, 136] on circle at bounding box center [401, 135] width 1 height 1
click at [447, 172] on span "Assign template" at bounding box center [464, 173] width 65 height 11
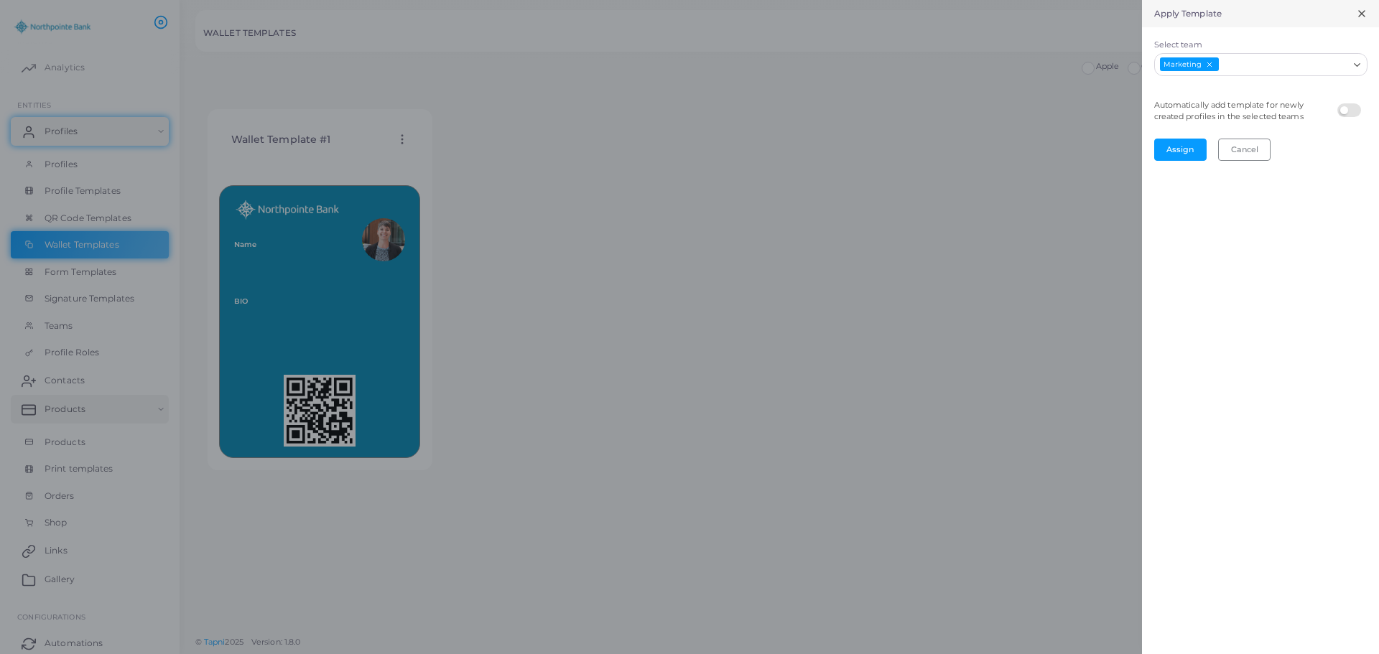
click at [797, 182] on div at bounding box center [689, 327] width 1379 height 654
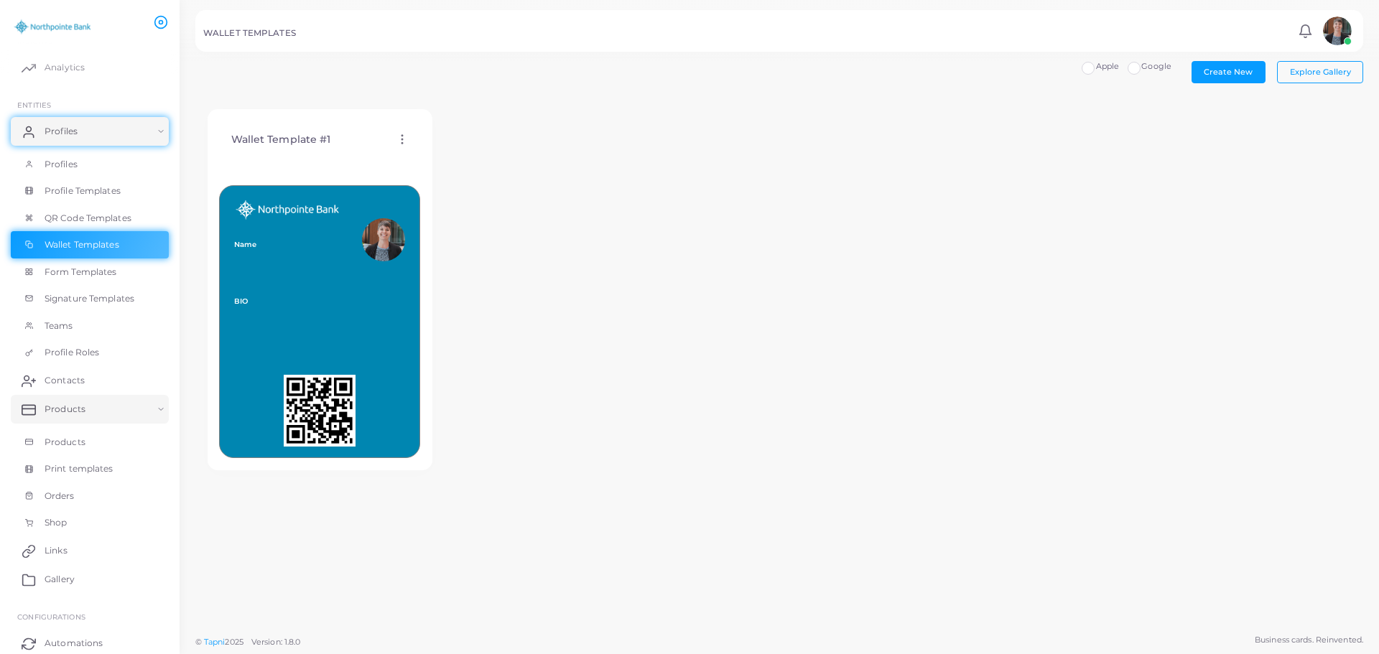
click at [401, 136] on icon at bounding box center [402, 139] width 13 height 13
click at [437, 154] on span "Edit Template" at bounding box center [458, 153] width 55 height 11
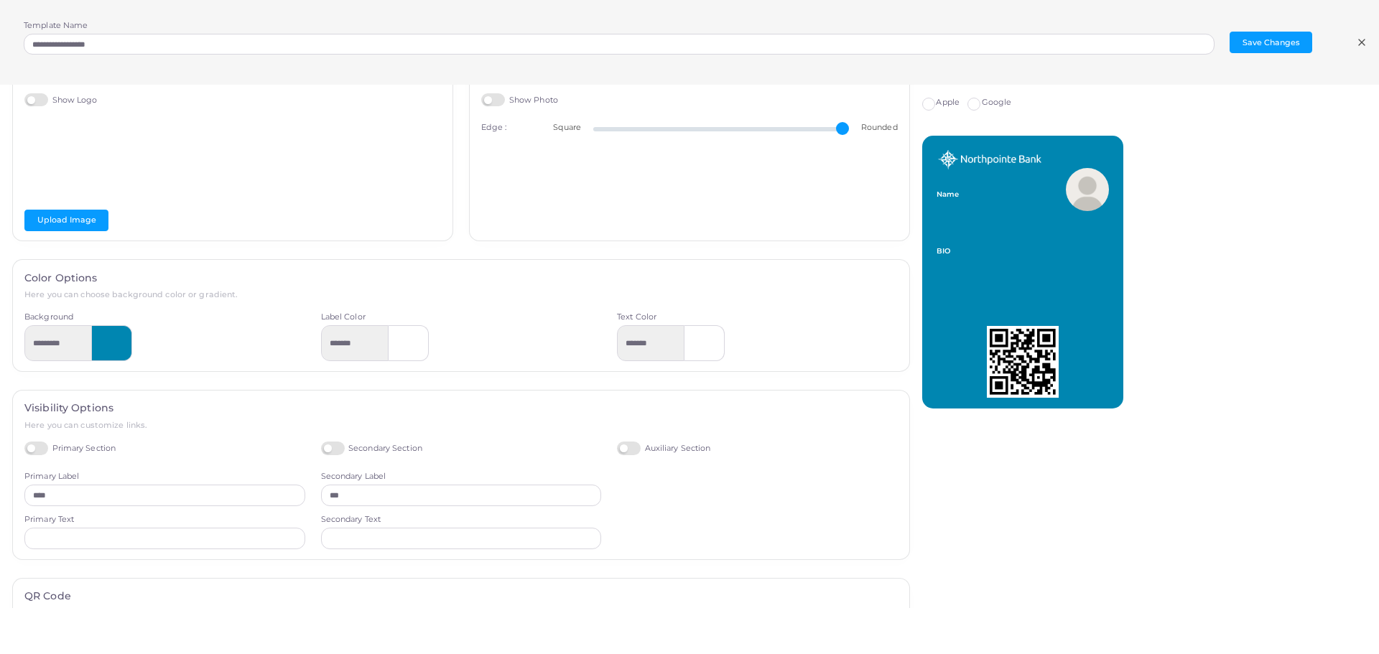
scroll to position [144, 0]
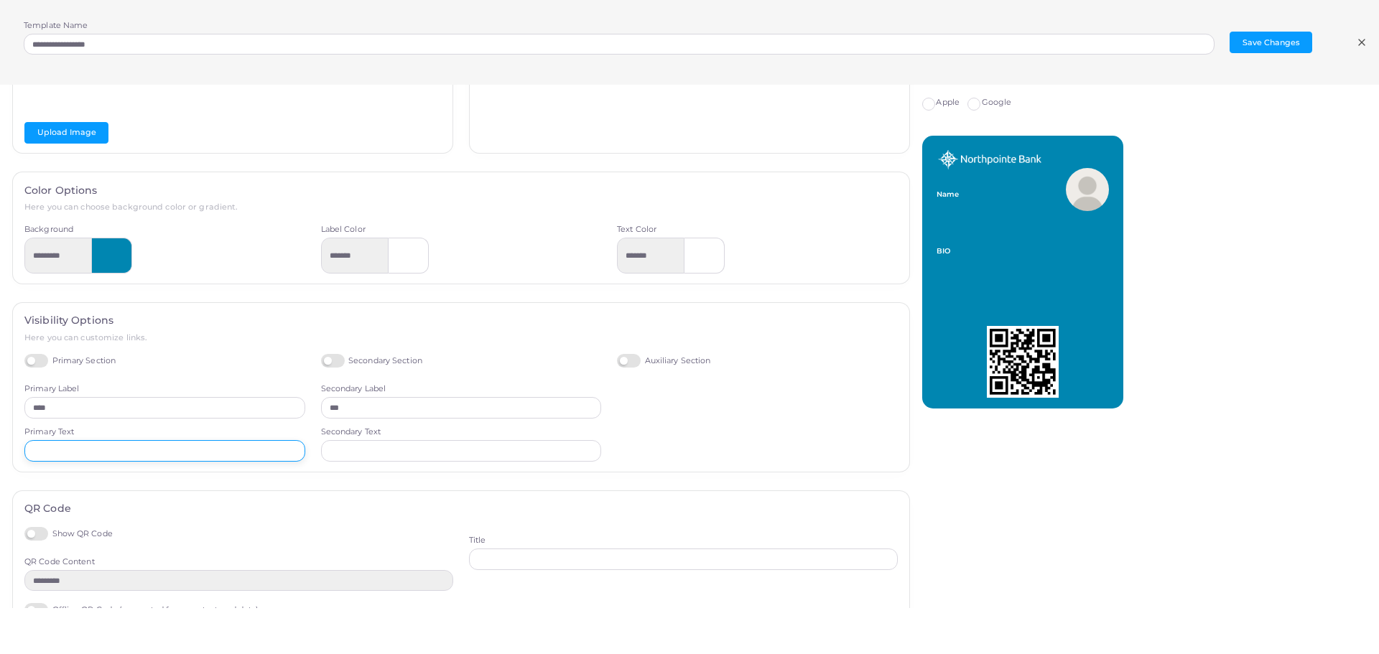
click at [171, 452] on input "text" at bounding box center [164, 451] width 281 height 22
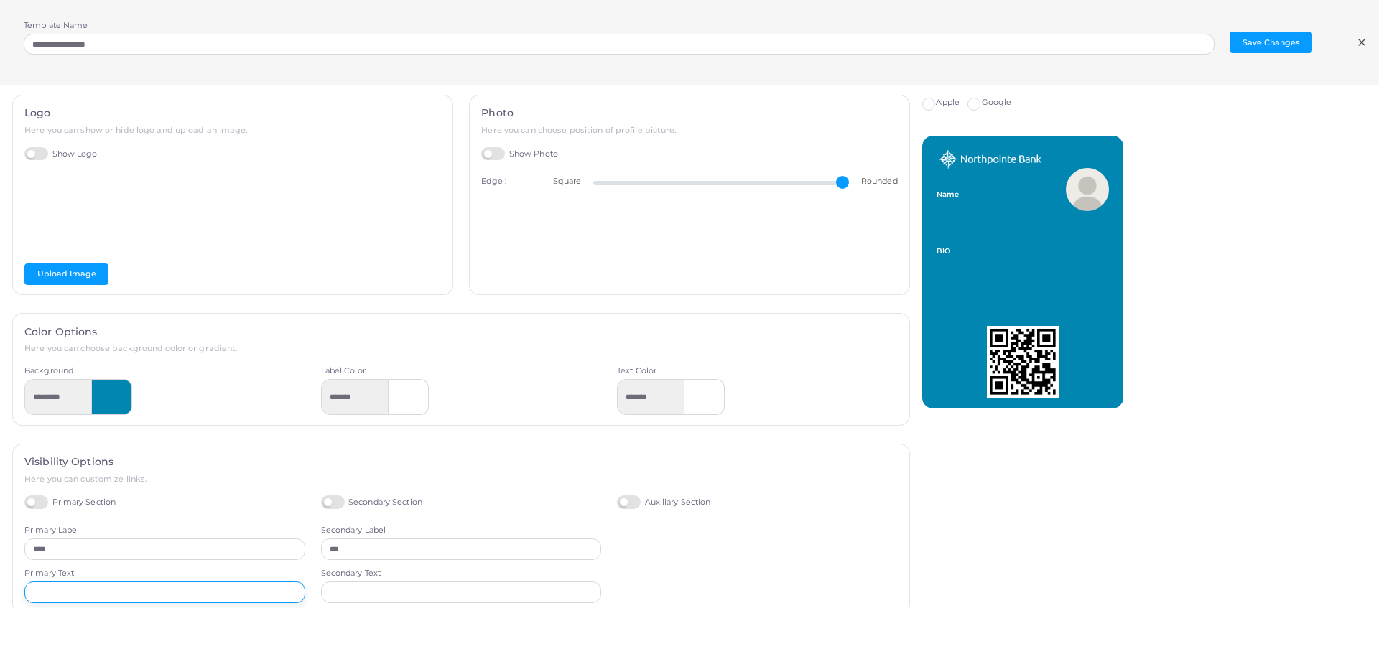
scroll to position [0, 0]
click at [1357, 43] on icon at bounding box center [1361, 42] width 11 height 11
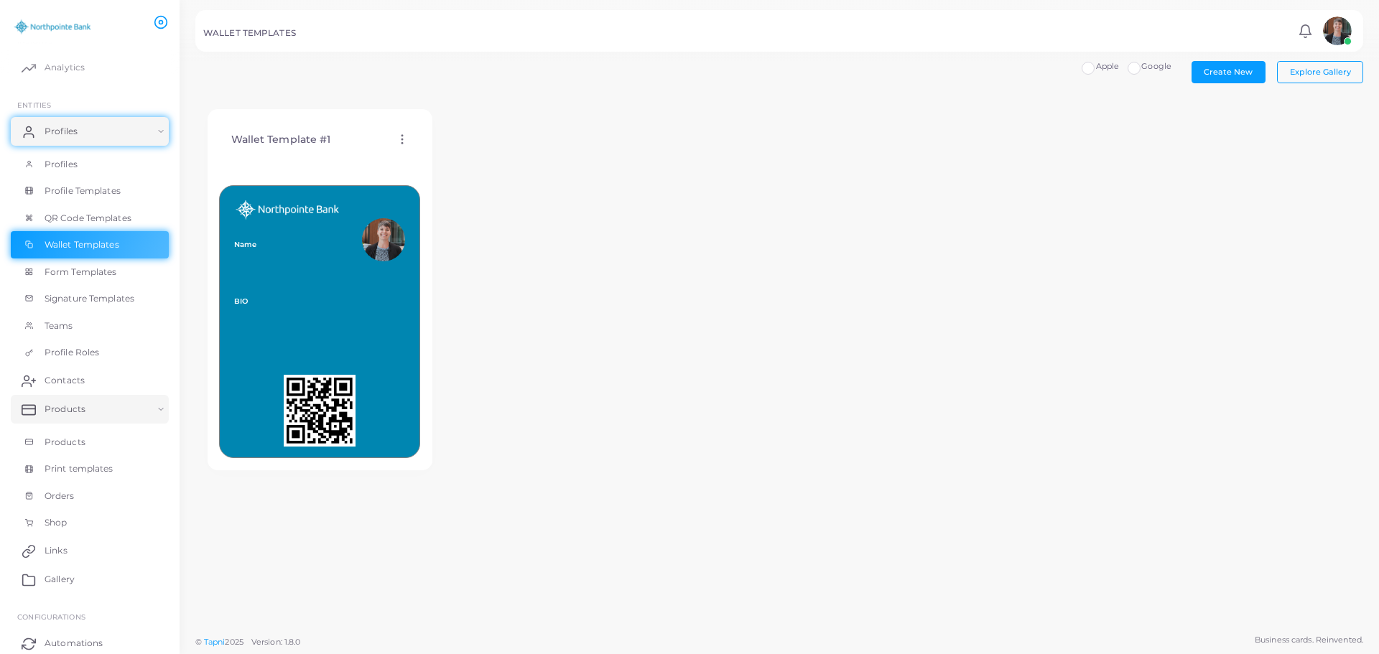
click at [1331, 33] on img at bounding box center [1337, 31] width 29 height 29
click at [70, 28] on img at bounding box center [53, 27] width 80 height 27
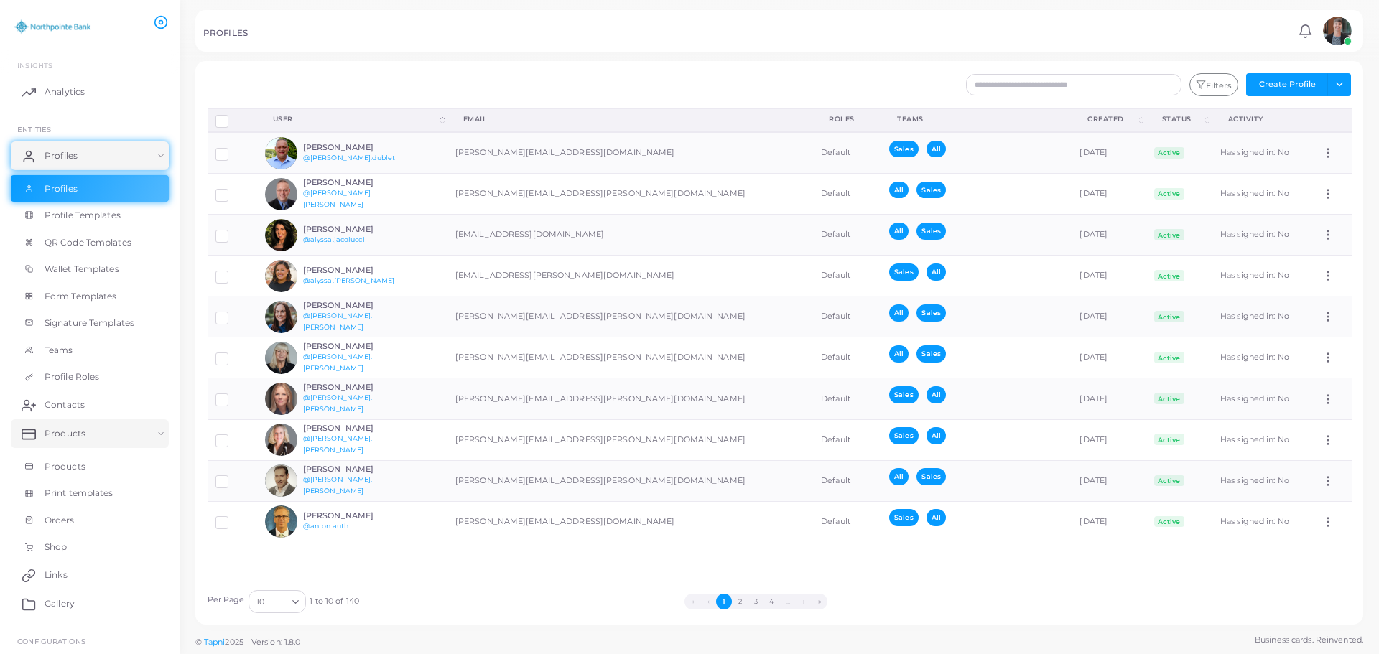
scroll to position [137, 0]
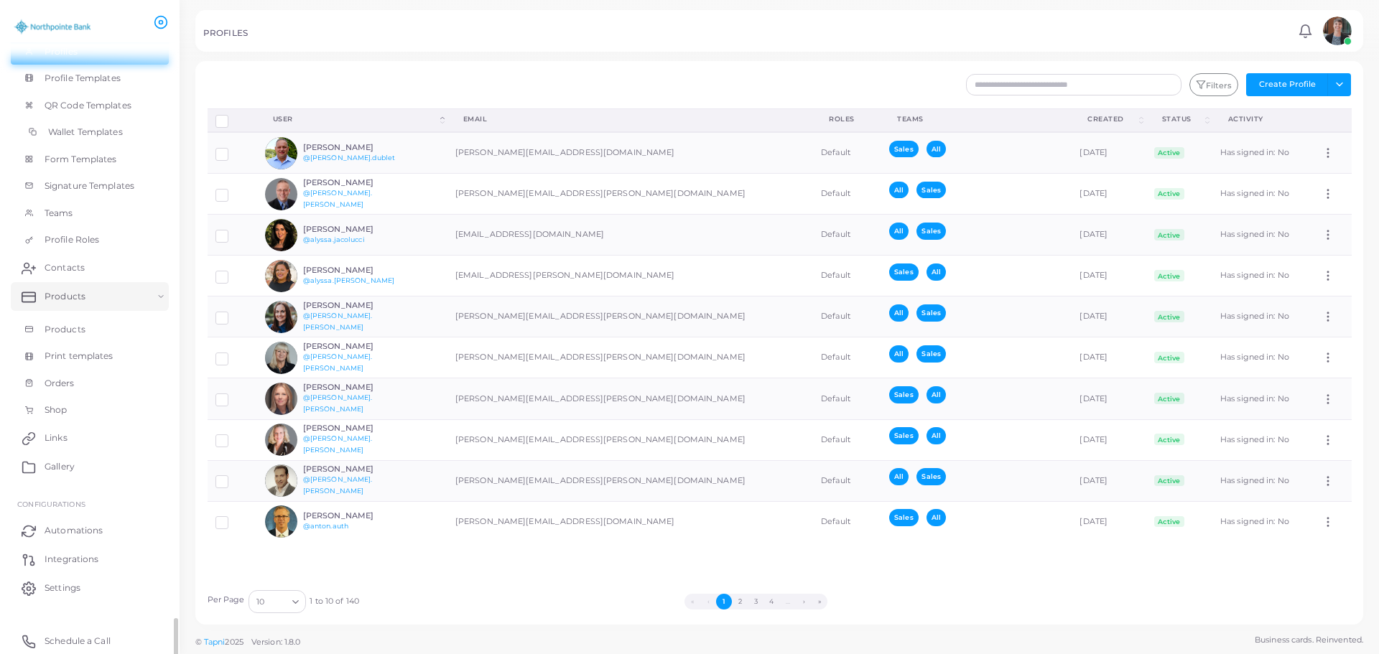
click at [60, 134] on span "Wallet Templates" at bounding box center [85, 132] width 75 height 13
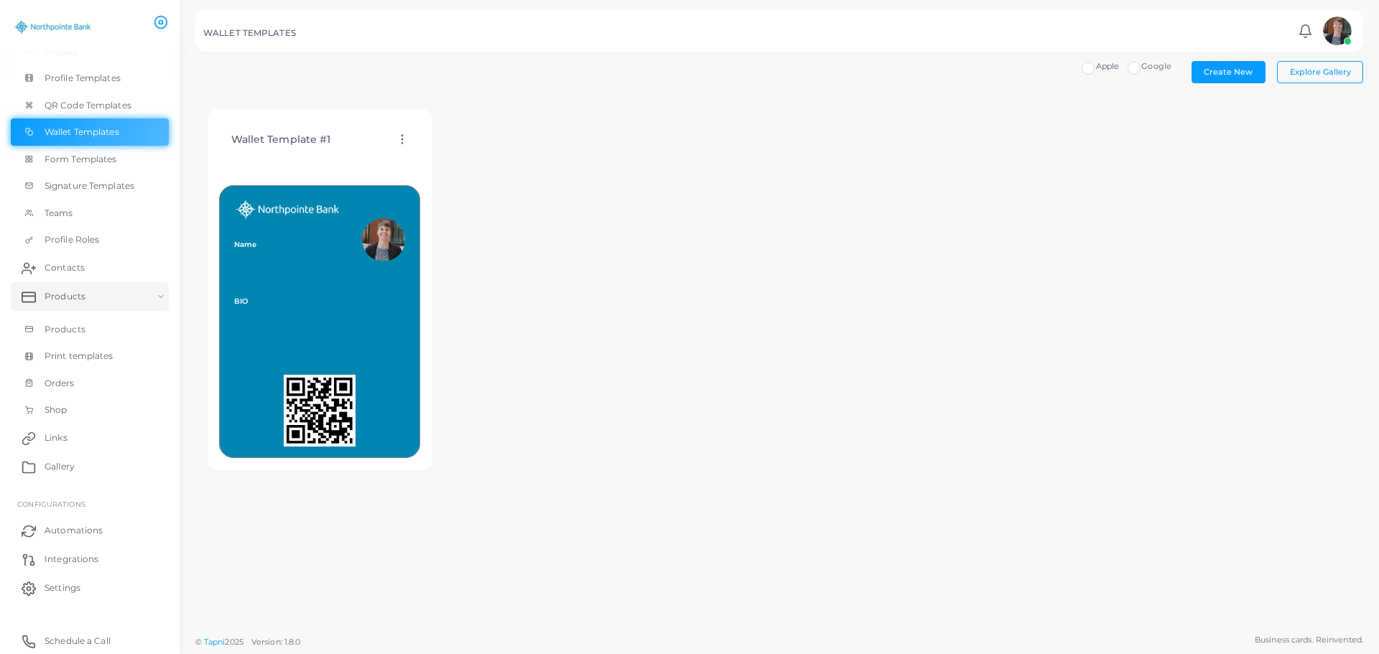
click at [400, 142] on icon at bounding box center [402, 139] width 13 height 13
click at [442, 161] on span "Edit Template" at bounding box center [457, 159] width 55 height 11
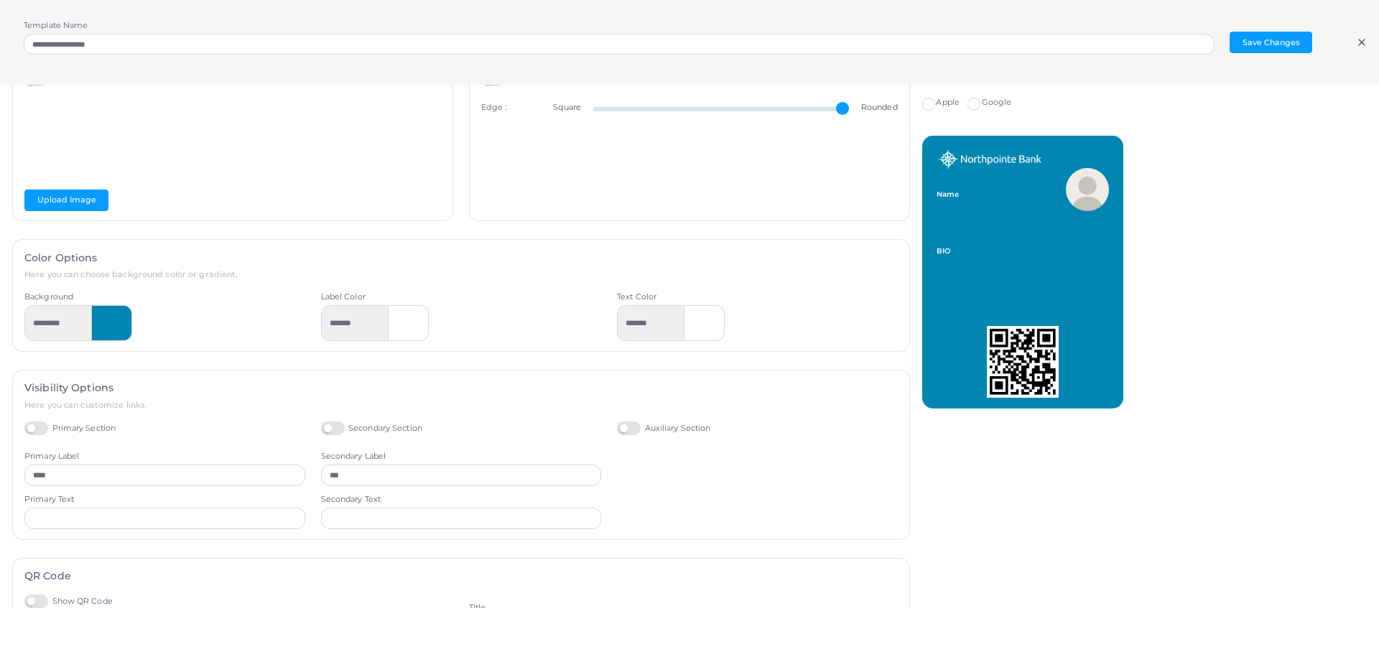
scroll to position [196, 0]
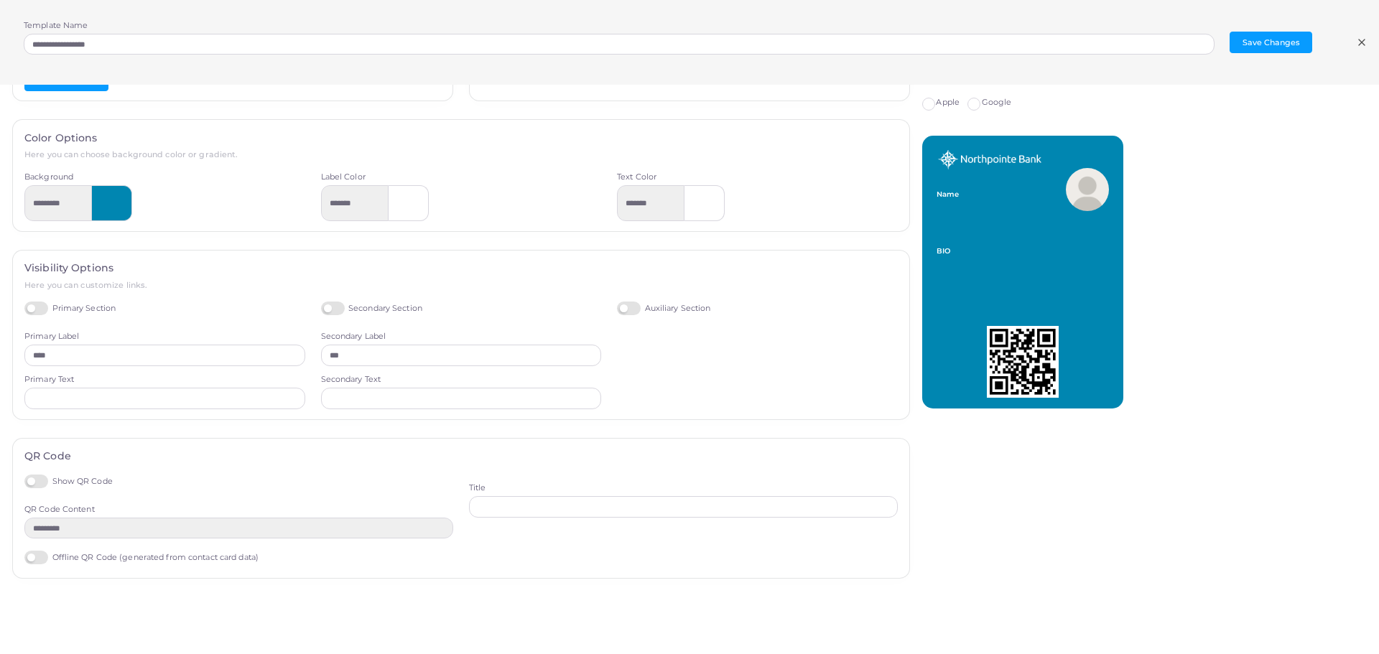
click at [1356, 41] on icon at bounding box center [1361, 42] width 11 height 11
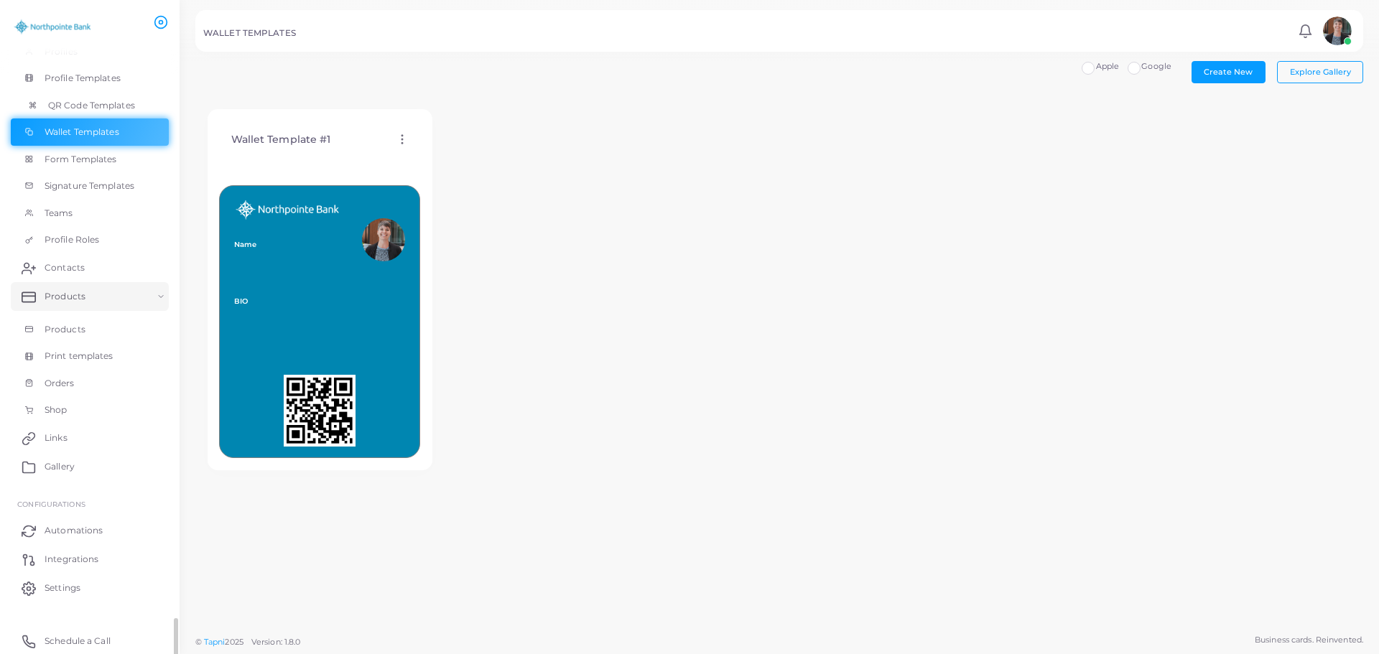
scroll to position [0, 0]
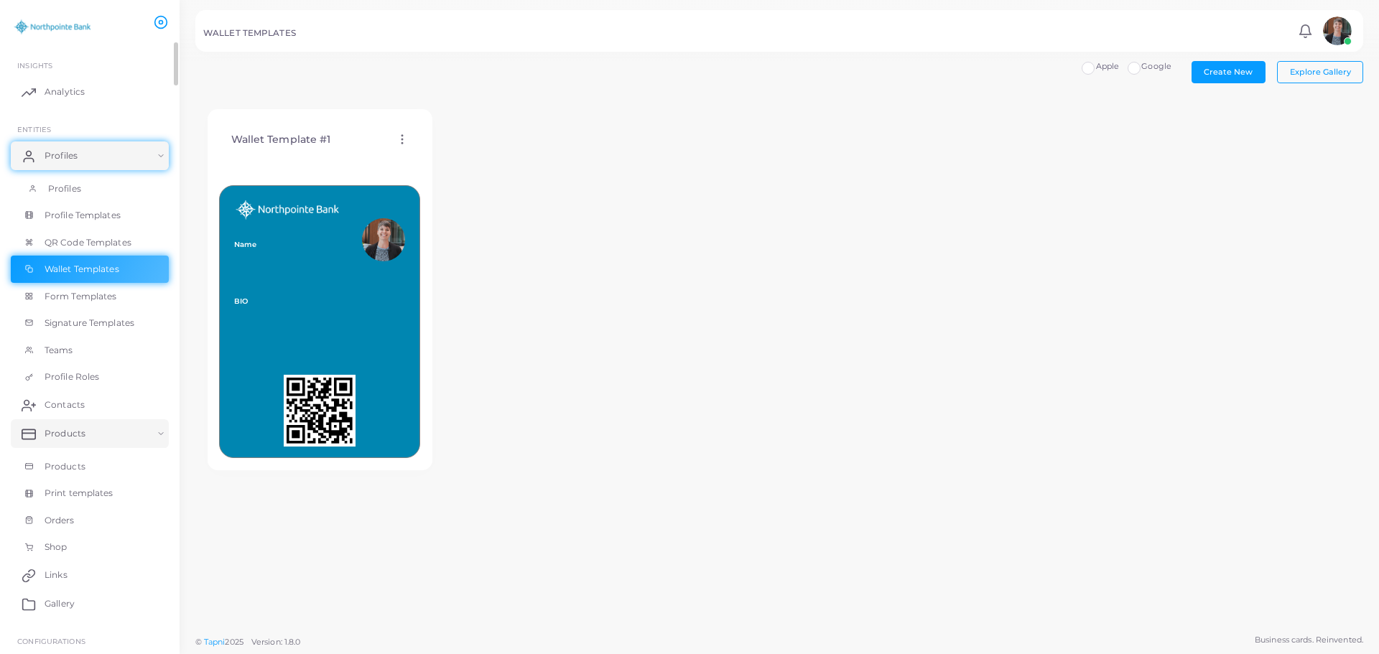
click at [66, 190] on span "Profiles" at bounding box center [64, 188] width 33 height 13
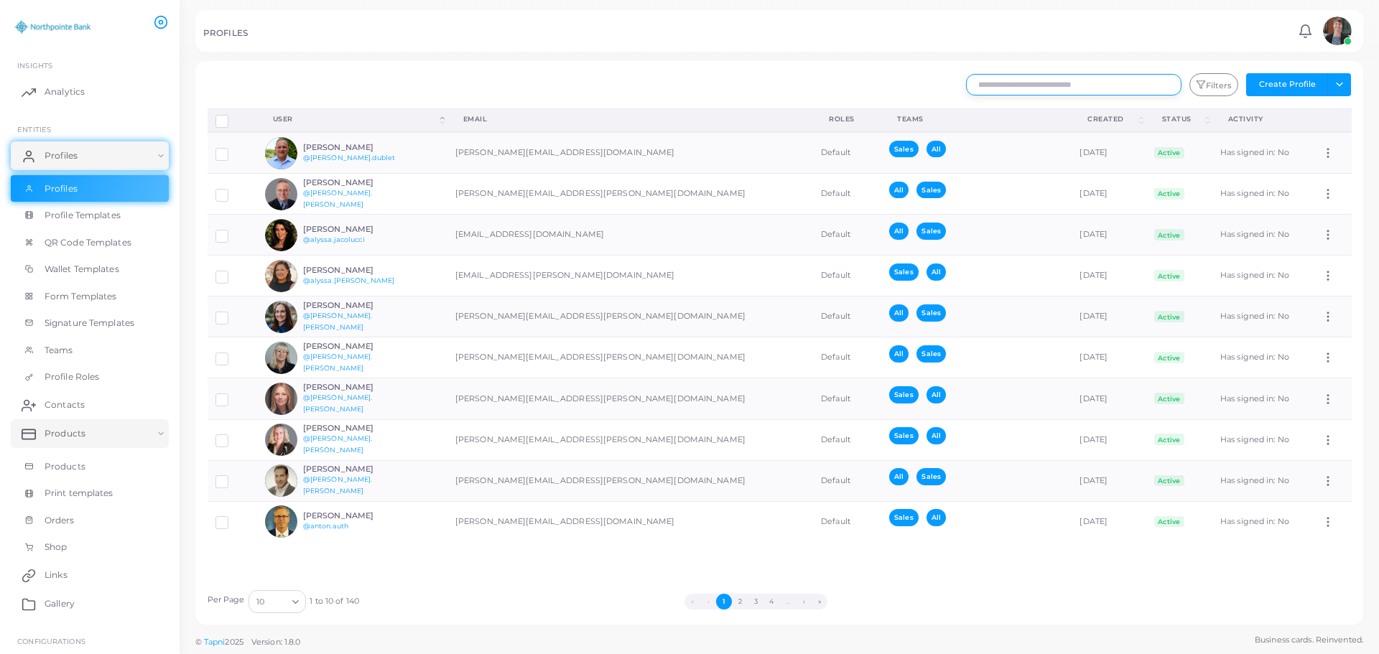
click at [1119, 81] on input "text" at bounding box center [1073, 85] width 215 height 22
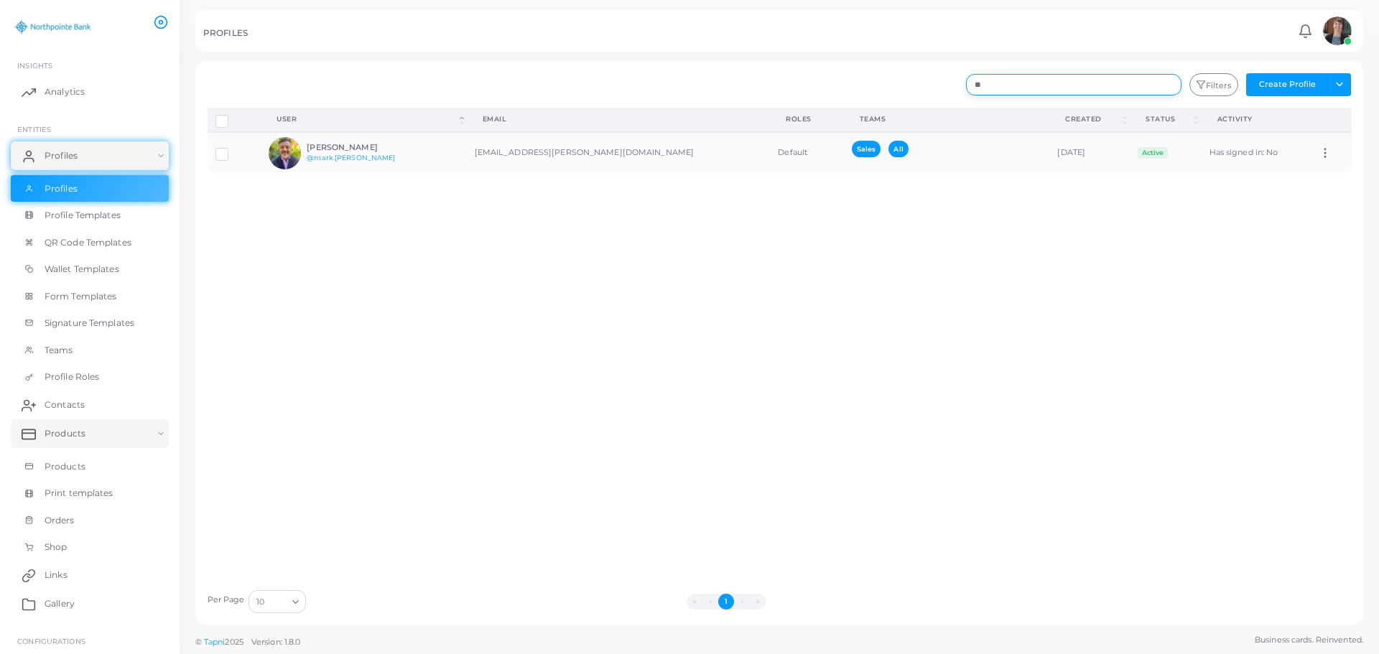
type input "*"
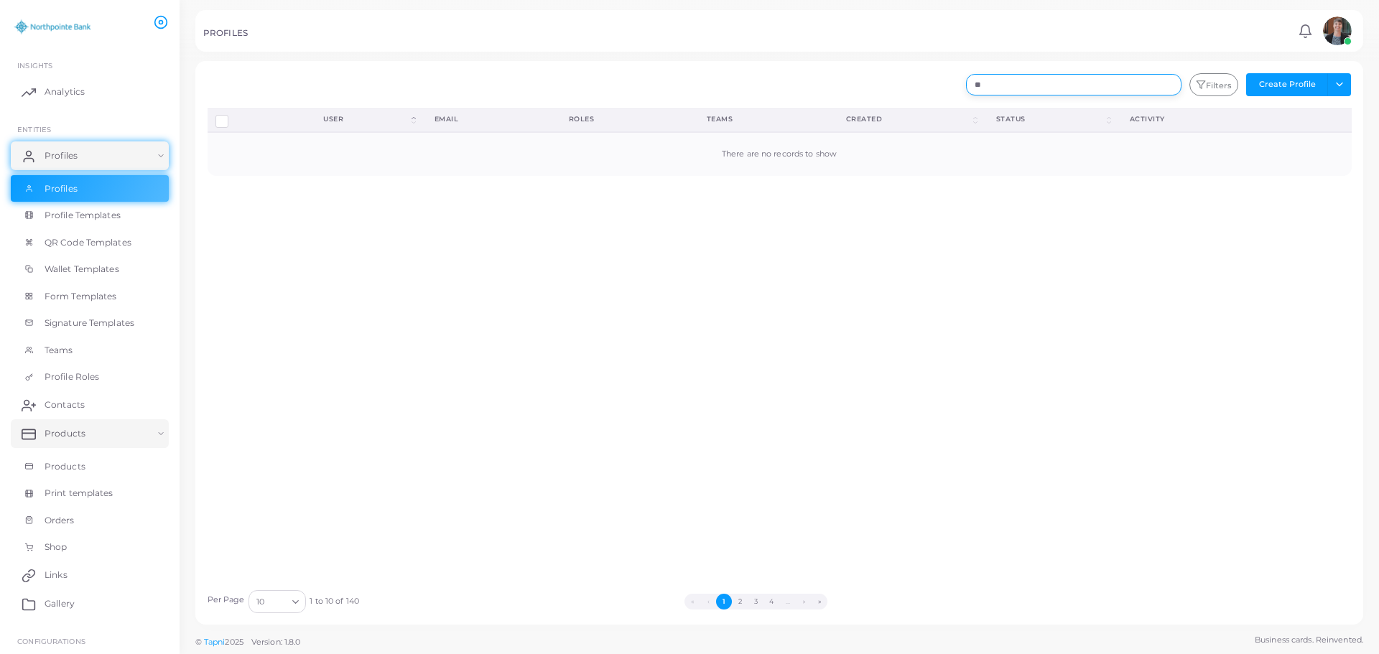
type input "*"
